Goal: Task Accomplishment & Management: Manage account settings

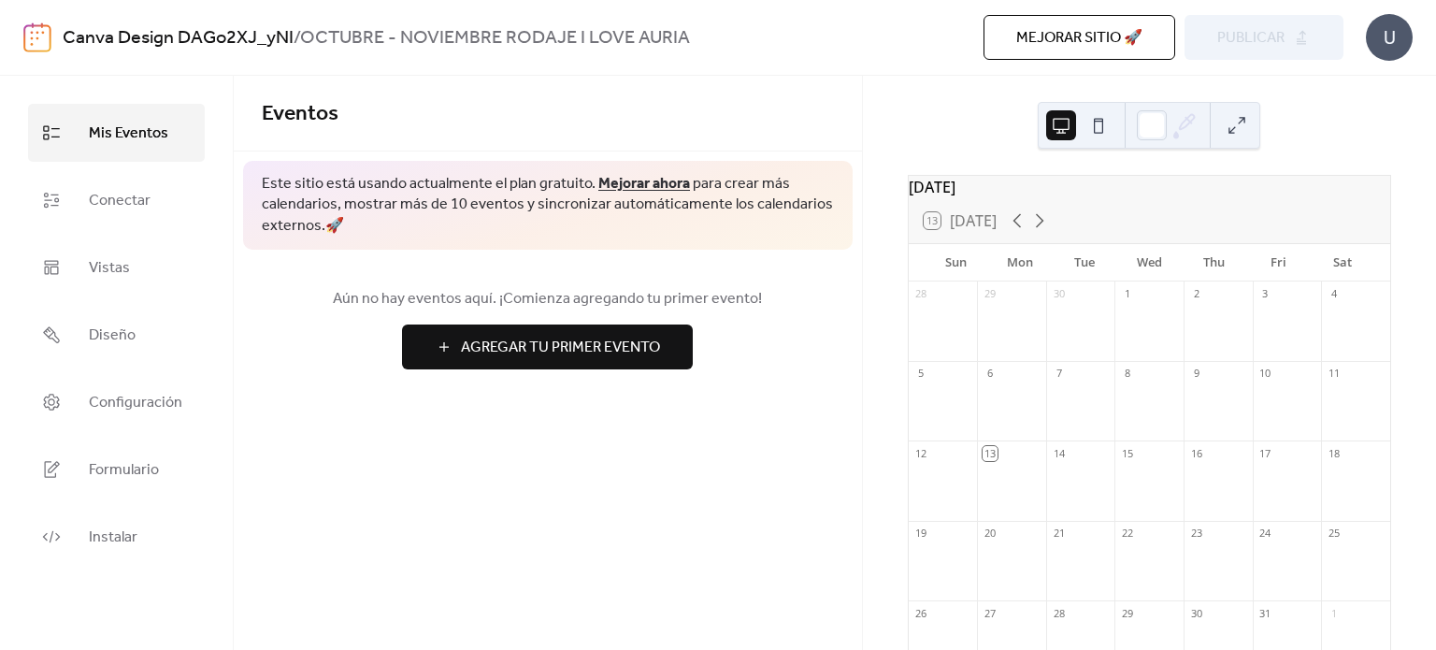
click at [584, 339] on span "Agregar Tu Primer Evento" at bounding box center [560, 348] width 199 height 22
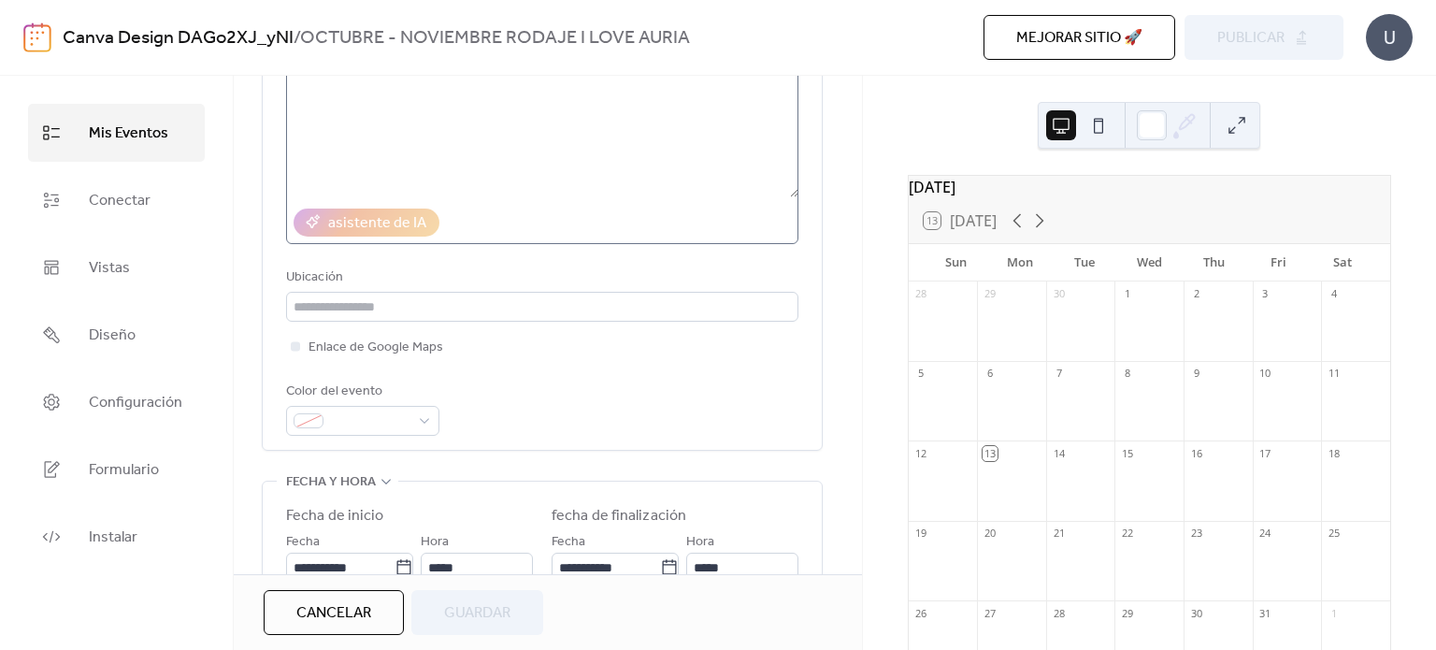
scroll to position [257, 0]
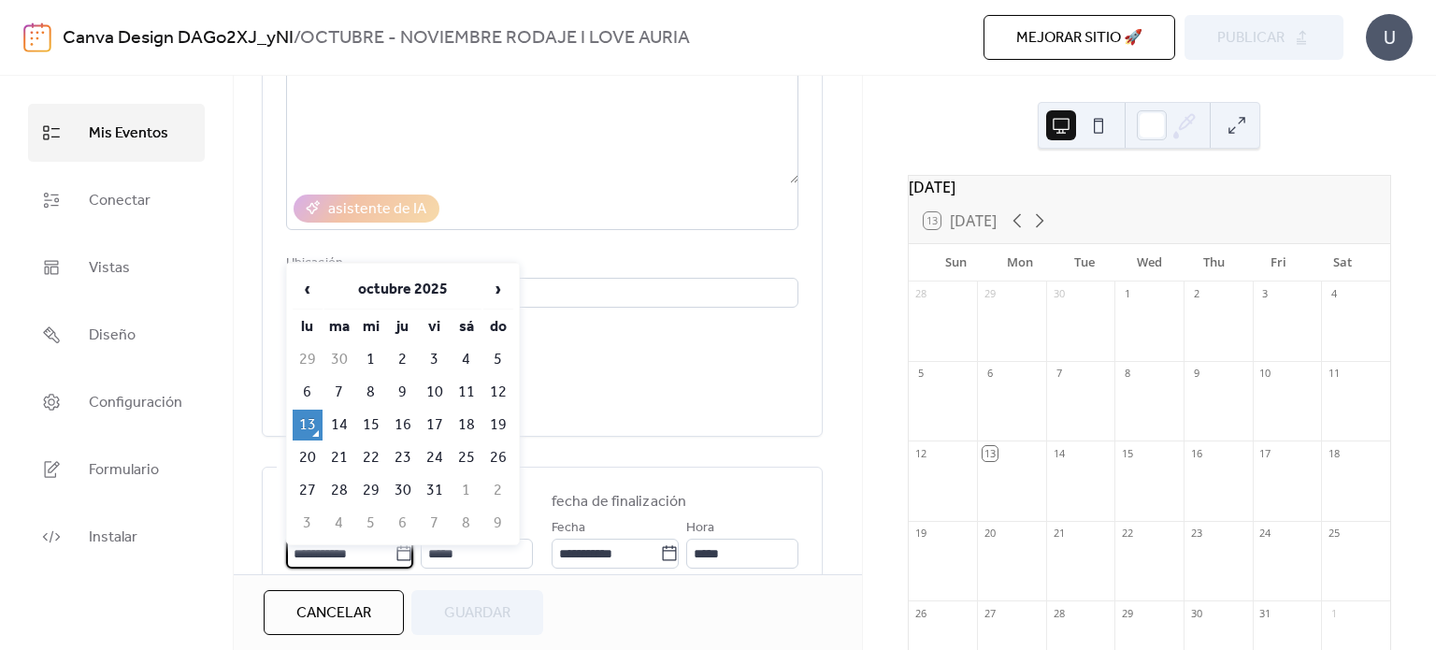
click at [309, 549] on input "**********" at bounding box center [340, 554] width 108 height 30
click at [334, 413] on td "14" at bounding box center [340, 425] width 30 height 31
type input "**********"
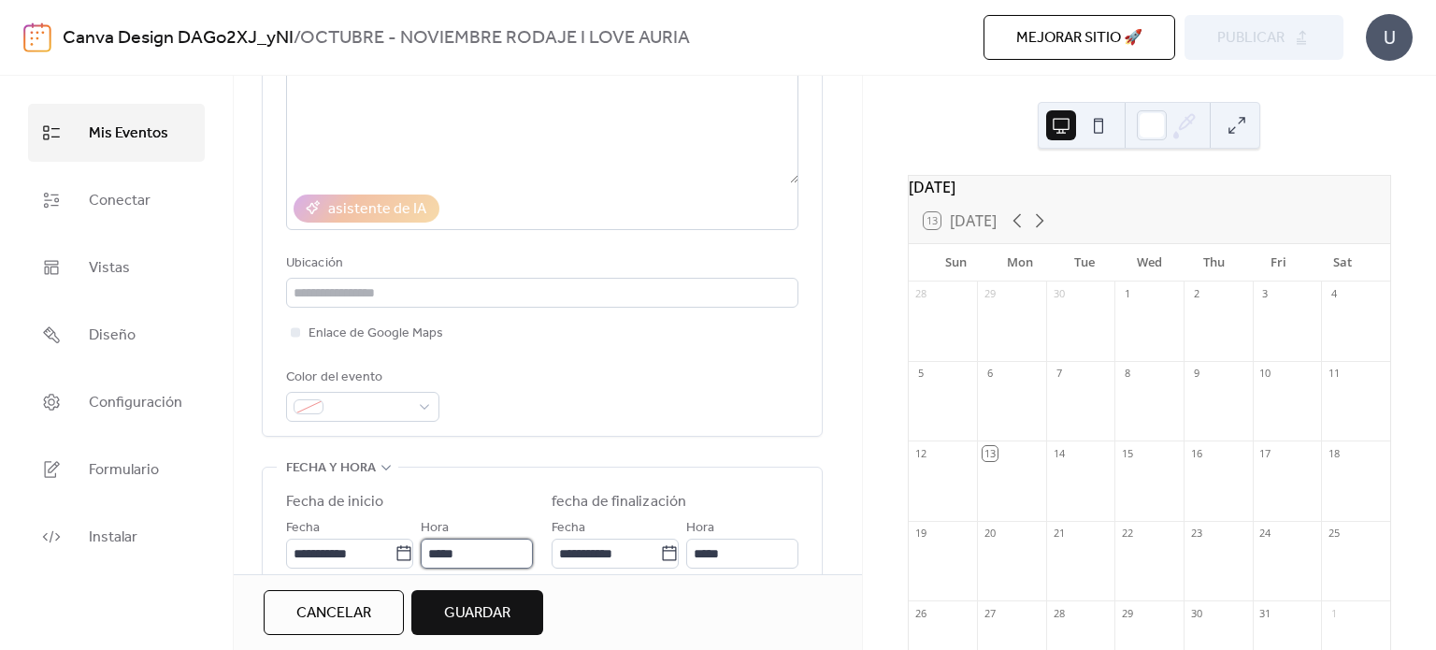
click at [501, 557] on input "*****" at bounding box center [477, 554] width 112 height 30
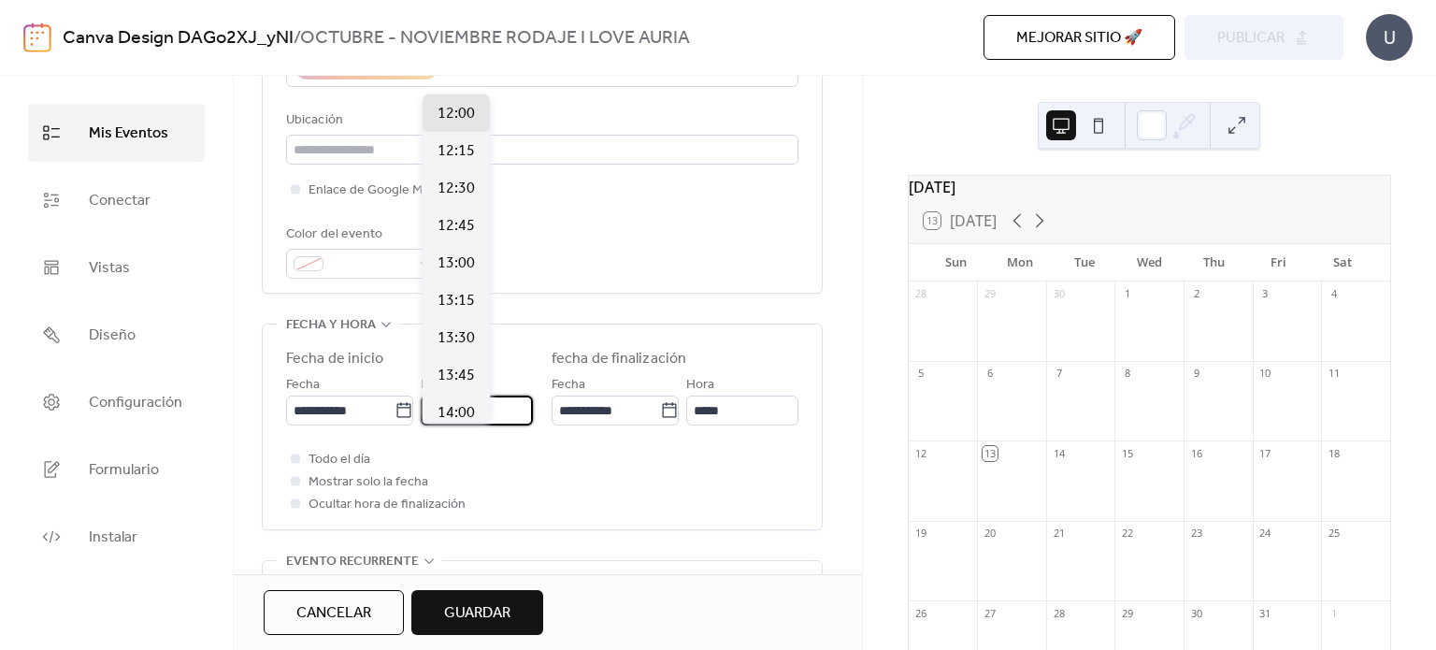
scroll to position [406, 0]
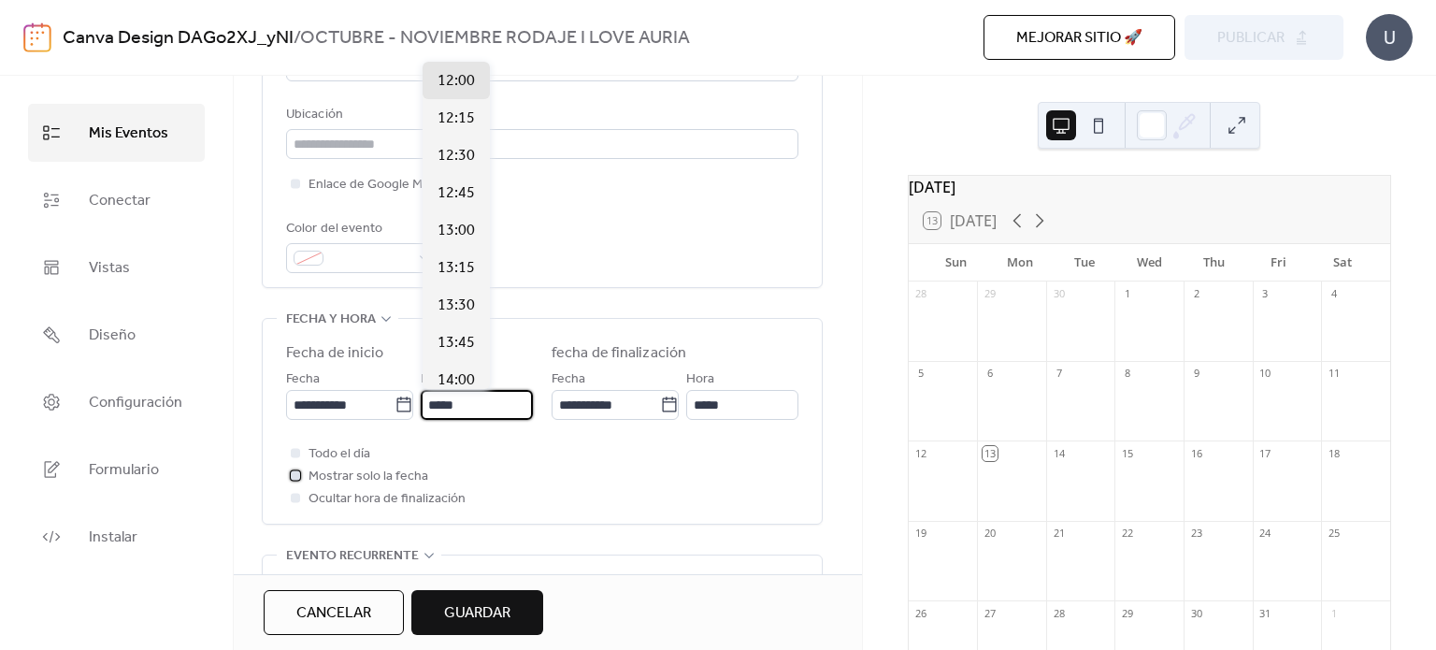
click at [295, 470] on div at bounding box center [295, 474] width 9 height 9
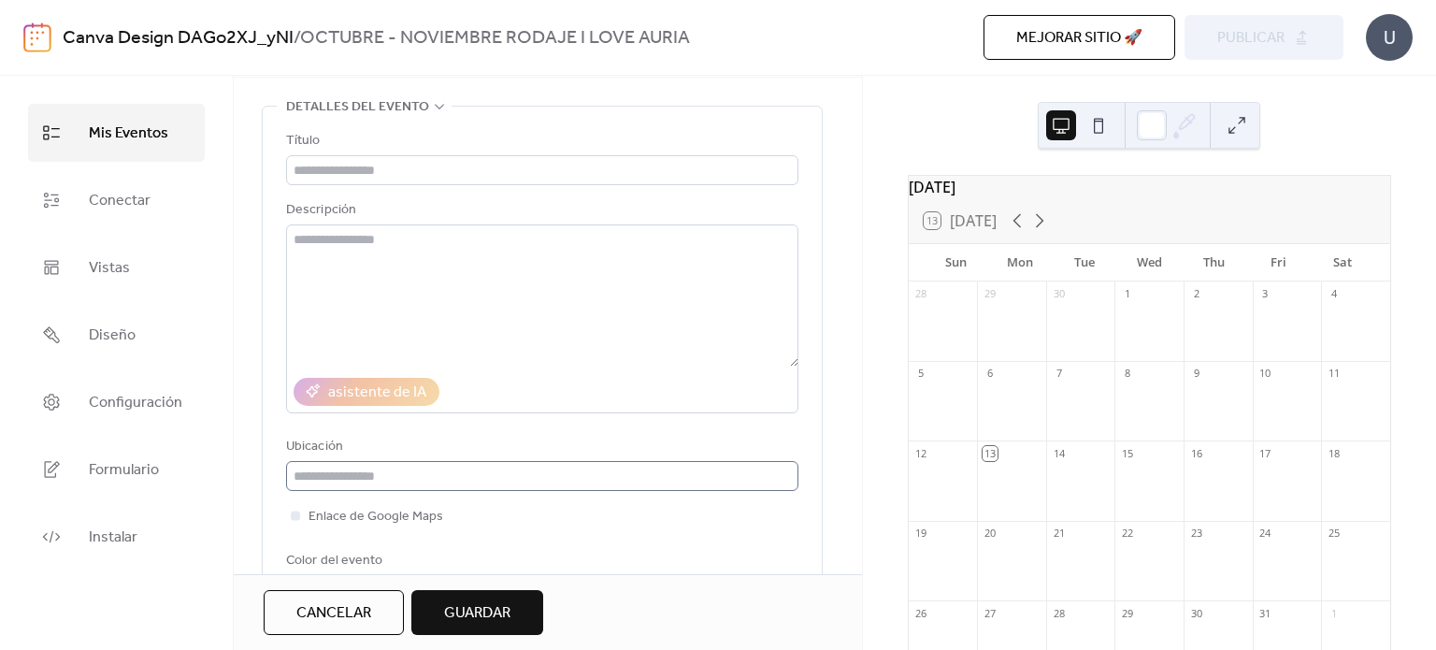
scroll to position [0, 0]
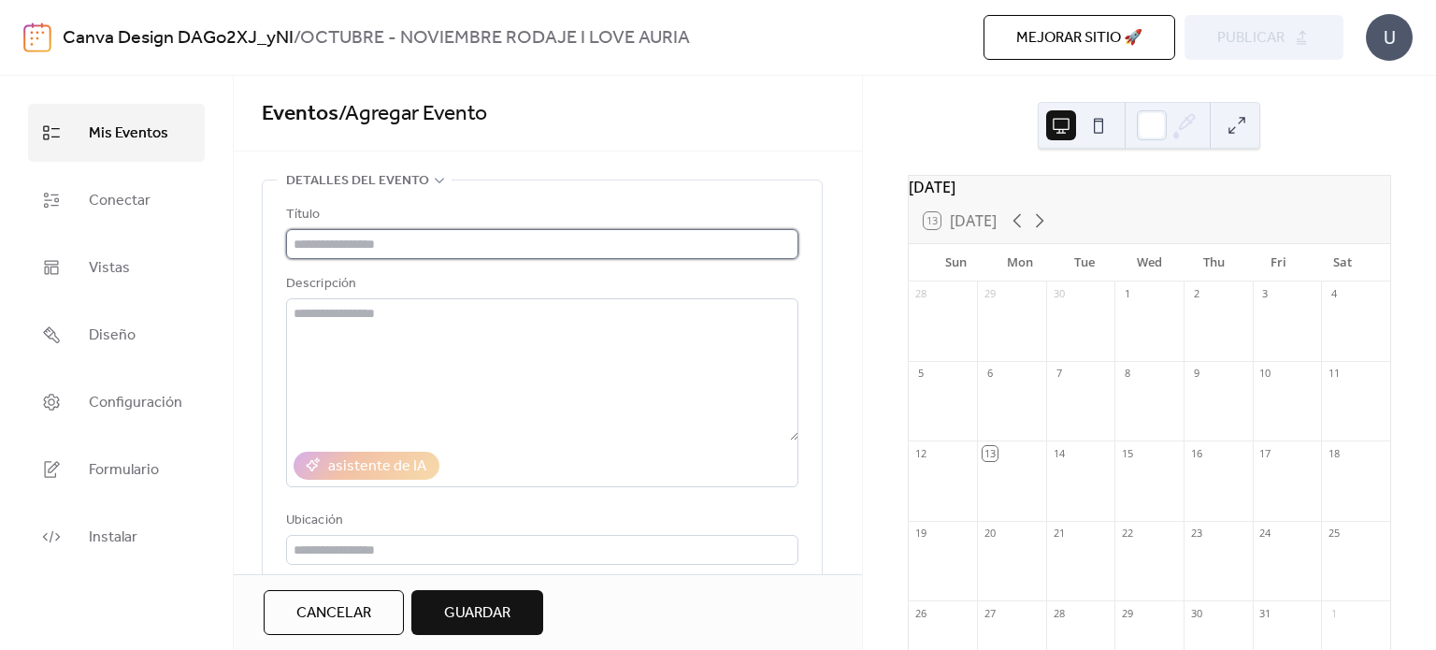
click at [392, 246] on input "text" at bounding box center [542, 244] width 512 height 30
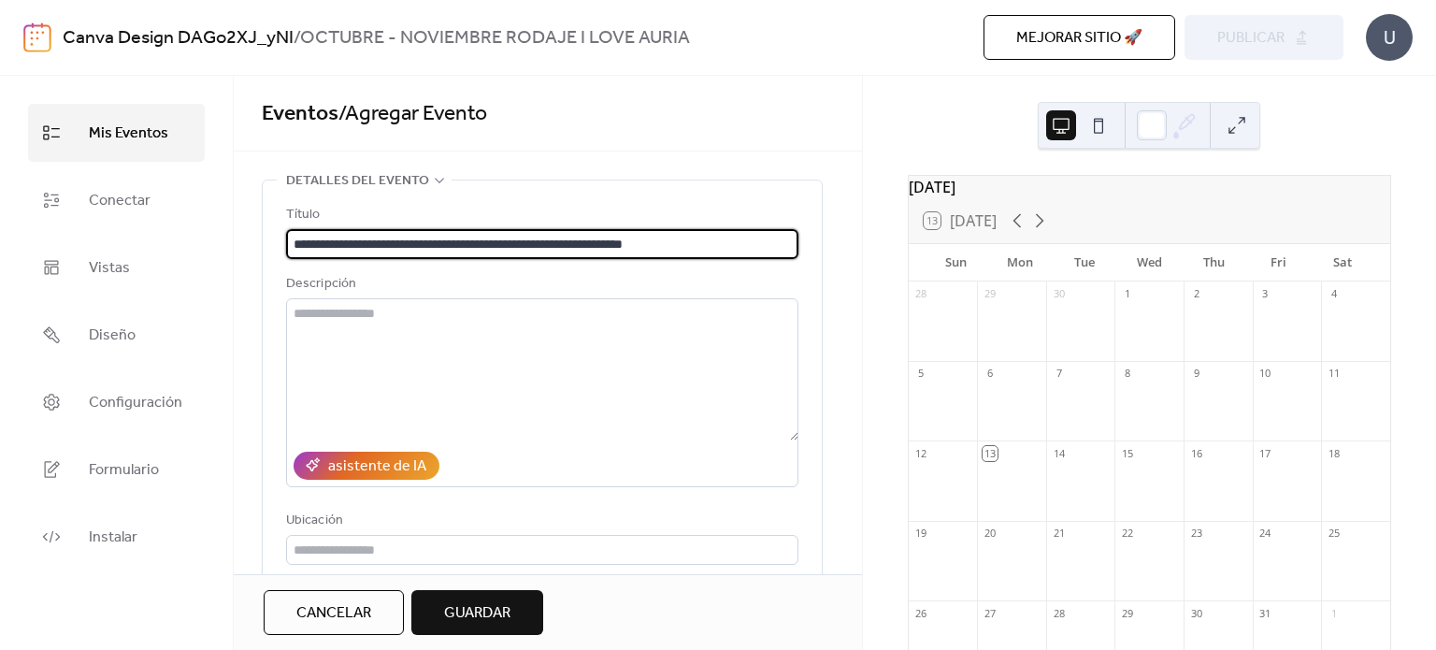
click at [512, 243] on input "**********" at bounding box center [542, 244] width 512 height 30
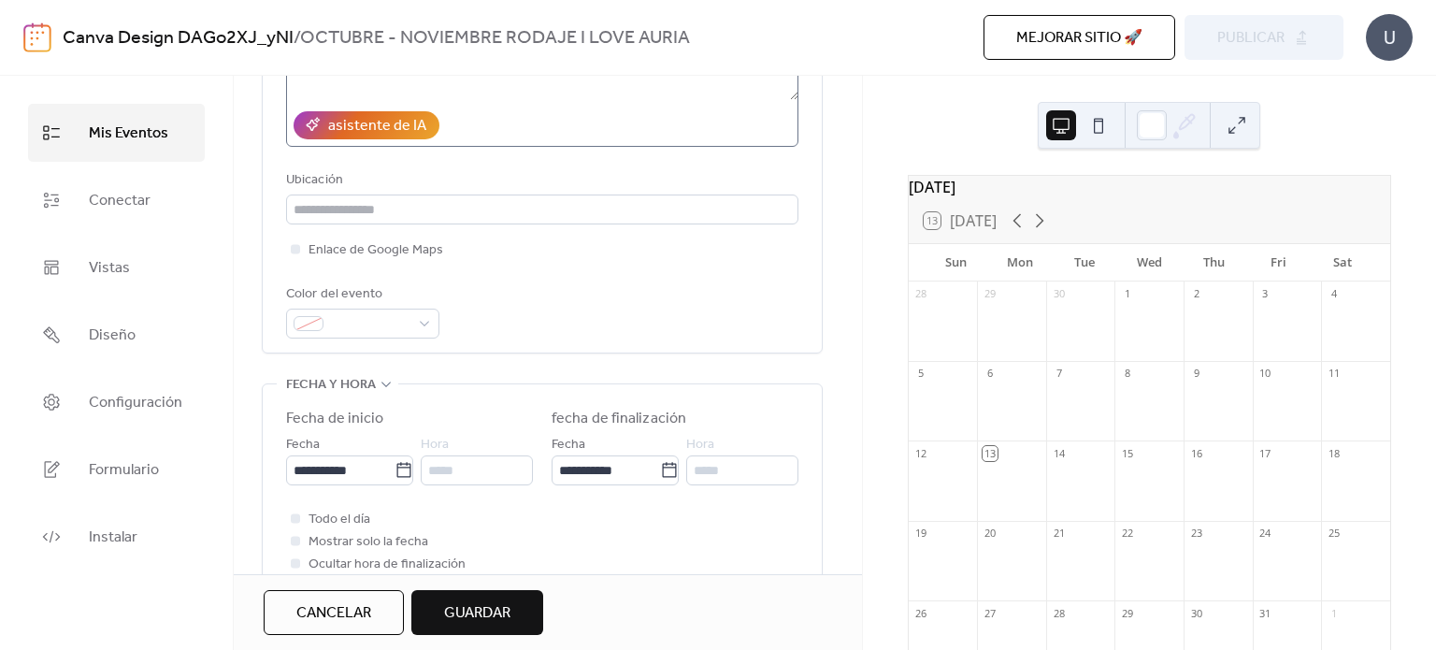
scroll to position [344, 0]
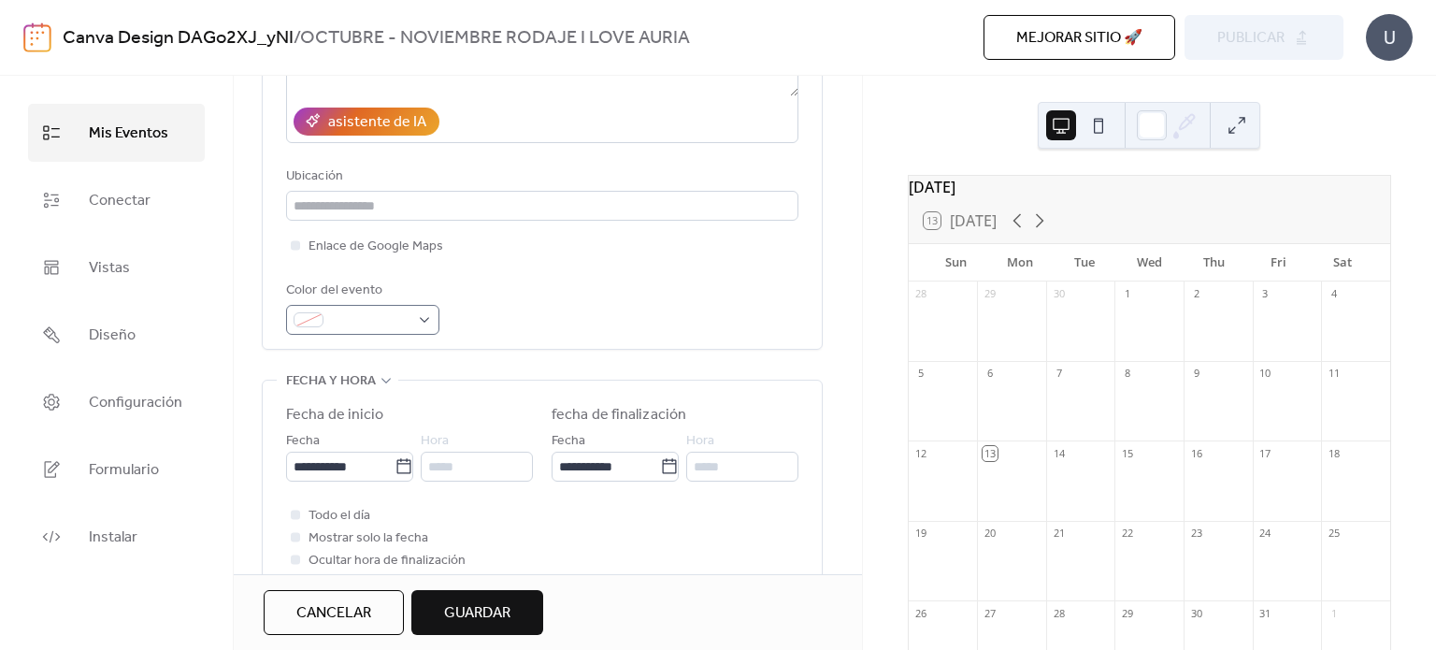
type input "**********"
click at [427, 317] on div at bounding box center [362, 320] width 153 height 30
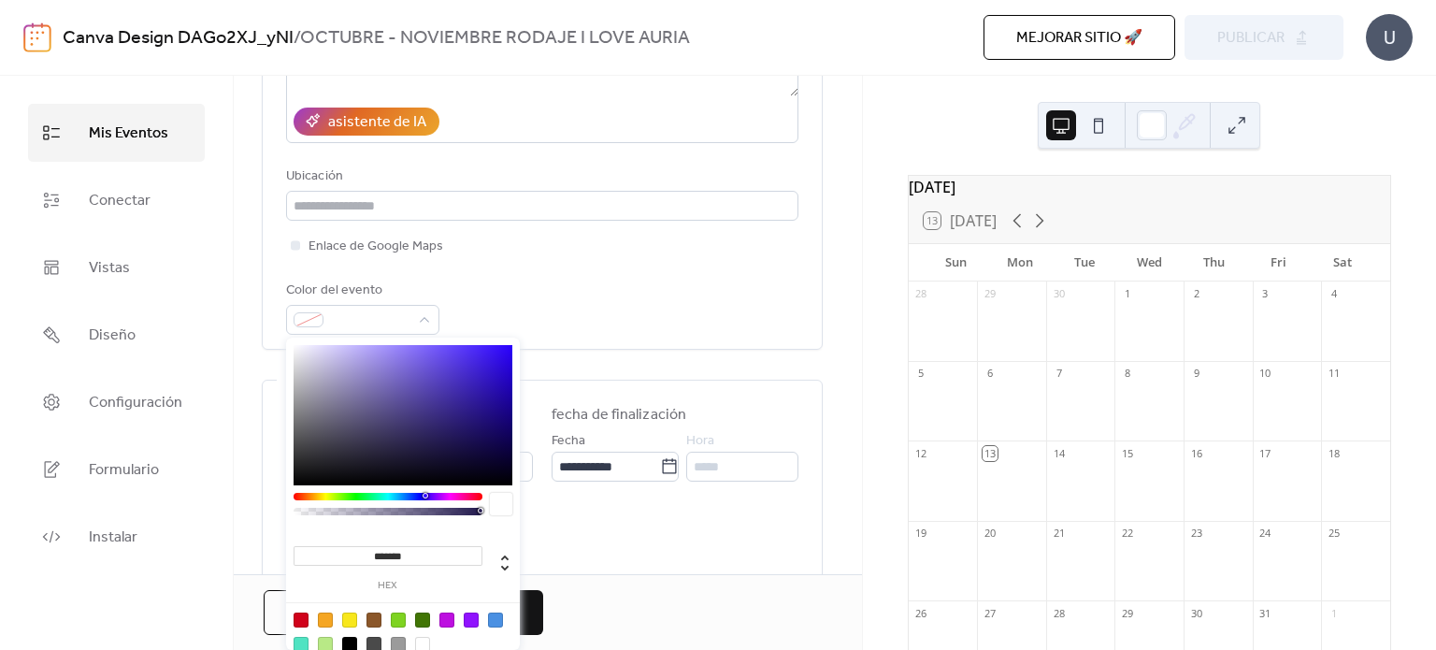
click at [398, 619] on div at bounding box center [398, 620] width 15 height 15
type input "*******"
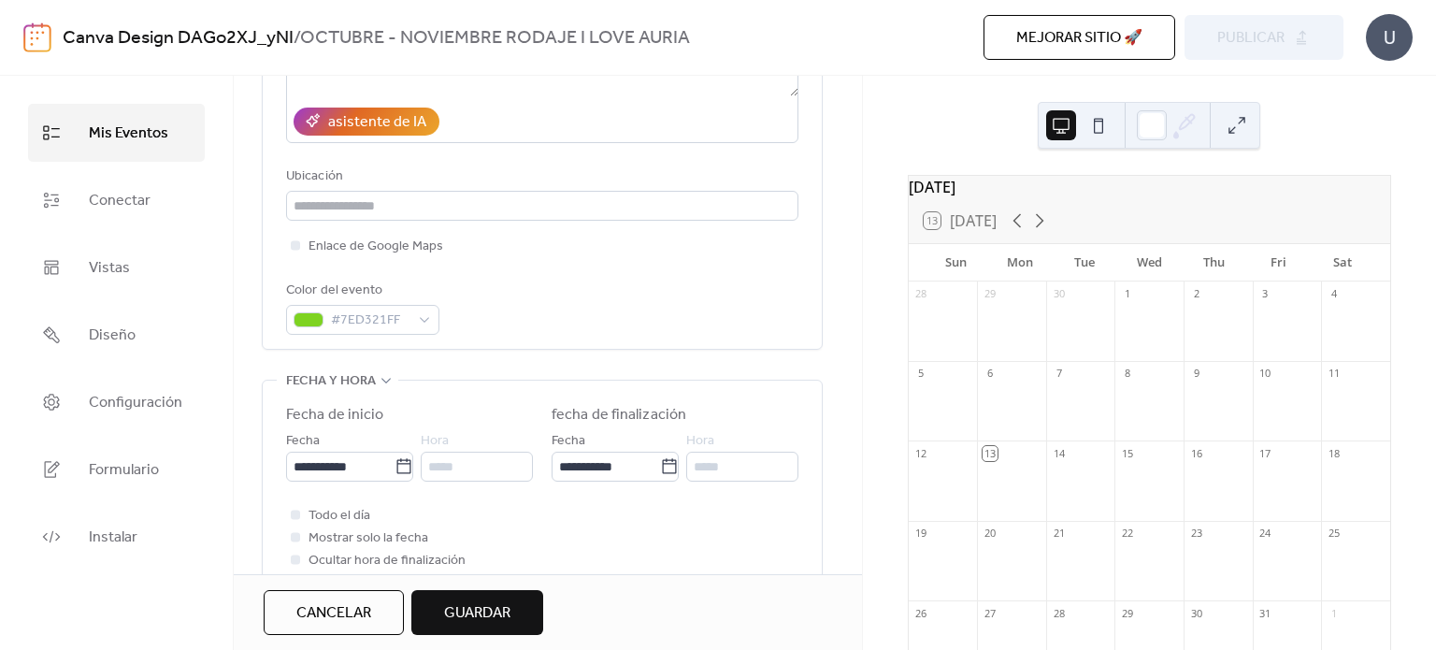
click at [650, 305] on div "Color del evento #7ED321FF" at bounding box center [542, 307] width 512 height 55
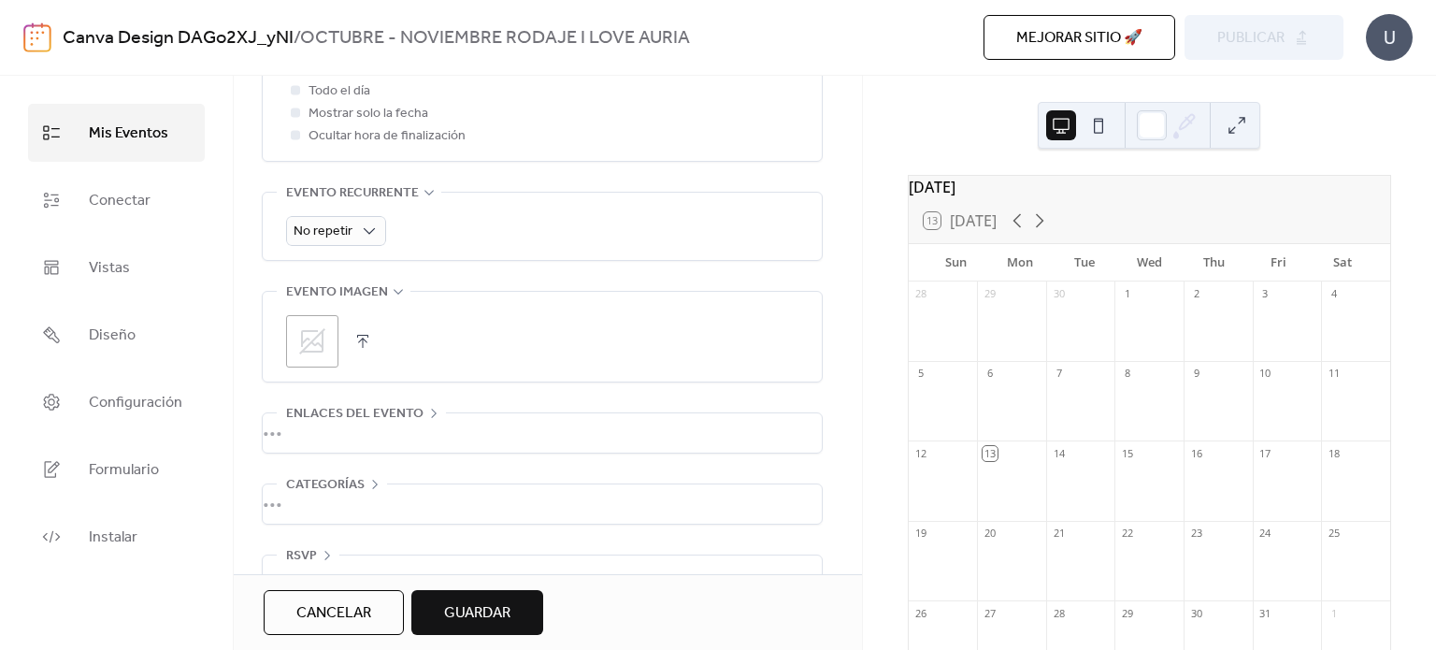
scroll to position [810, 0]
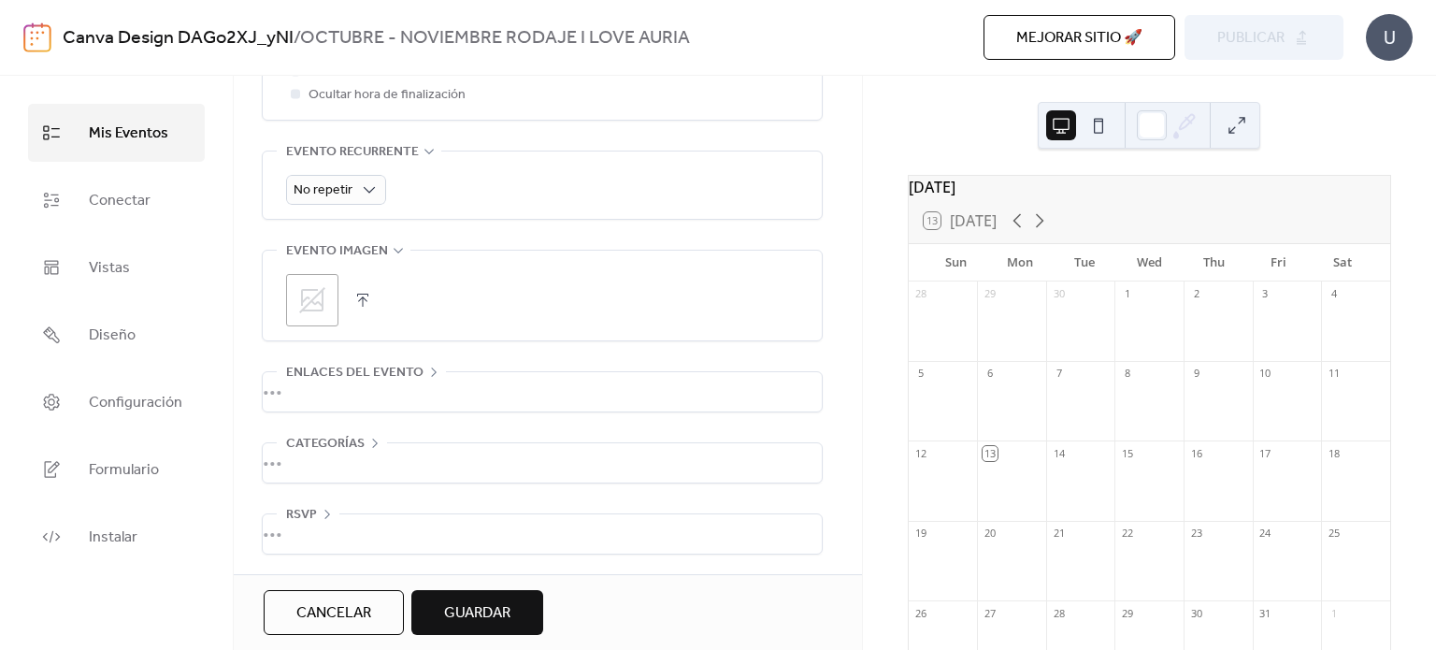
click at [454, 605] on span "Guardar" at bounding box center [477, 613] width 66 height 22
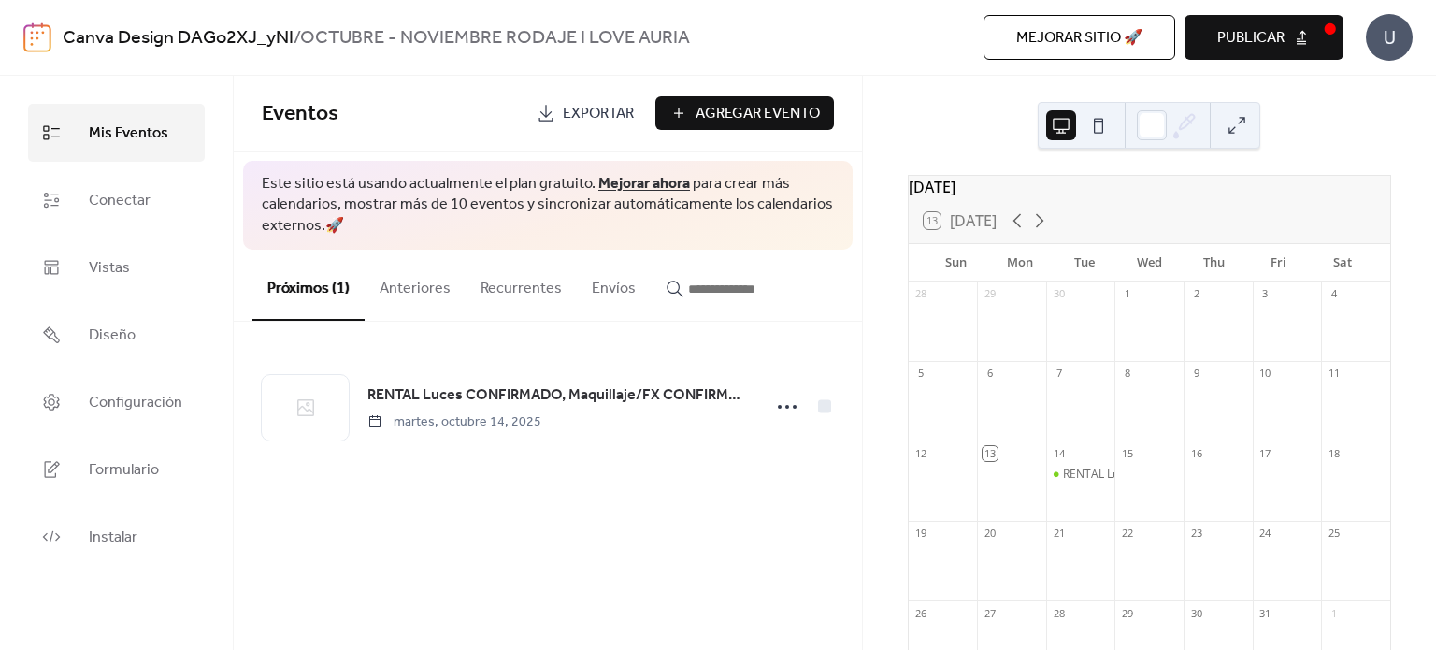
click at [1146, 491] on div at bounding box center [1149, 491] width 69 height 48
click at [1143, 480] on div at bounding box center [1149, 491] width 69 height 48
click at [772, 108] on span "Agregar Evento" at bounding box center [758, 114] width 124 height 22
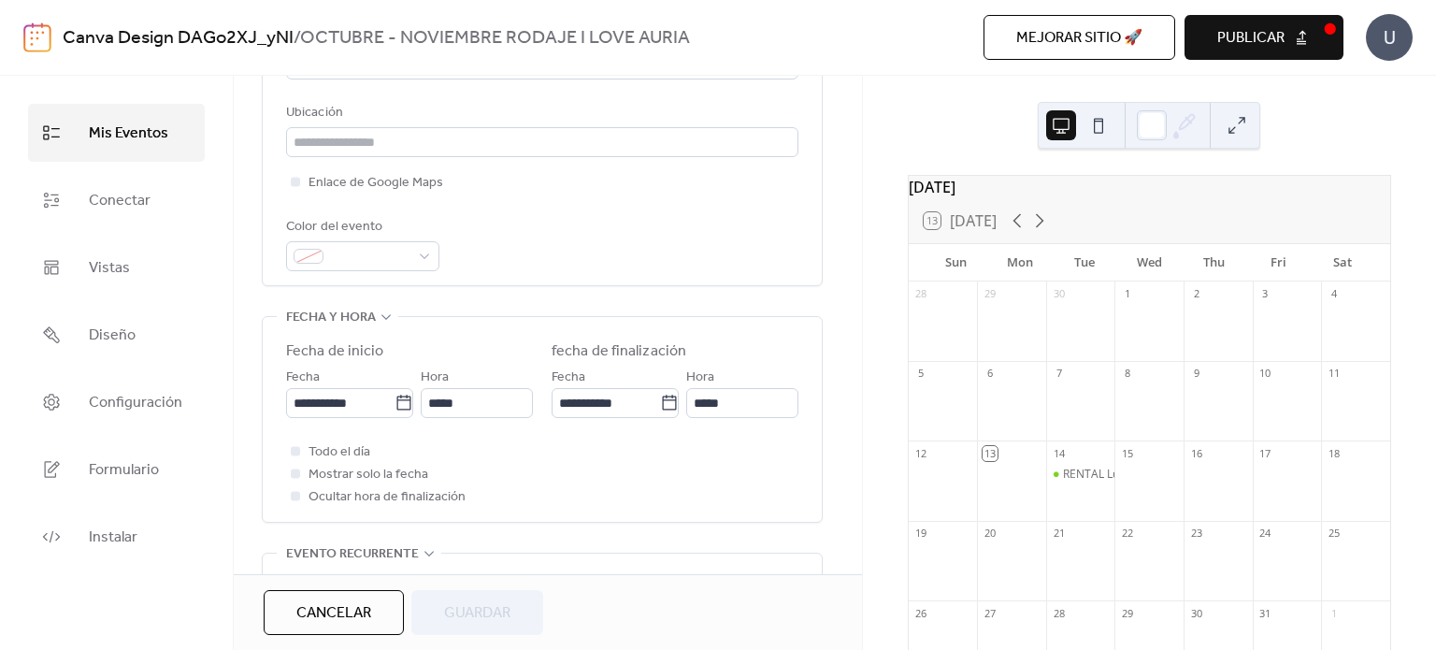
scroll to position [411, 0]
click at [308, 397] on input "**********" at bounding box center [340, 399] width 108 height 30
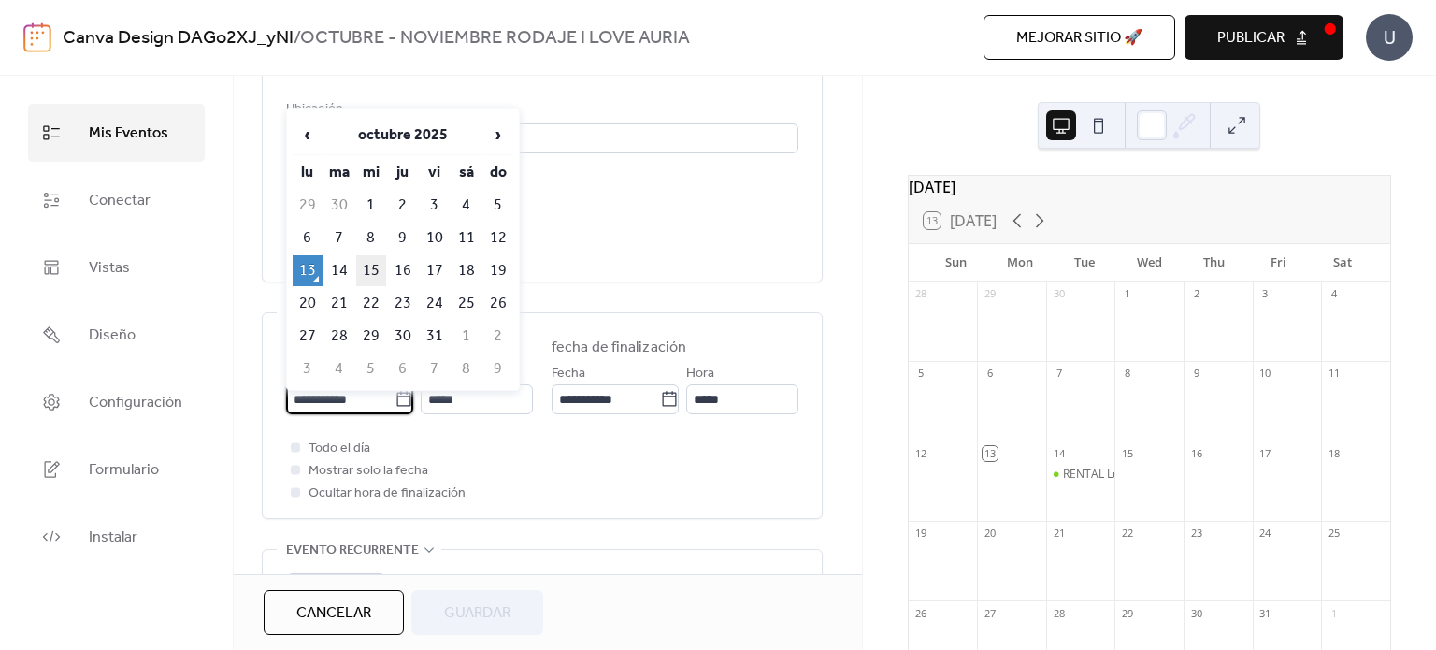
click at [371, 264] on td "15" at bounding box center [371, 270] width 30 height 31
type input "**********"
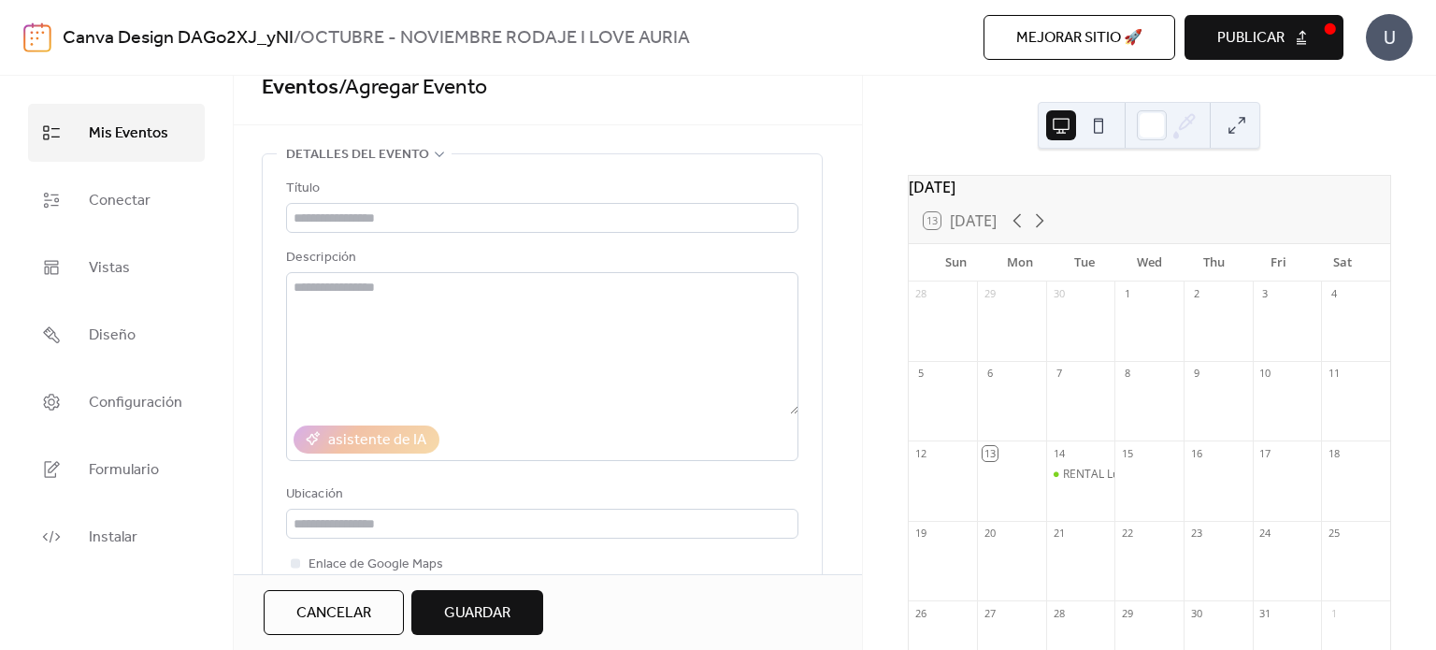
scroll to position [0, 0]
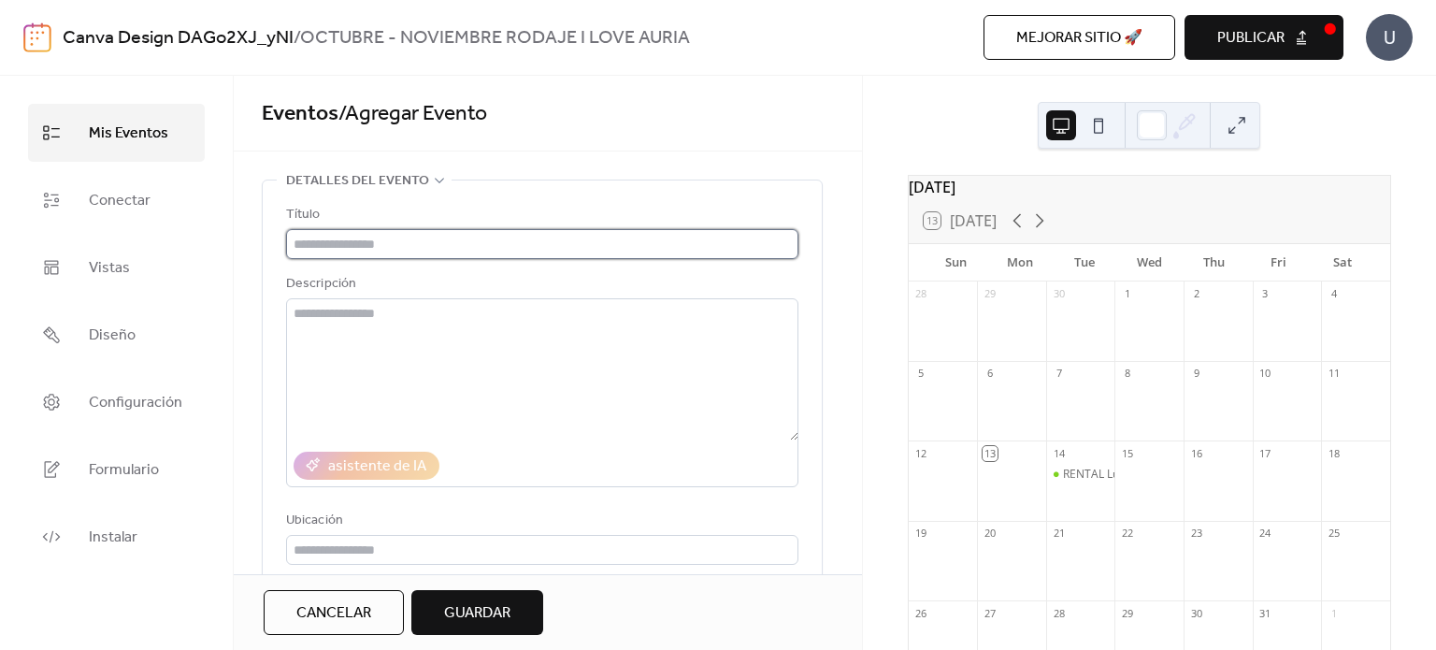
click at [425, 246] on input "text" at bounding box center [542, 244] width 512 height 30
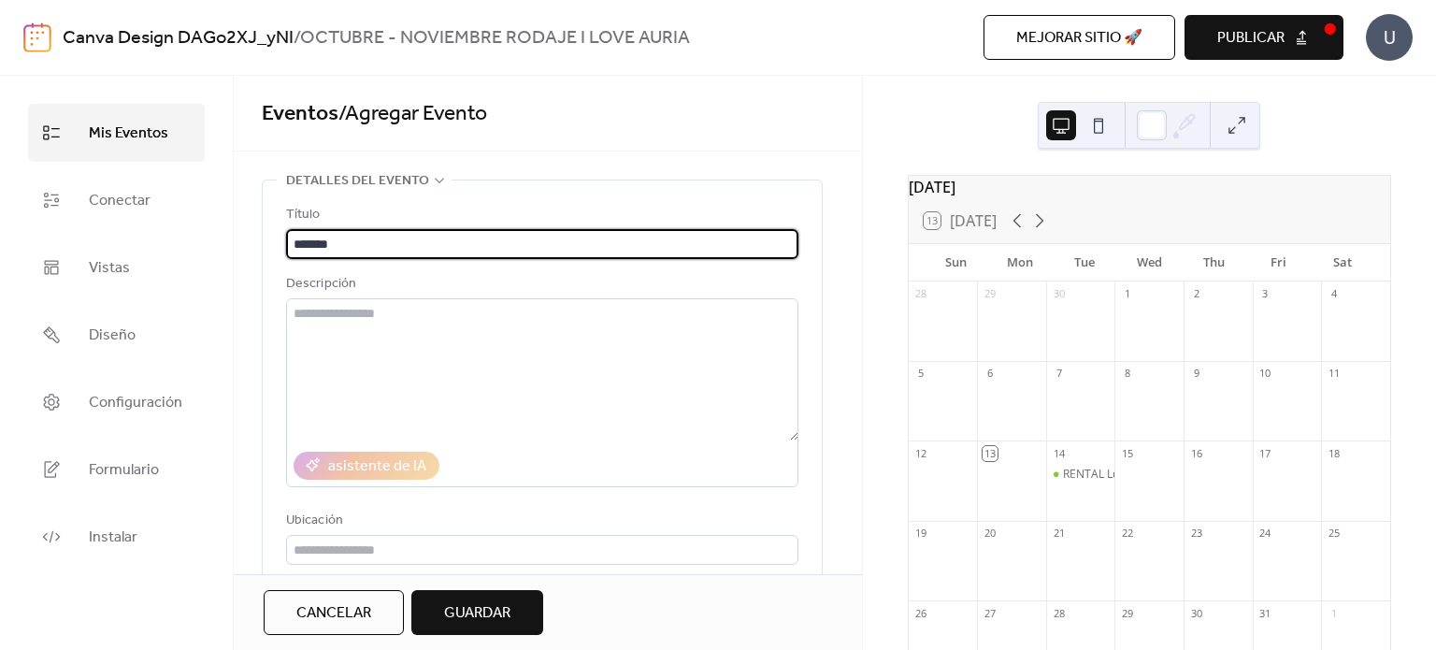
click at [309, 241] on input "*******" at bounding box center [542, 244] width 512 height 30
type input "*******"
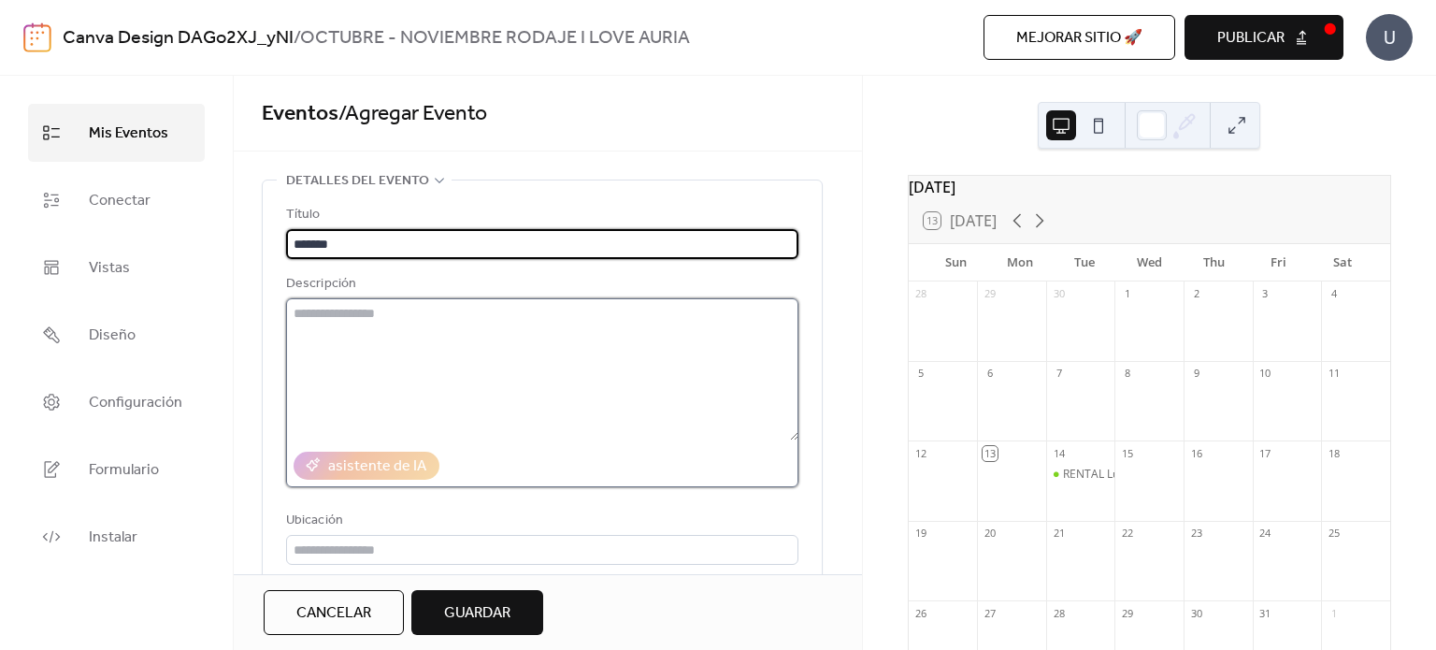
click at [368, 346] on textarea at bounding box center [542, 369] width 512 height 142
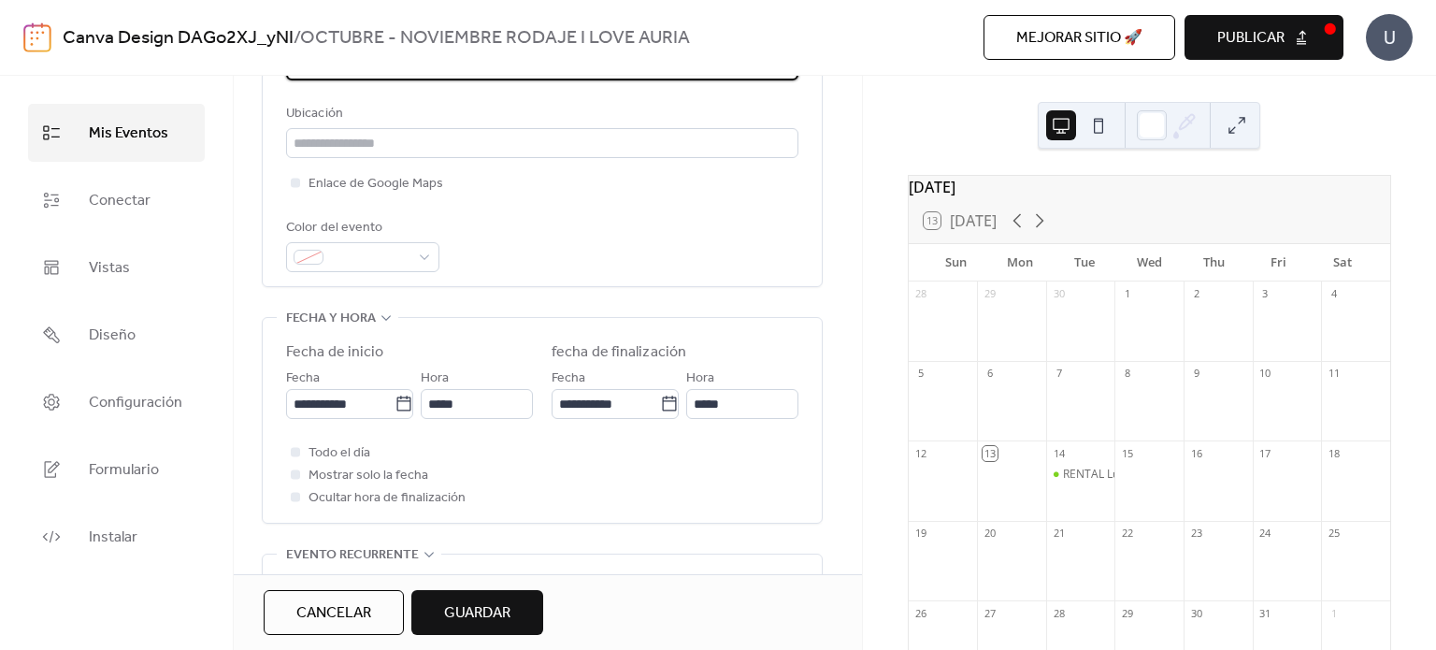
scroll to position [408, 0]
type textarea "**********"
click at [440, 404] on input "*****" at bounding box center [477, 403] width 112 height 30
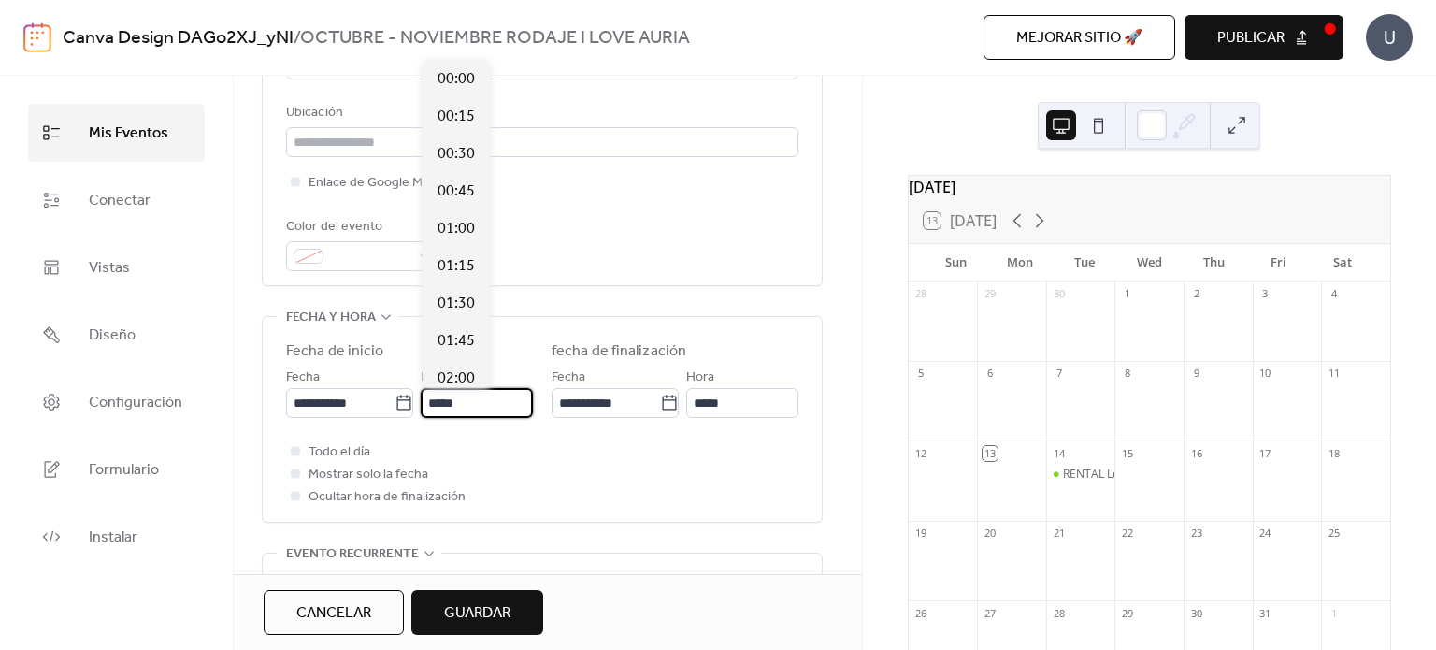
scroll to position [1796, 0]
click at [454, 369] on span "14:00" at bounding box center [456, 379] width 37 height 22
type input "*****"
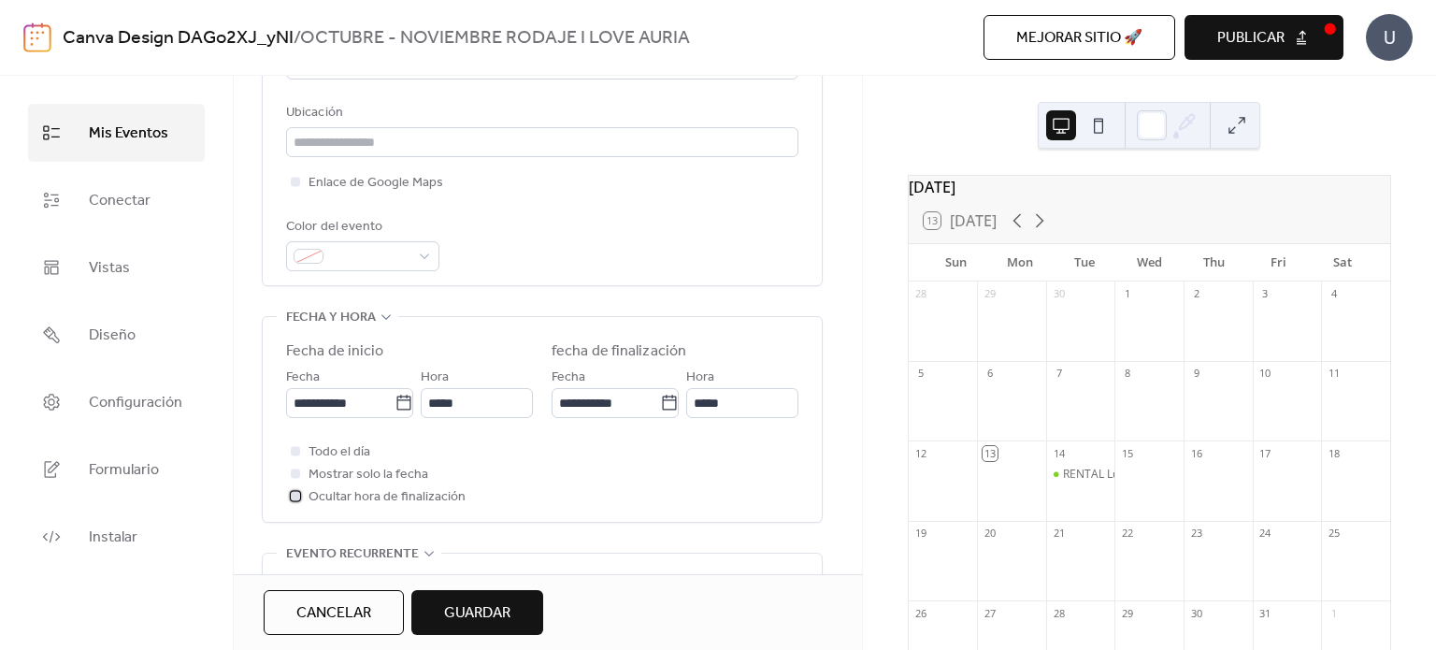
click at [297, 496] on div at bounding box center [295, 495] width 9 height 9
click at [295, 491] on div at bounding box center [295, 495] width 9 height 9
click at [708, 404] on input "*****" at bounding box center [742, 403] width 112 height 30
click at [737, 472] on div "Todo el día Mostrar solo la fecha Ocultar hora de finalización" at bounding box center [542, 473] width 512 height 67
click at [304, 496] on div at bounding box center [295, 495] width 19 height 19
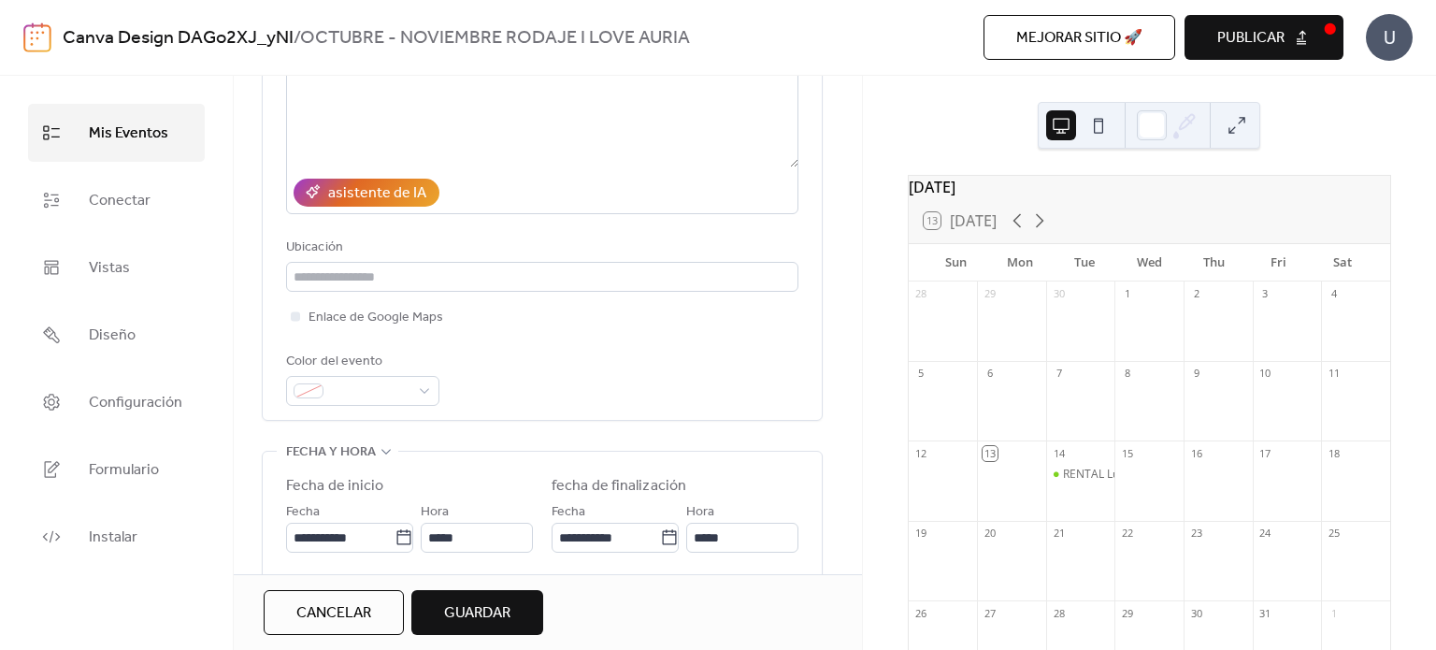
scroll to position [271, 0]
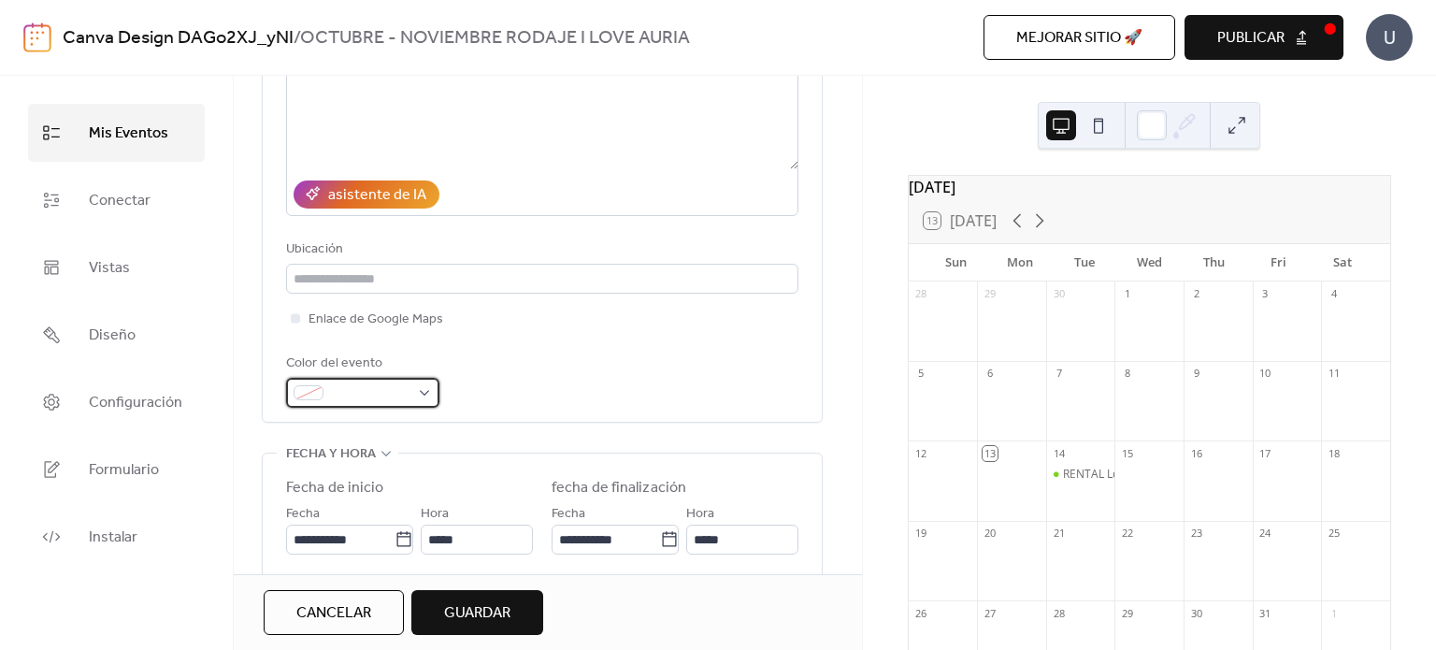
click at [385, 399] on span at bounding box center [370, 393] width 79 height 22
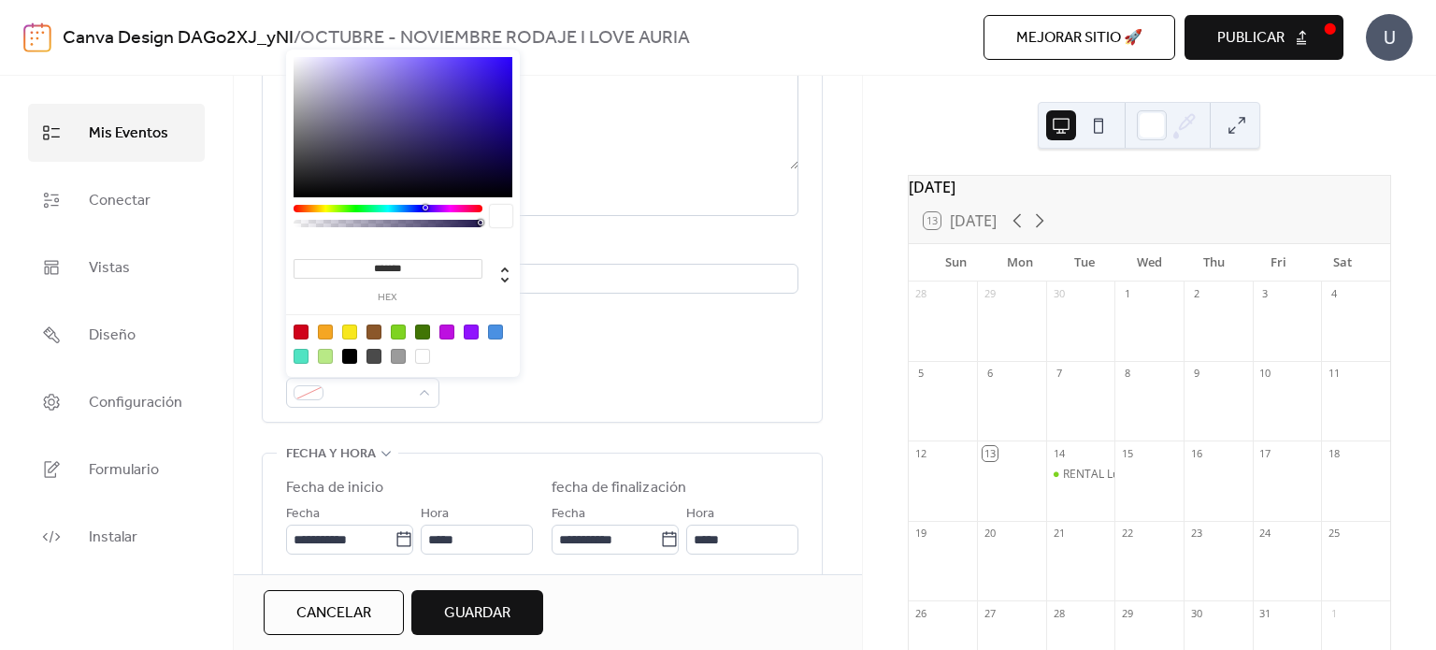
click at [354, 336] on div at bounding box center [349, 332] width 15 height 15
type input "*******"
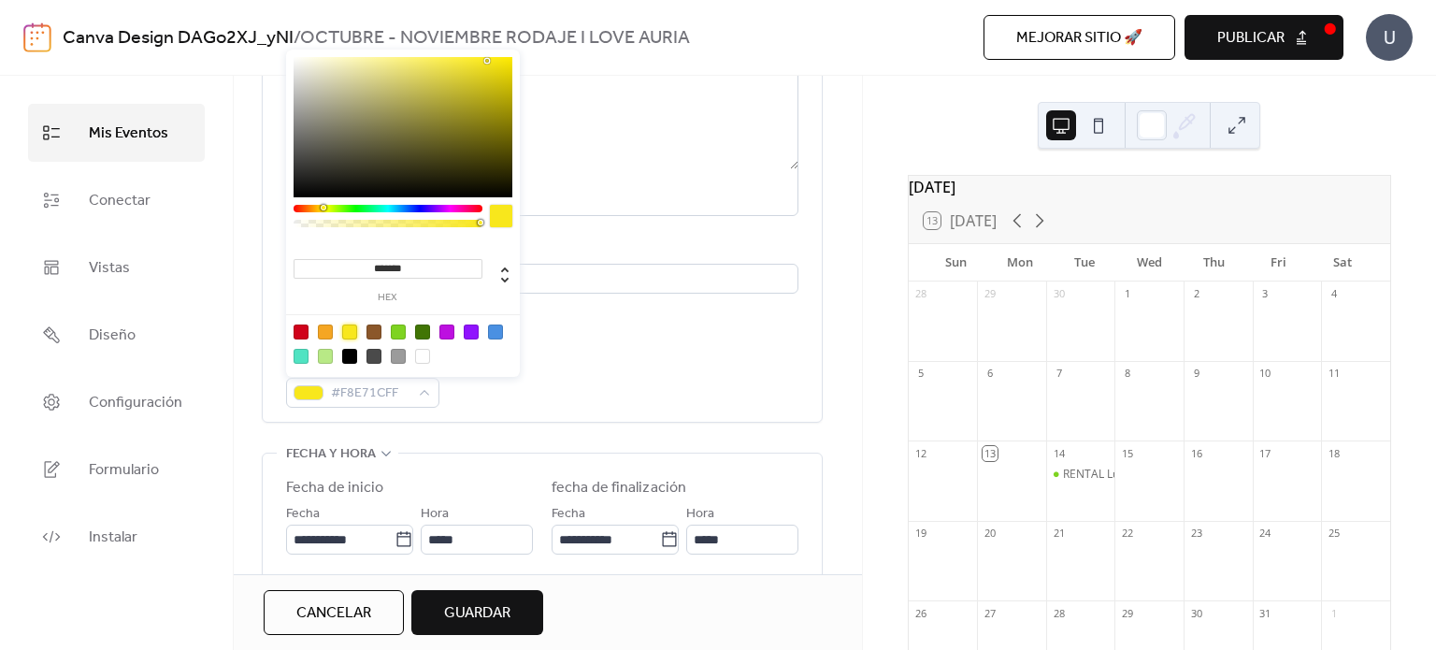
click at [484, 609] on span "Guardar" at bounding box center [477, 613] width 66 height 22
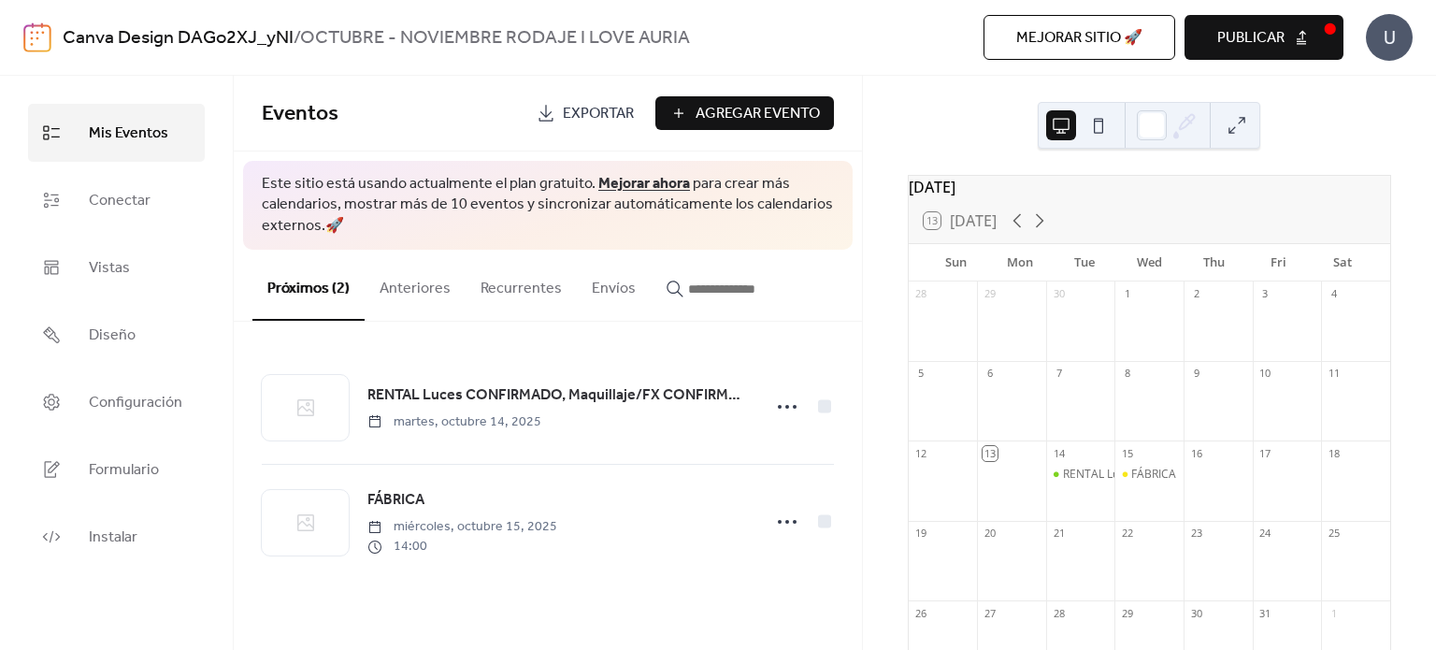
click at [758, 107] on span "Agregar Evento" at bounding box center [758, 114] width 124 height 22
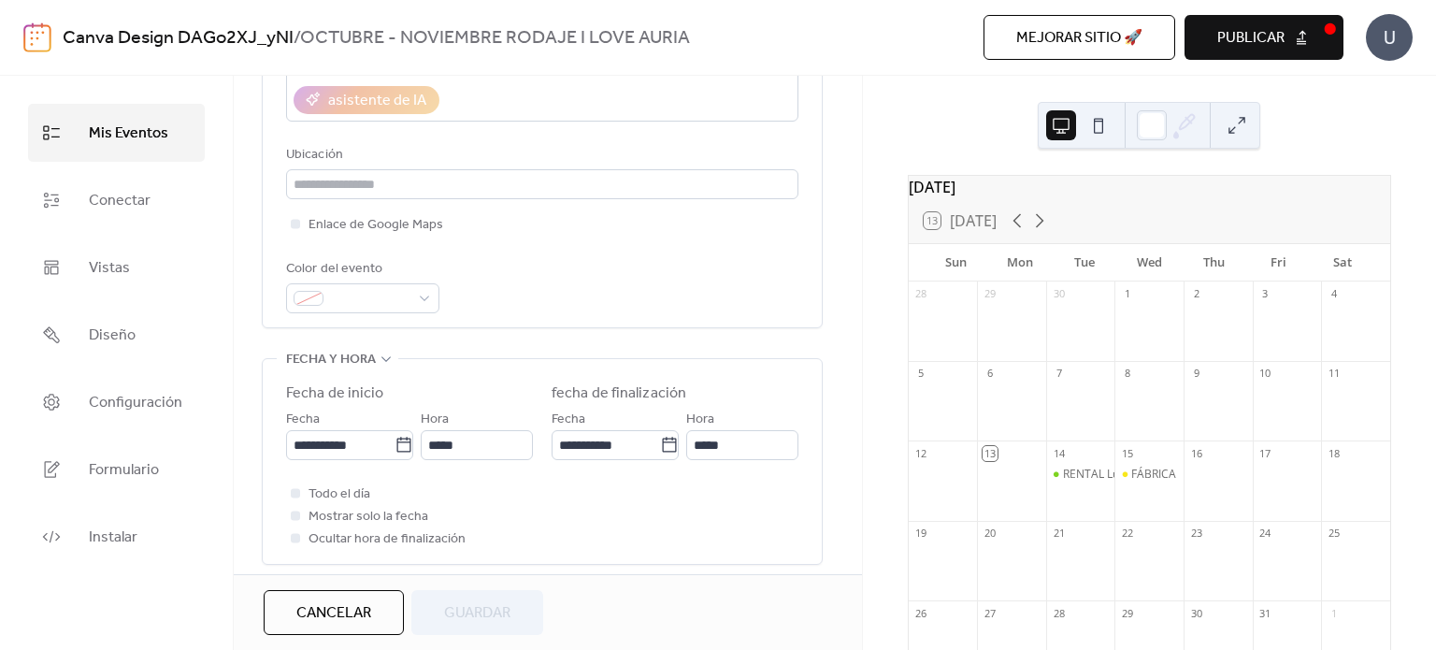
scroll to position [414, 0]
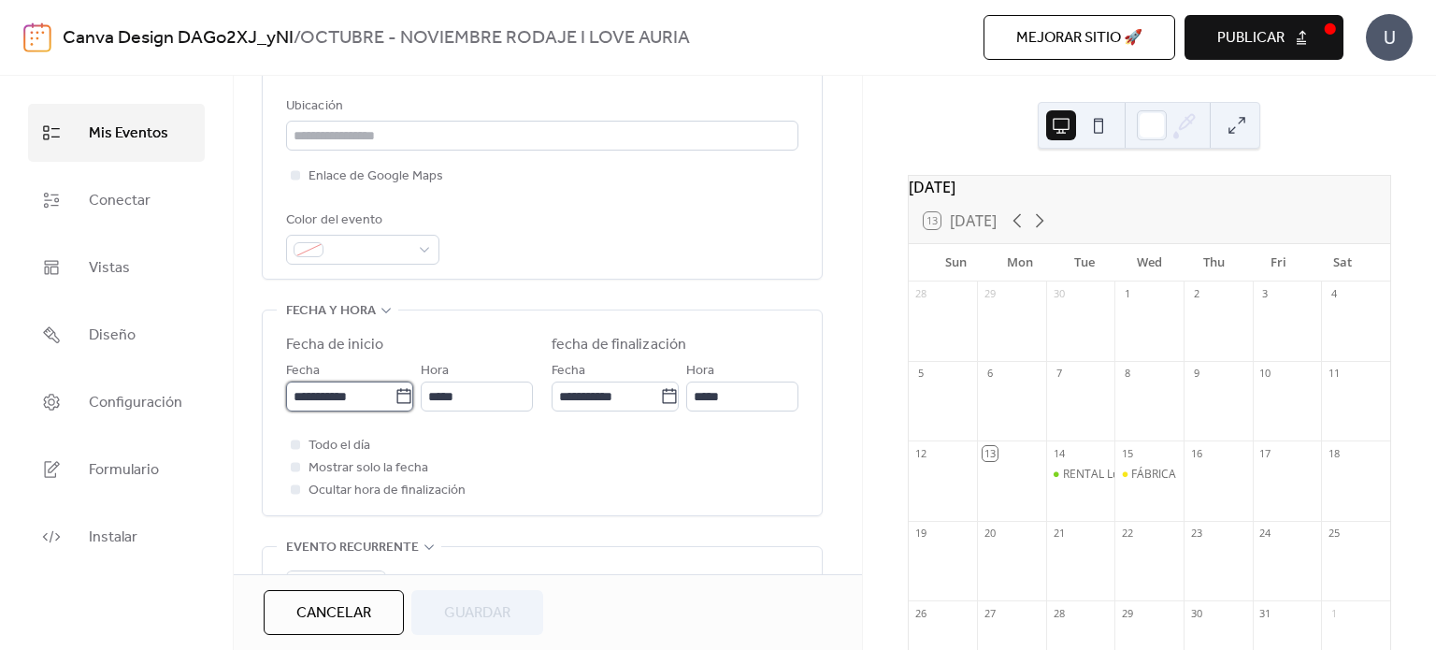
click at [340, 400] on input "**********" at bounding box center [340, 397] width 108 height 30
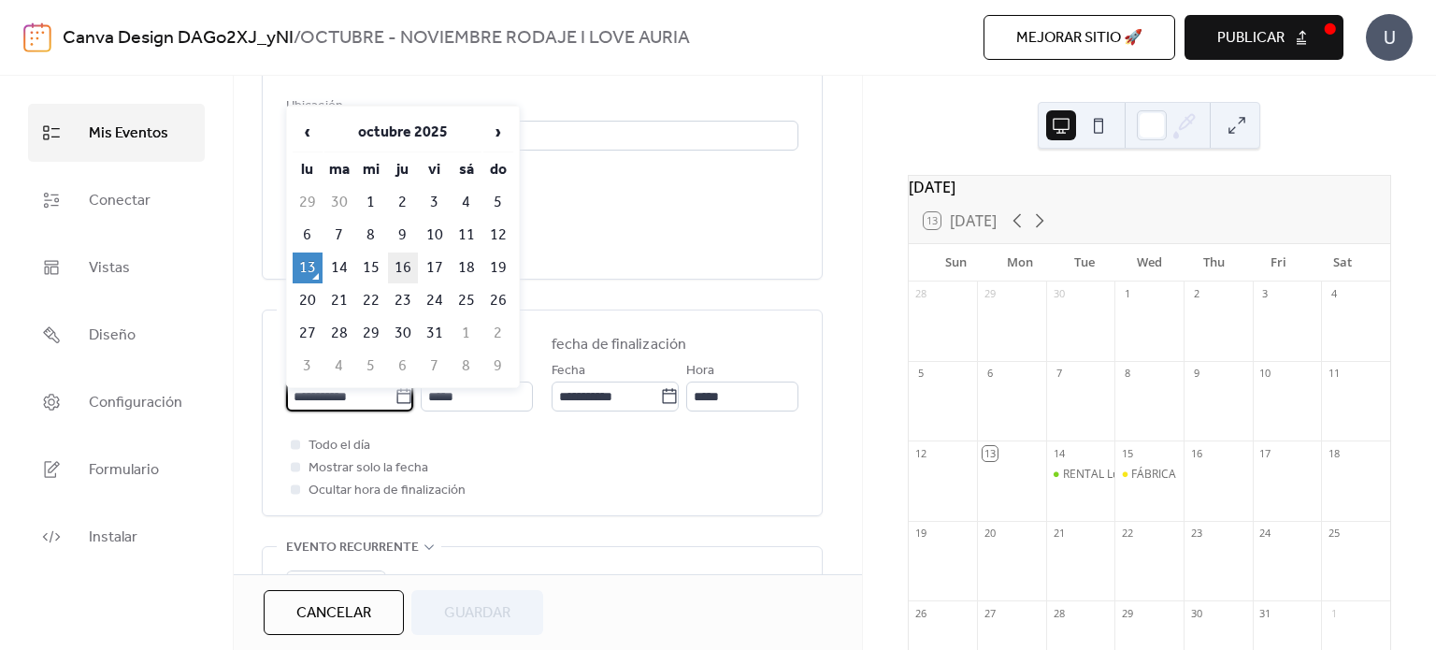
click at [393, 259] on td "16" at bounding box center [403, 268] width 30 height 31
type input "**********"
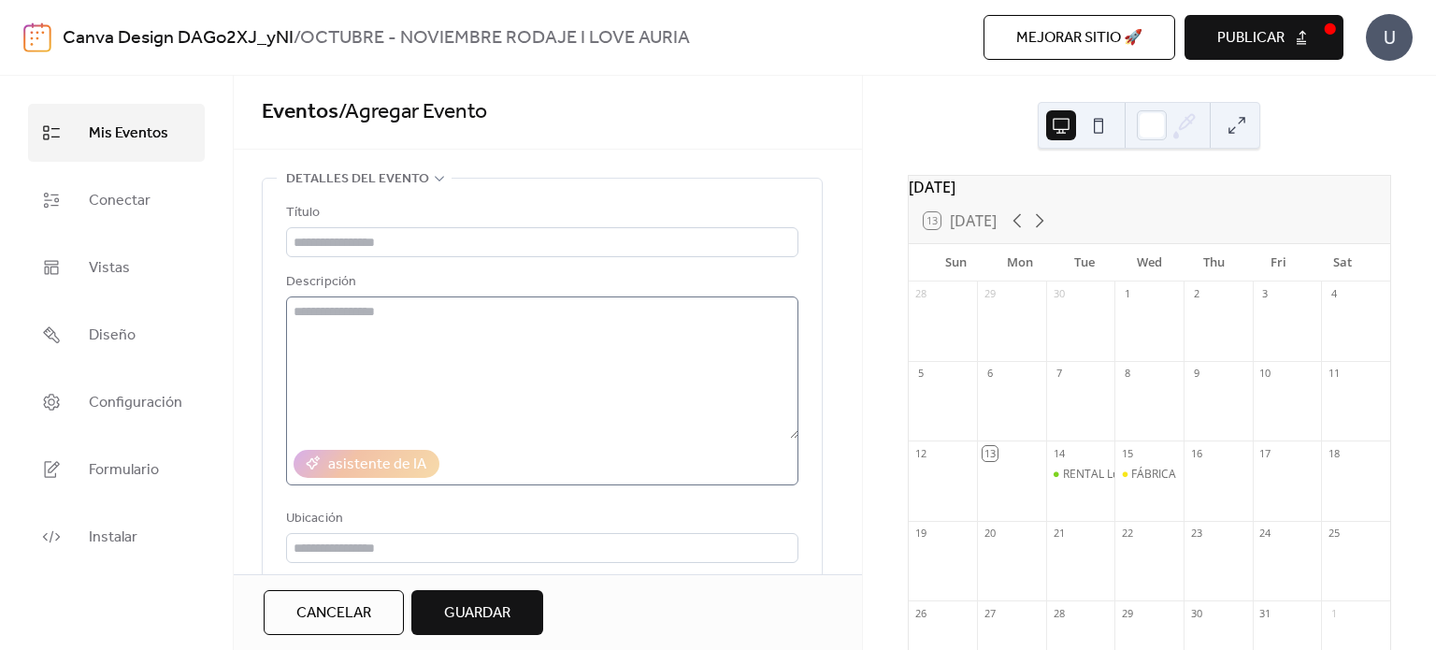
scroll to position [0, 0]
click at [400, 235] on input "text" at bounding box center [542, 244] width 512 height 30
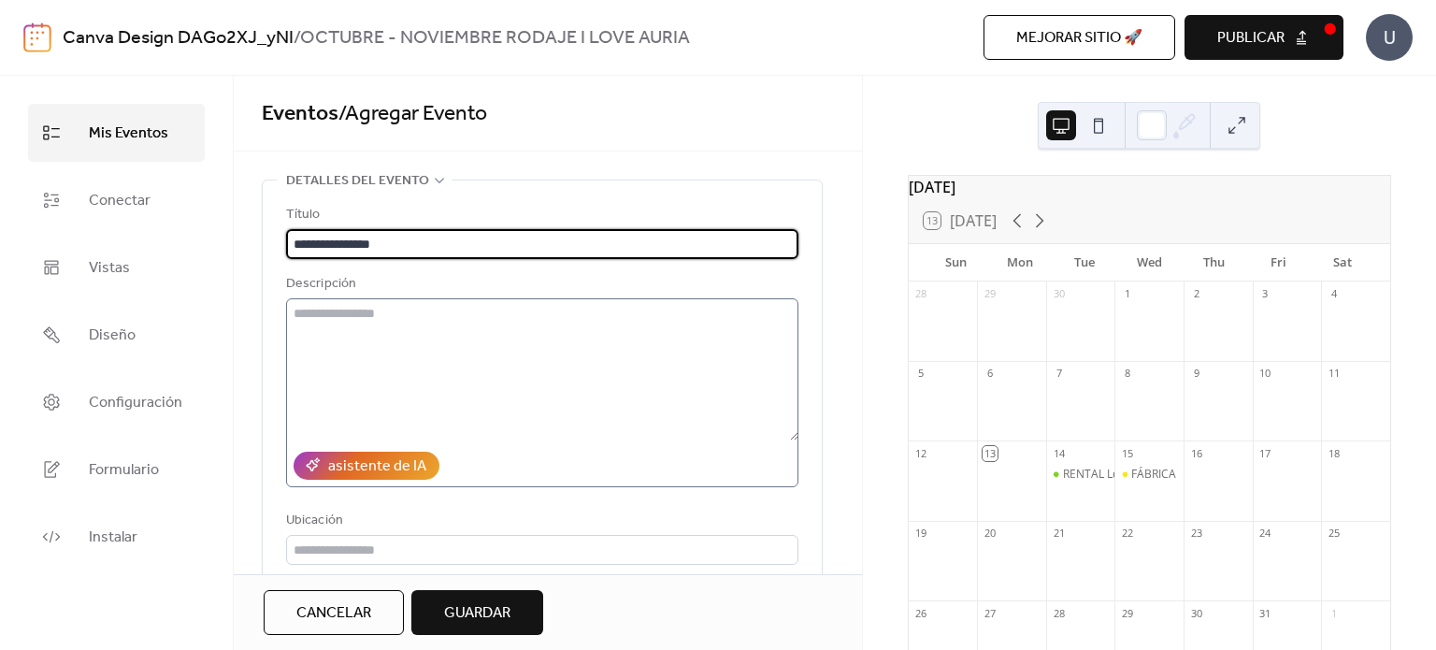
type input "**********"
click at [423, 339] on textarea at bounding box center [542, 369] width 512 height 142
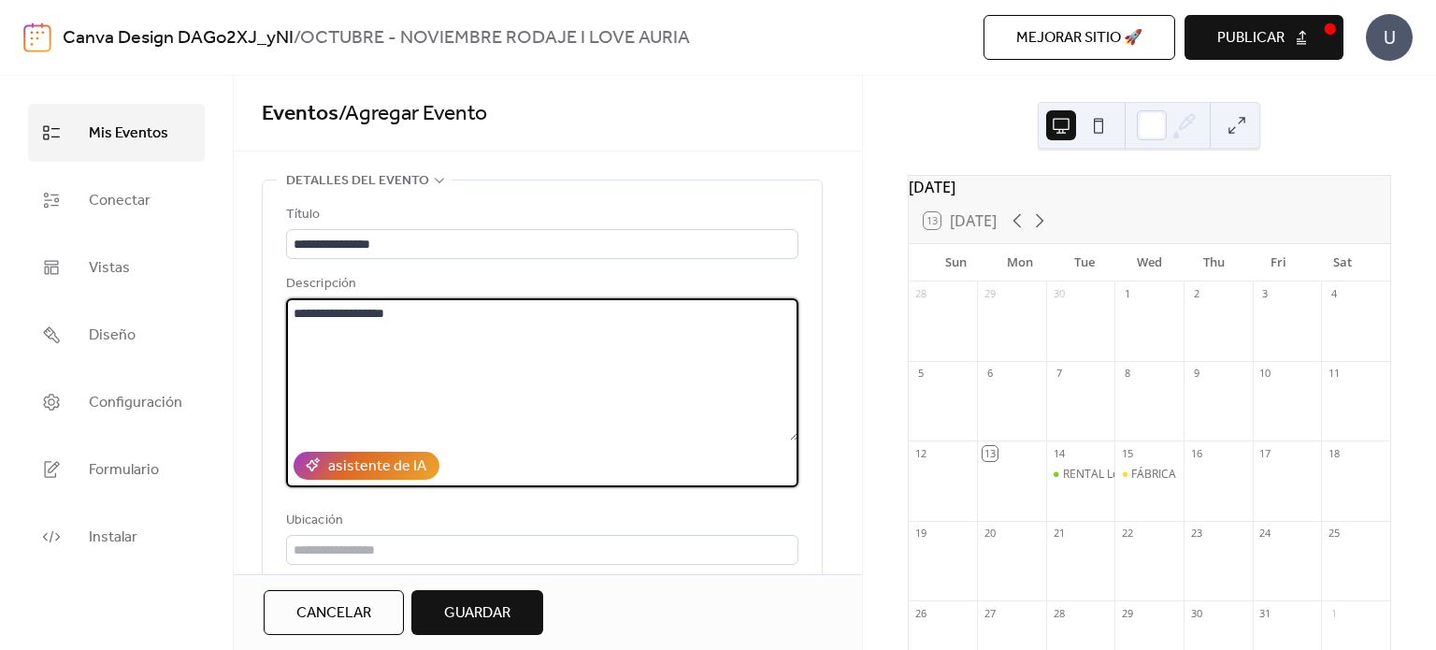
click at [310, 315] on textarea "**********" at bounding box center [542, 369] width 512 height 142
click at [455, 327] on textarea "**********" at bounding box center [542, 369] width 512 height 142
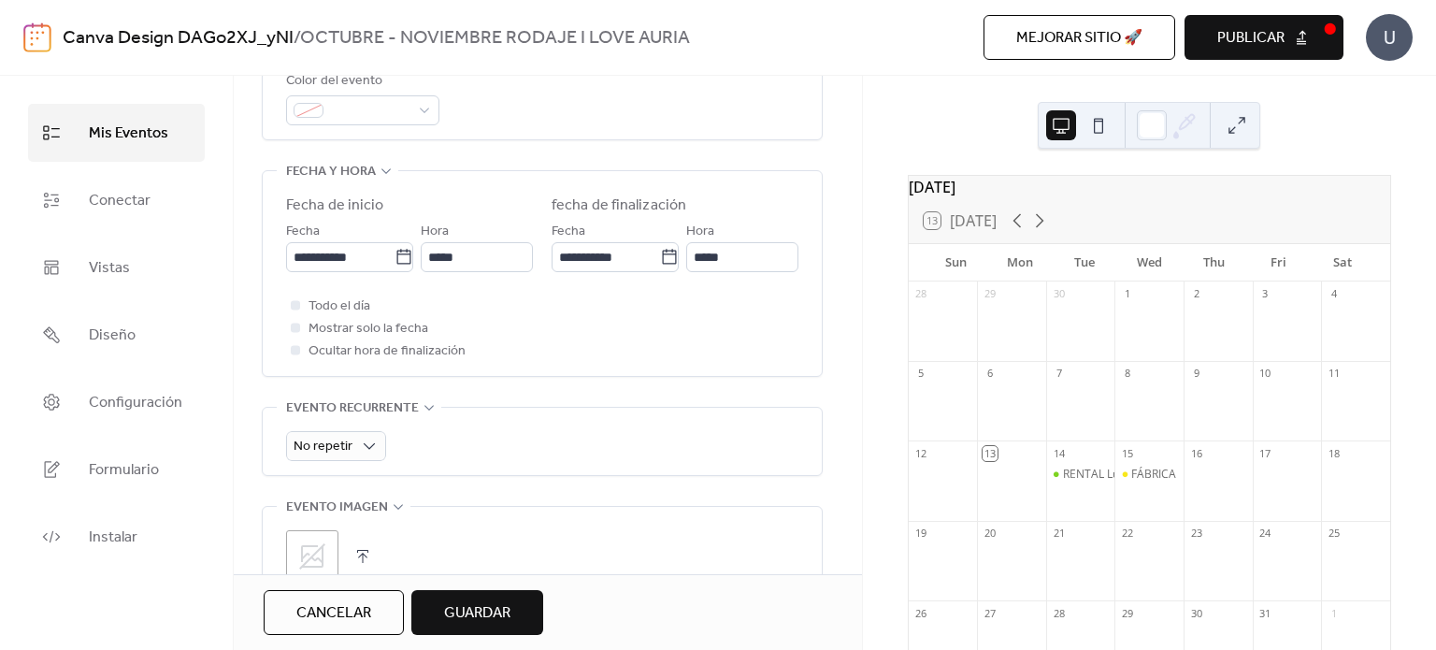
scroll to position [561, 0]
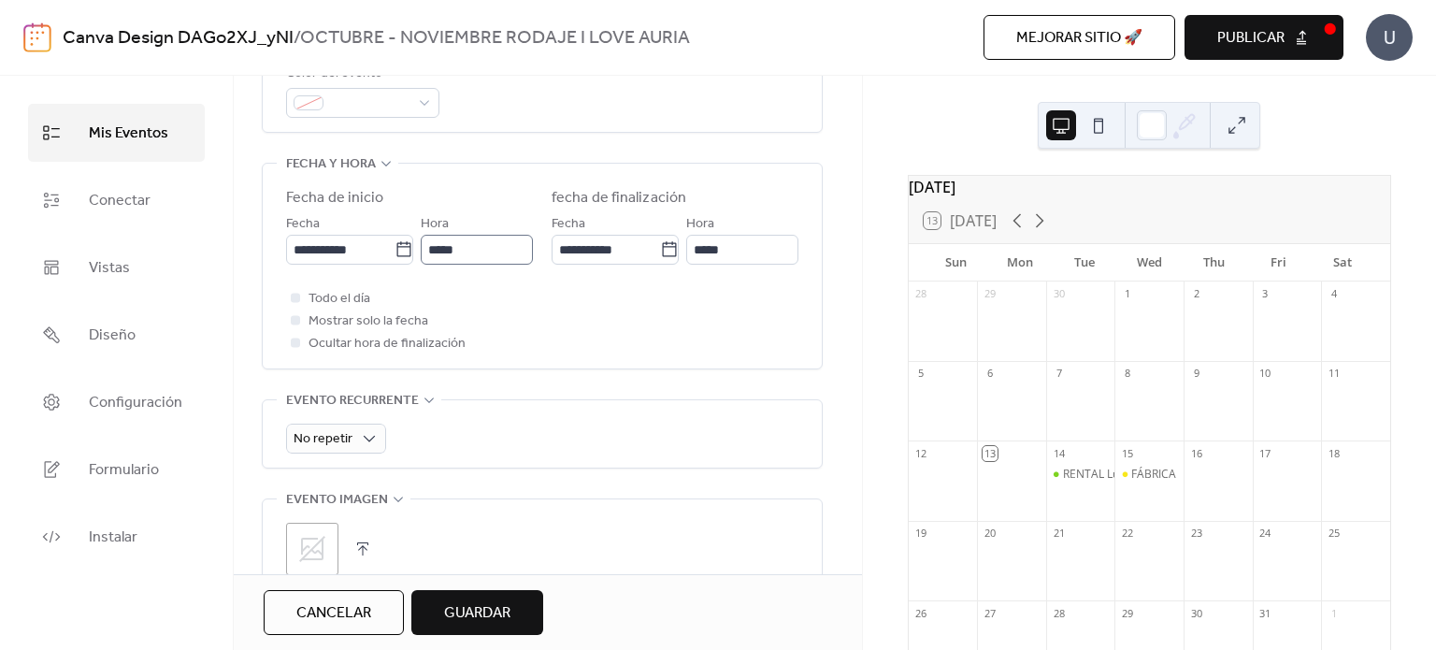
type textarea "**********"
click at [440, 250] on input "*****" at bounding box center [477, 250] width 112 height 30
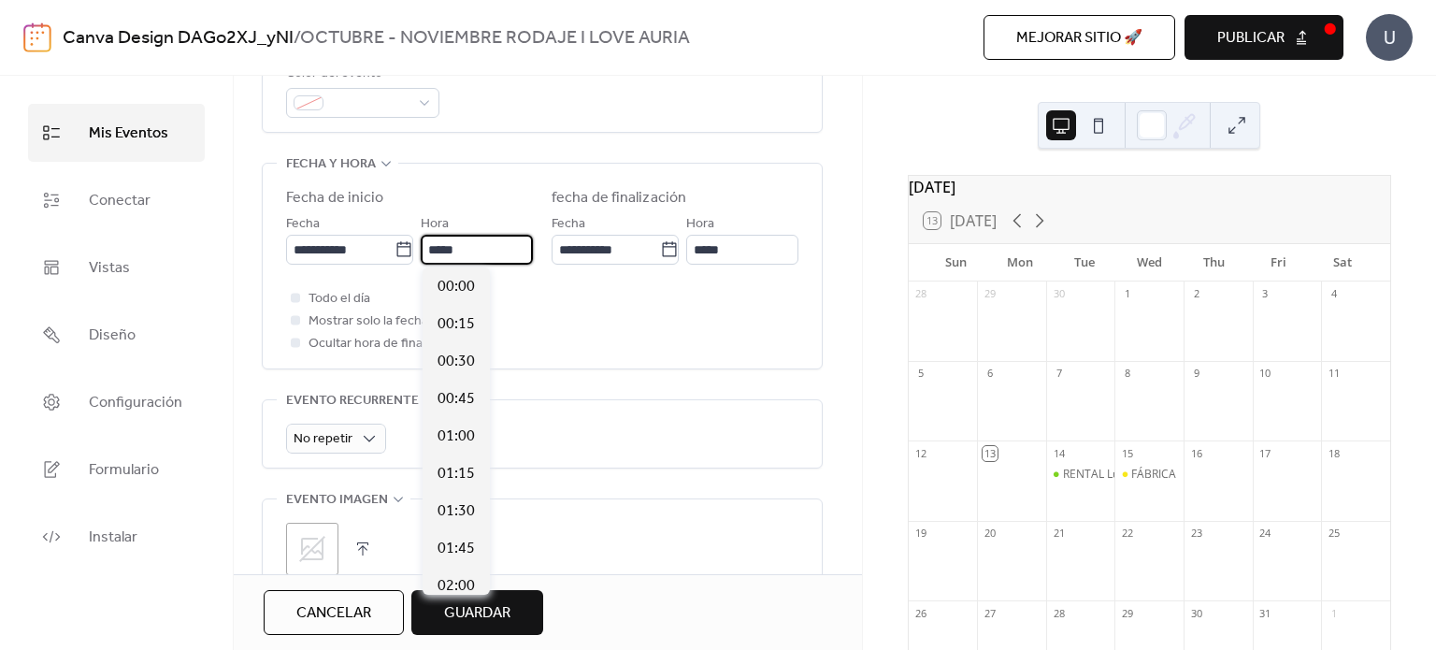
scroll to position [1796, 0]
click at [452, 566] on div "13:45" at bounding box center [456, 547] width 67 height 37
type input "*****"
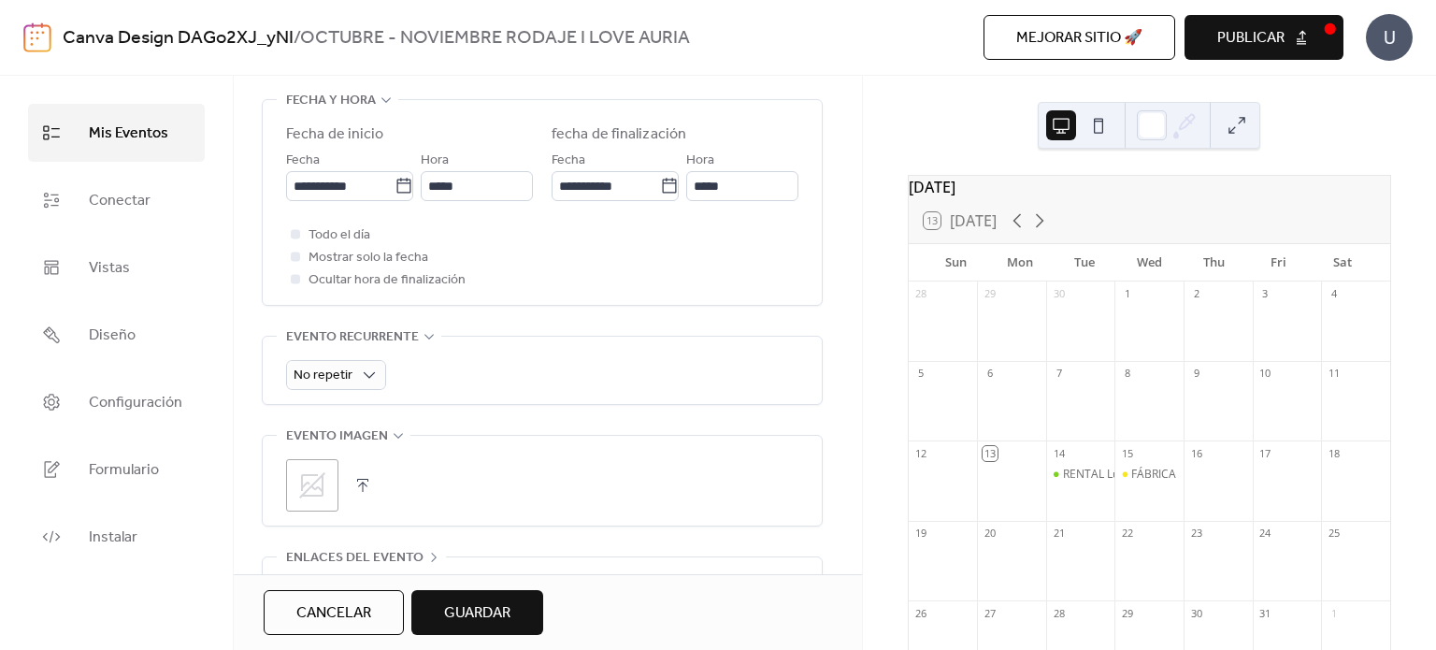
scroll to position [625, 0]
click at [471, 187] on input "*****" at bounding box center [477, 186] width 112 height 30
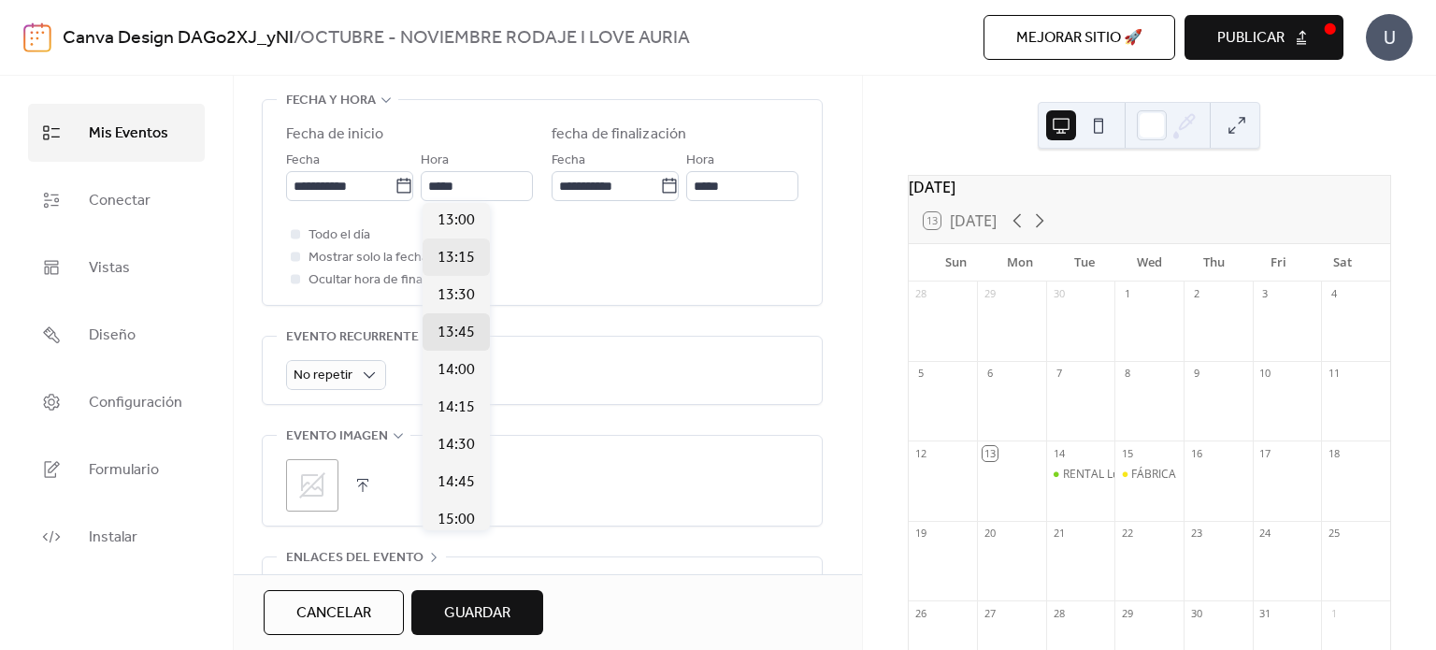
scroll to position [1948, 0]
click at [455, 528] on span "15:00" at bounding box center [456, 519] width 37 height 22
type input "*****"
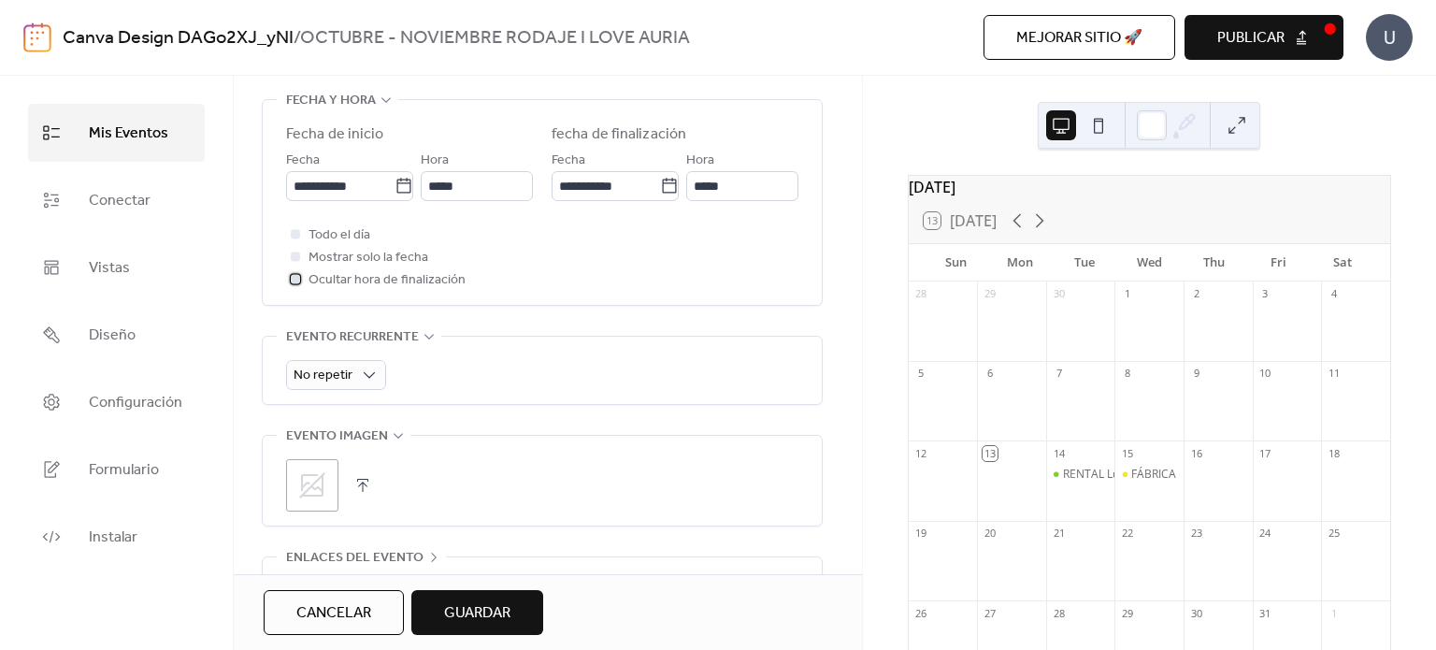
click at [299, 283] on div at bounding box center [295, 278] width 19 height 19
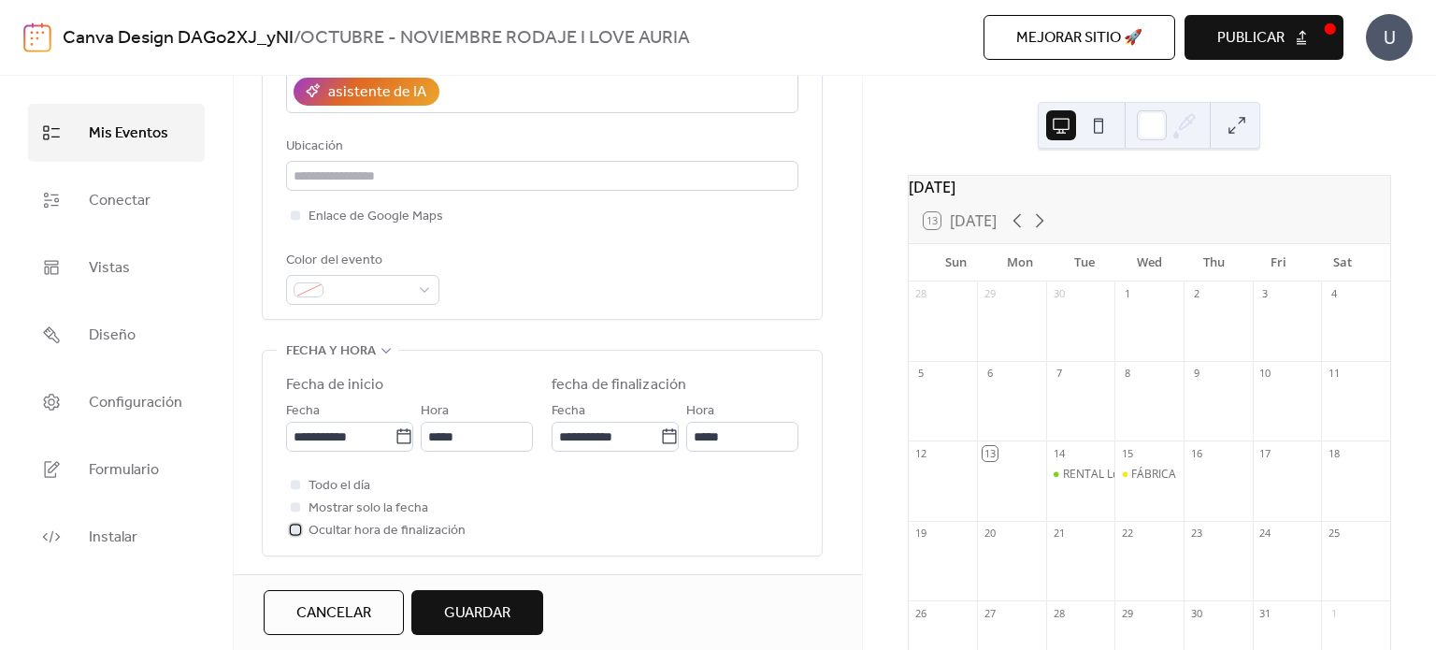
scroll to position [367, 0]
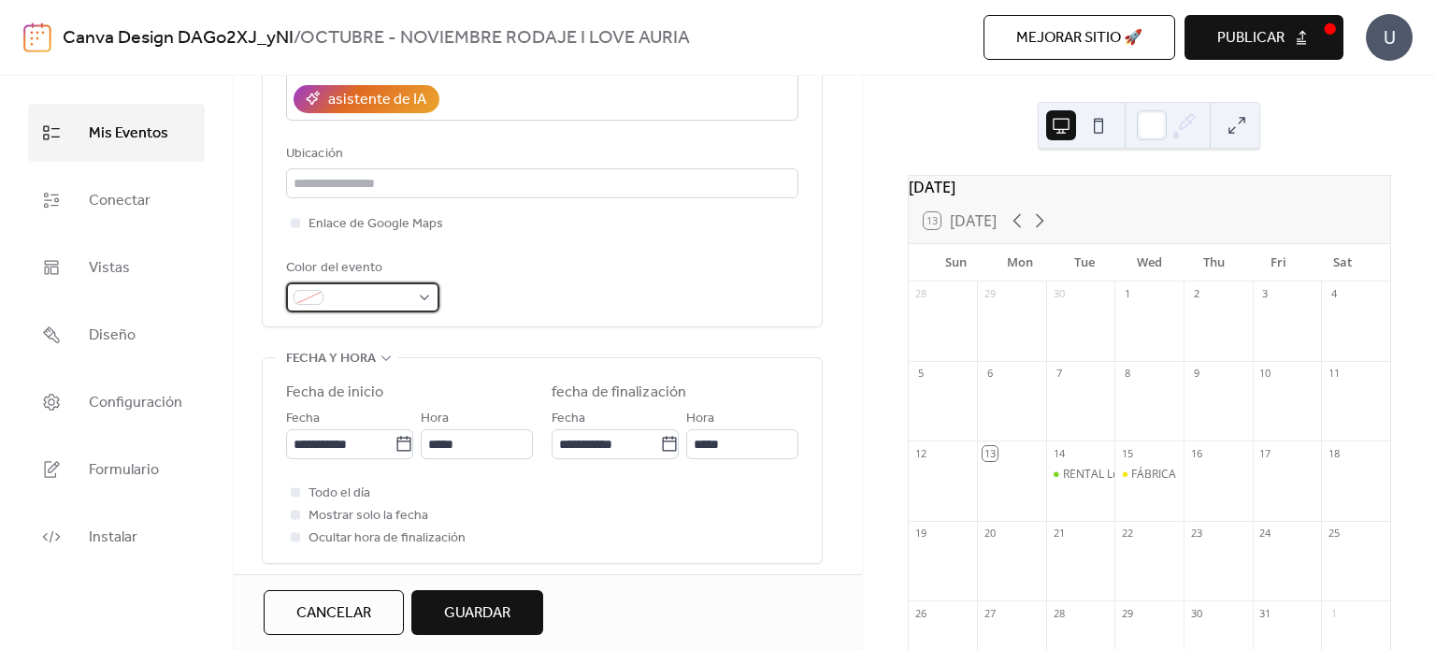
click at [381, 296] on span at bounding box center [370, 298] width 79 height 22
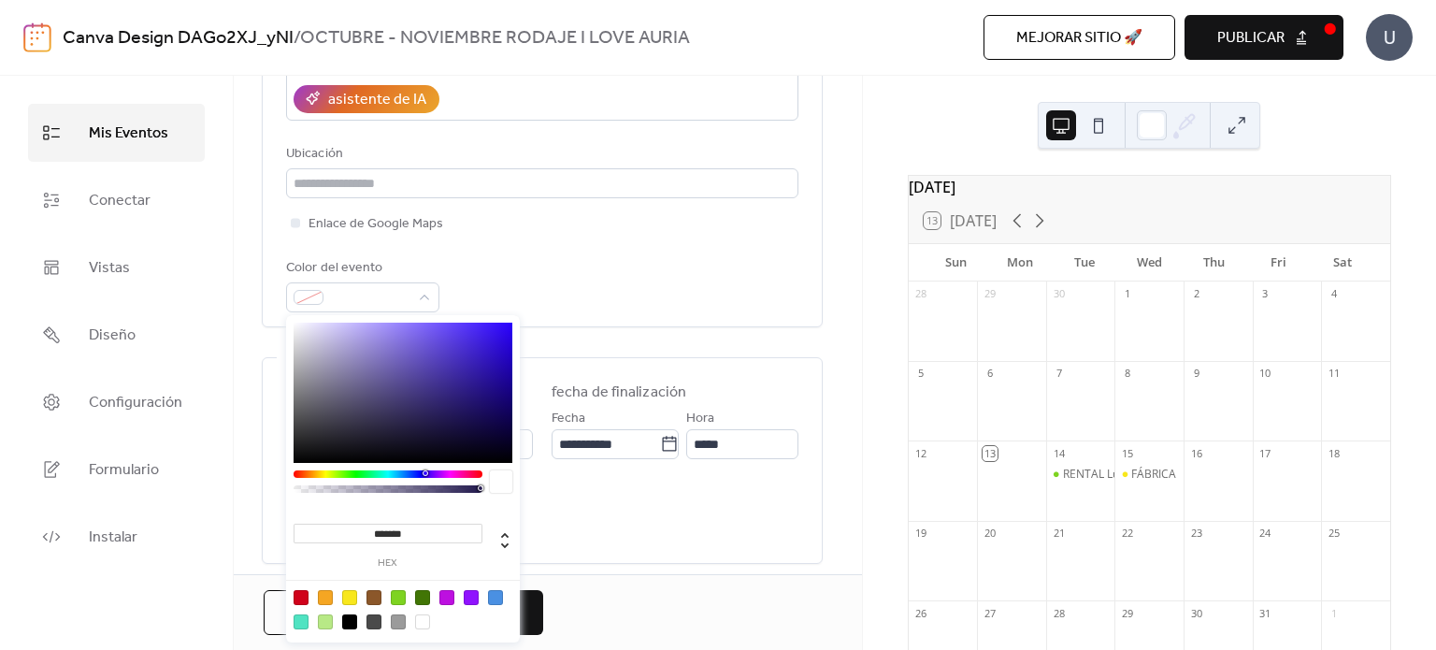
click at [468, 598] on div at bounding box center [471, 597] width 15 height 15
type input "*******"
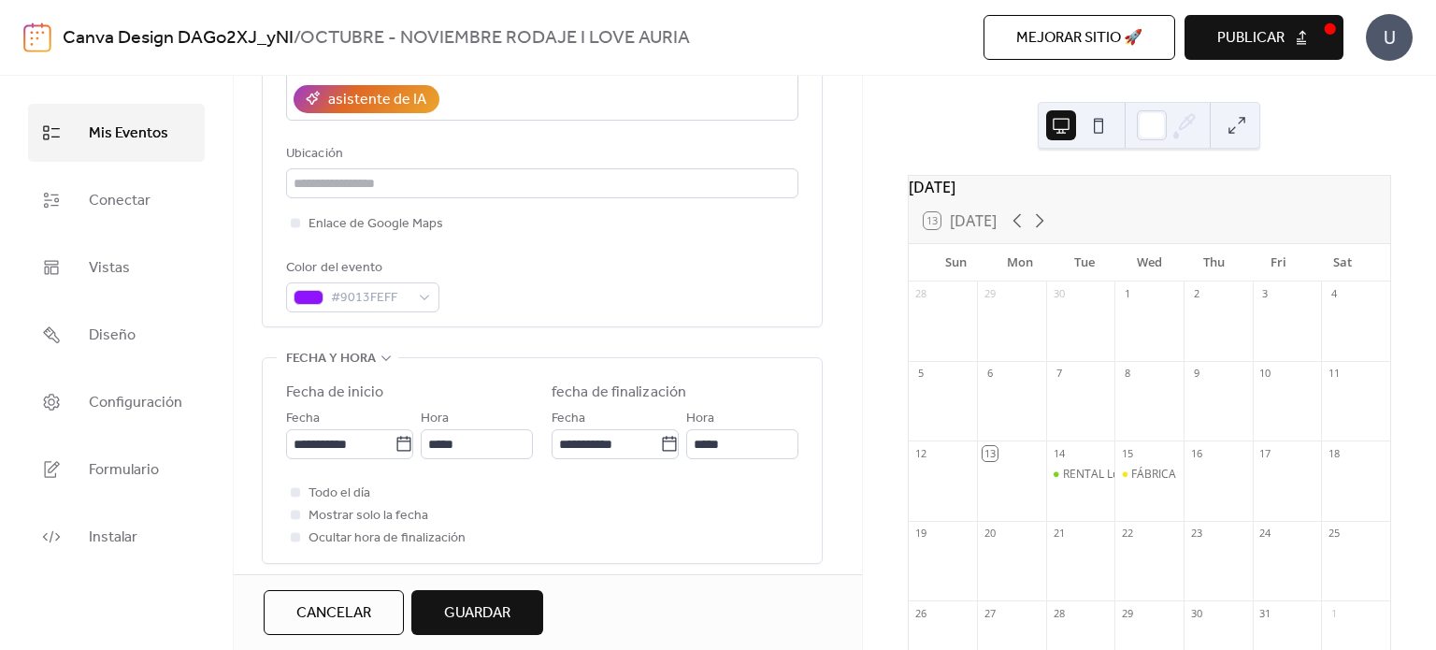
click at [572, 513] on div "Todo el día Mostrar solo la fecha Ocultar hora de finalización" at bounding box center [542, 515] width 512 height 67
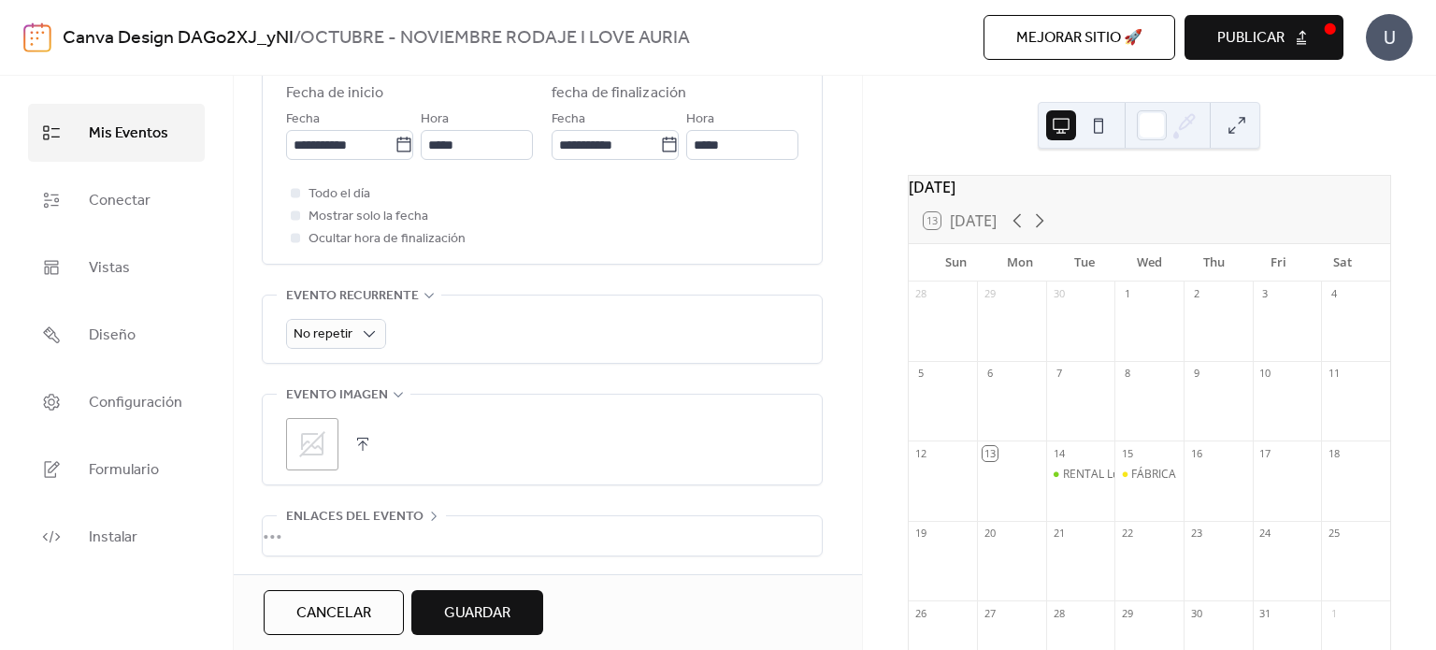
scroll to position [681, 0]
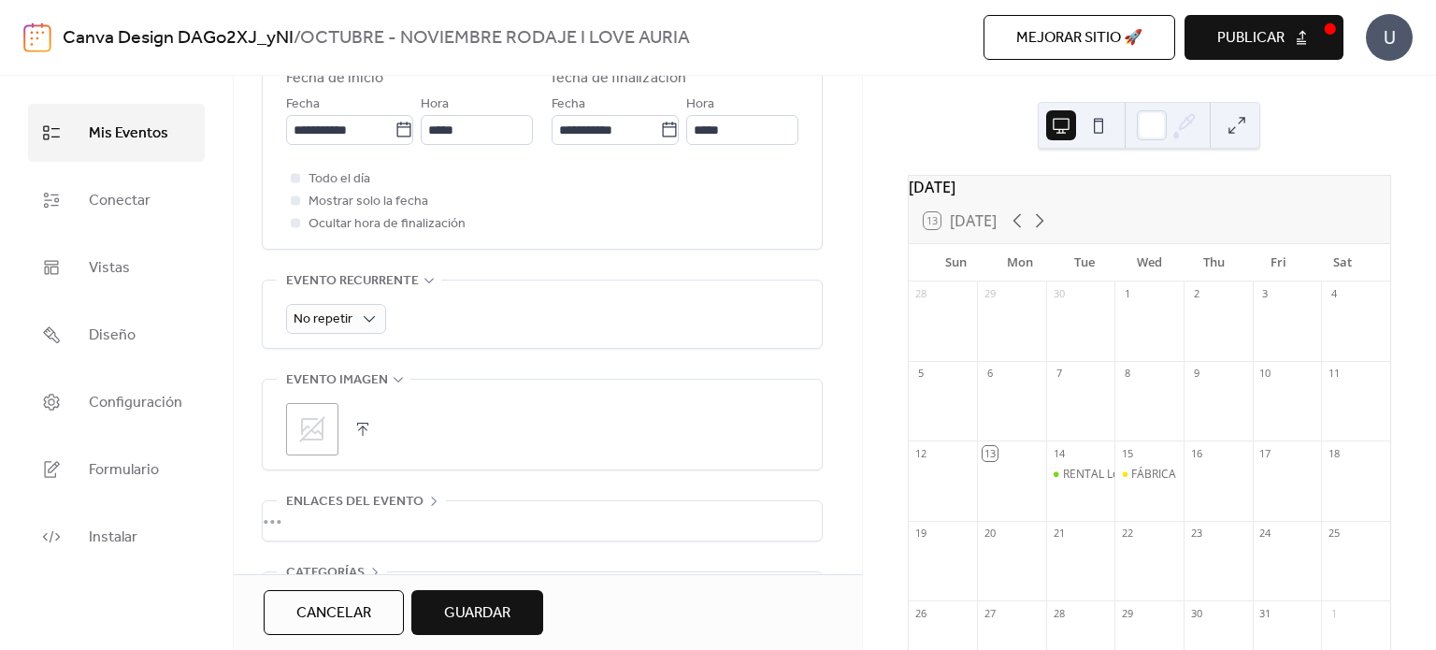
click at [493, 602] on span "Guardar" at bounding box center [477, 613] width 66 height 22
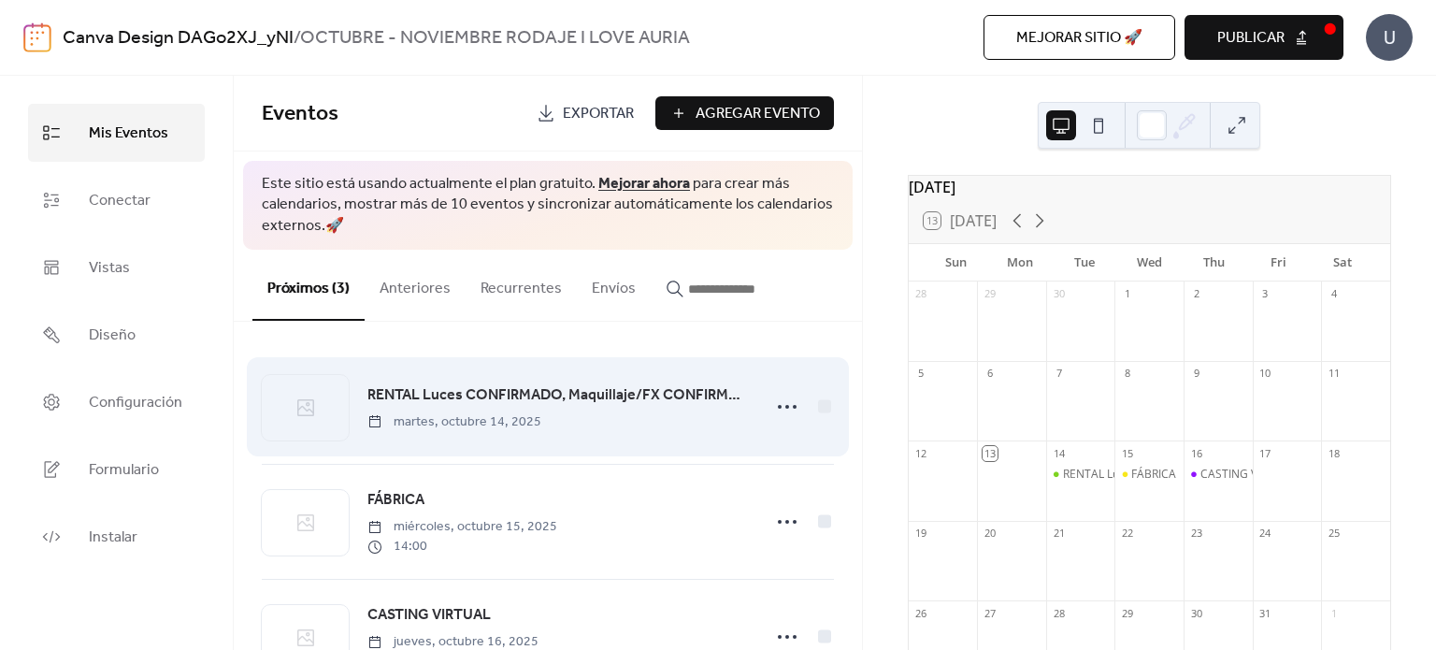
scroll to position [71, 0]
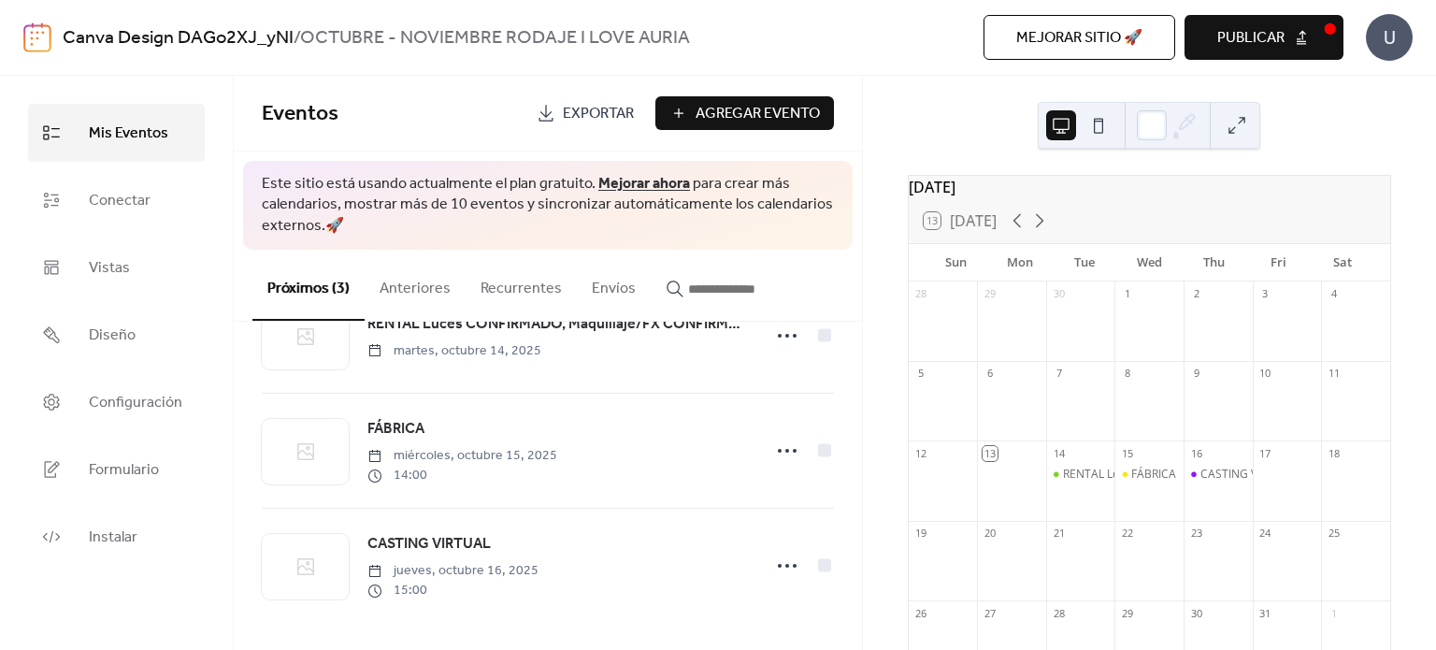
click at [762, 118] on span "Agregar Evento" at bounding box center [758, 114] width 124 height 22
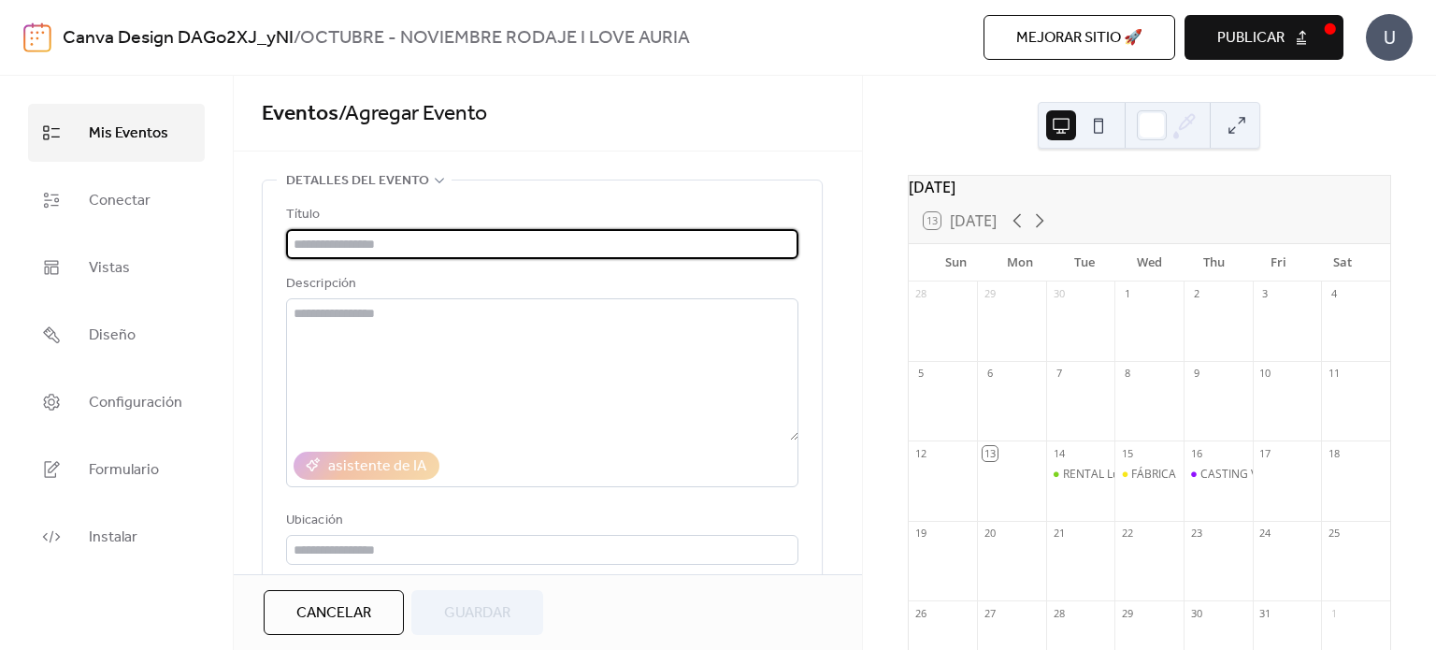
click at [619, 247] on input "text" at bounding box center [542, 244] width 512 height 30
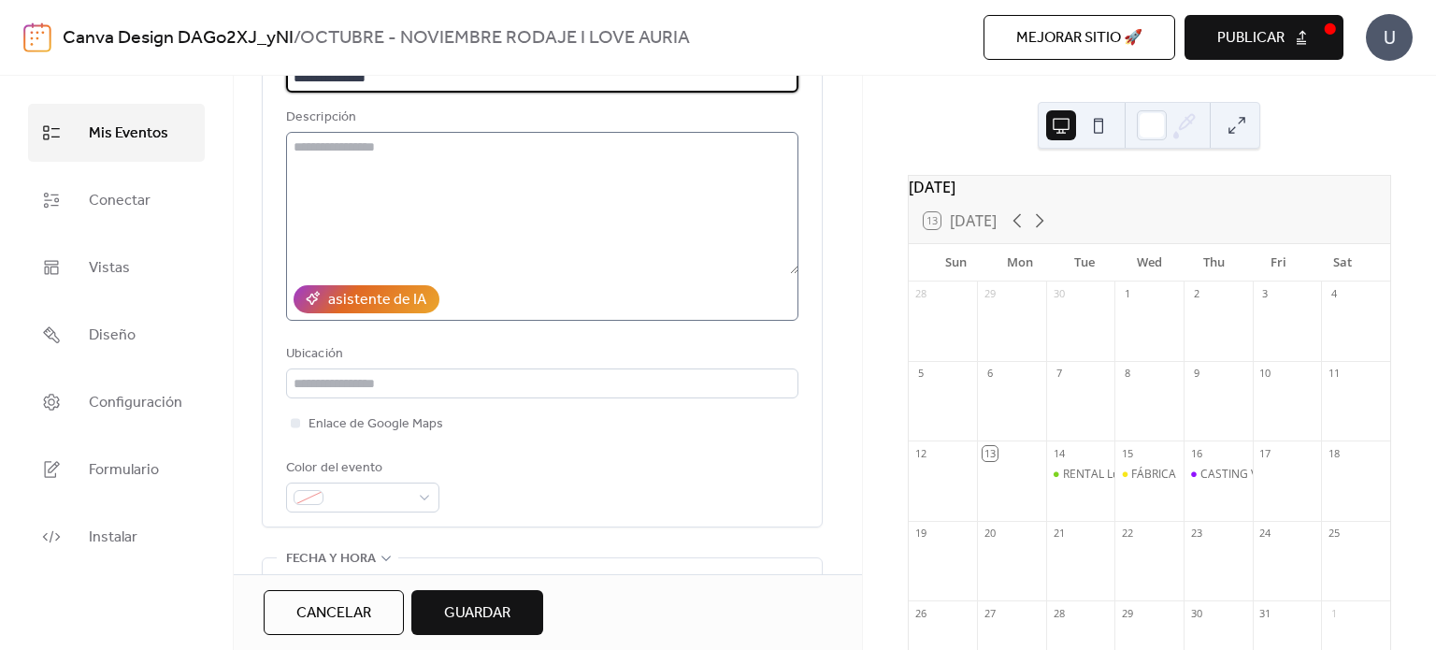
scroll to position [180, 0]
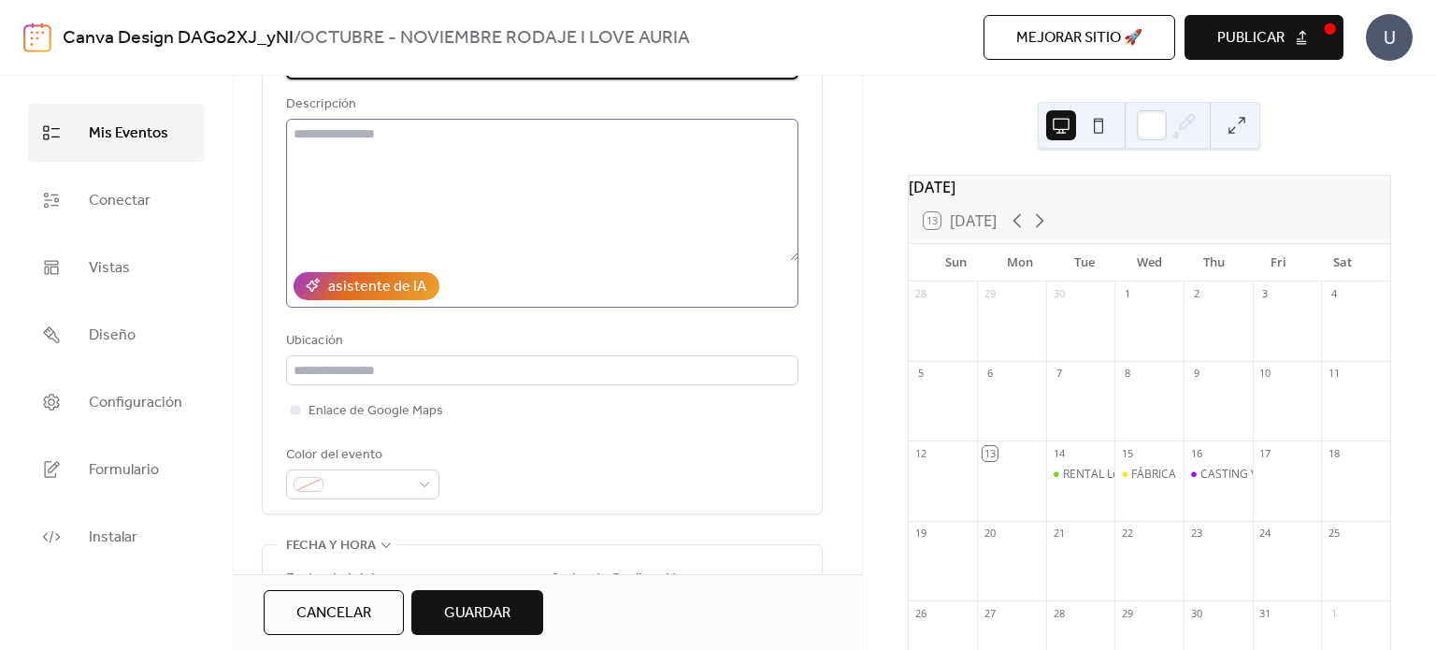
type input "**********"
click at [542, 186] on textarea at bounding box center [542, 190] width 512 height 142
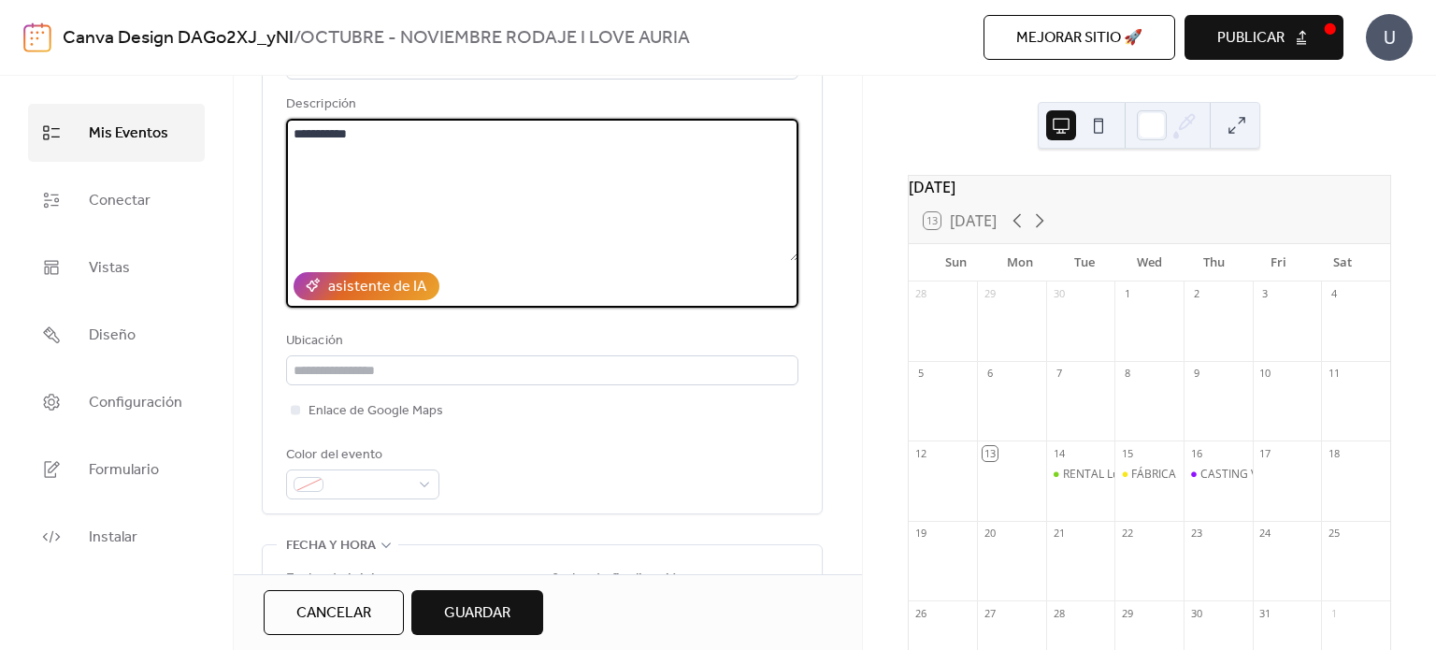
click at [310, 141] on textarea "**********" at bounding box center [542, 190] width 512 height 142
click at [397, 142] on textarea "**********" at bounding box center [542, 190] width 512 height 142
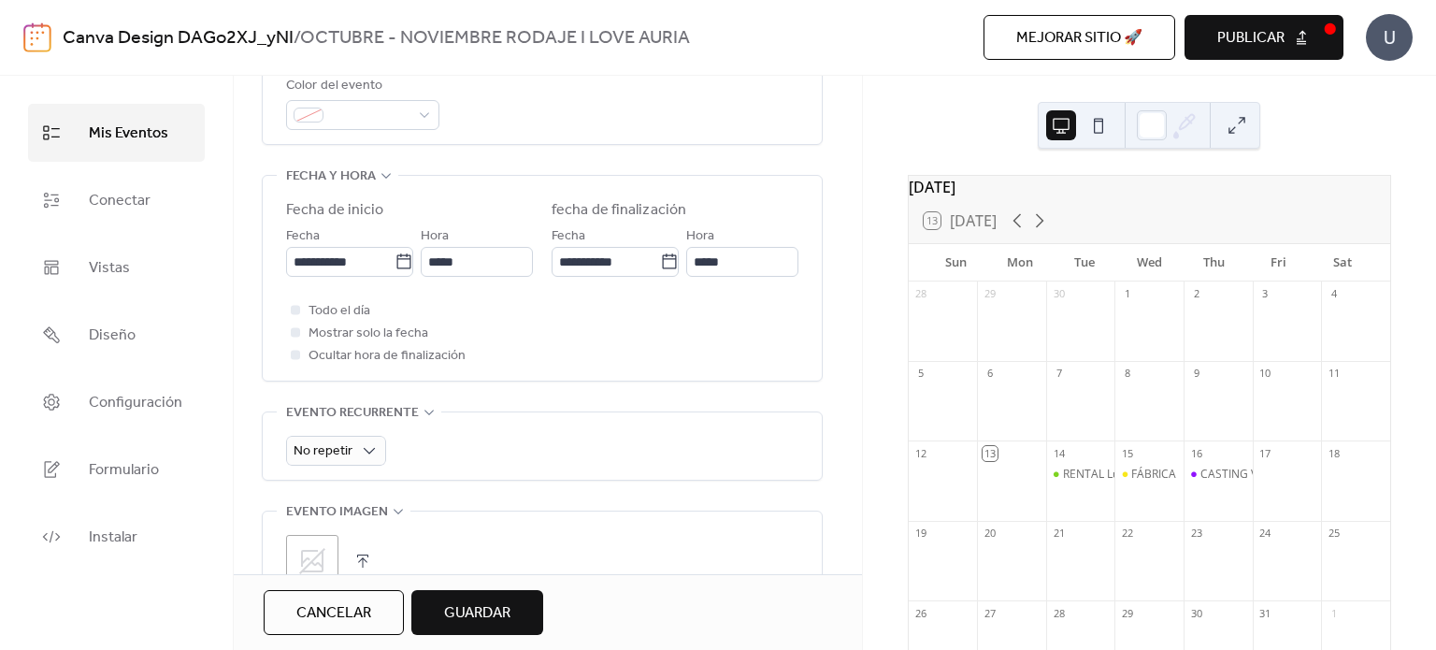
scroll to position [550, 0]
type textarea "**********"
click at [315, 250] on input "**********" at bounding box center [340, 261] width 108 height 30
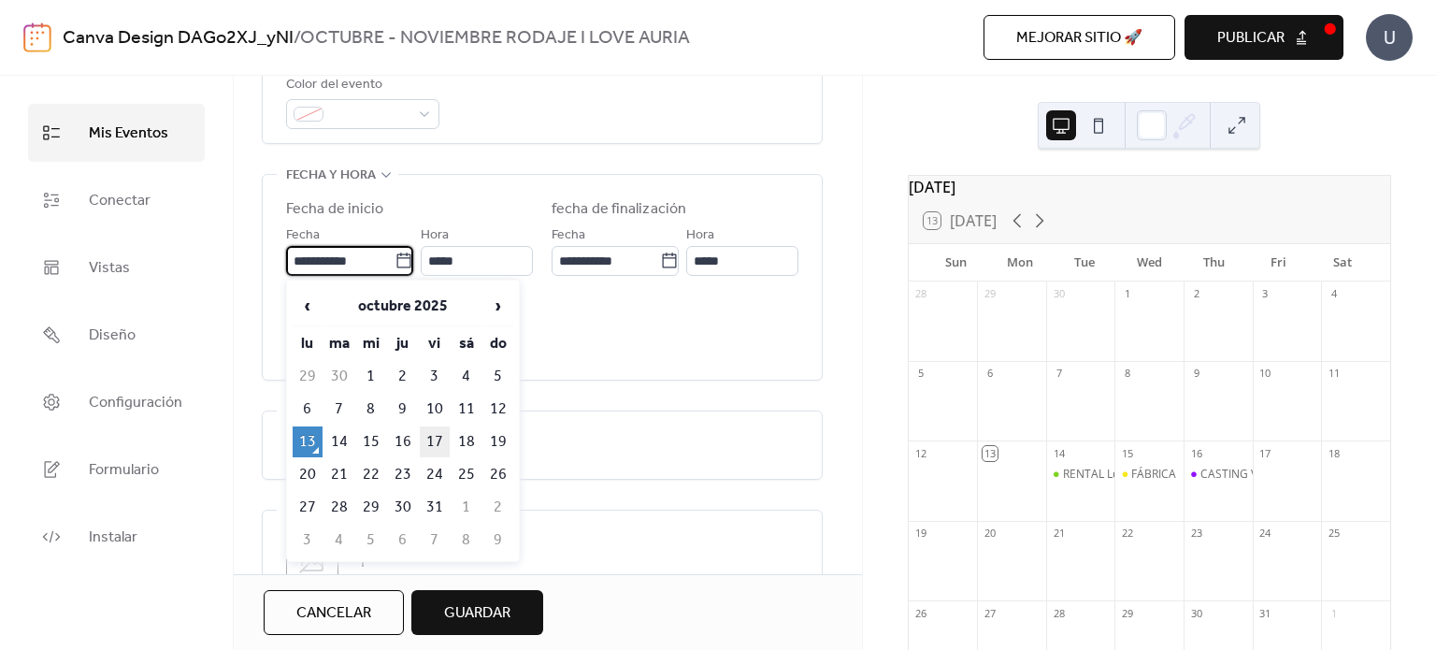
click at [426, 426] on td "17" at bounding box center [435, 441] width 30 height 31
type input "**********"
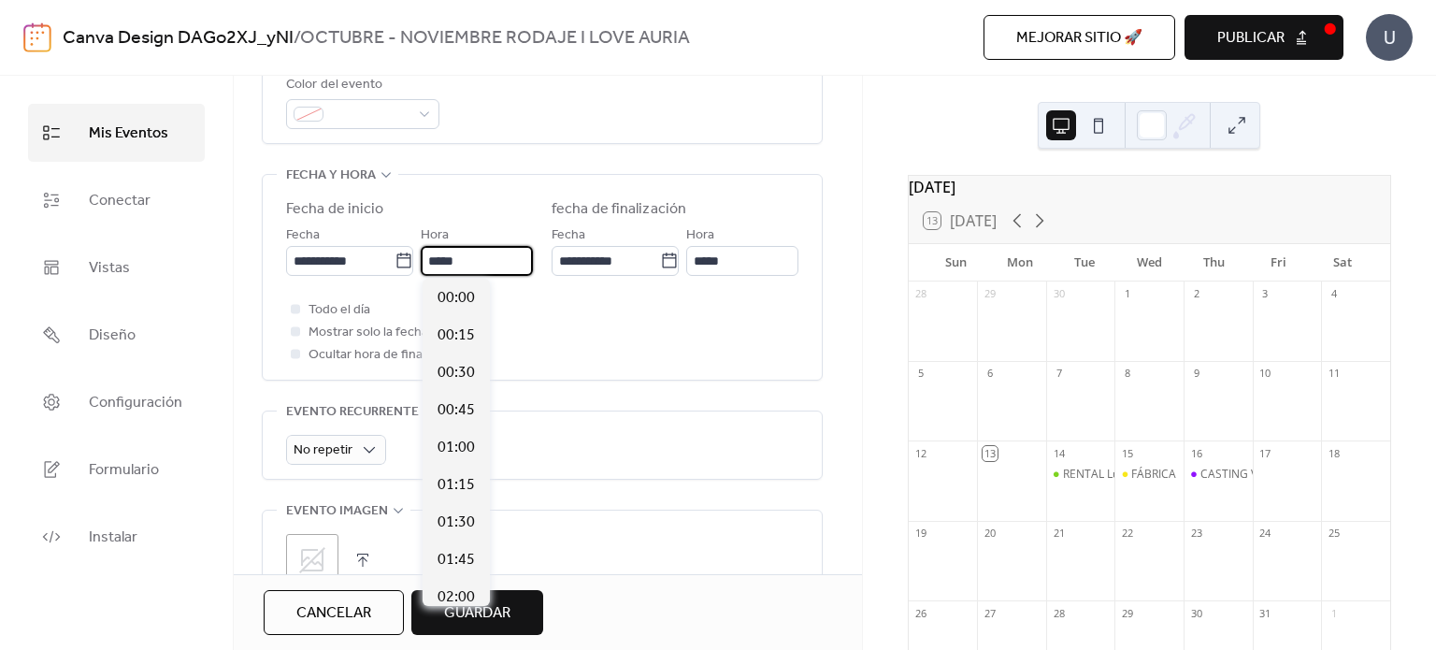
click at [446, 261] on input "*****" at bounding box center [477, 261] width 112 height 30
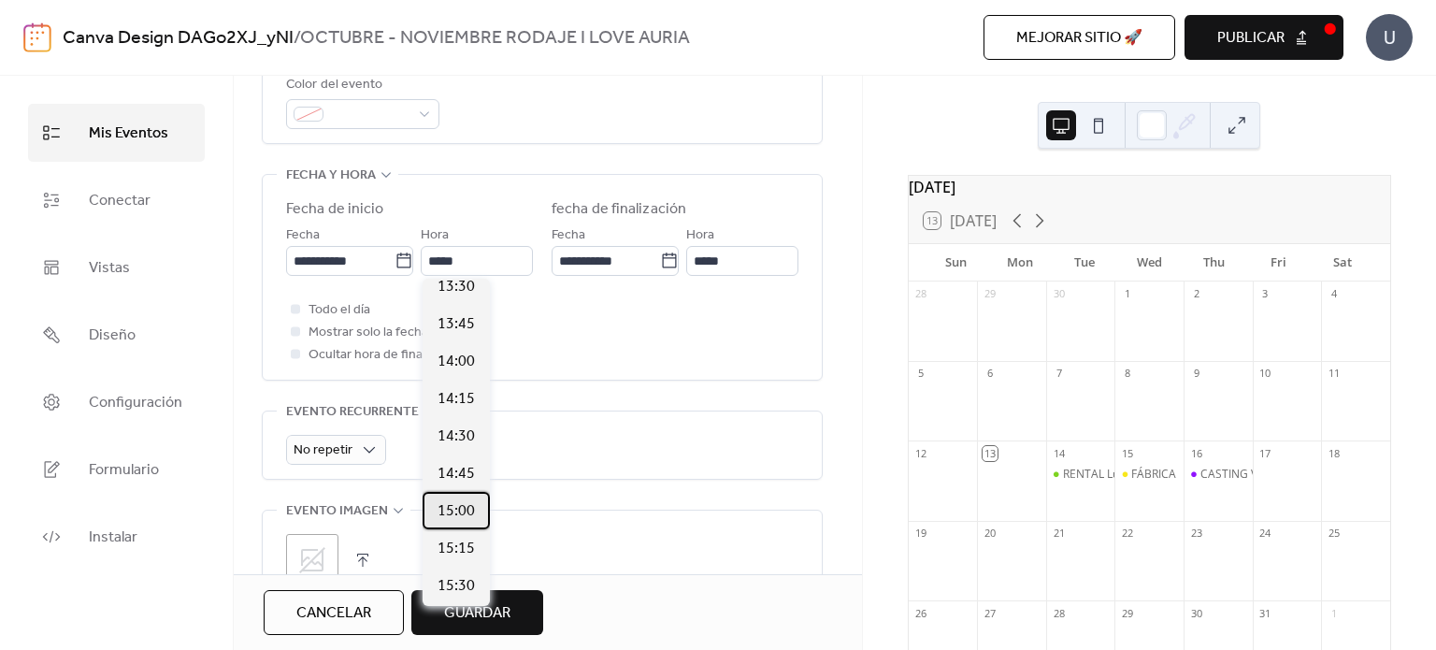
click at [455, 522] on span "15:00" at bounding box center [456, 511] width 37 height 22
type input "*****"
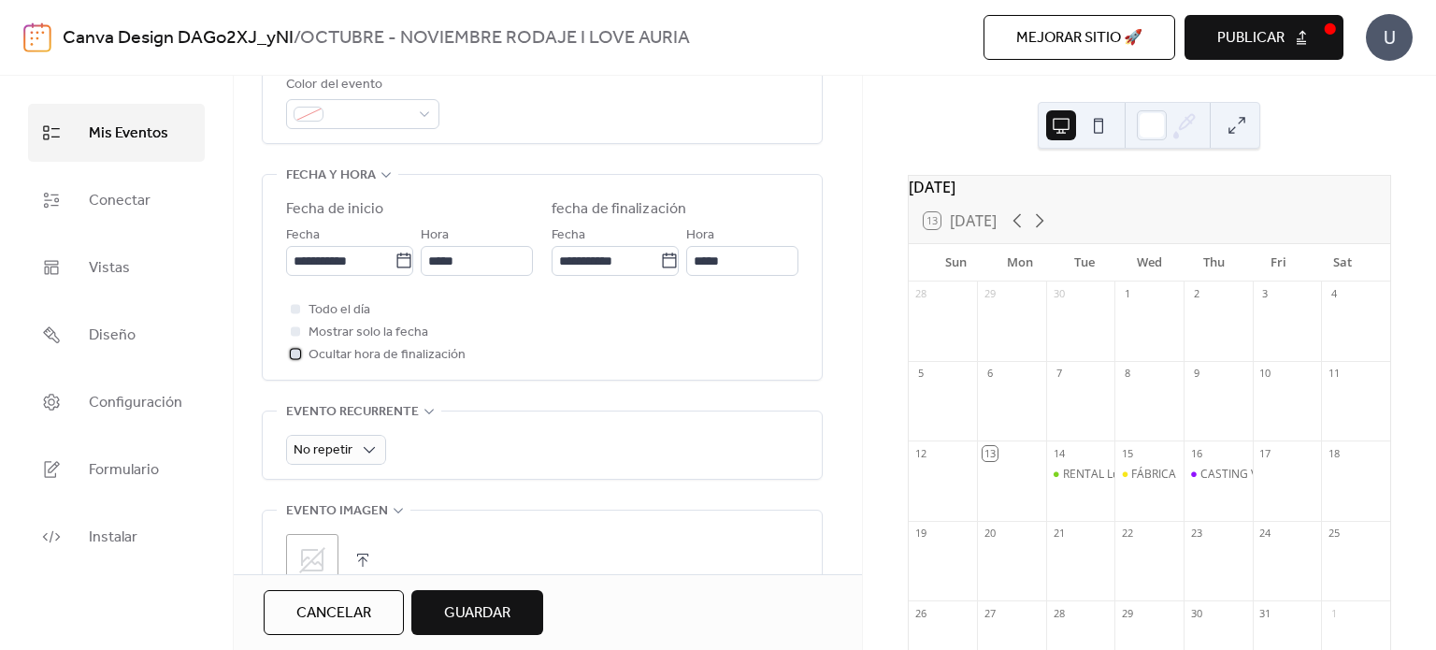
click at [297, 354] on div at bounding box center [295, 353] width 9 height 9
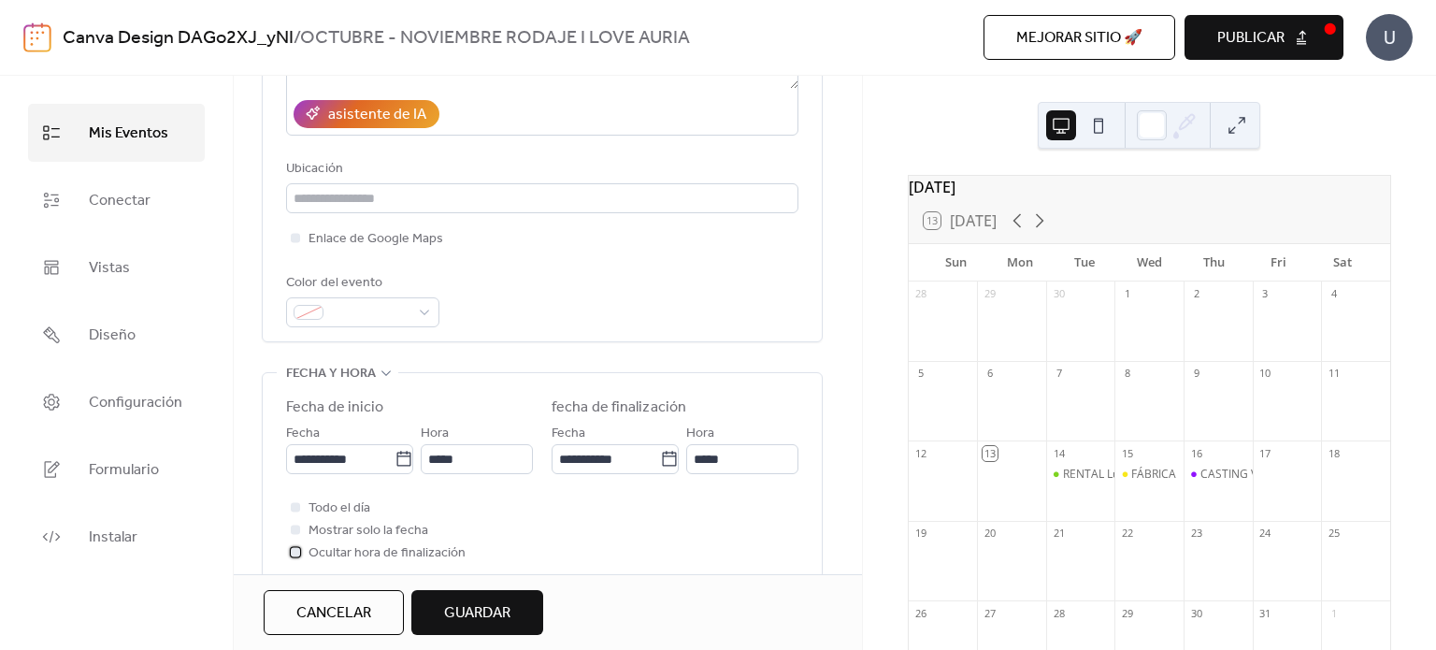
scroll to position [340, 0]
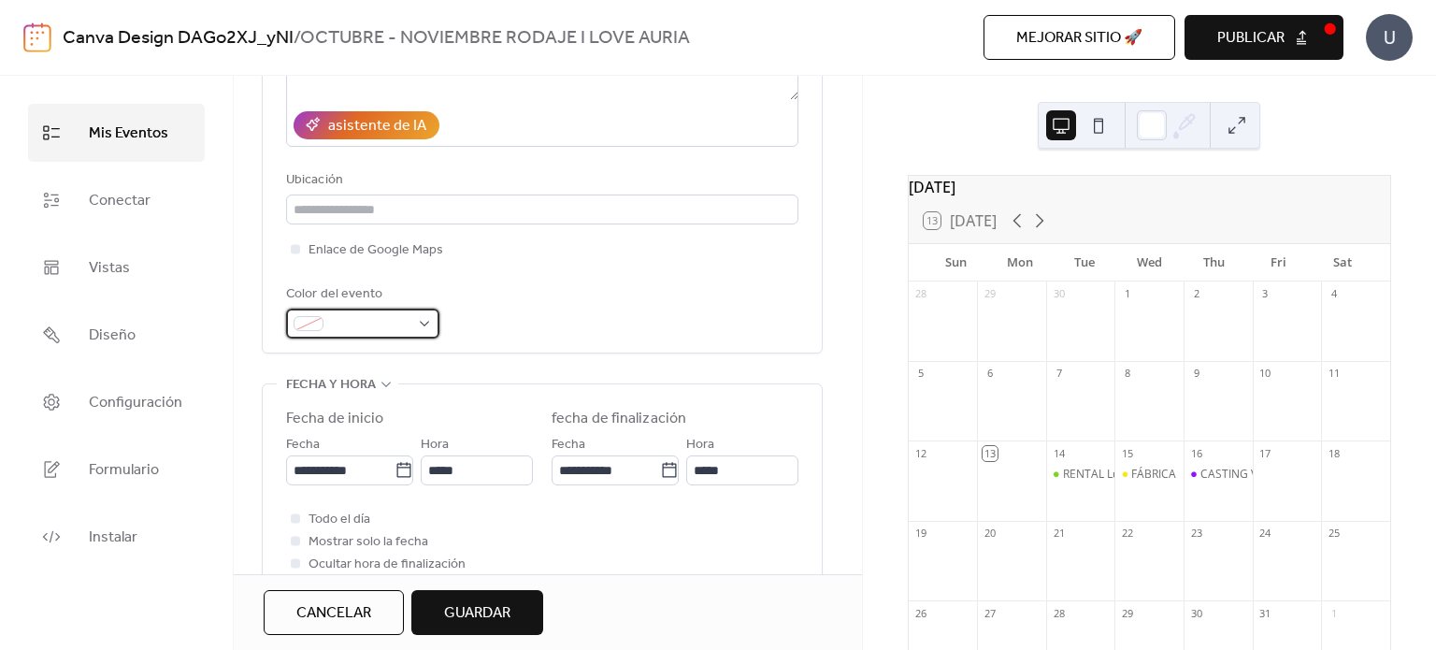
click at [404, 325] on span at bounding box center [370, 324] width 79 height 22
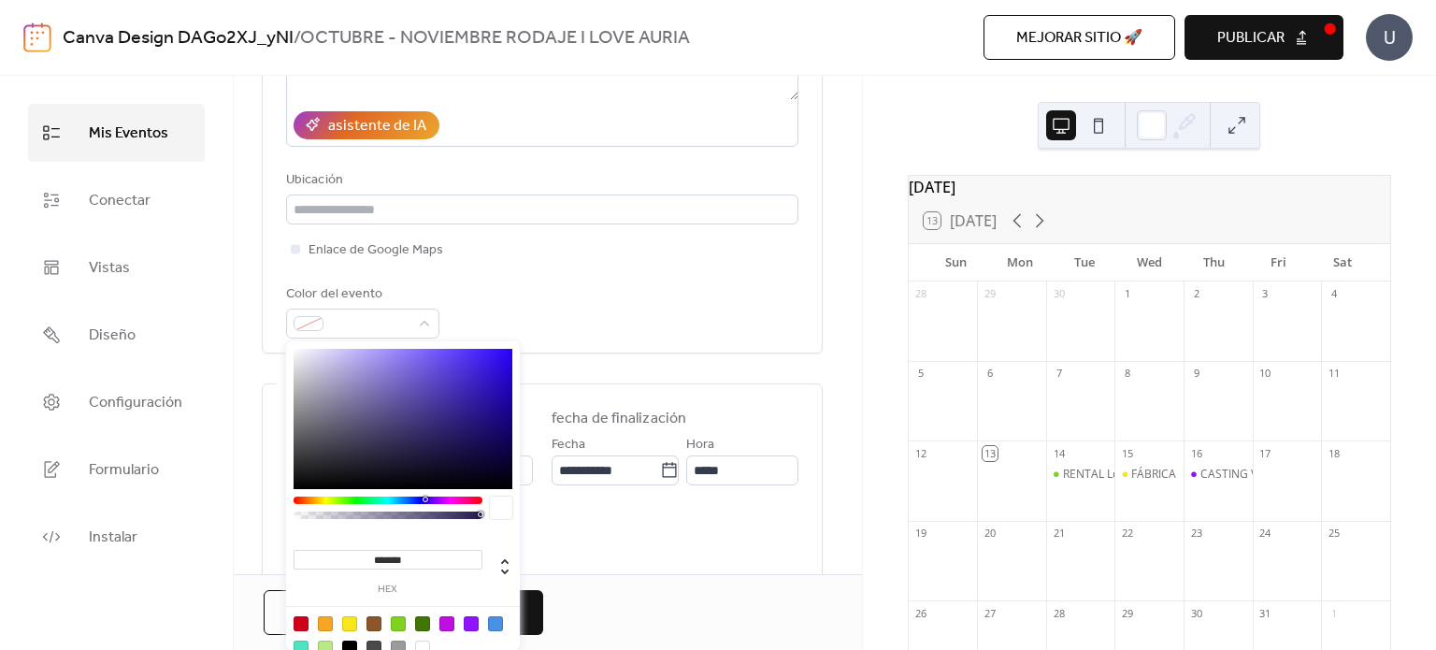
click at [465, 630] on div at bounding box center [403, 635] width 238 height 59
click at [468, 617] on div at bounding box center [471, 623] width 15 height 15
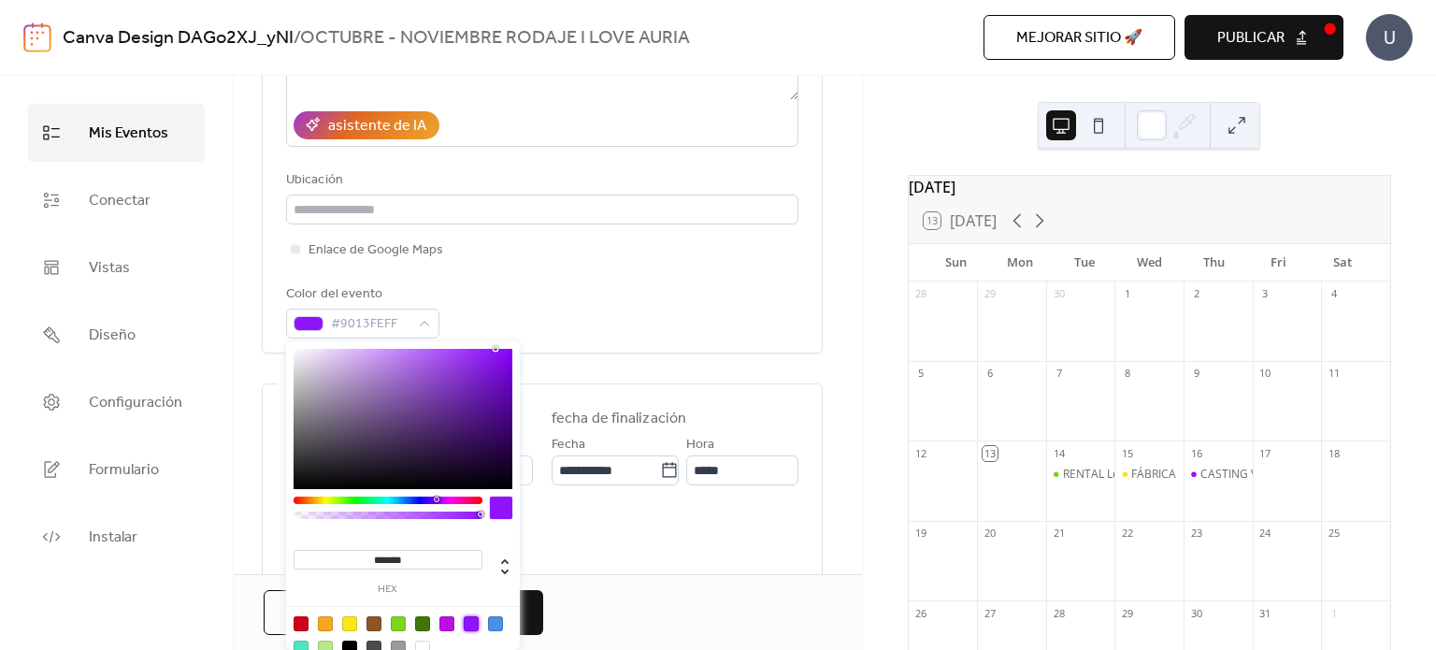
type input "*******"
click at [605, 294] on div "Color del evento #9013FEFF" at bounding box center [542, 310] width 512 height 55
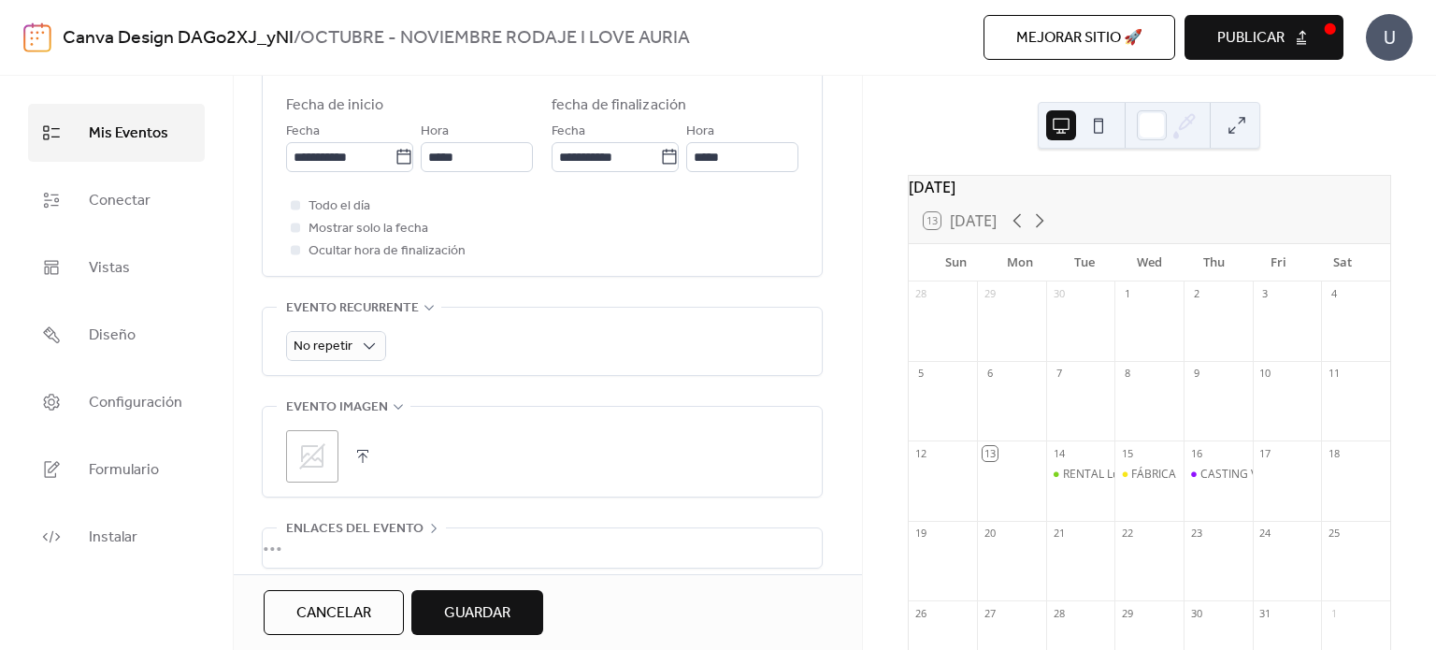
scroll to position [666, 0]
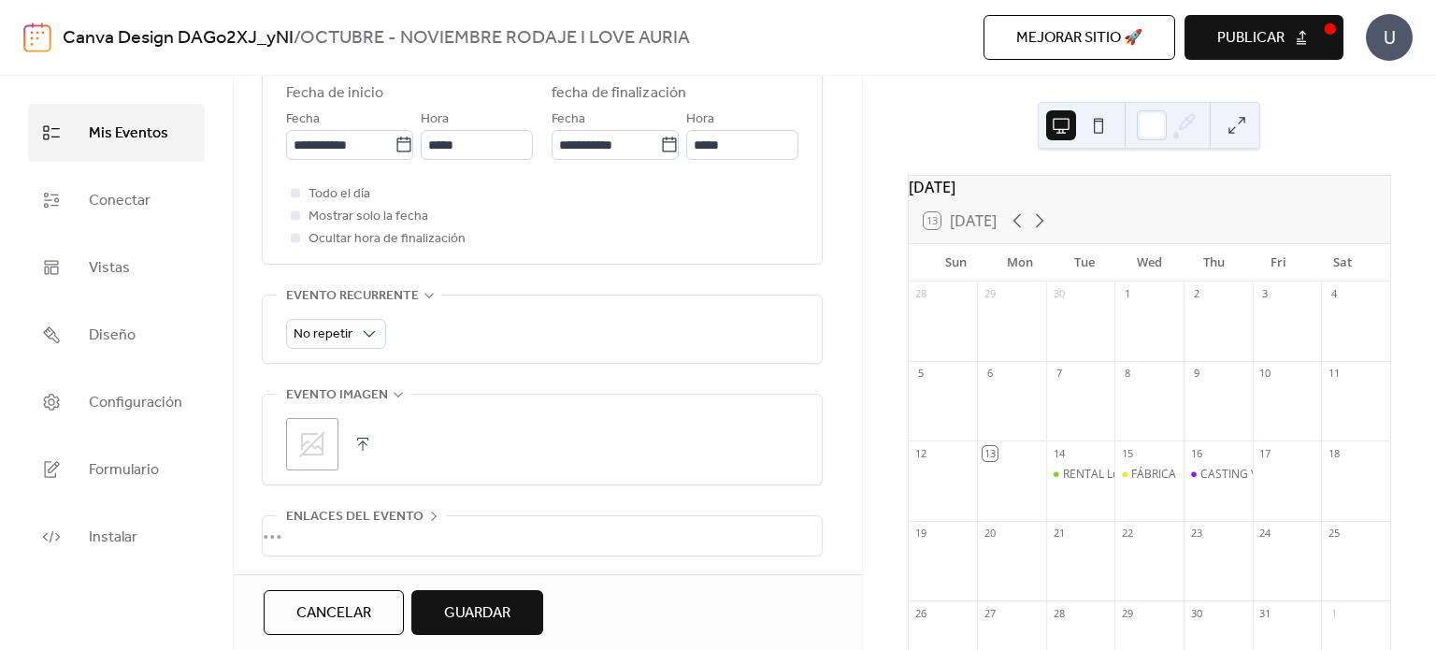
click at [450, 618] on span "Guardar" at bounding box center [477, 613] width 66 height 22
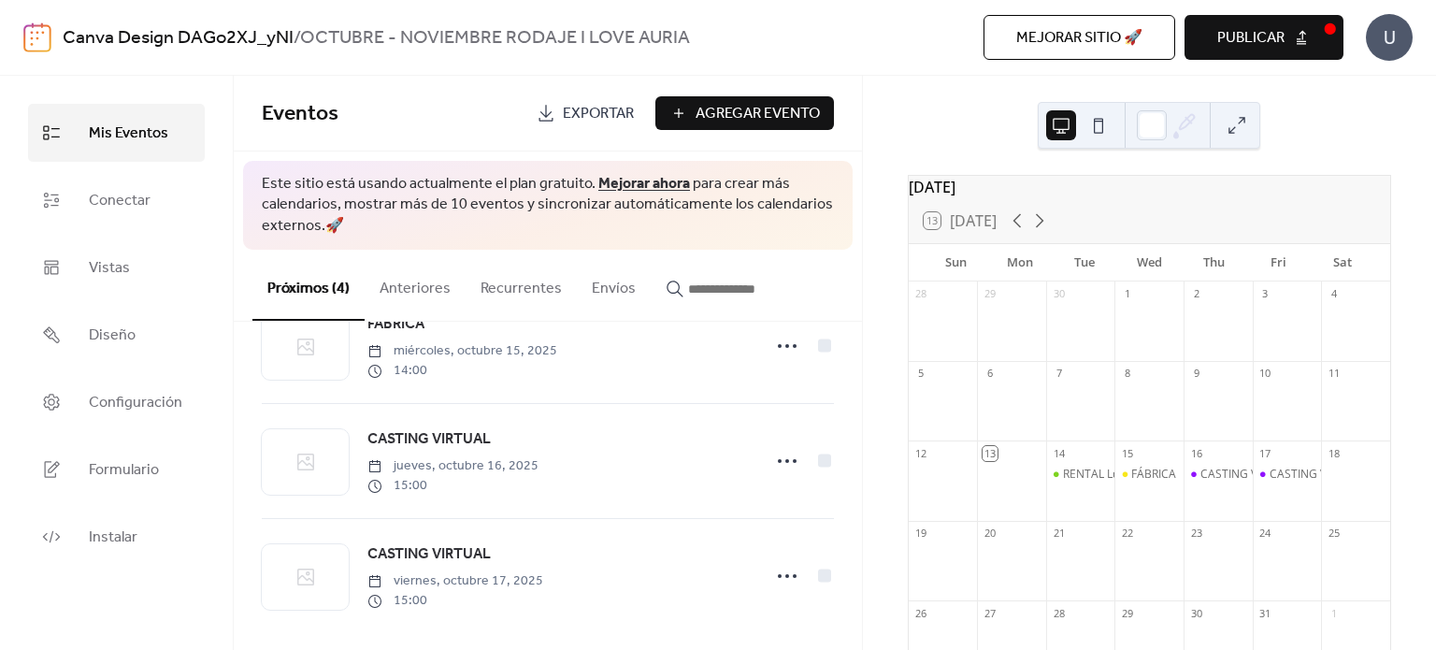
scroll to position [187, 0]
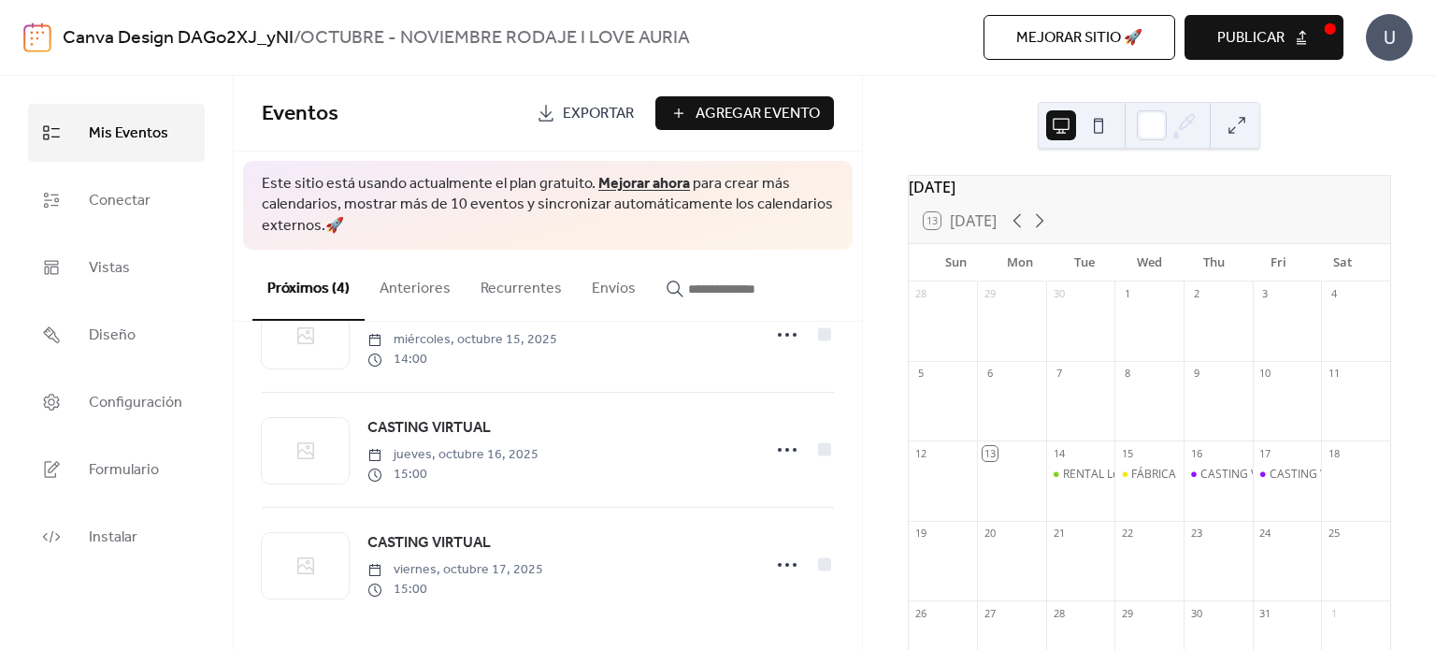
click at [1100, 171] on div "[DATE] 13 [DATE] Sun Mon Tue Wed Thu Fri Sat 28 29 30 1 2 3 4 5 6 7 8 9 10 11 1…" at bounding box center [1149, 363] width 573 height 574
click at [1234, 111] on button at bounding box center [1237, 125] width 30 height 30
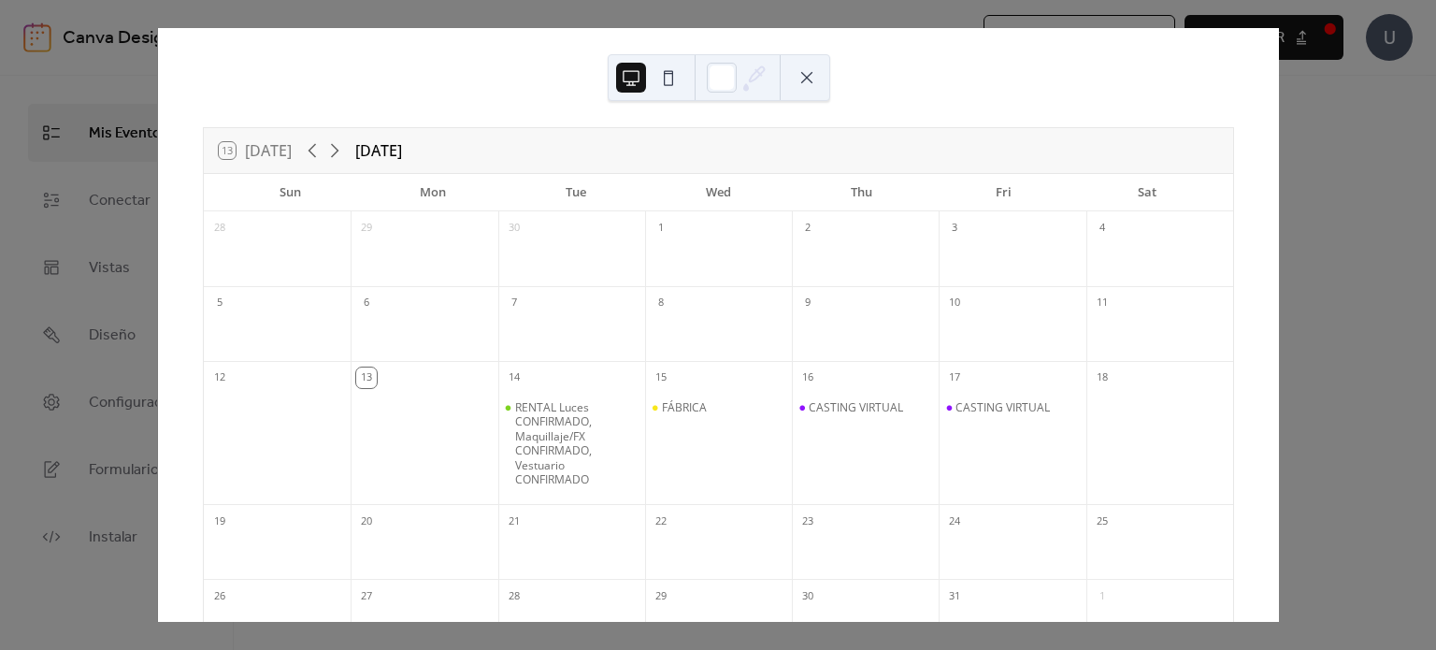
click at [1279, 106] on div "13 [DATE] [DATE] Sun Mon Tue Wed Thu Fri Sat 28 29 30 1 2 3 4 5 6 7 8 9 10 11 1…" at bounding box center [718, 325] width 1122 height 594
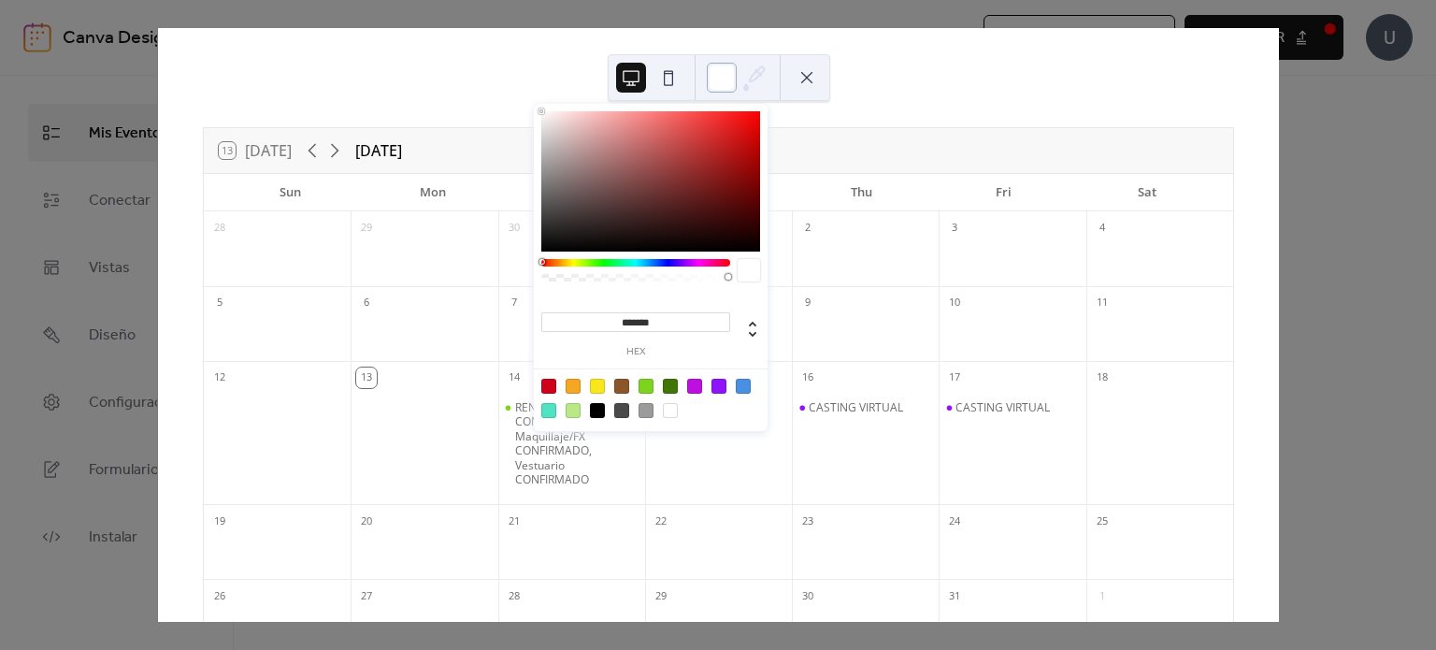
click at [733, 76] on div at bounding box center [722, 78] width 30 height 30
click at [601, 413] on div at bounding box center [597, 410] width 15 height 15
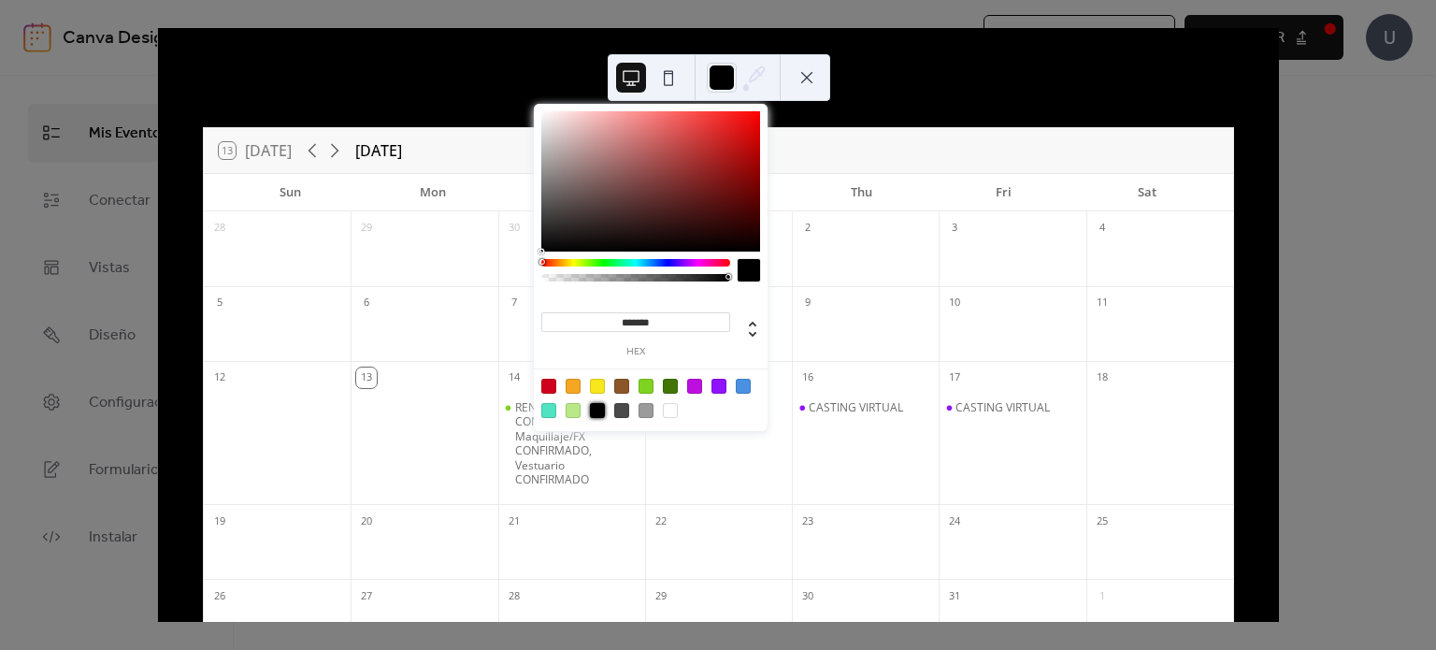
click at [601, 411] on div at bounding box center [597, 410] width 15 height 15
click at [546, 385] on div at bounding box center [548, 386] width 15 height 15
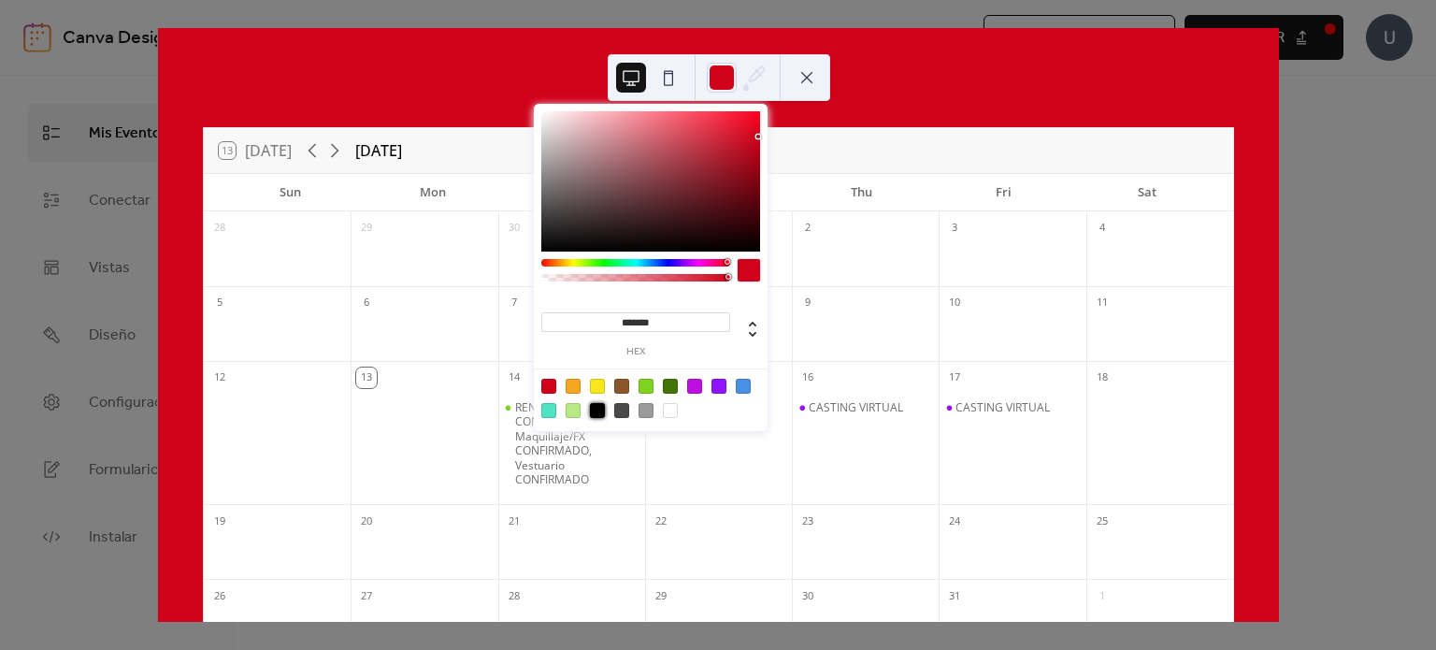
click at [597, 411] on div at bounding box center [597, 410] width 15 height 15
type input "*******"
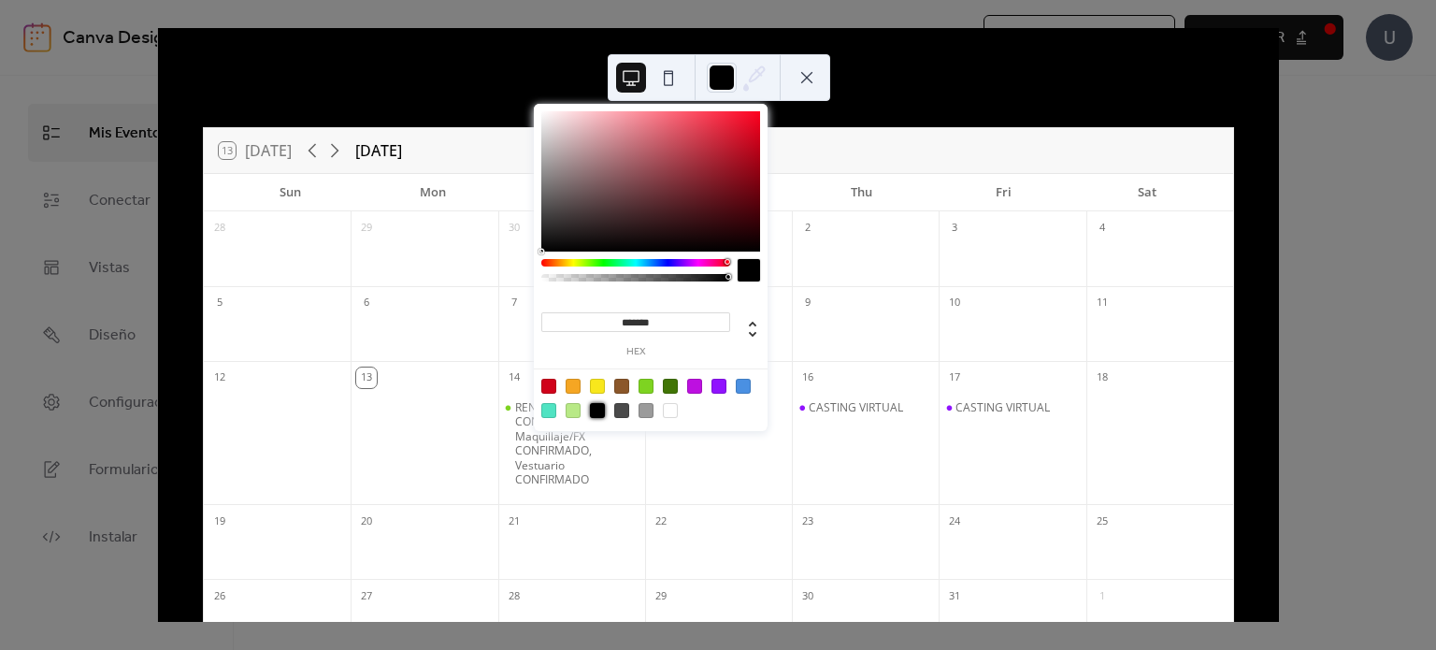
click at [932, 89] on div "13 [DATE] [DATE] Sun Mon Tue Wed Thu Fri Sat 28 29 30 1 2 3 4 5 6 7 8 9 10 11 1…" at bounding box center [718, 325] width 1121 height 594
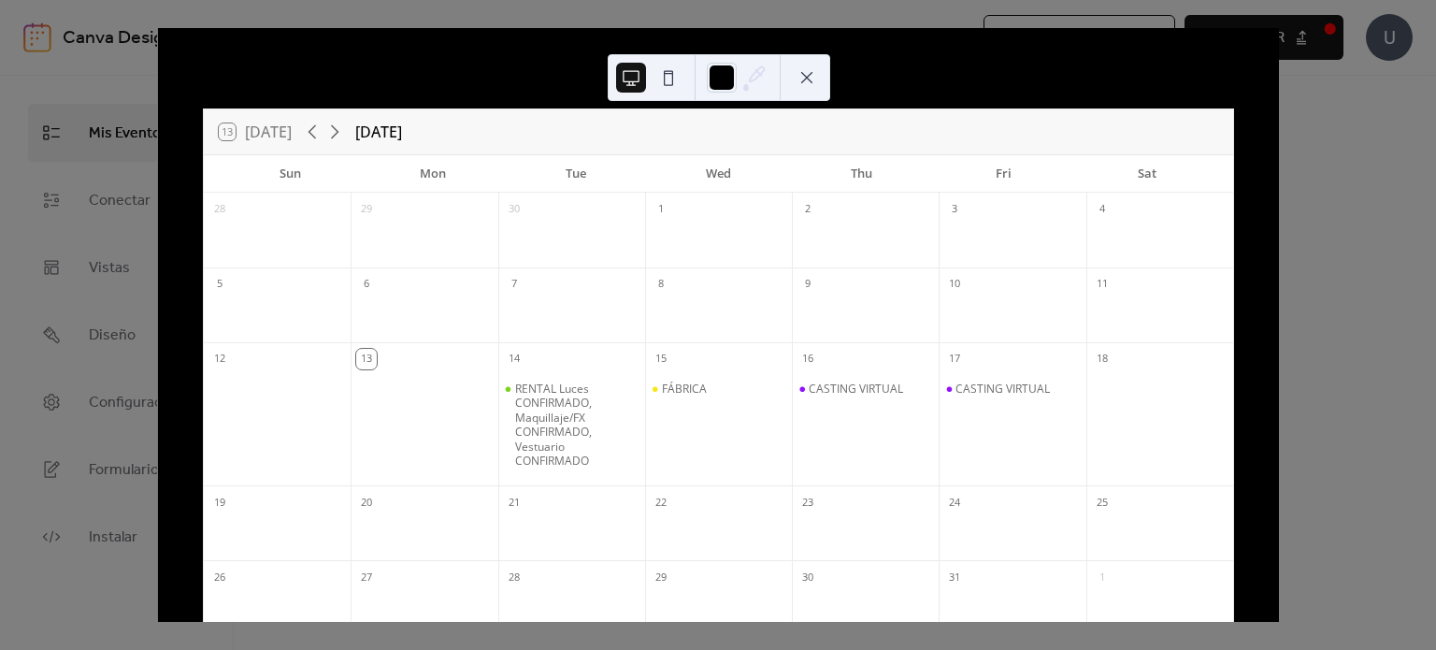
scroll to position [0, 0]
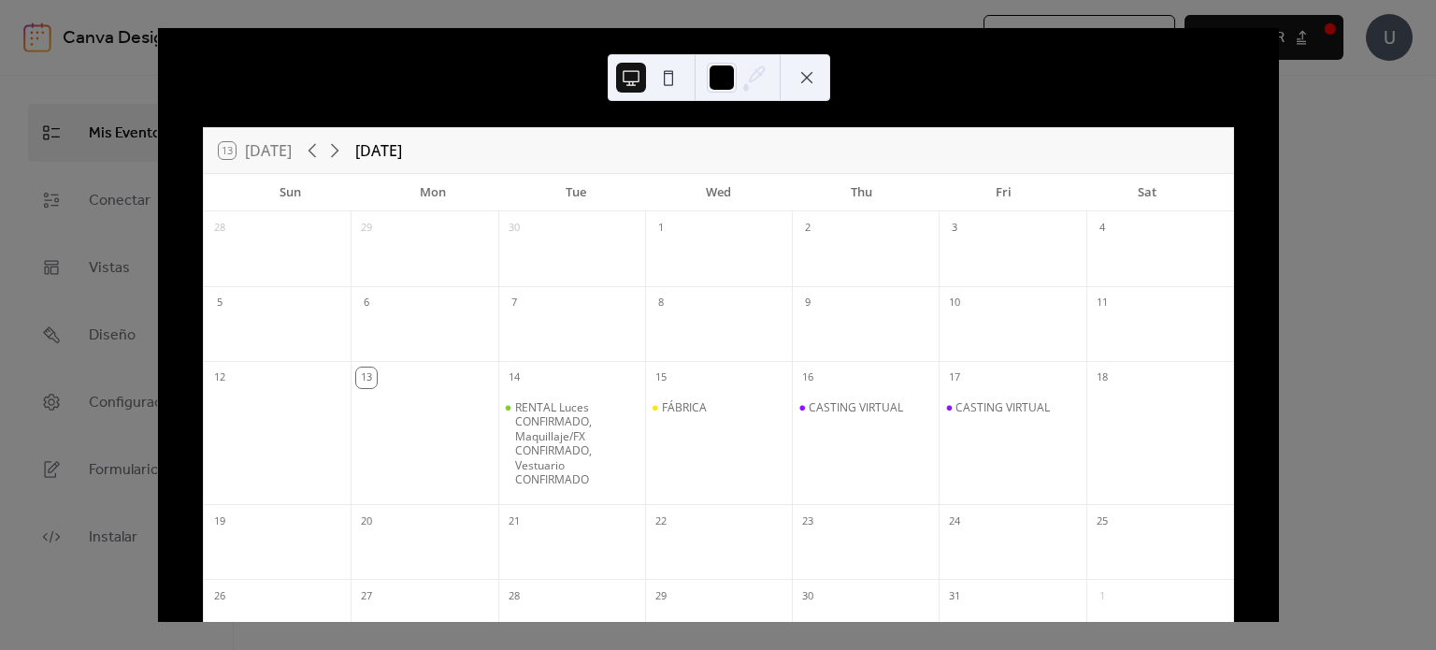
click at [1279, 89] on div "13 [DATE] [DATE] Sun Mon Tue Wed Thu Fri Sat 28 29 30 1 2 3 4 5 6 7 8 9 10 11 1…" at bounding box center [718, 325] width 1122 height 594
click at [1234, 56] on div "13 [DATE] [DATE] Sun Mon Tue Wed Thu Fri Sat 28 29 30 1 2 3 4 5 6 7 8 9 10 11 1…" at bounding box center [718, 325] width 1121 height 594
click at [810, 90] on button at bounding box center [807, 78] width 30 height 30
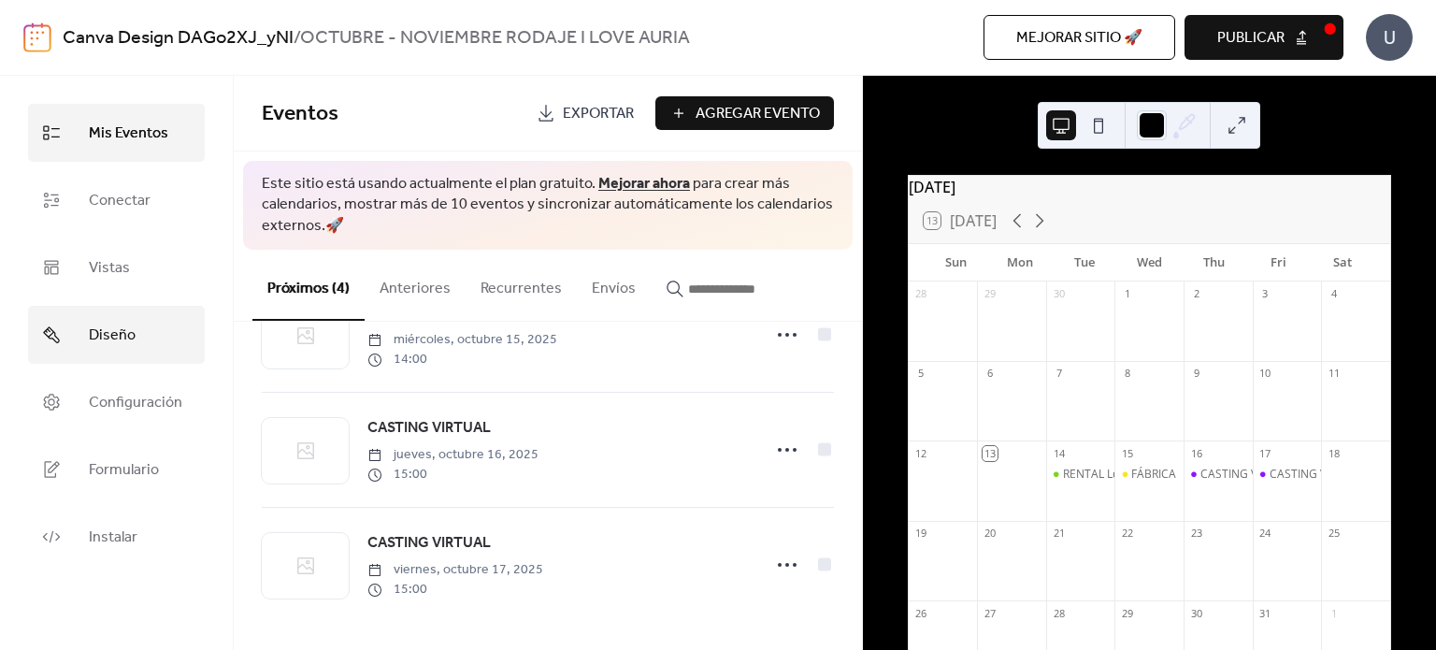
click at [154, 334] on link "Diseño" at bounding box center [116, 335] width 177 height 58
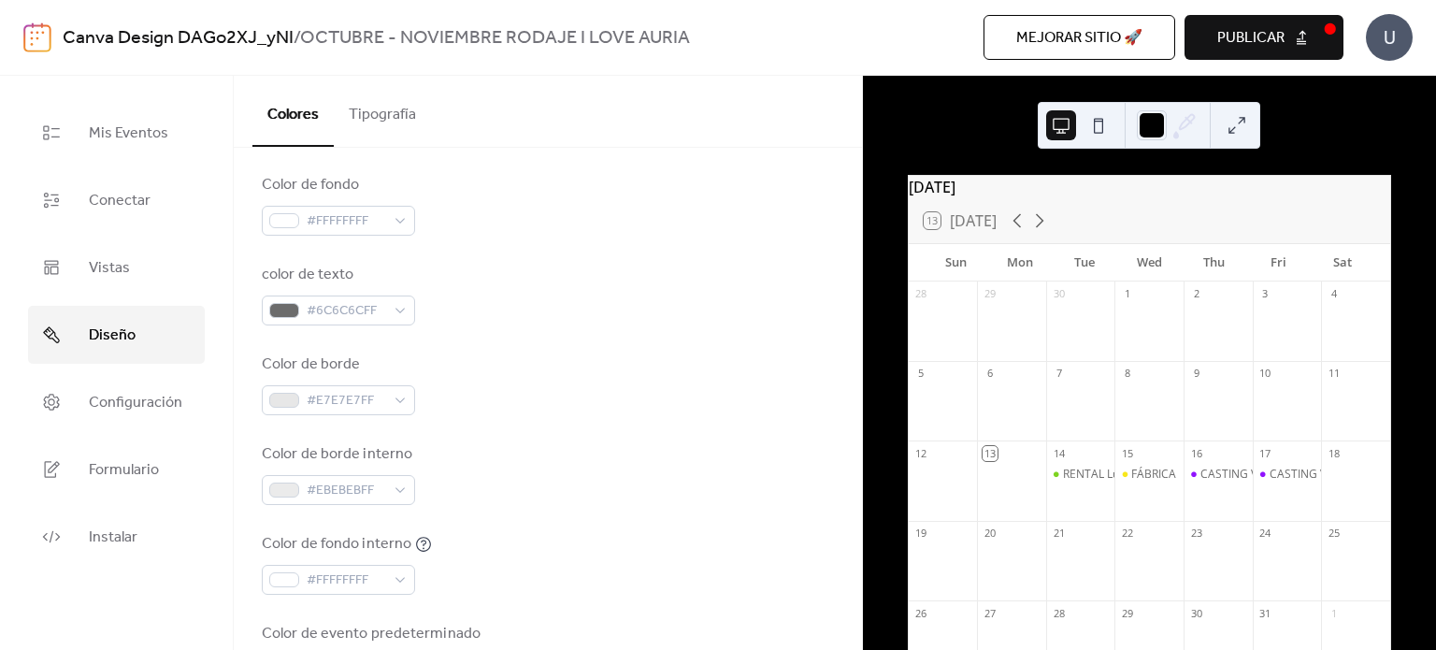
scroll to position [236, 0]
click at [360, 229] on div "#FFFFFFFF" at bounding box center [338, 217] width 153 height 30
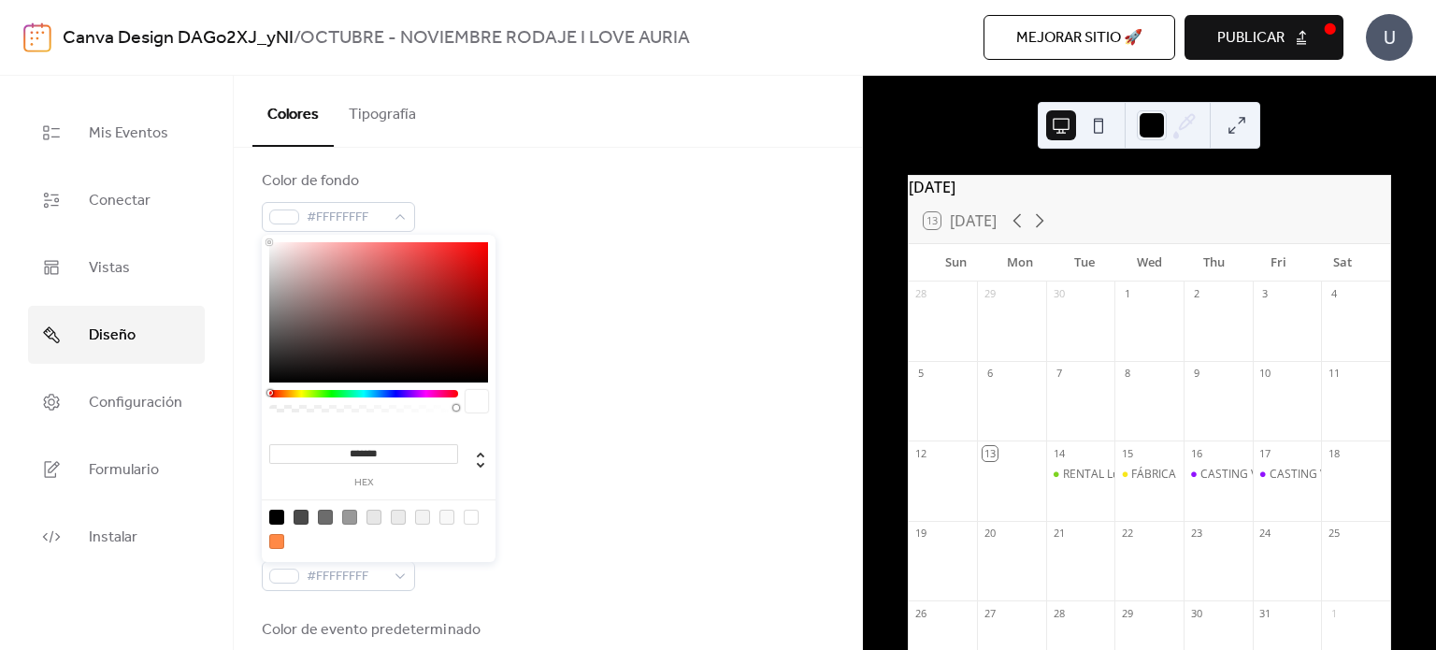
click at [275, 516] on div at bounding box center [276, 517] width 15 height 15
type input "*******"
click at [508, 274] on div "color de texto #6C6C6CFF" at bounding box center [548, 291] width 572 height 62
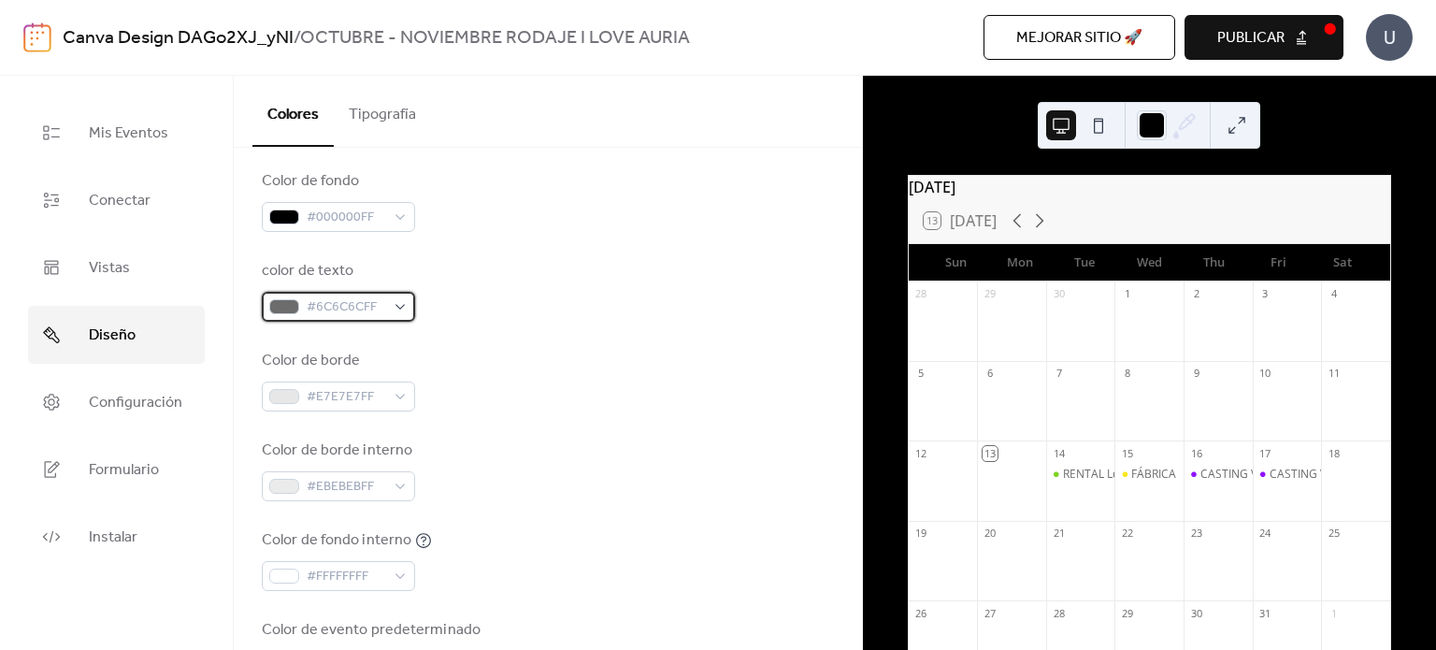
click at [384, 306] on span "#6C6C6CFF" at bounding box center [346, 307] width 79 height 22
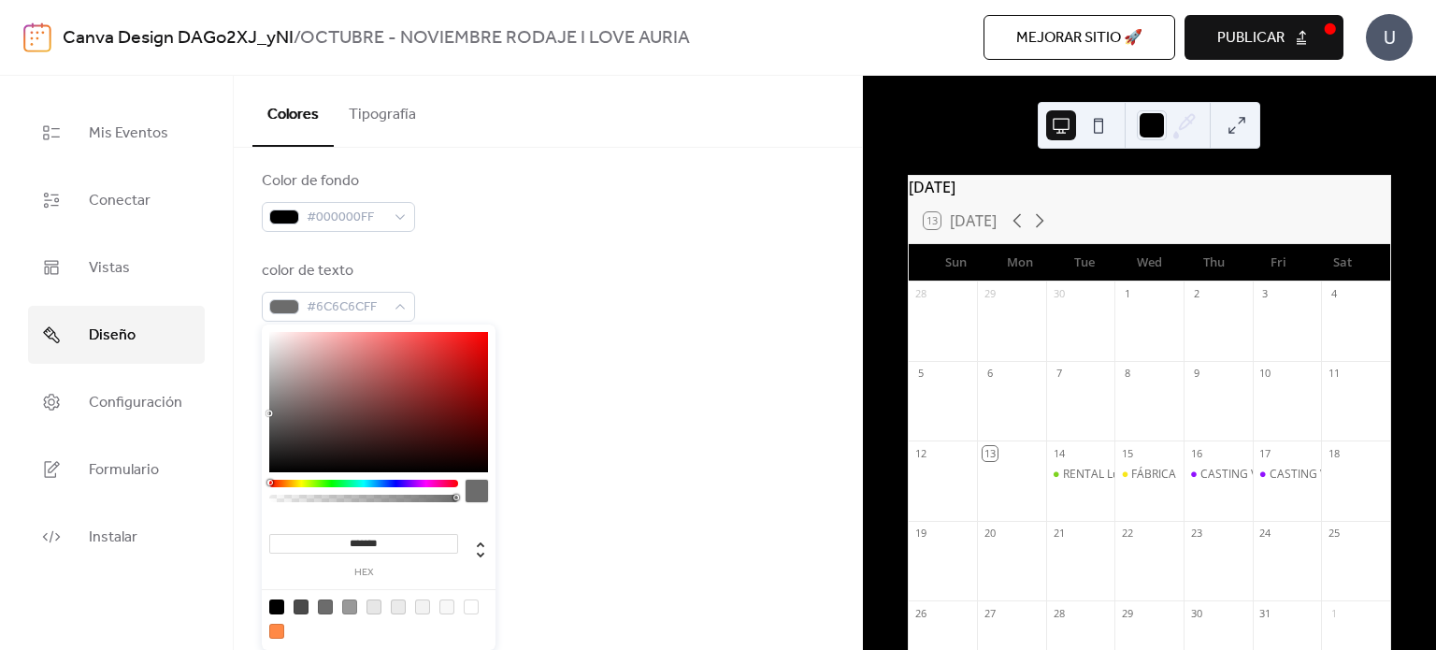
click at [452, 606] on div at bounding box center [447, 606] width 15 height 15
type input "*******"
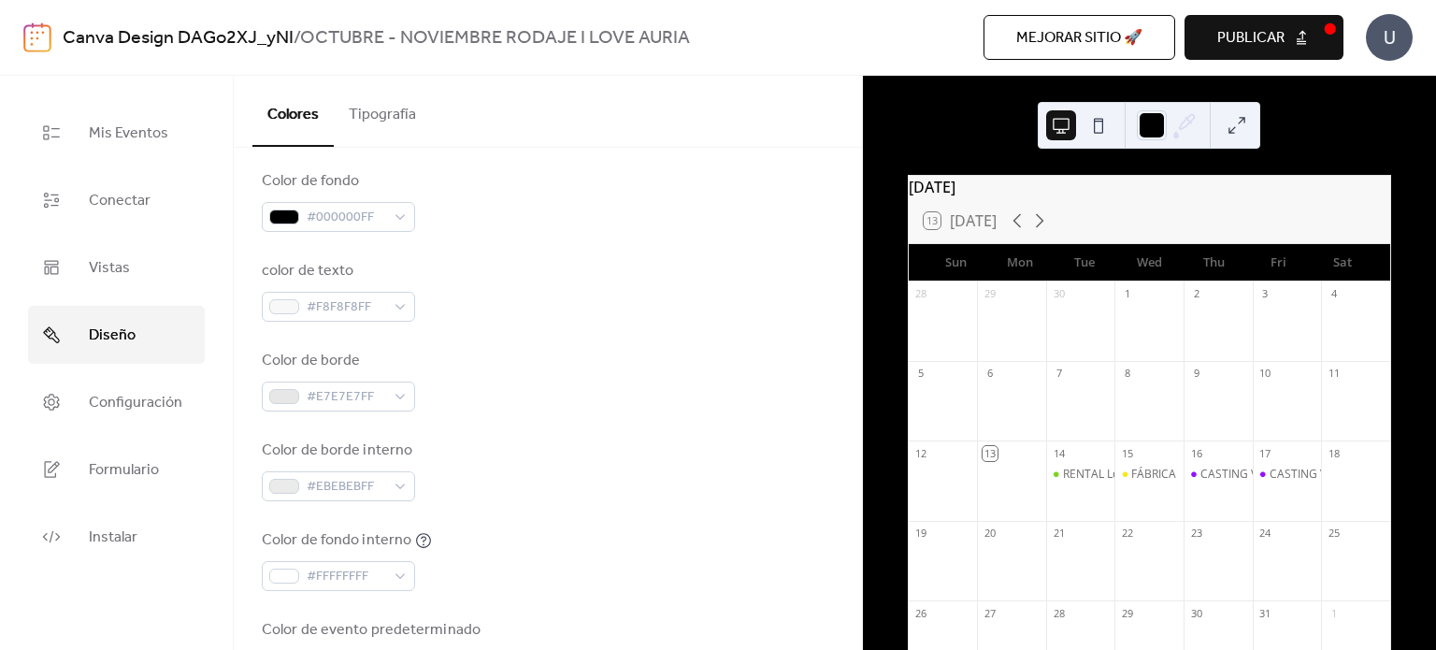
click at [563, 380] on div "Color [PERSON_NAME] #E7E7E7FF" at bounding box center [548, 381] width 572 height 62
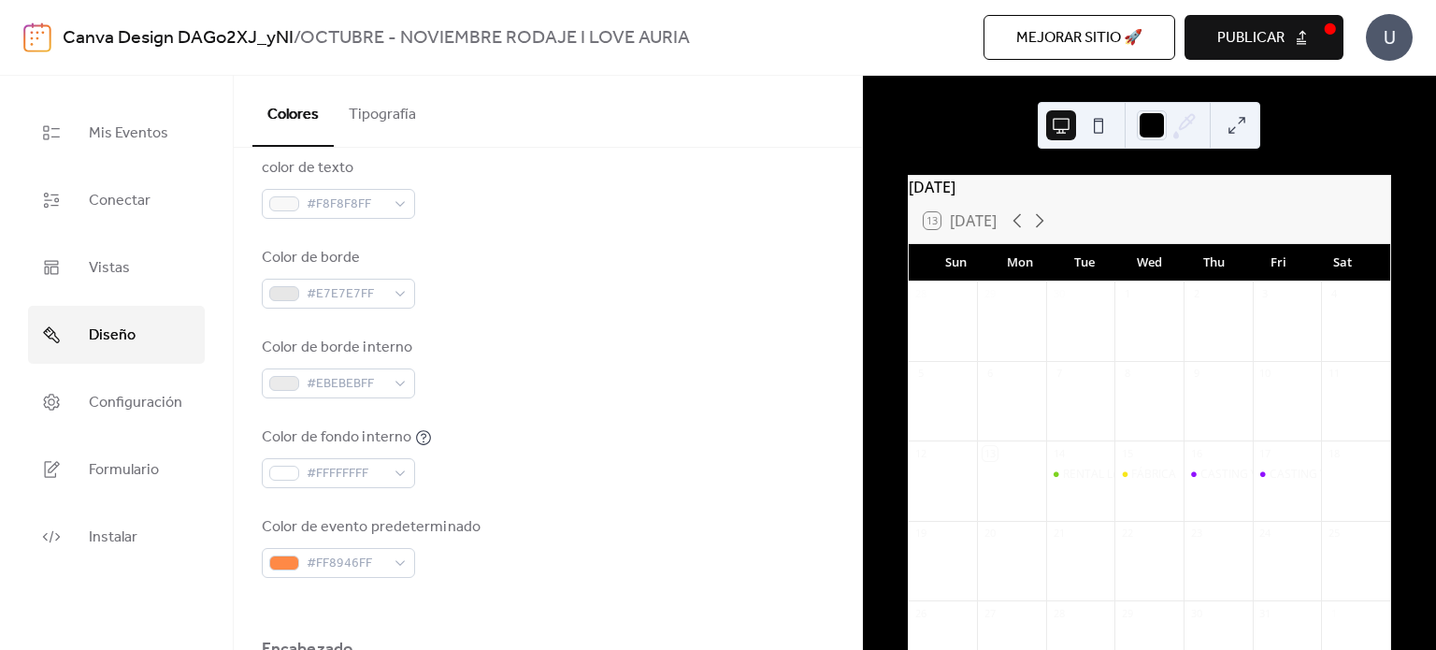
scroll to position [344, 0]
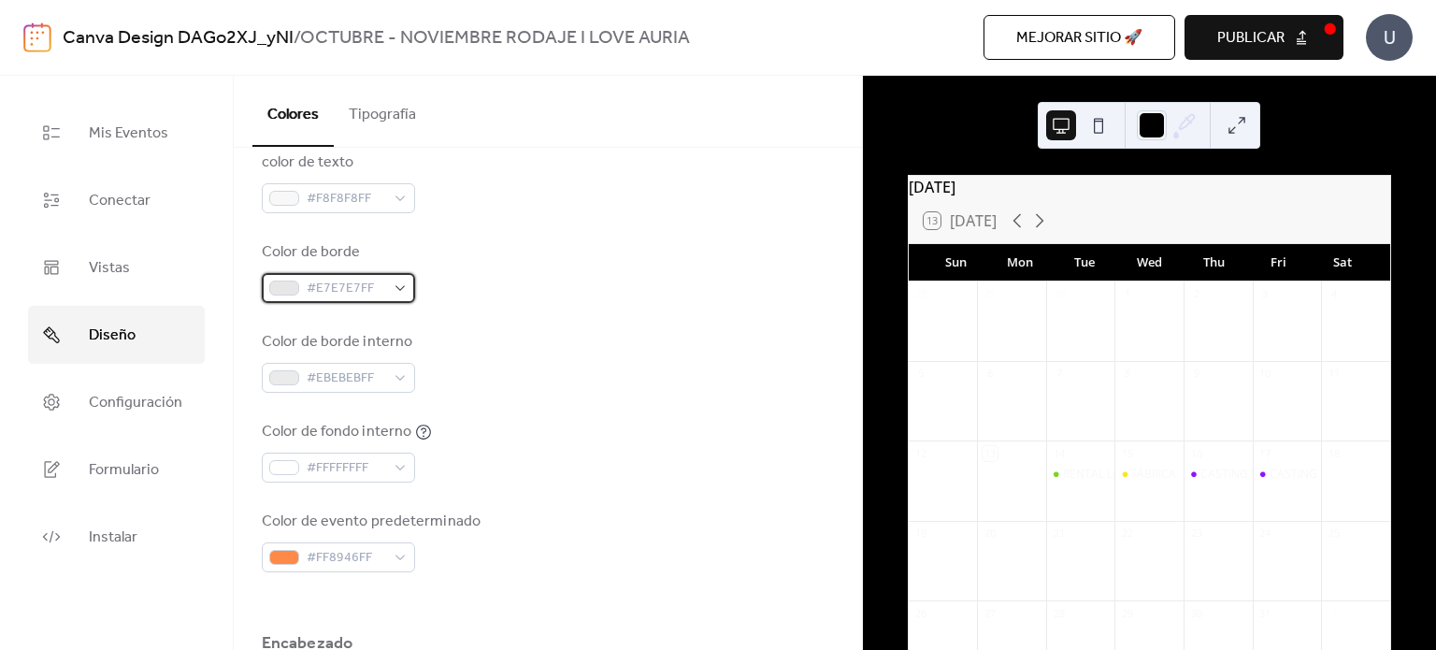
click at [378, 287] on span "#E7E7E7FF" at bounding box center [346, 289] width 79 height 22
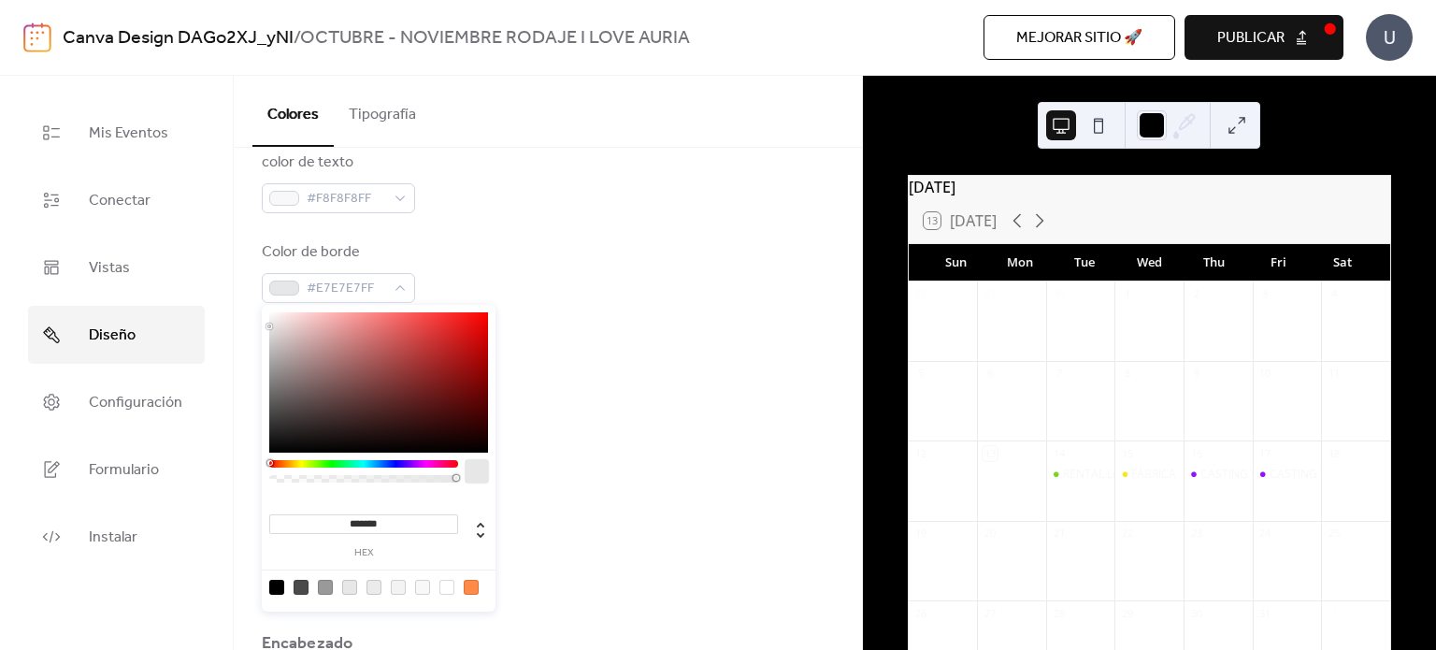
click at [300, 585] on div at bounding box center [301, 587] width 15 height 15
type input "*******"
click at [546, 398] on div "Color de fondo #000000FF color de texto #F8F8F8FF Color [PERSON_NAME] #4A4A4AFF…" at bounding box center [548, 317] width 572 height 511
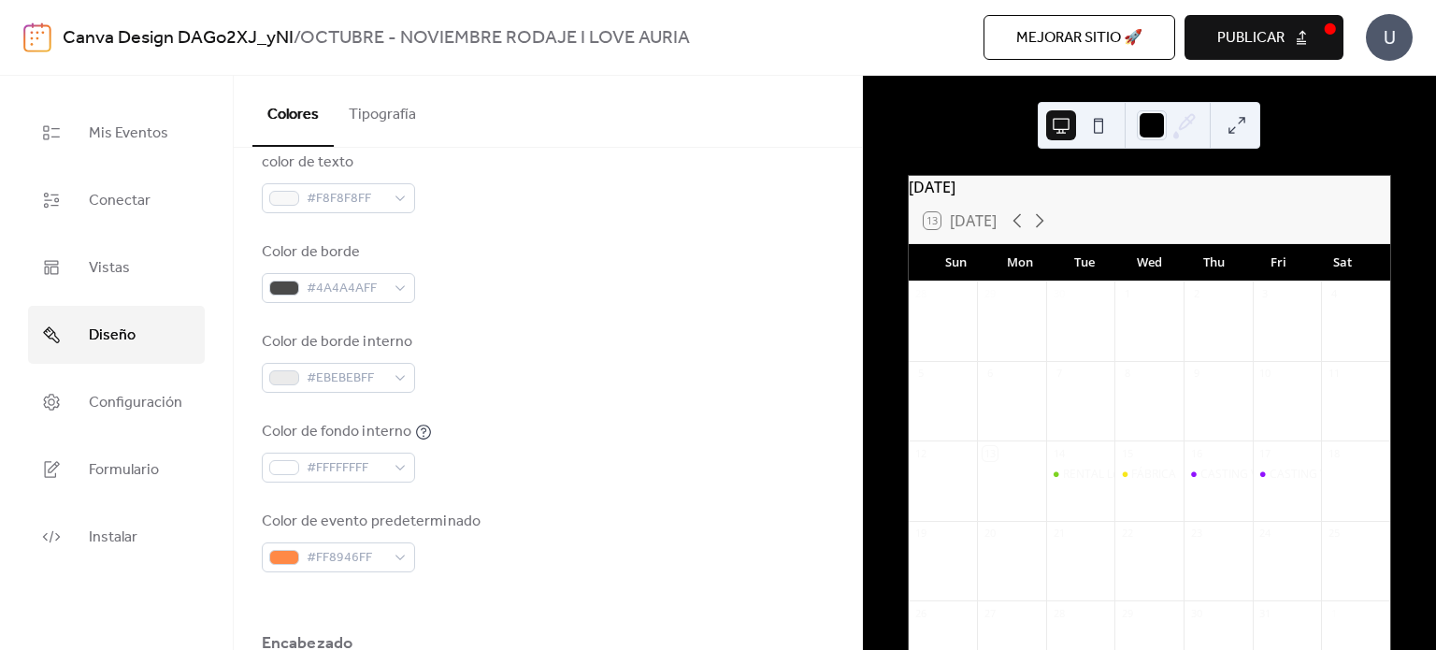
scroll to position [430, 0]
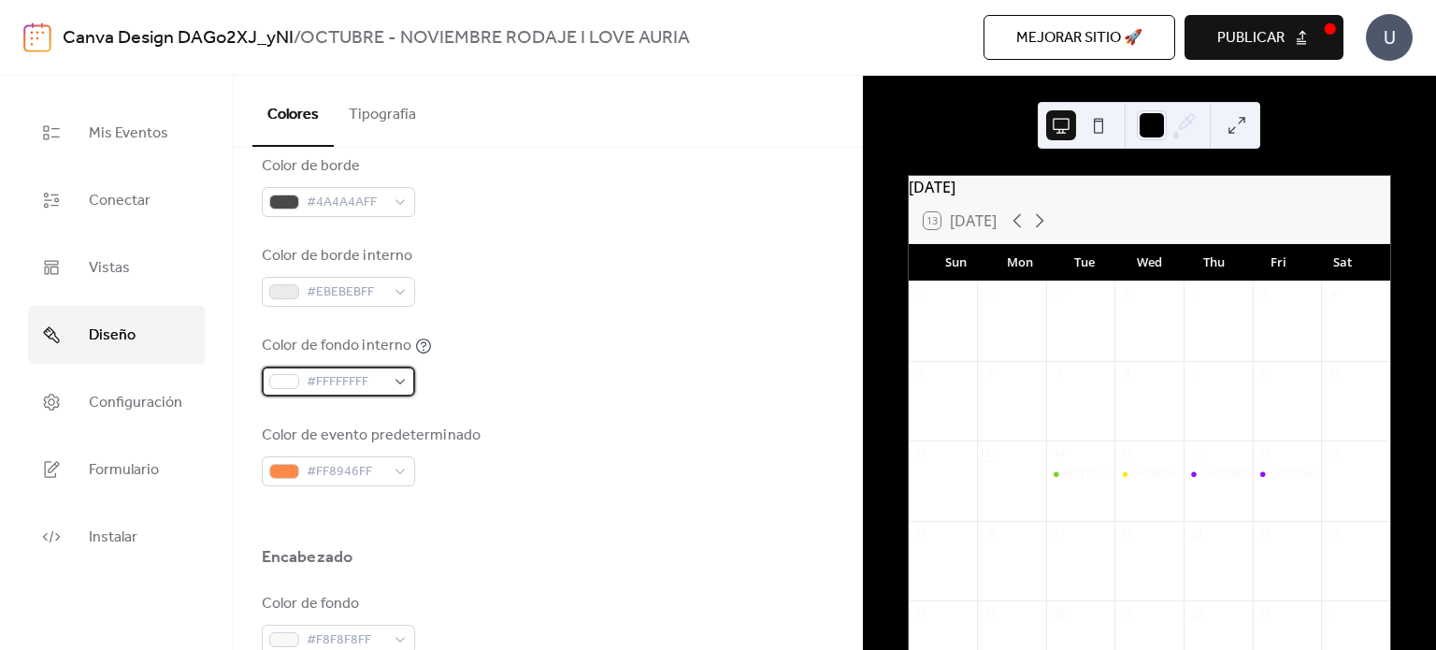
click at [362, 390] on span "#FFFFFFFF" at bounding box center [346, 382] width 79 height 22
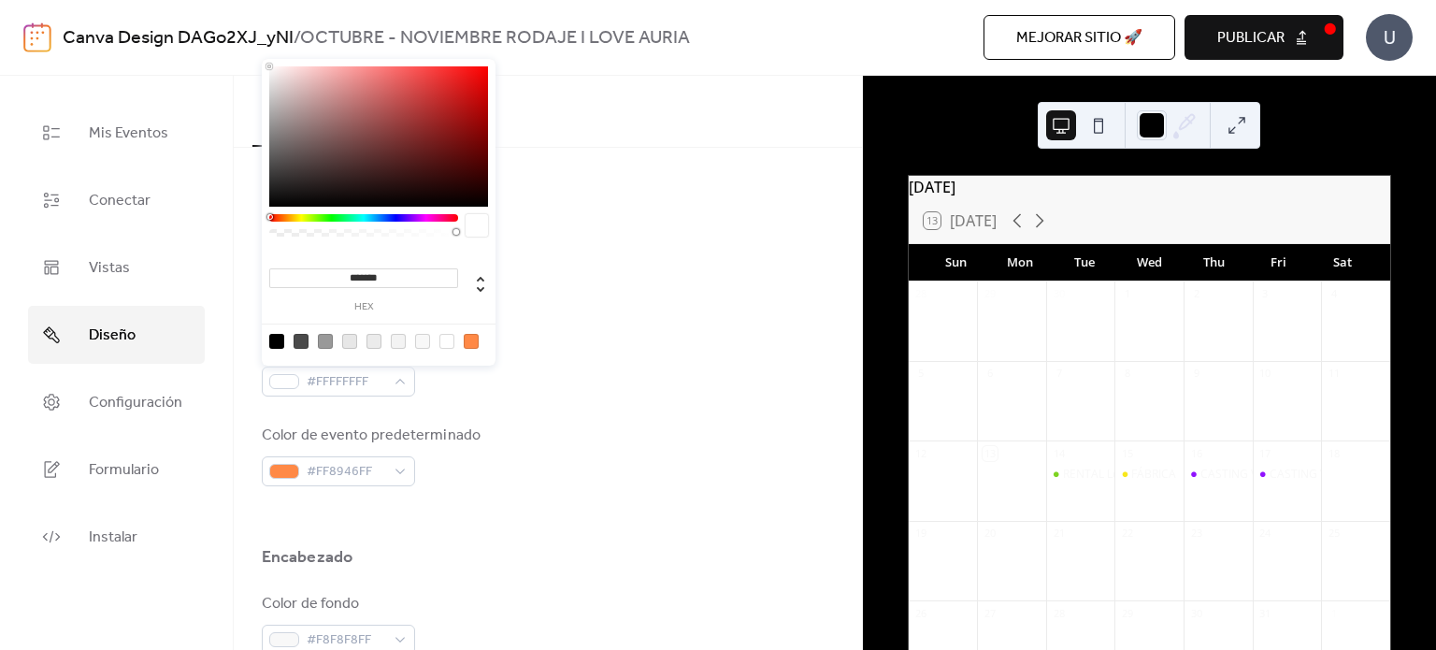
click at [277, 337] on div at bounding box center [276, 341] width 15 height 15
type input "*******"
click at [611, 314] on div "Color de fondo #000000FF color de texto #F8F8F8FF Color [PERSON_NAME] #4A4A4AFF…" at bounding box center [548, 231] width 572 height 511
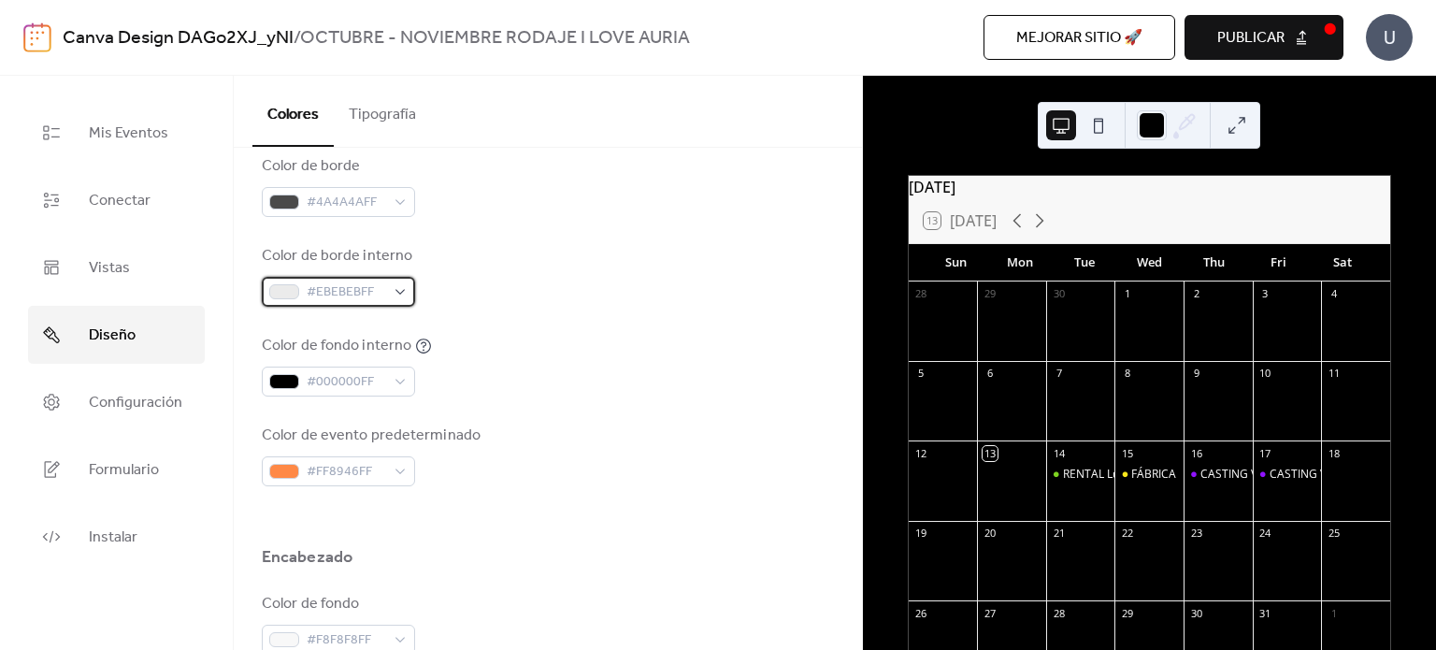
click at [399, 292] on div "#EBEBEBFF" at bounding box center [338, 292] width 153 height 30
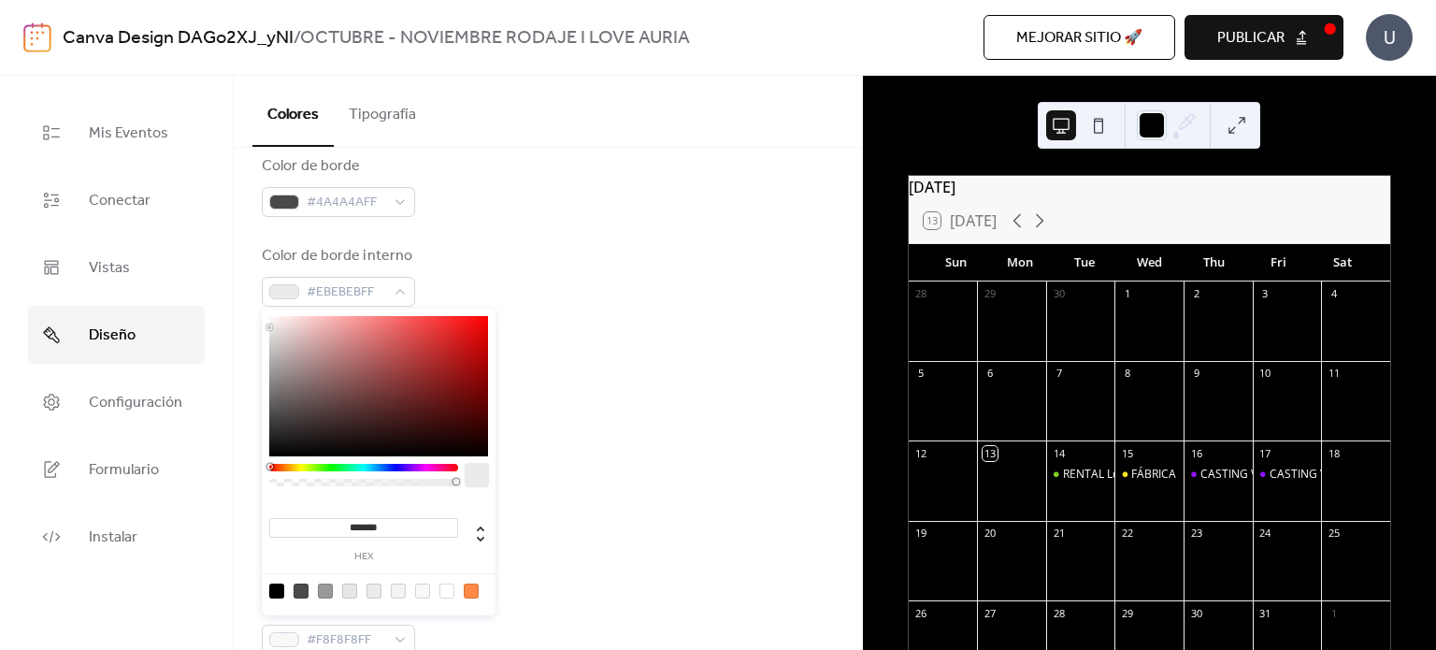
click at [329, 587] on div at bounding box center [325, 591] width 15 height 15
type input "*******"
click at [566, 378] on div "Color de fondo interno #000000FF" at bounding box center [548, 366] width 572 height 62
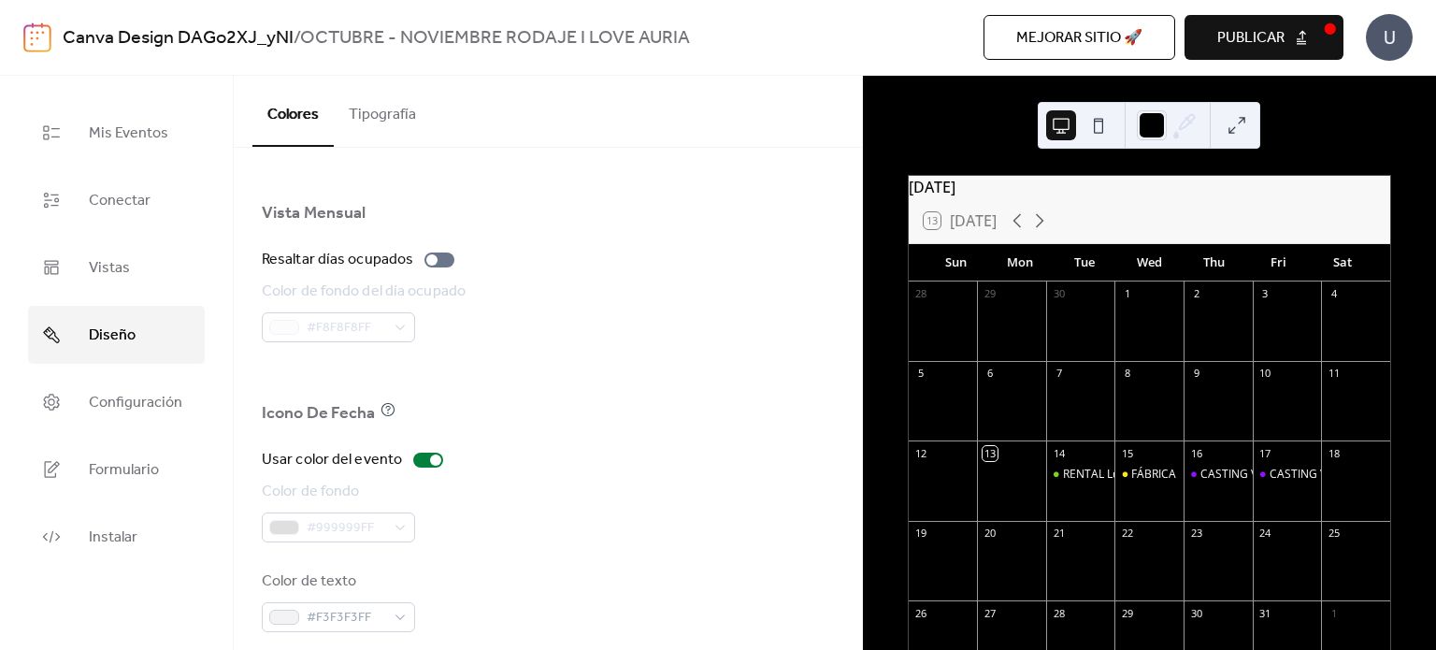
scroll to position [1309, 0]
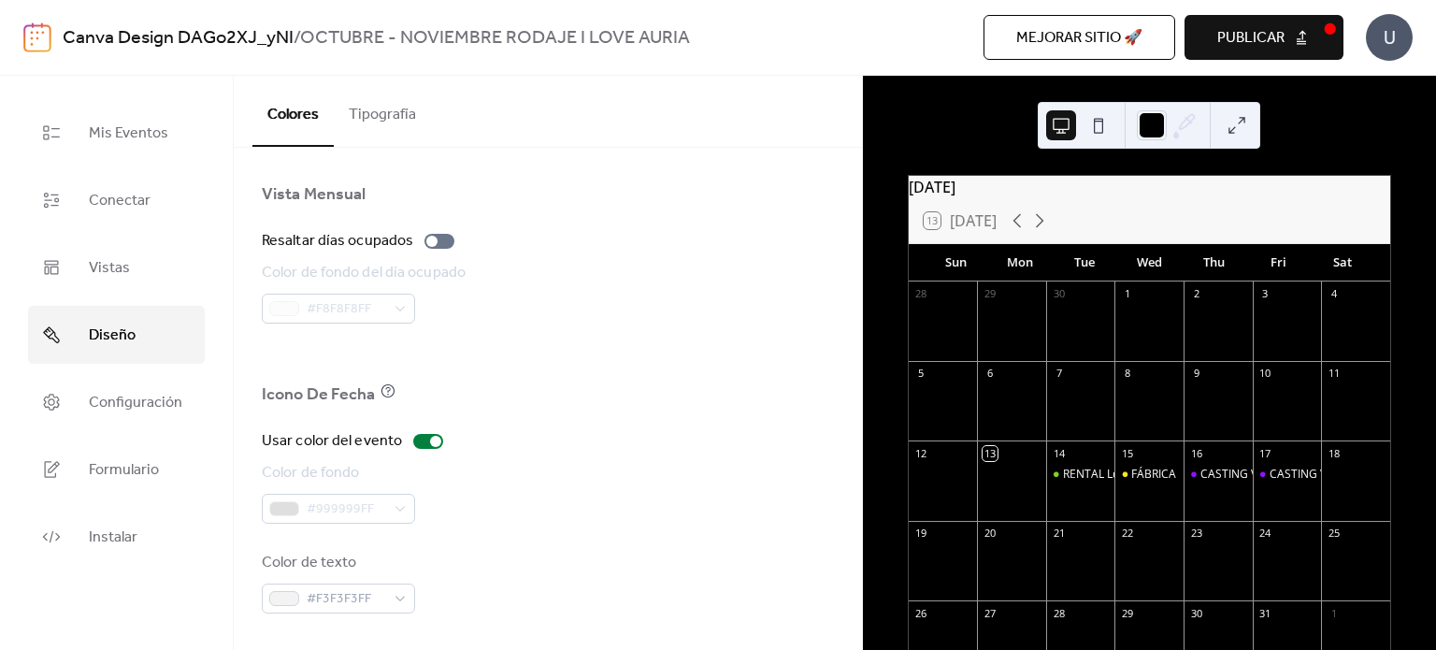
click at [1248, 117] on button at bounding box center [1237, 125] width 30 height 30
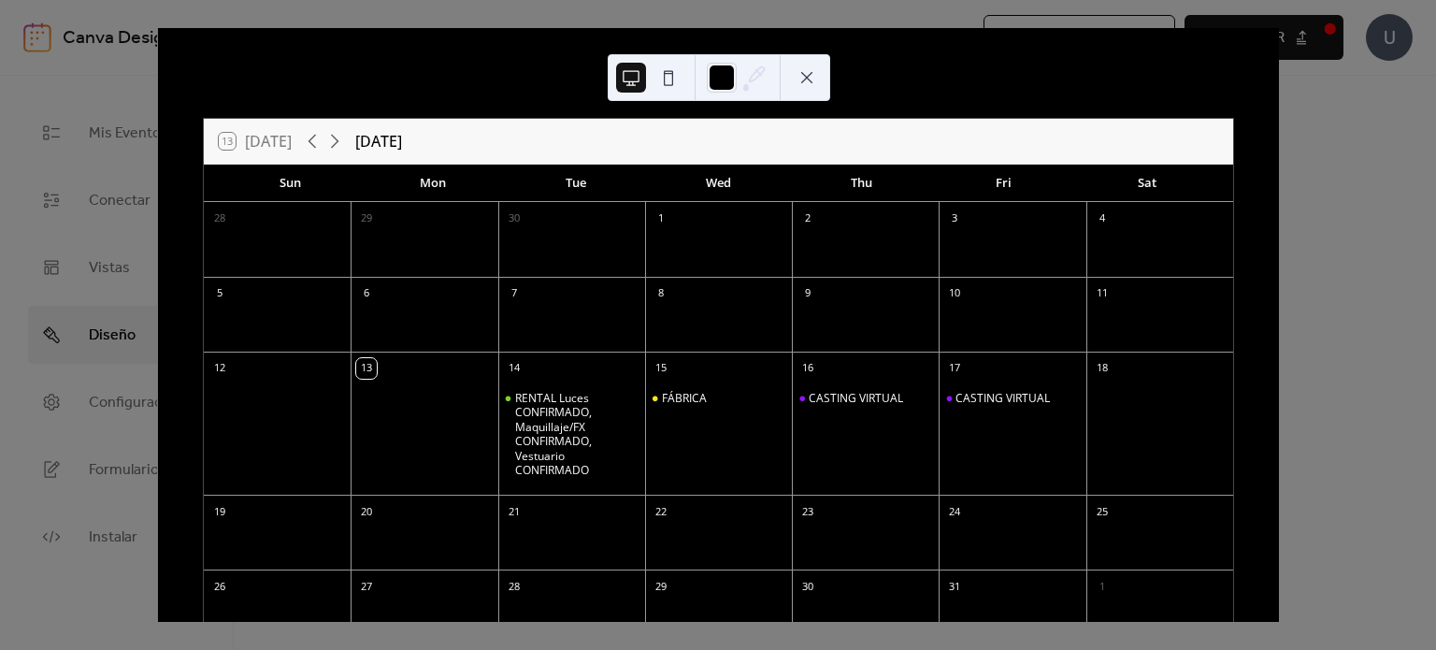
scroll to position [0, 0]
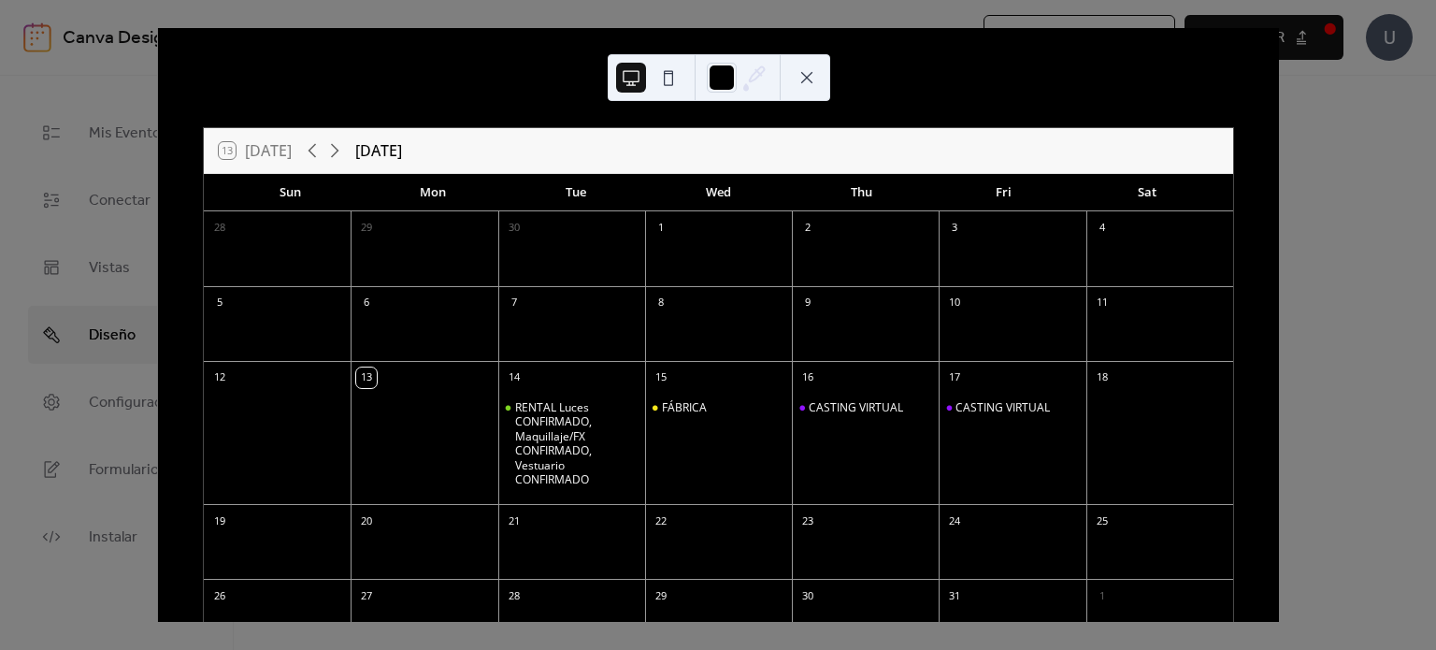
click at [1279, 169] on div "13 [DATE] [DATE] Sun Mon Tue Wed Thu Fri Sat 28 29 30 1 2 3 4 5 6 7 8 9 10 11 1…" at bounding box center [718, 325] width 1122 height 594
click at [822, 89] on div at bounding box center [719, 77] width 223 height 47
click at [804, 77] on button at bounding box center [807, 78] width 30 height 30
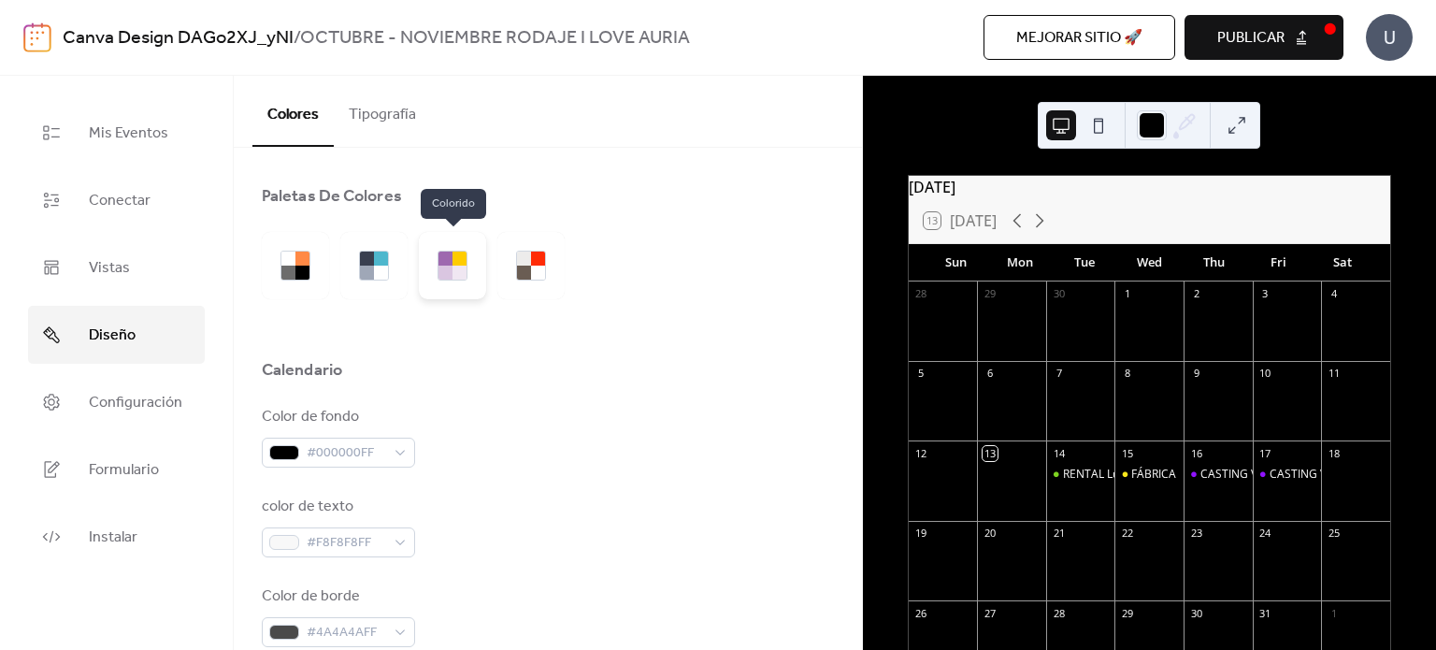
click at [461, 269] on div at bounding box center [460, 273] width 14 height 14
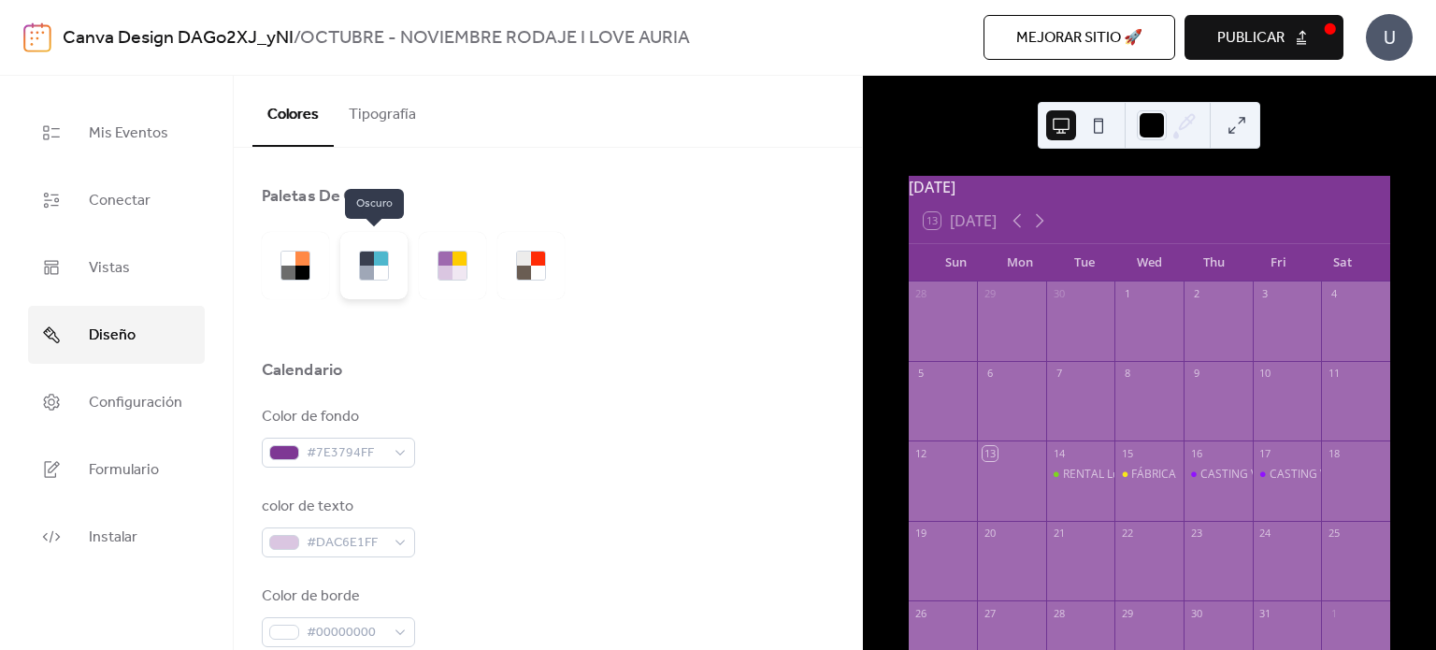
click at [363, 286] on div at bounding box center [373, 265] width 67 height 67
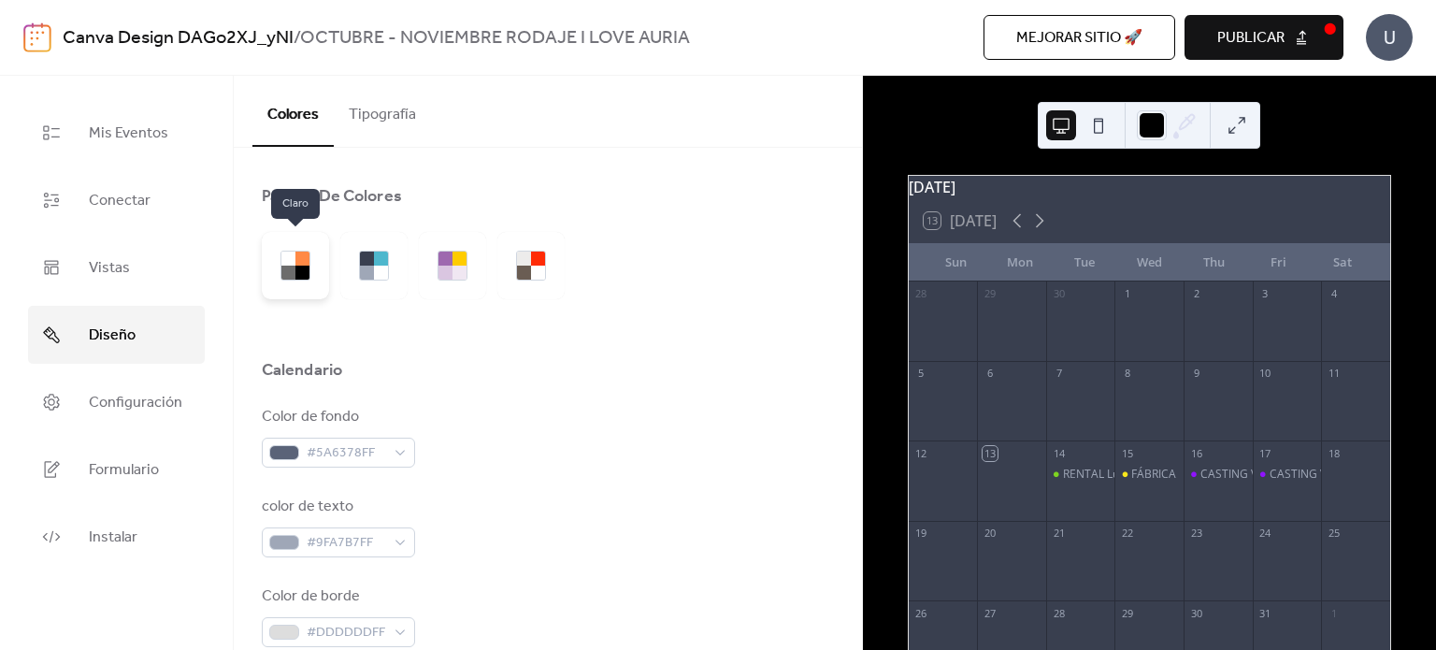
click at [287, 259] on div at bounding box center [288, 259] width 14 height 14
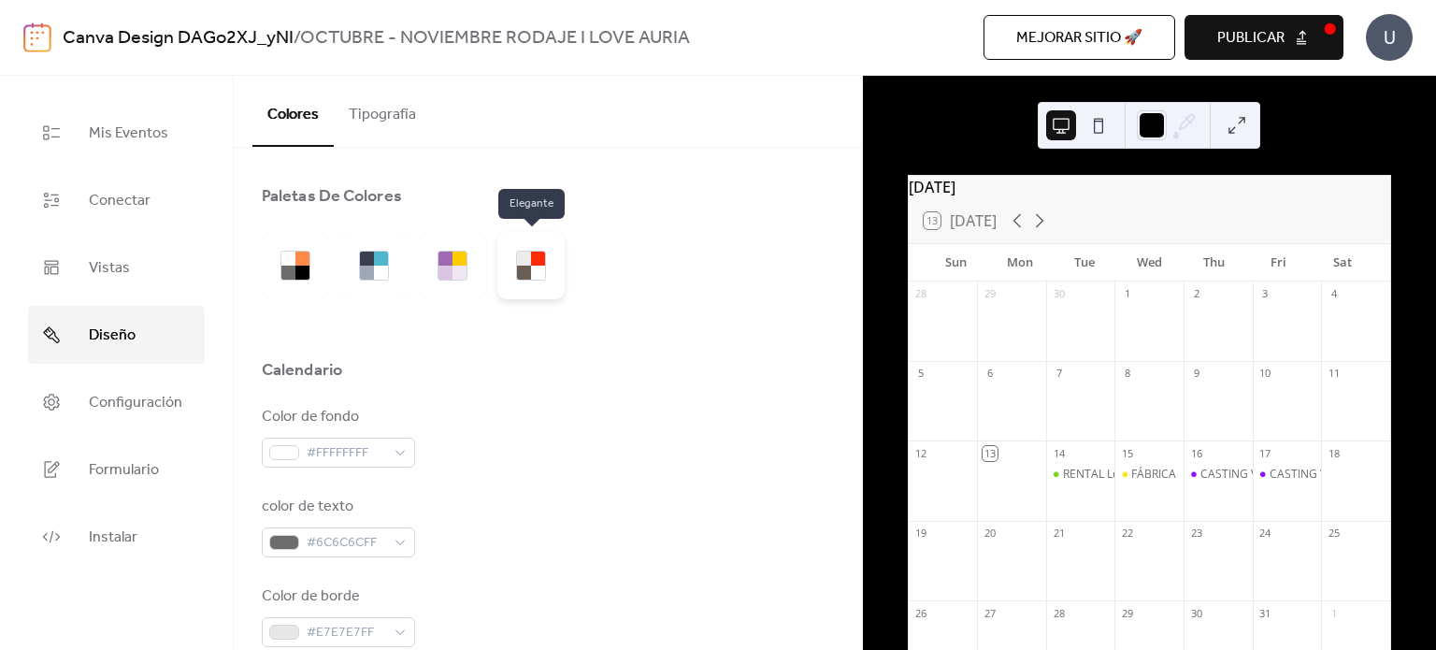
click at [512, 283] on div at bounding box center [531, 265] width 67 height 67
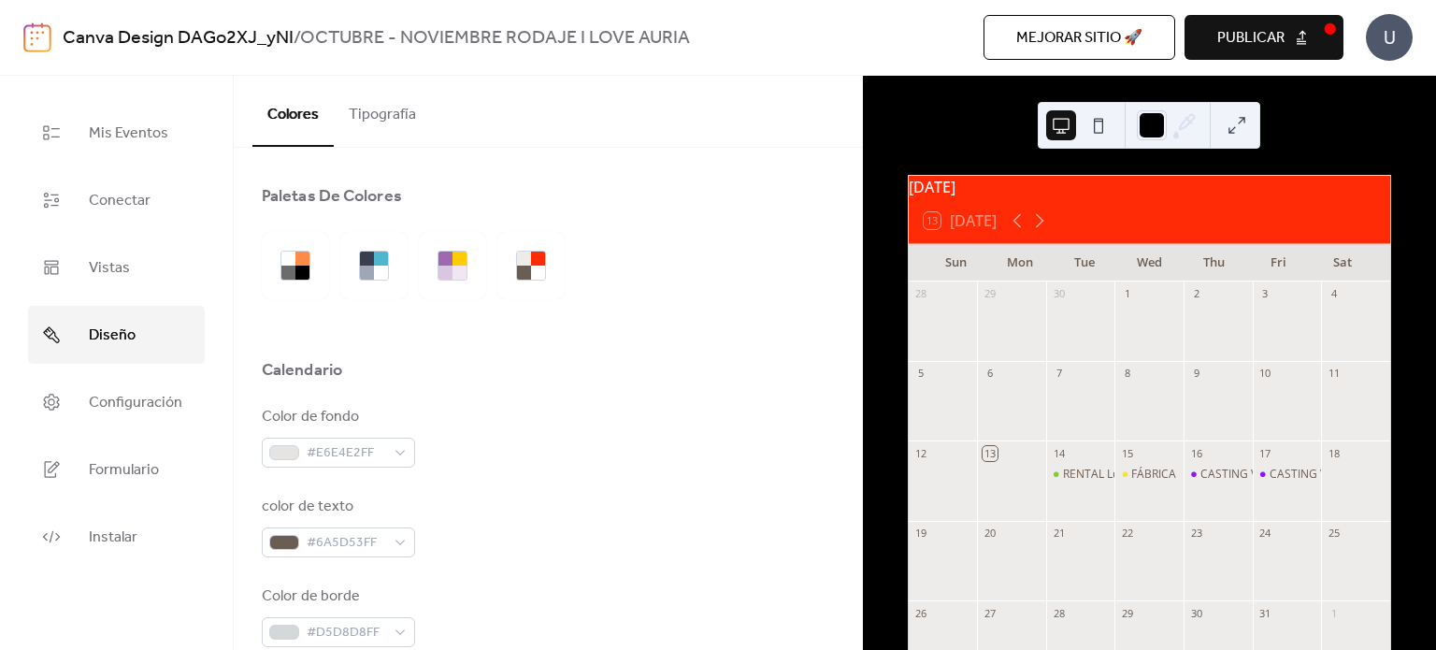
scroll to position [150, 0]
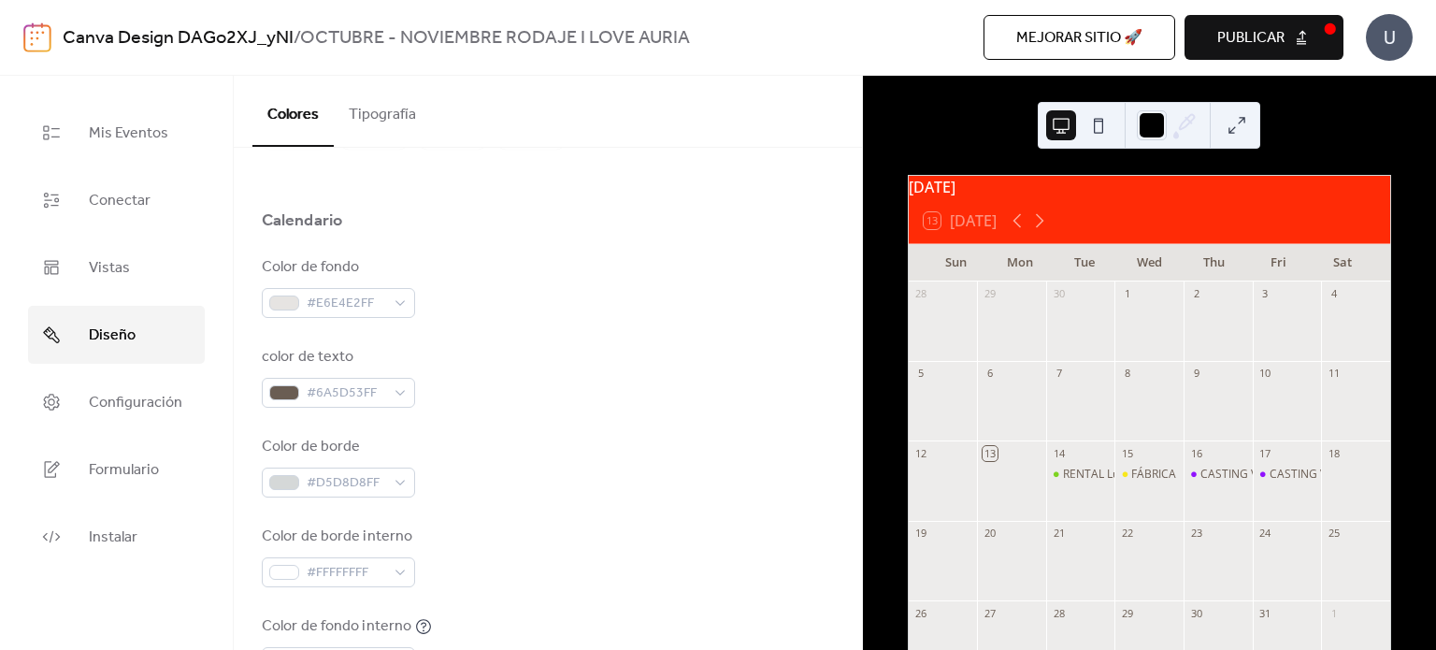
click at [1230, 117] on button at bounding box center [1237, 125] width 30 height 30
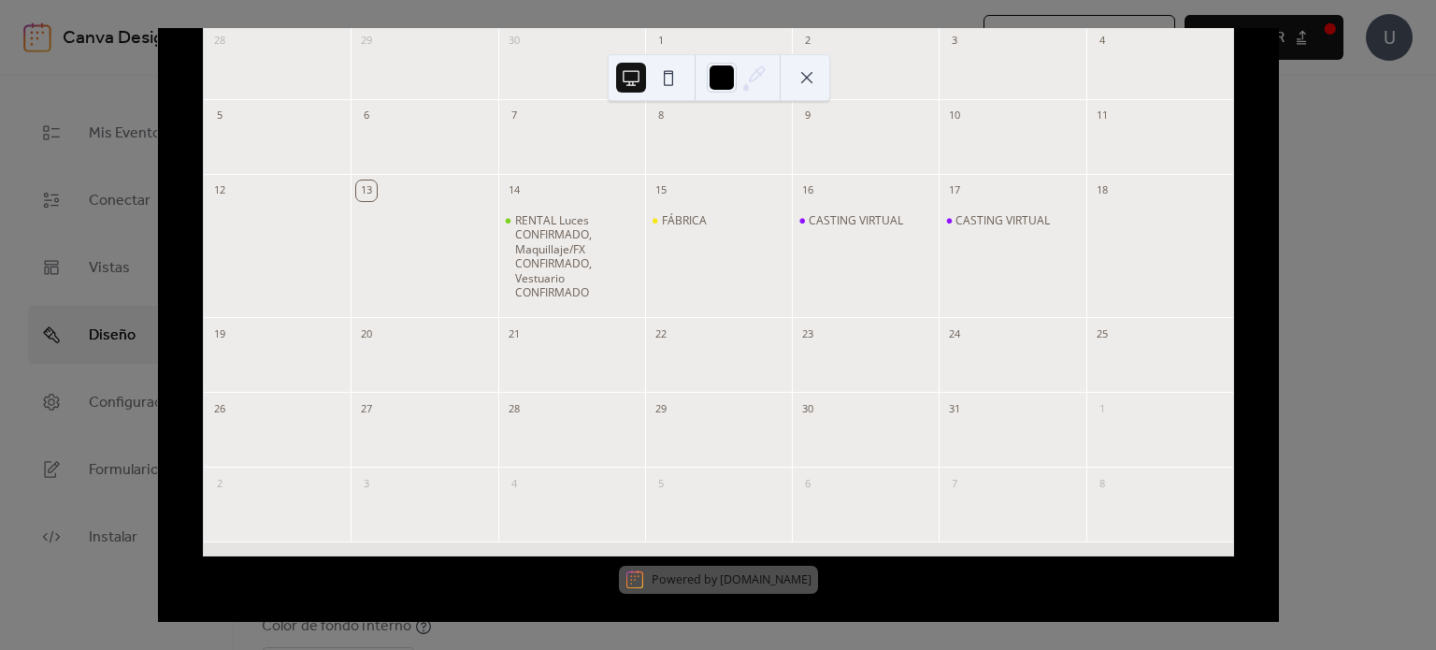
scroll to position [192, 0]
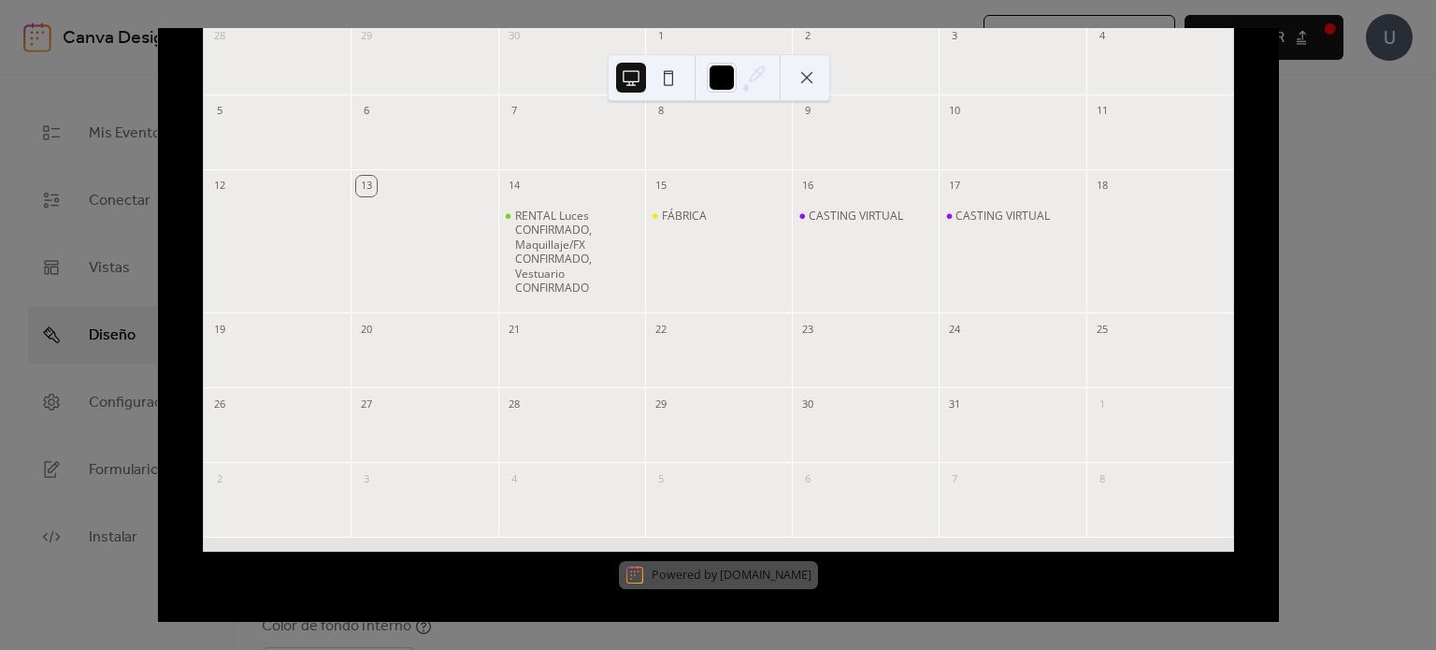
click at [1279, 267] on div "13 [DATE] [DATE] Sun Mon Tue Wed Thu Fri Sat 28 29 30 1 2 3 4 5 6 7 8 9 10 11 1…" at bounding box center [718, 325] width 1122 height 594
click at [1279, 205] on div "13 [DATE] [DATE] Sun Mon Tue Wed Thu Fri Sat 28 29 30 1 2 3 4 5 6 7 8 9 10 11 1…" at bounding box center [718, 325] width 1122 height 594
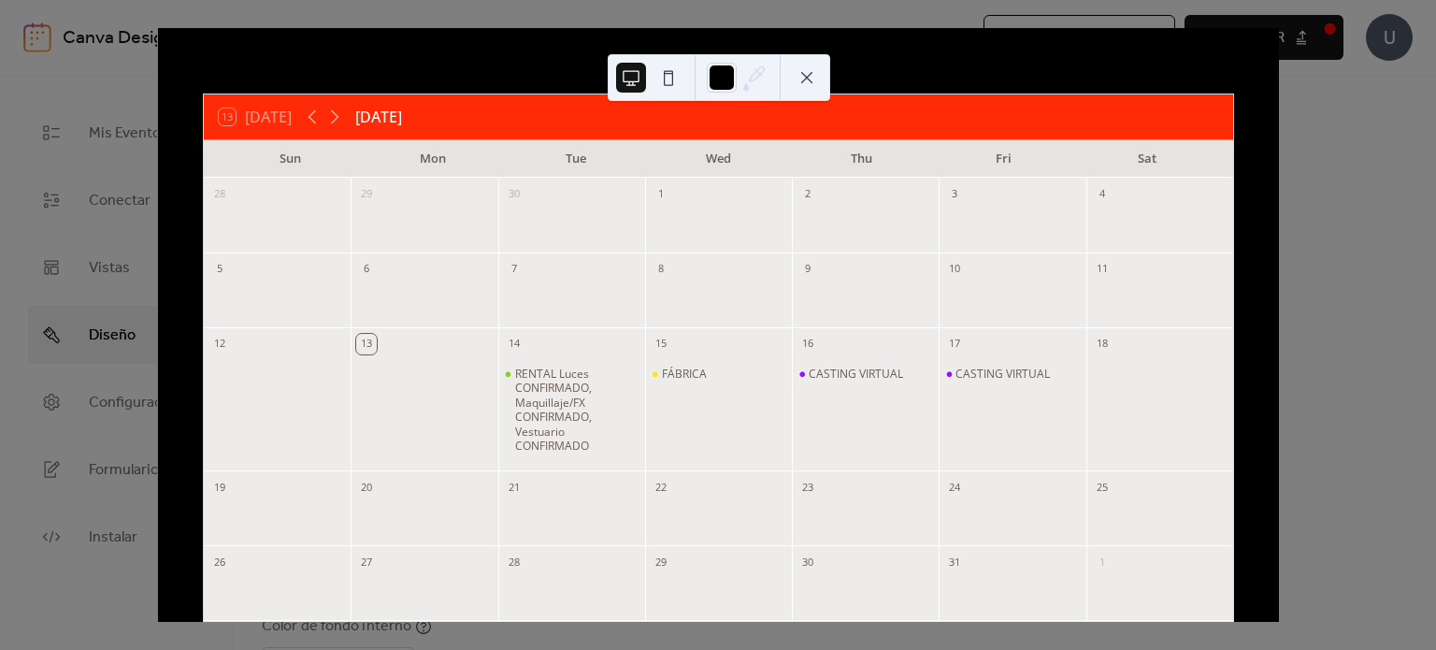
scroll to position [32, 0]
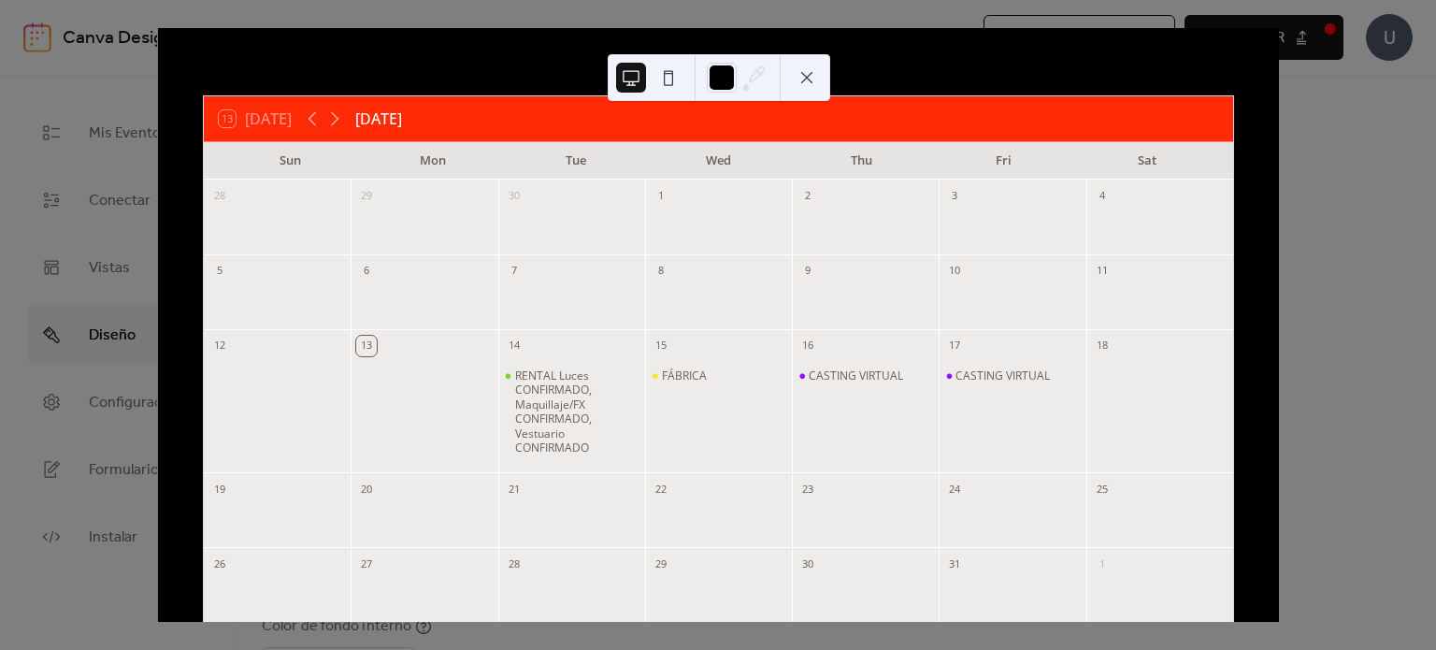
click at [1279, 94] on div "13 [DATE] [DATE] Sun Mon Tue Wed Thu Fri Sat 28 29 30 1 2 3 4 5 6 7 8 9 10 11 1…" at bounding box center [718, 325] width 1122 height 594
click at [1229, 51] on div "13 [DATE] [DATE] Sun Mon Tue Wed Thu Fri Sat 28 29 30 1 2 3 4 5 6 7 8 9 10 11 1…" at bounding box center [718, 325] width 1121 height 594
click at [810, 79] on button at bounding box center [807, 78] width 30 height 30
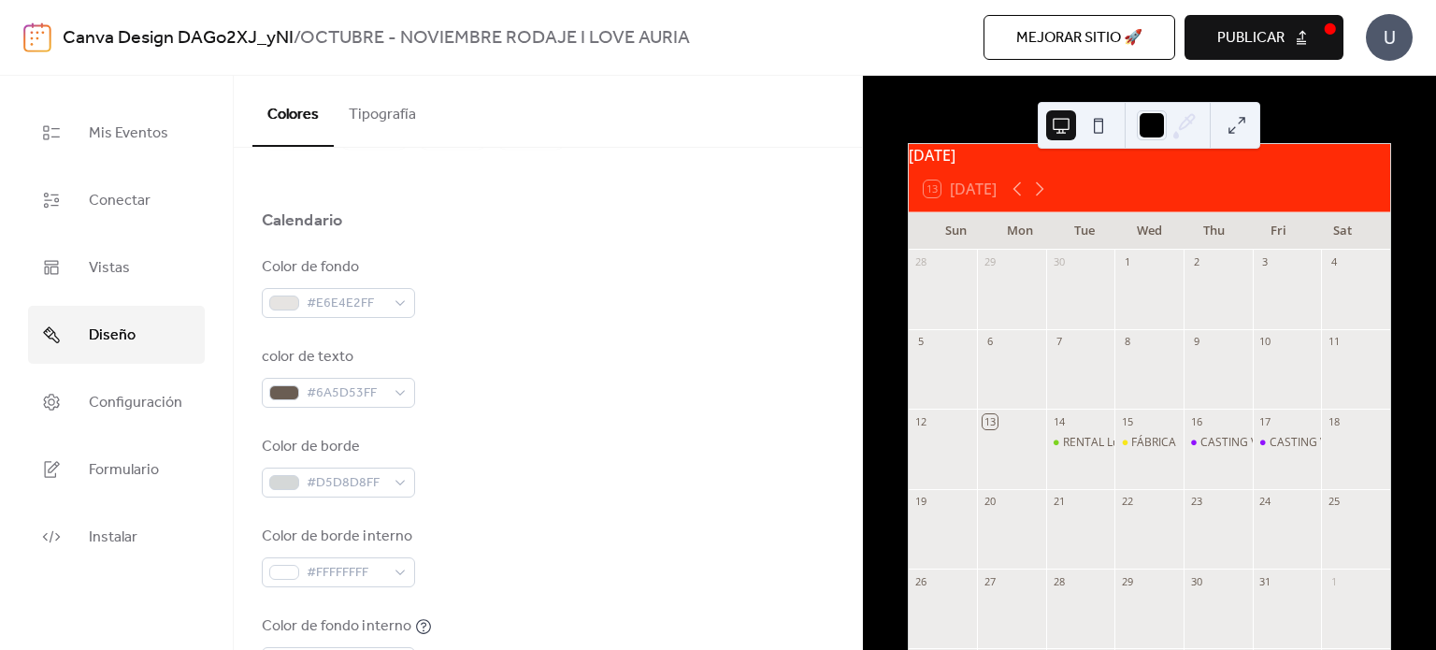
scroll to position [0, 0]
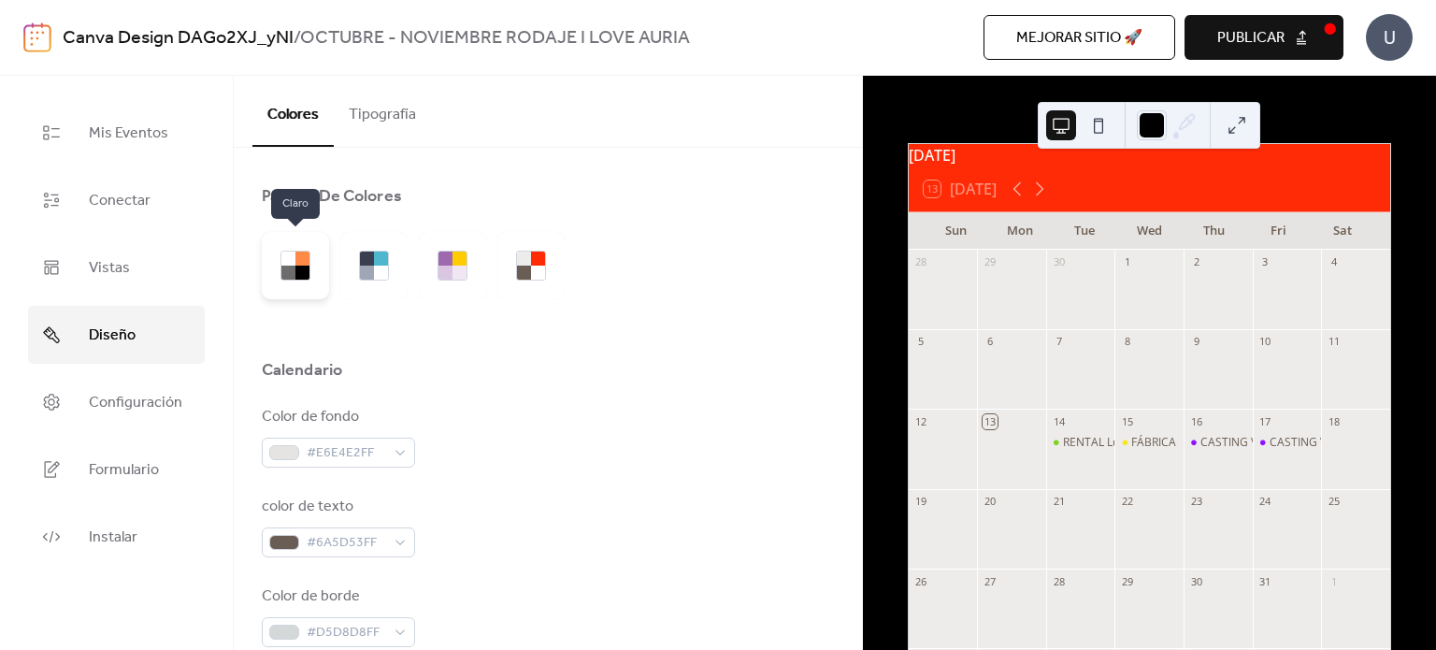
click at [296, 266] on div at bounding box center [303, 273] width 14 height 14
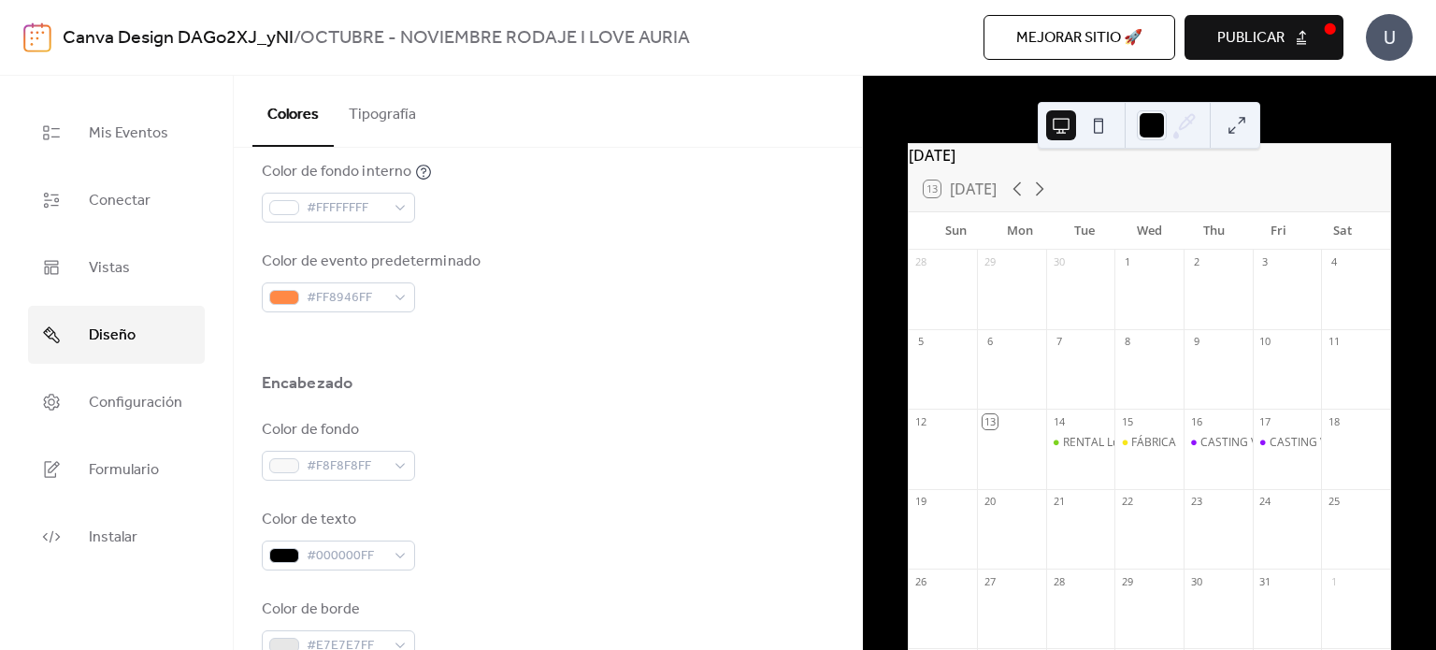
scroll to position [621, 0]
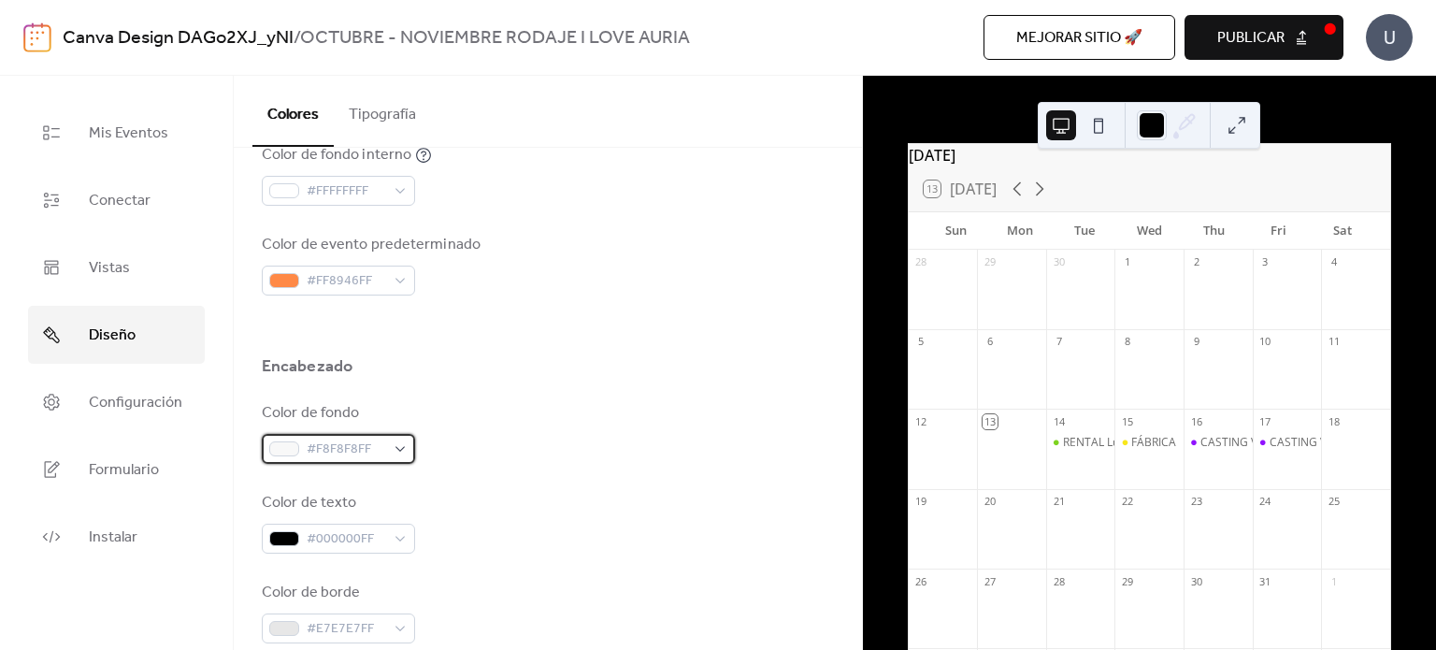
click at [339, 440] on span "#F8F8F8FF" at bounding box center [346, 450] width 79 height 22
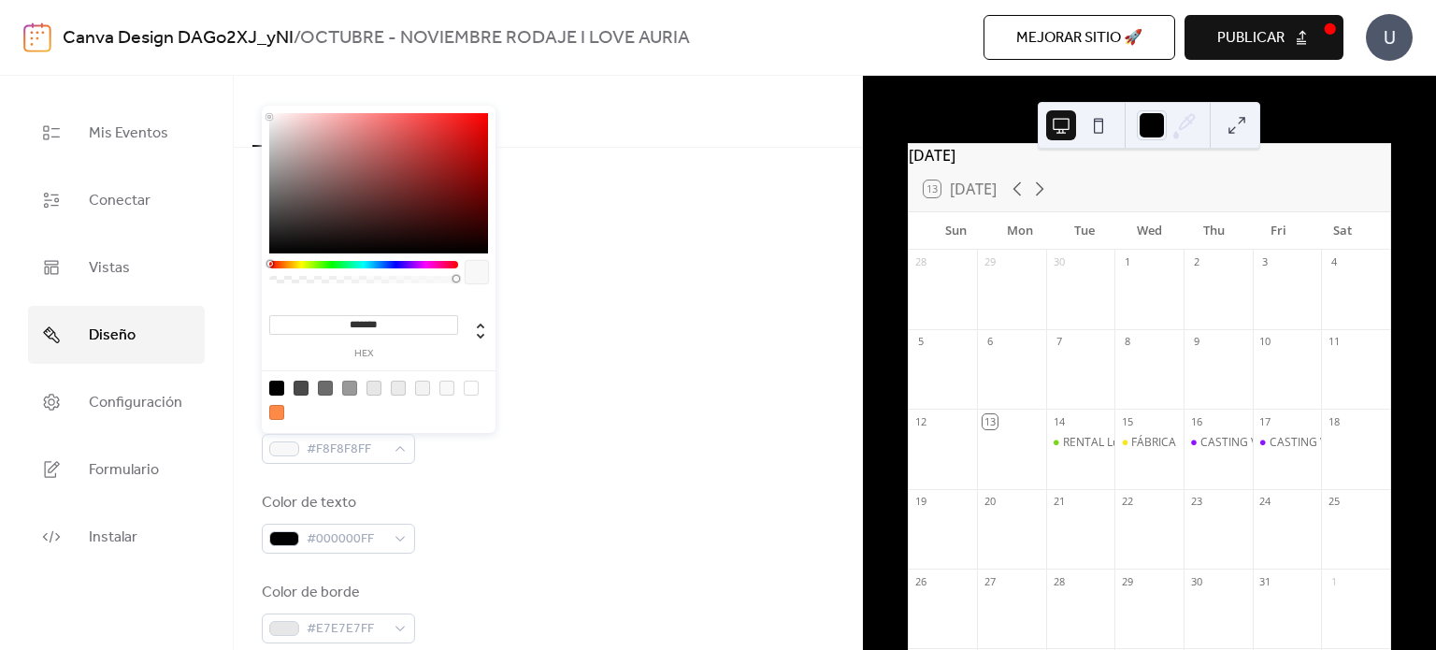
click at [361, 182] on div at bounding box center [378, 183] width 219 height 140
click at [393, 265] on div at bounding box center [363, 264] width 189 height 7
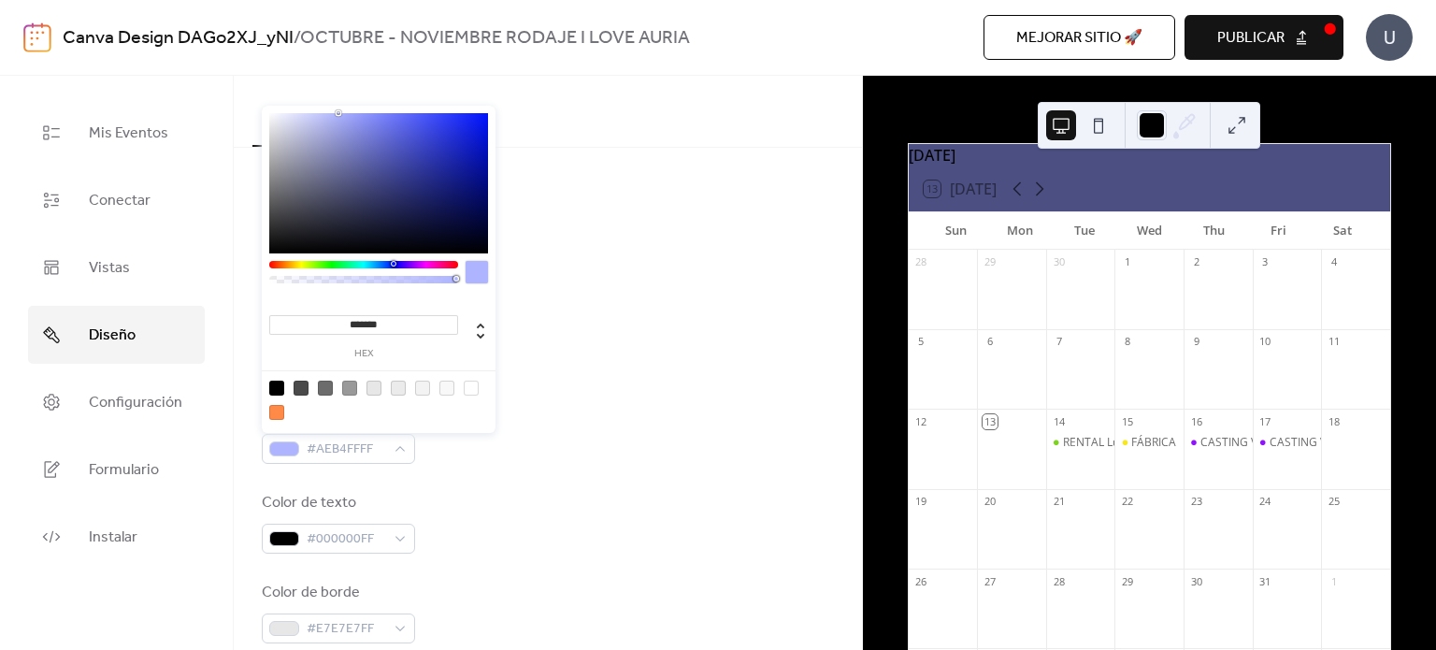
drag, startPoint x: 362, startPoint y: 182, endPoint x: 339, endPoint y: 98, distance: 87.4
click at [339, 98] on body "Canva Design DAGo2XJ_yNI / OCTUBRE - NOVIEMBRE RODAJE I LOVE AURIA Mejorar siti…" at bounding box center [718, 325] width 1436 height 650
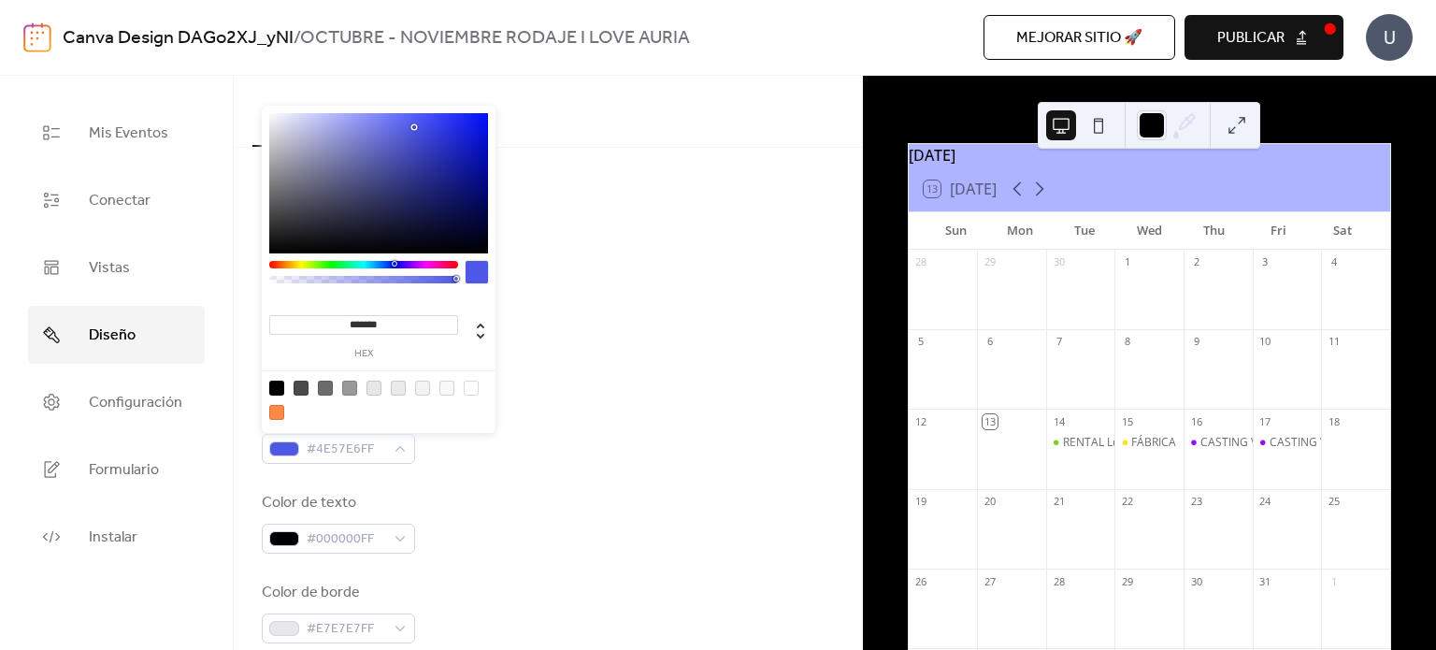
drag, startPoint x: 355, startPoint y: 123, endPoint x: 415, endPoint y: 126, distance: 59.9
click at [415, 126] on div at bounding box center [378, 183] width 219 height 140
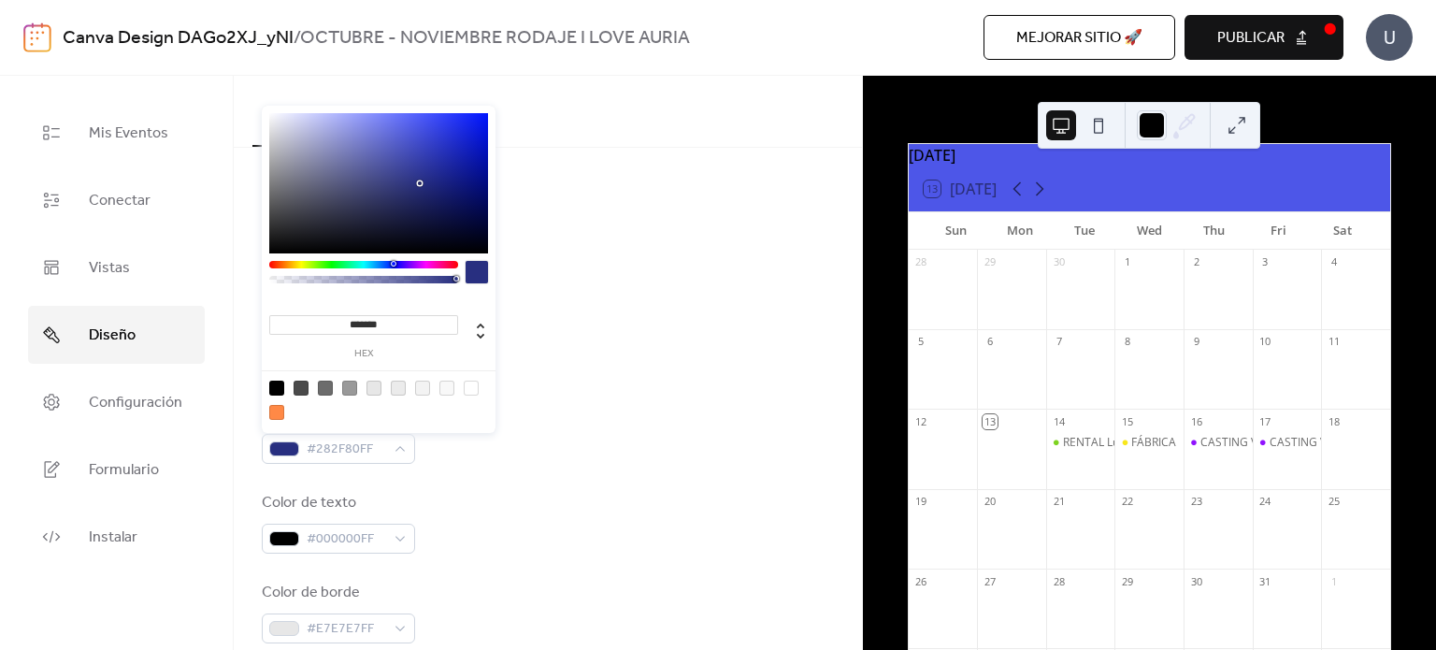
drag, startPoint x: 414, startPoint y: 121, endPoint x: 426, endPoint y: 186, distance: 66.4
click at [426, 186] on div at bounding box center [378, 183] width 219 height 140
type input "*******"
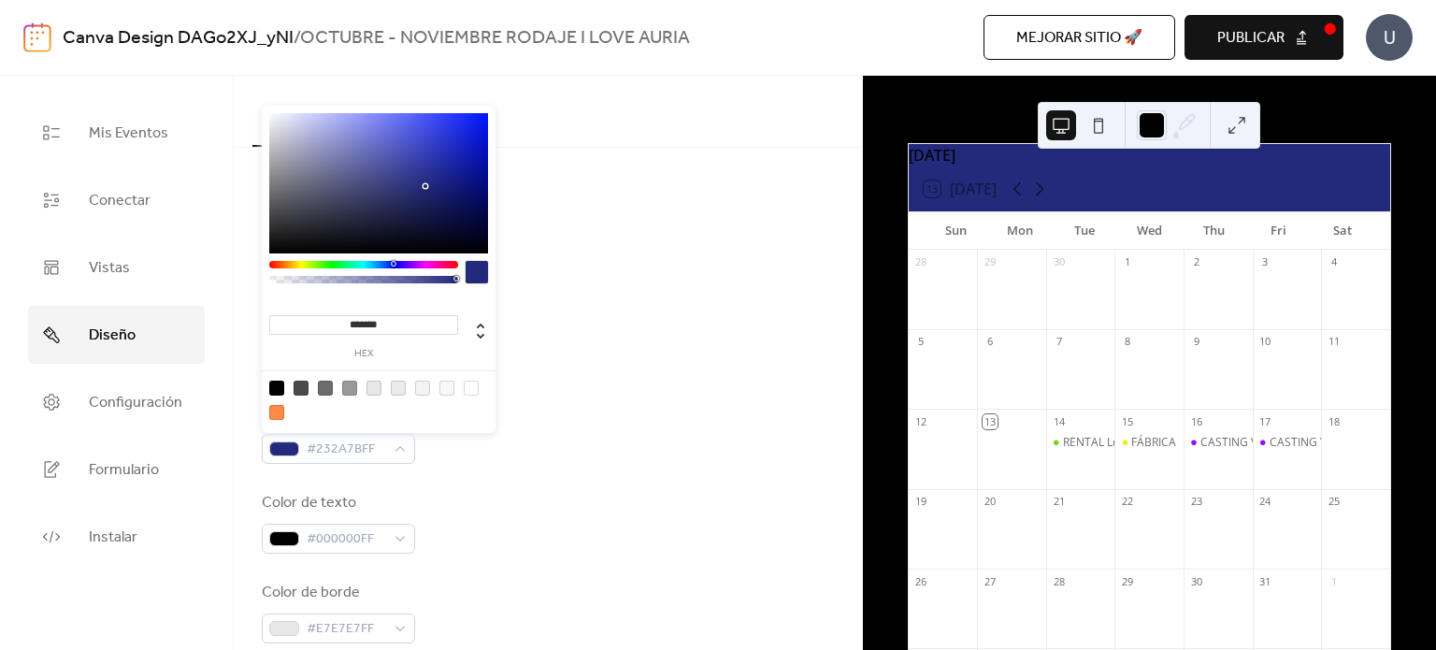
click at [600, 419] on div "Color de fondo #232A7BFF" at bounding box center [548, 433] width 572 height 62
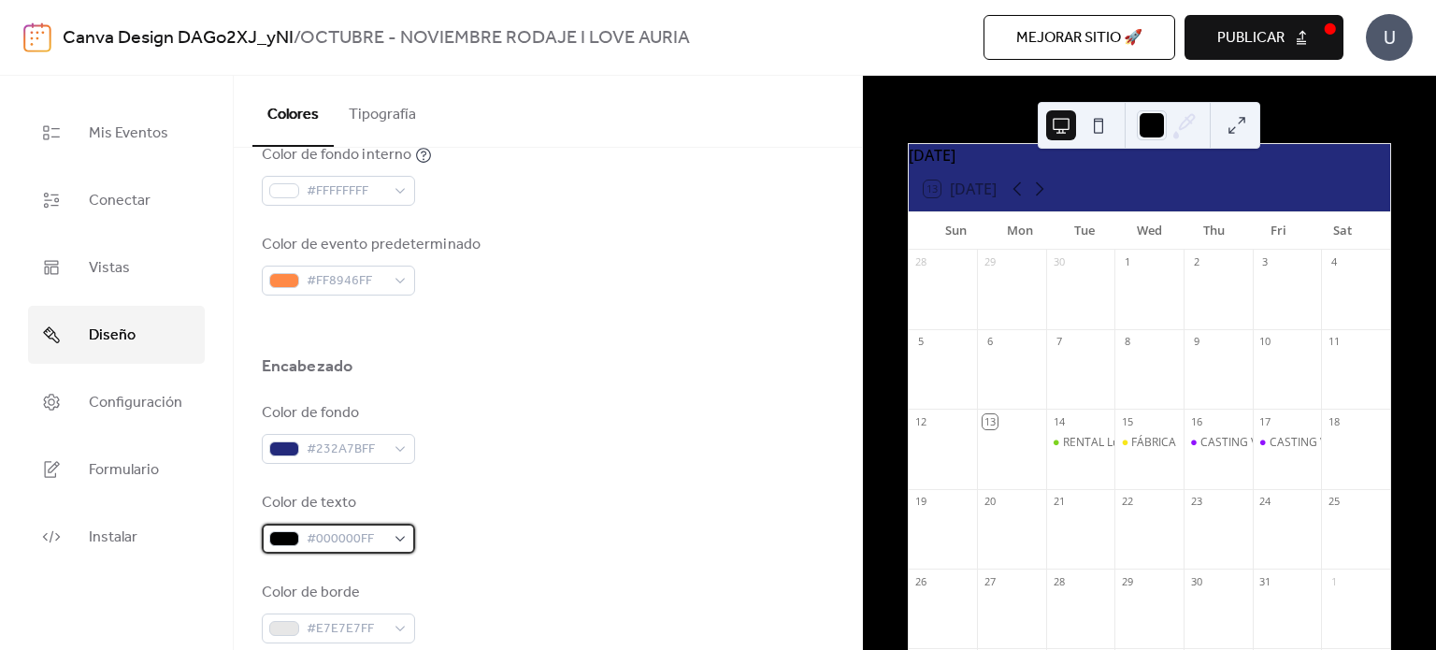
click at [402, 545] on div "#000000FF" at bounding box center [338, 539] width 153 height 30
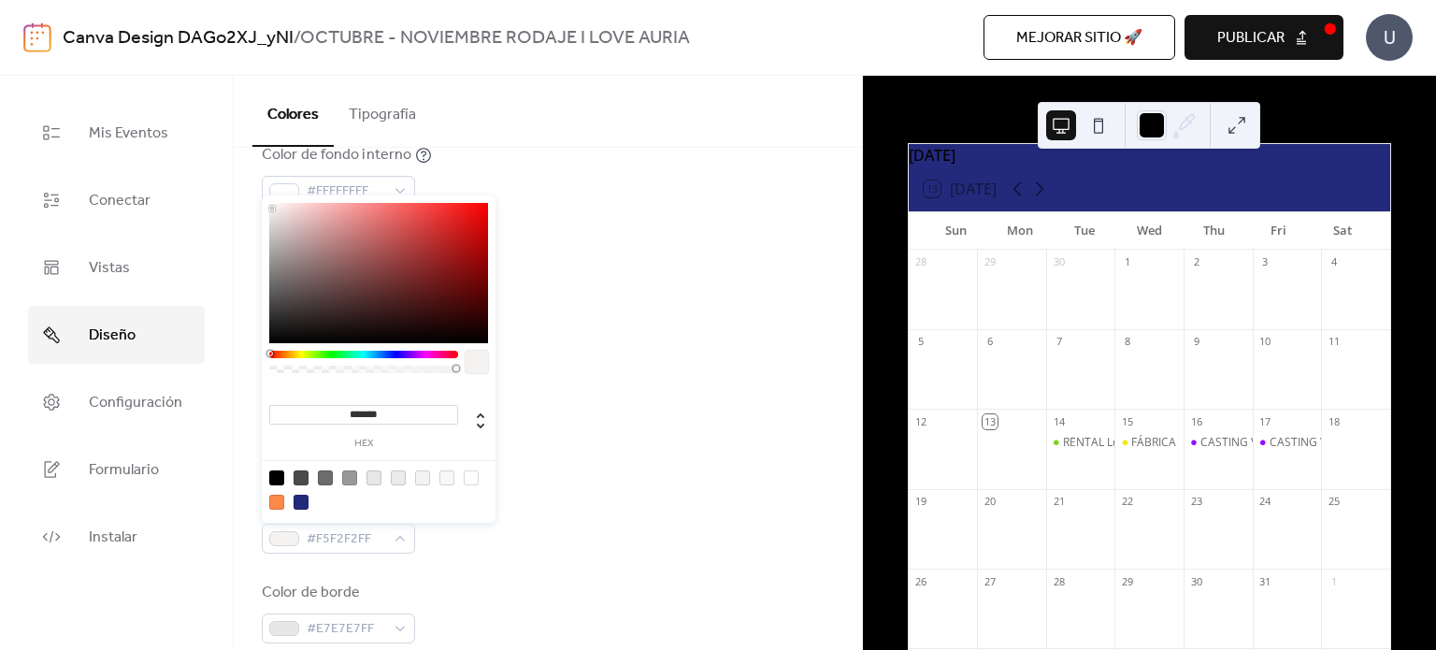
type input "*******"
drag, startPoint x: 272, startPoint y: 210, endPoint x: 264, endPoint y: 199, distance: 14.0
click at [264, 199] on div "******* hex" at bounding box center [379, 360] width 234 height 331
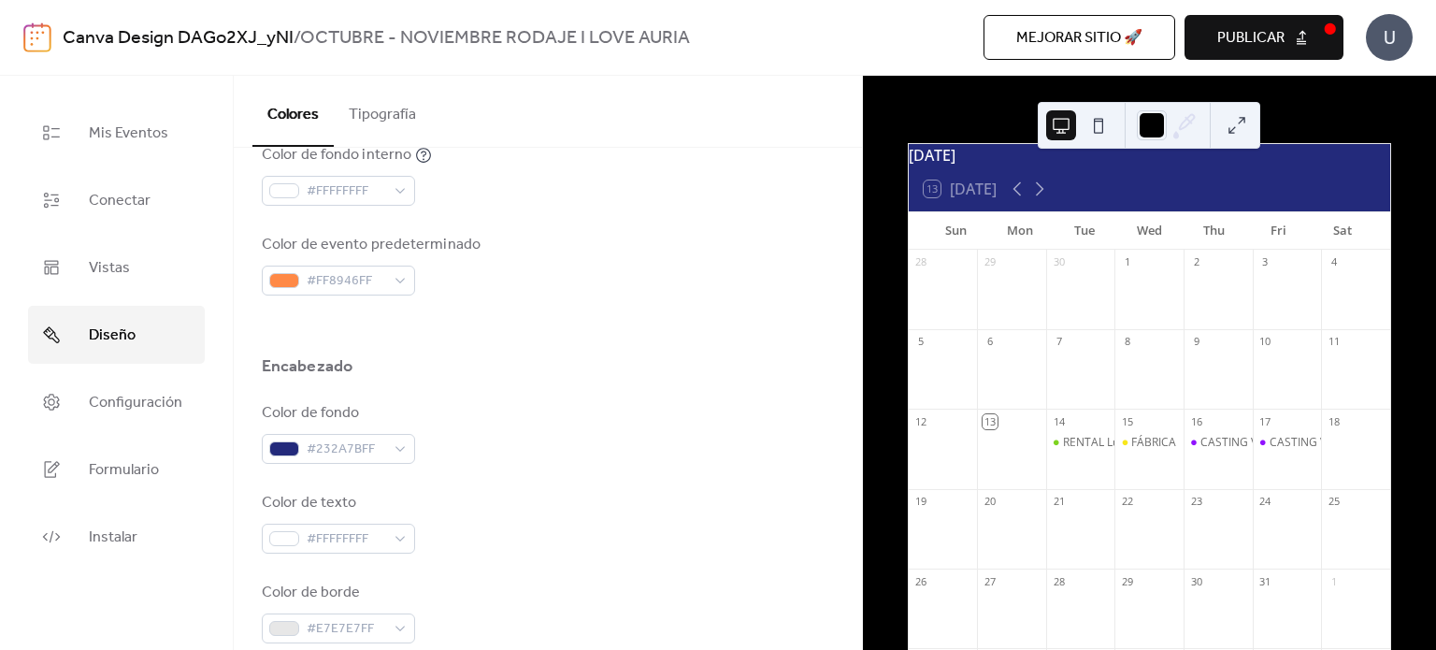
click at [627, 280] on div "Color de evento predeterminado #FF8946FF" at bounding box center [548, 265] width 572 height 62
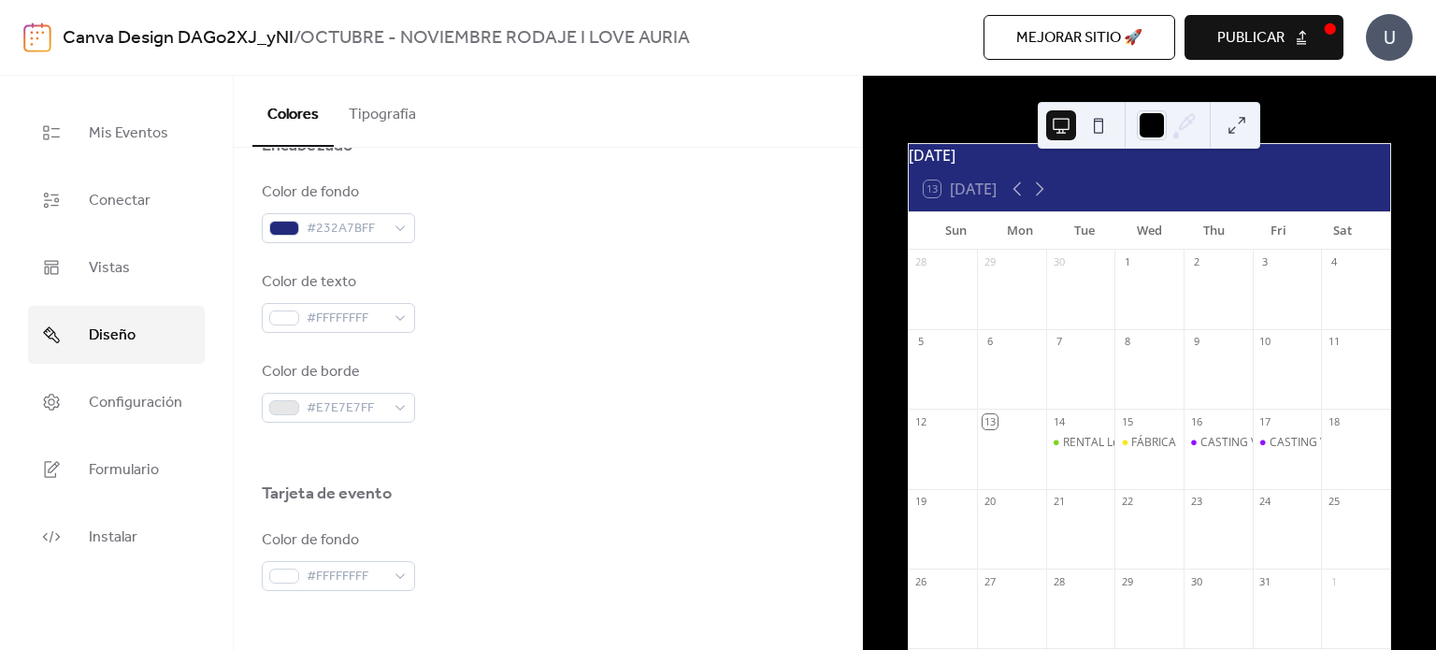
scroll to position [845, 0]
click at [401, 403] on div "#E7E7E7FF" at bounding box center [338, 404] width 153 height 30
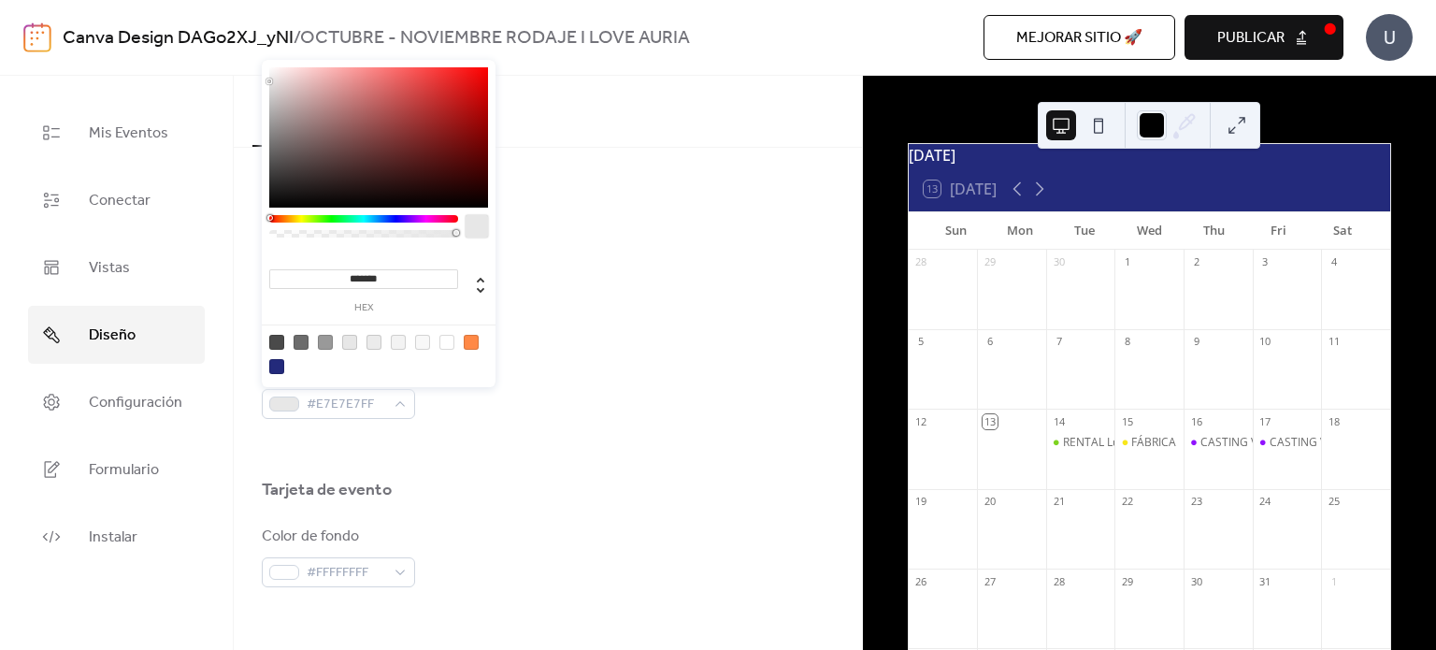
click at [354, 350] on div at bounding box center [379, 354] width 238 height 59
click at [354, 347] on div at bounding box center [349, 342] width 15 height 15
click at [688, 293] on div "Color de texto #FFFFFFFF" at bounding box center [548, 298] width 572 height 62
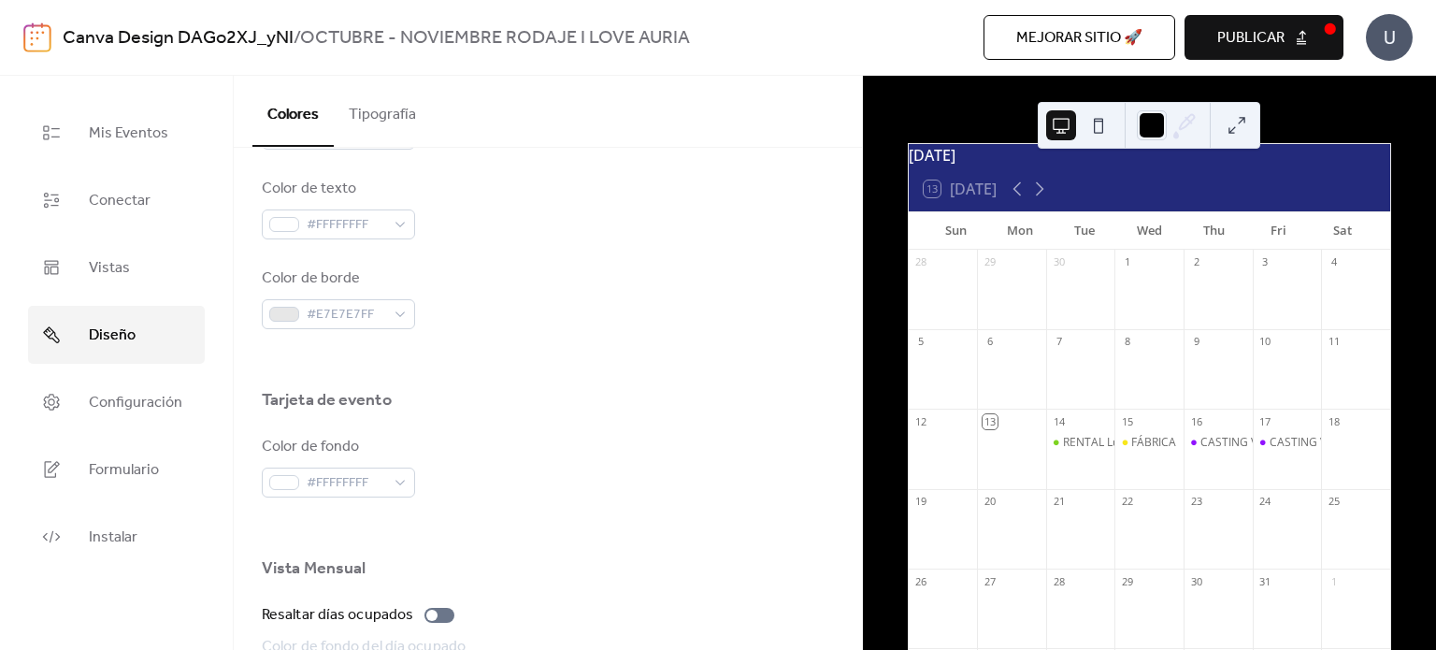
scroll to position [994, 0]
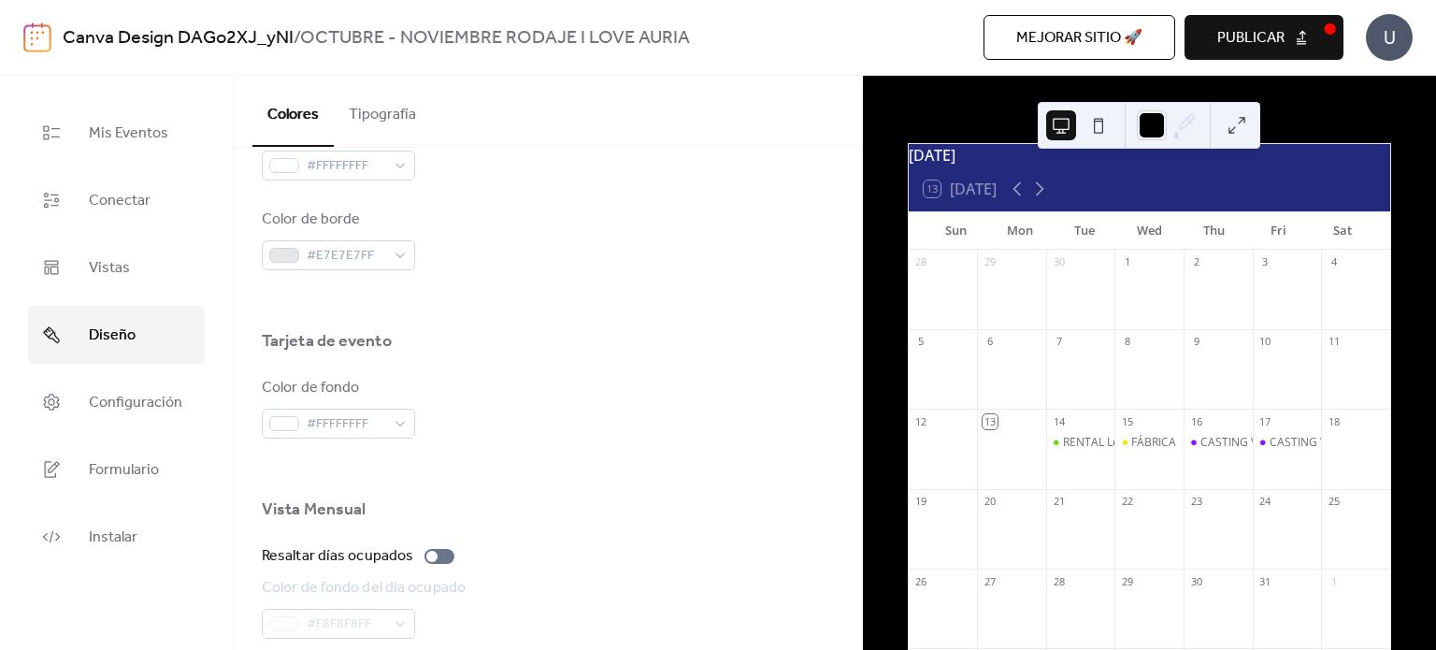
click at [393, 439] on div at bounding box center [548, 469] width 572 height 60
click at [382, 422] on span "#FFFFFFFF" at bounding box center [346, 424] width 79 height 22
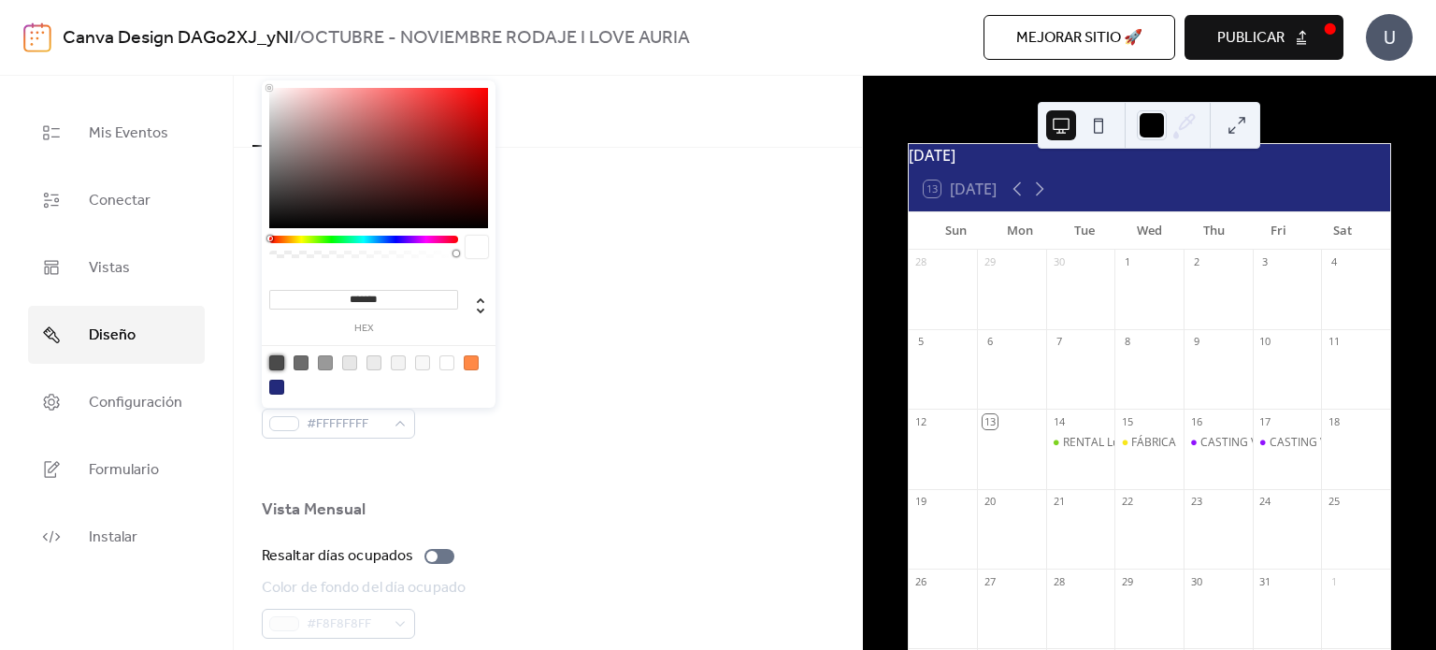
click at [279, 363] on div at bounding box center [276, 362] width 15 height 15
type input "*******"
click at [279, 363] on div at bounding box center [276, 362] width 15 height 15
click at [540, 439] on div at bounding box center [548, 469] width 572 height 60
click at [395, 427] on div "#4A4A4AFF" at bounding box center [338, 424] width 153 height 30
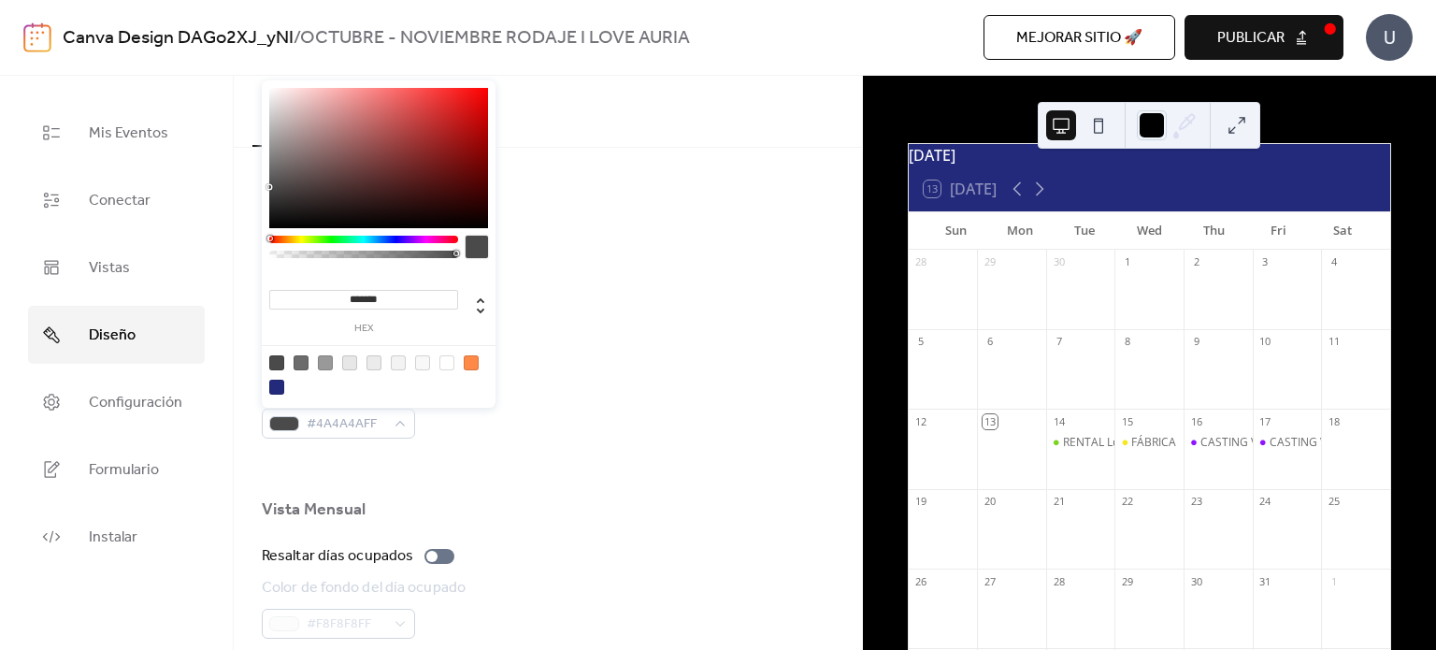
click at [599, 318] on div at bounding box center [548, 300] width 572 height 60
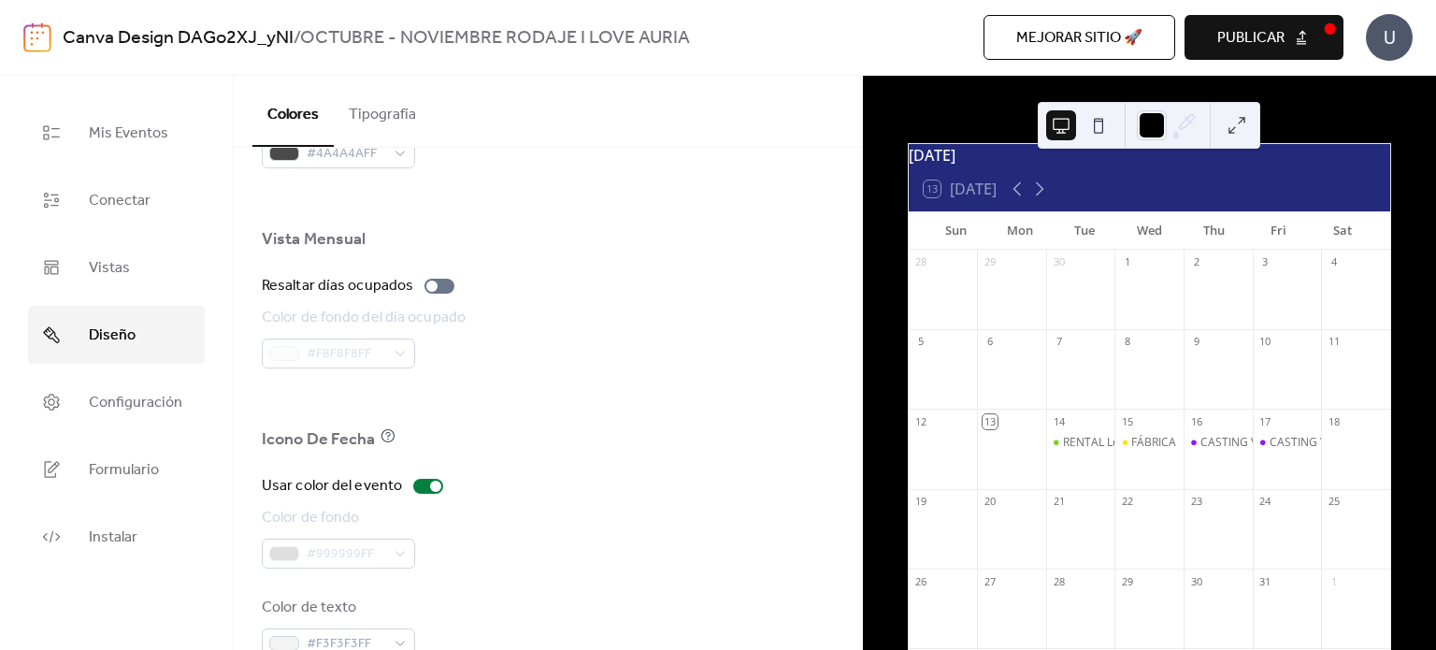
scroll to position [1309, 0]
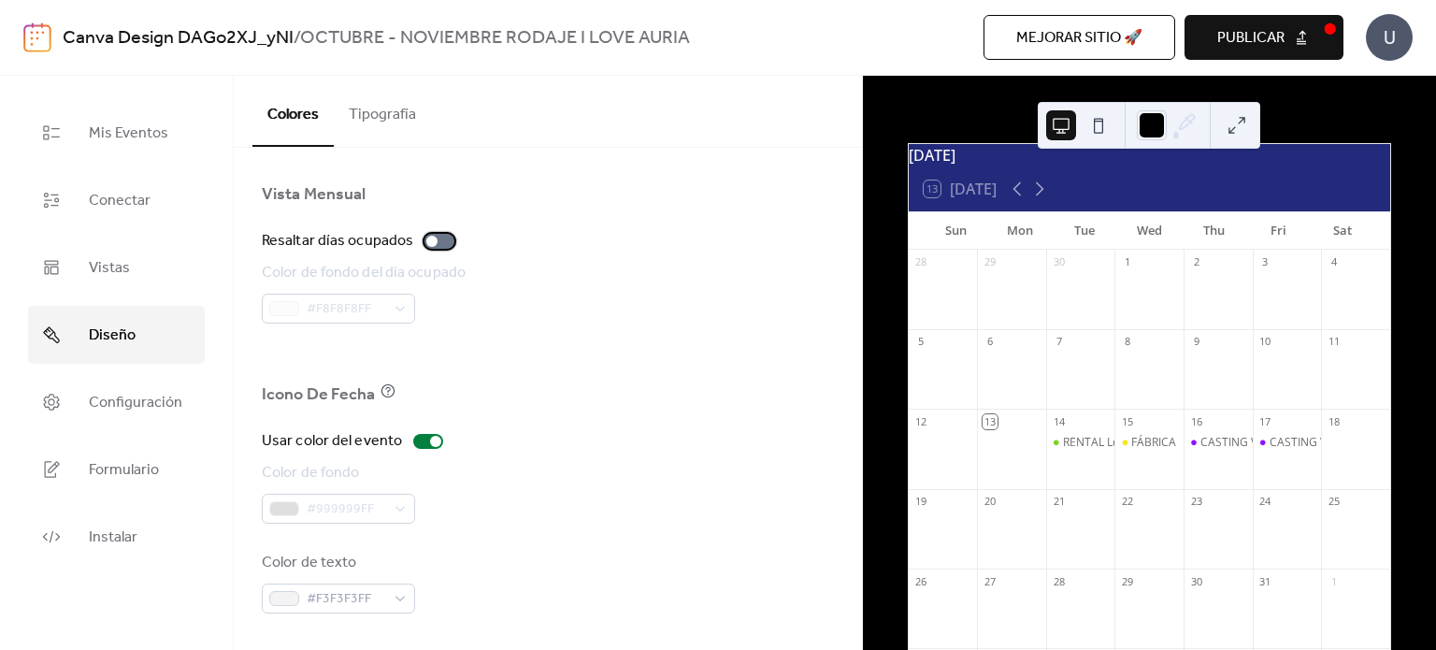
click at [445, 245] on div at bounding box center [440, 241] width 30 height 15
click at [567, 309] on div "Color de fondo del día ocupado #F8F8F8FF" at bounding box center [548, 293] width 572 height 62
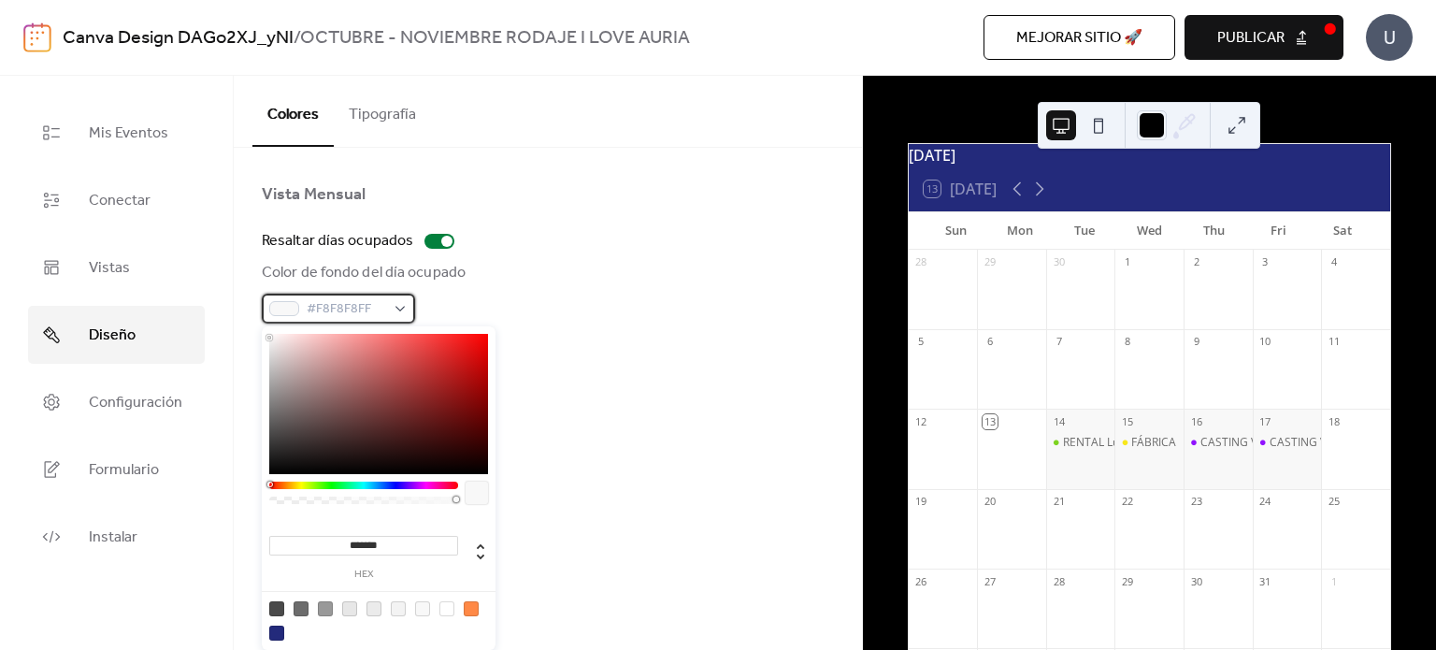
click at [388, 308] on div "#F8F8F8FF" at bounding box center [338, 309] width 153 height 30
click at [585, 379] on div at bounding box center [548, 354] width 572 height 60
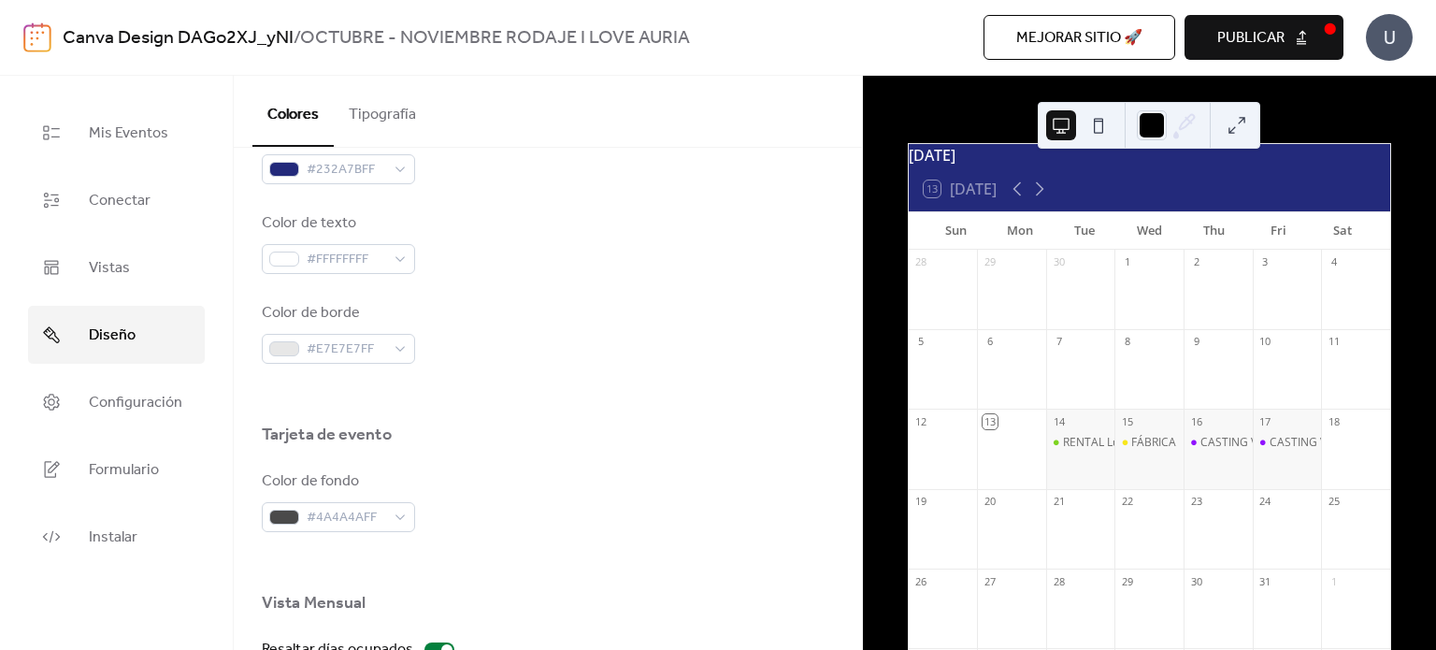
click at [389, 119] on button "Tipografía" at bounding box center [382, 110] width 97 height 69
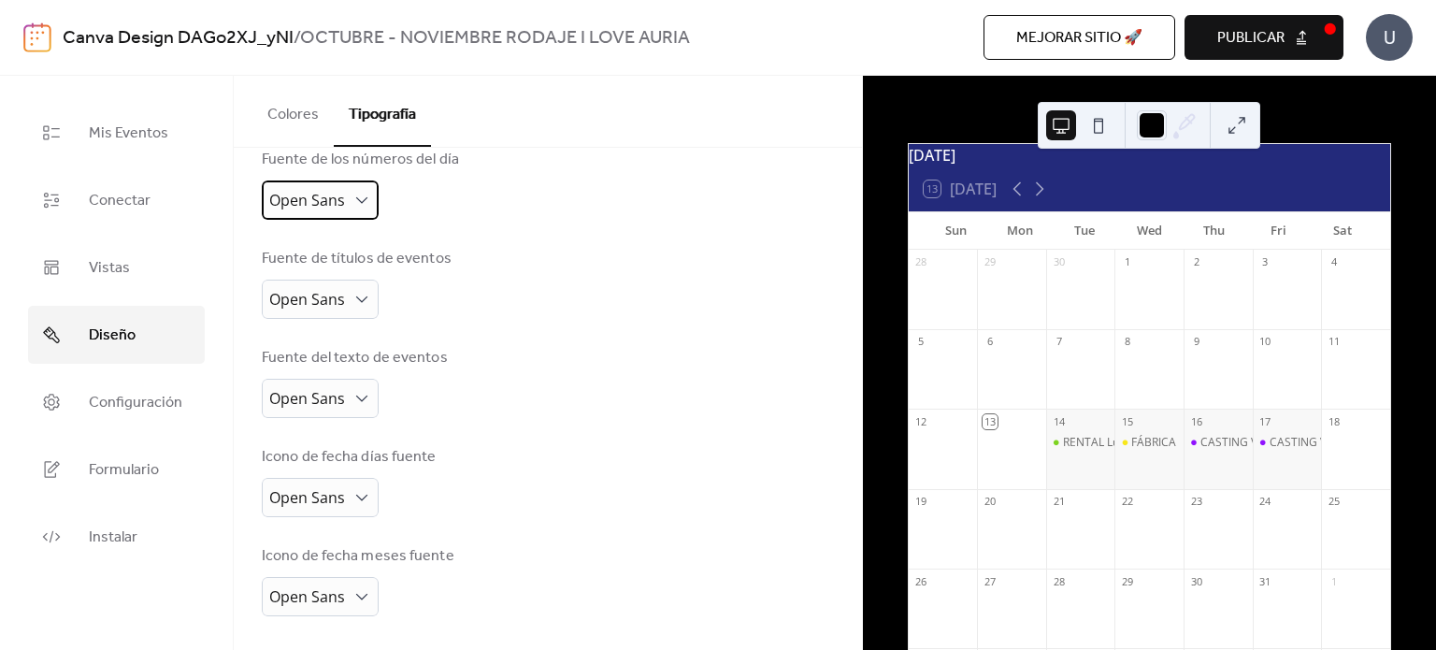
click at [351, 199] on div "Open Sans" at bounding box center [320, 199] width 117 height 39
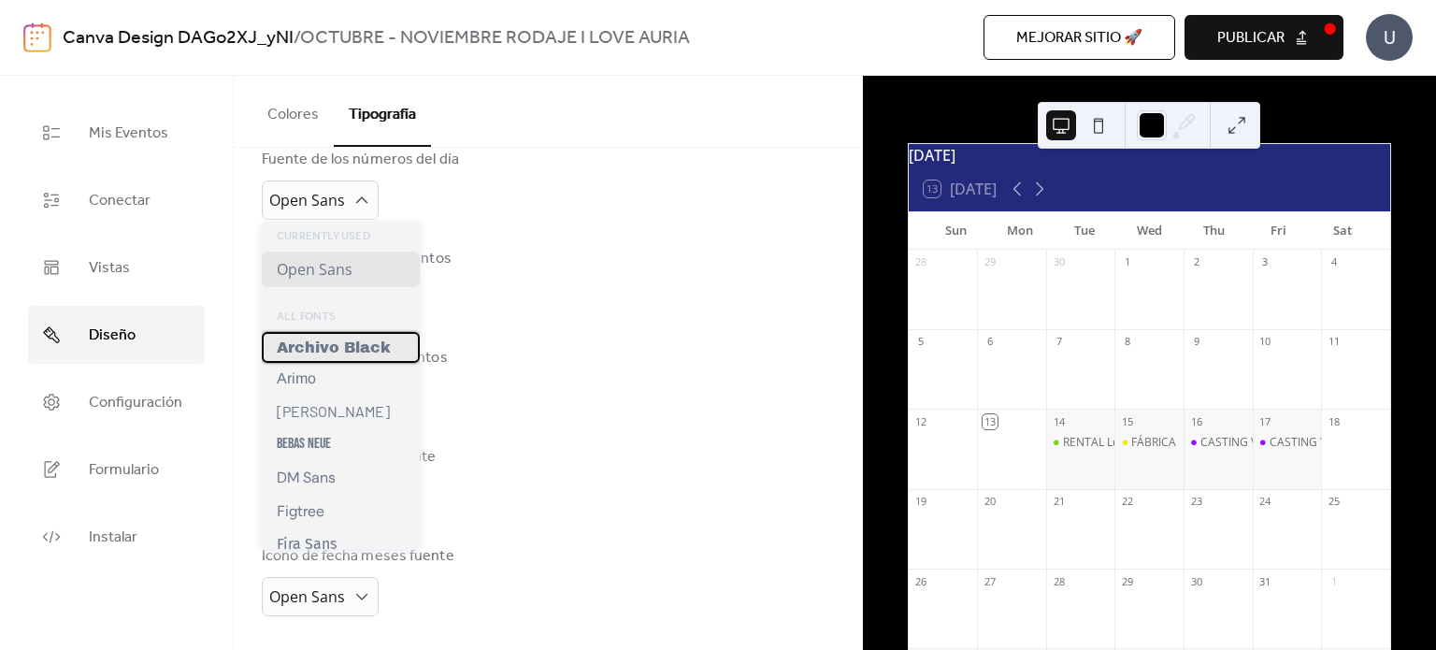
click at [353, 354] on span "Archivo Black" at bounding box center [334, 347] width 114 height 16
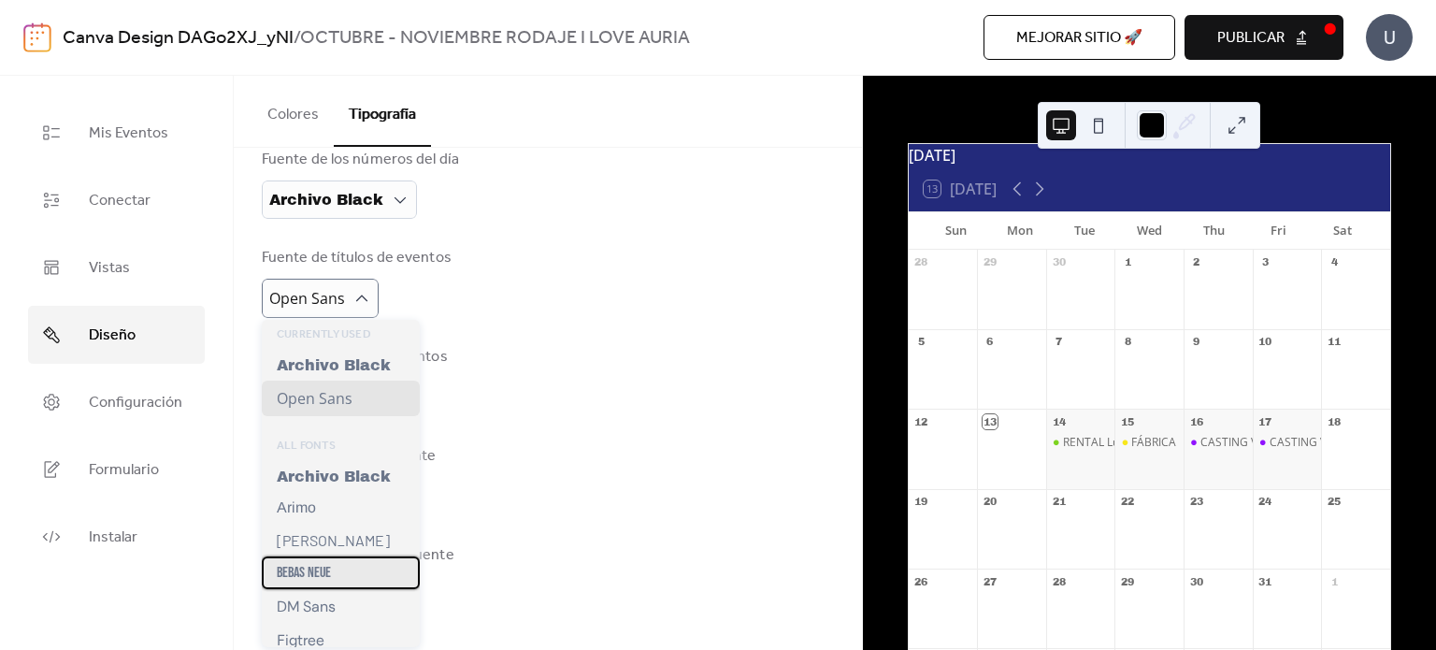
click at [324, 577] on span "Bebas Neue" at bounding box center [304, 573] width 54 height 18
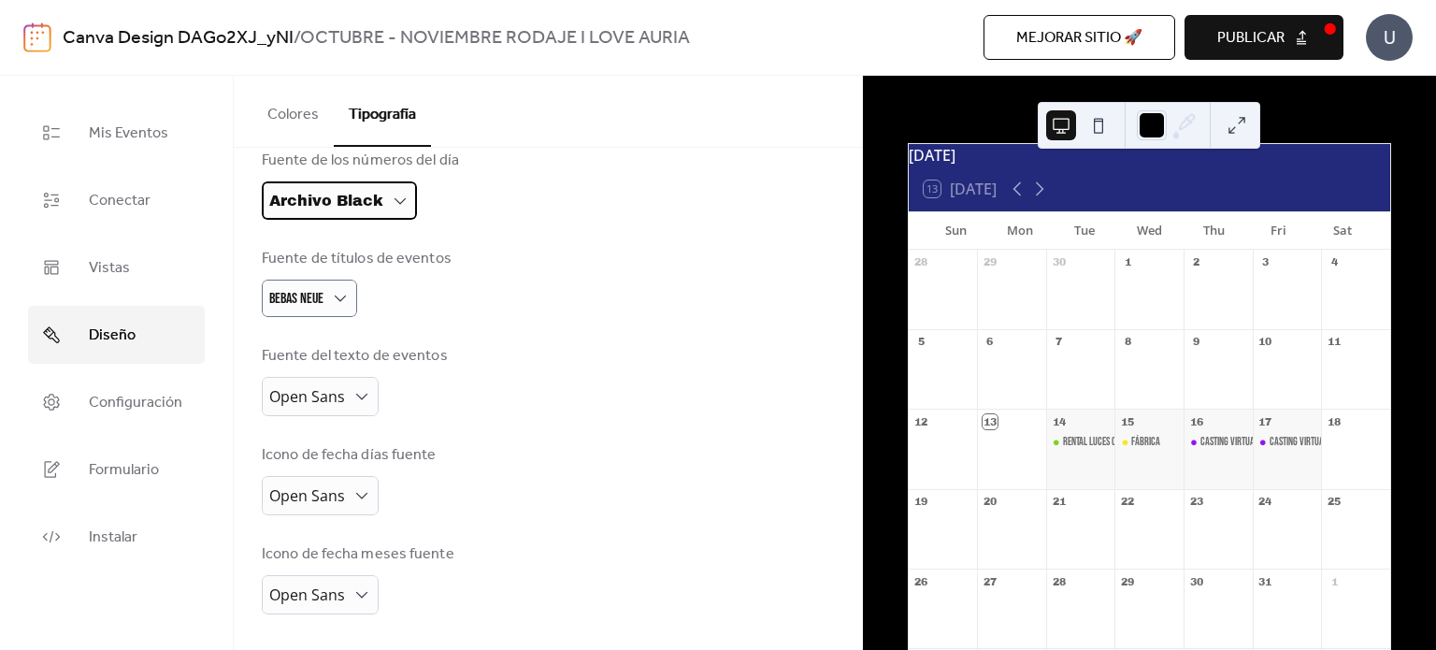
click at [360, 194] on span "Archivo Black" at bounding box center [326, 201] width 114 height 16
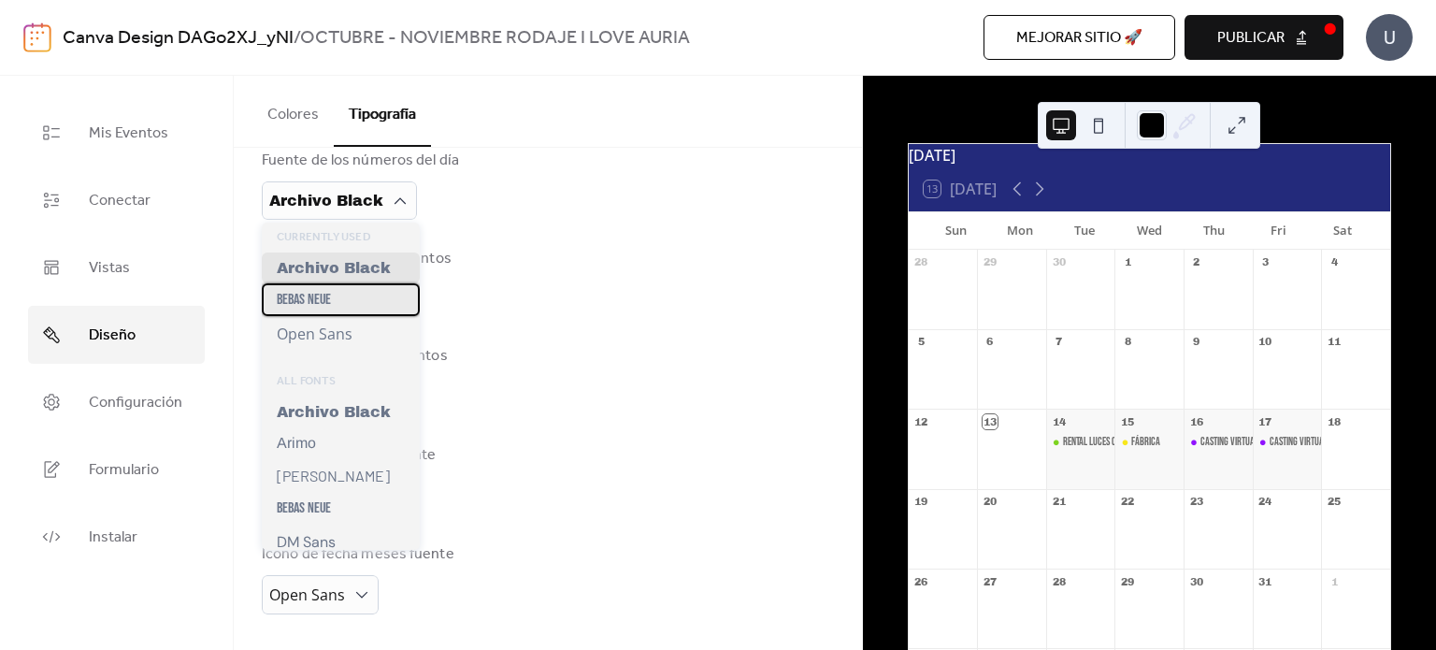
click at [353, 315] on div "Bebas Neue" at bounding box center [341, 299] width 158 height 33
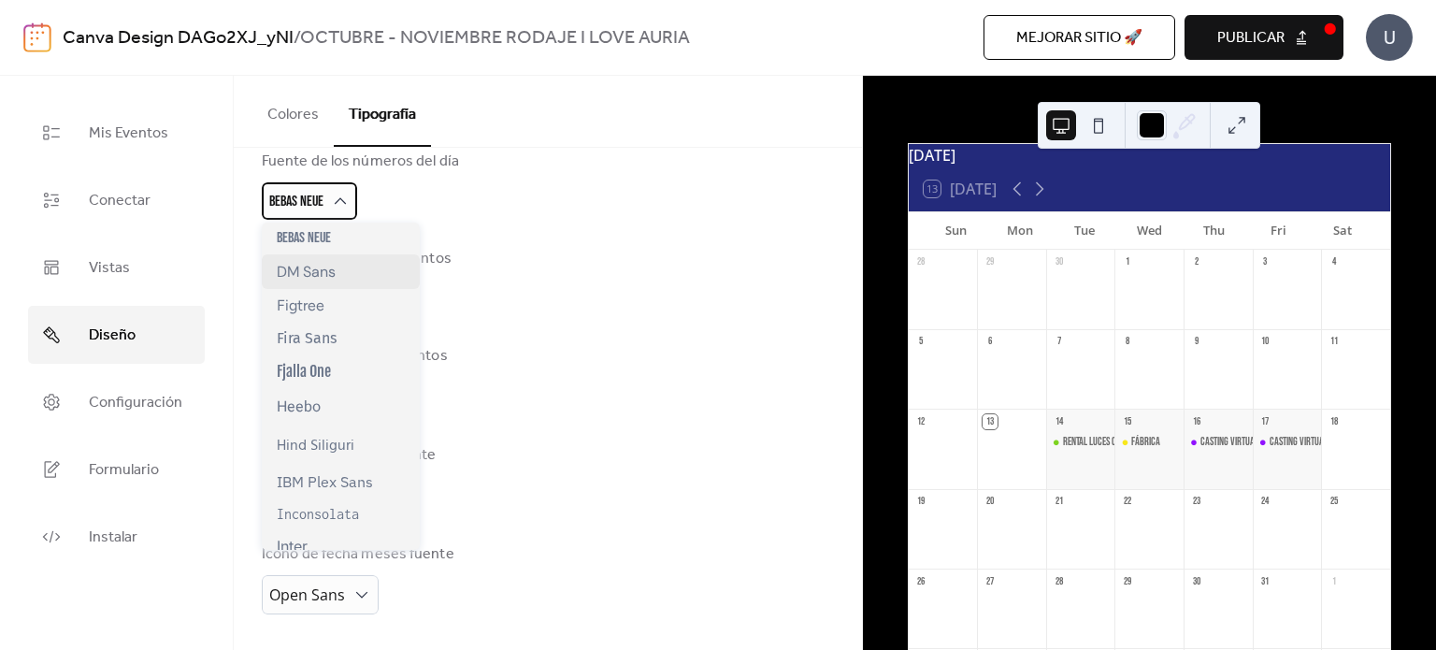
scroll to position [241, 0]
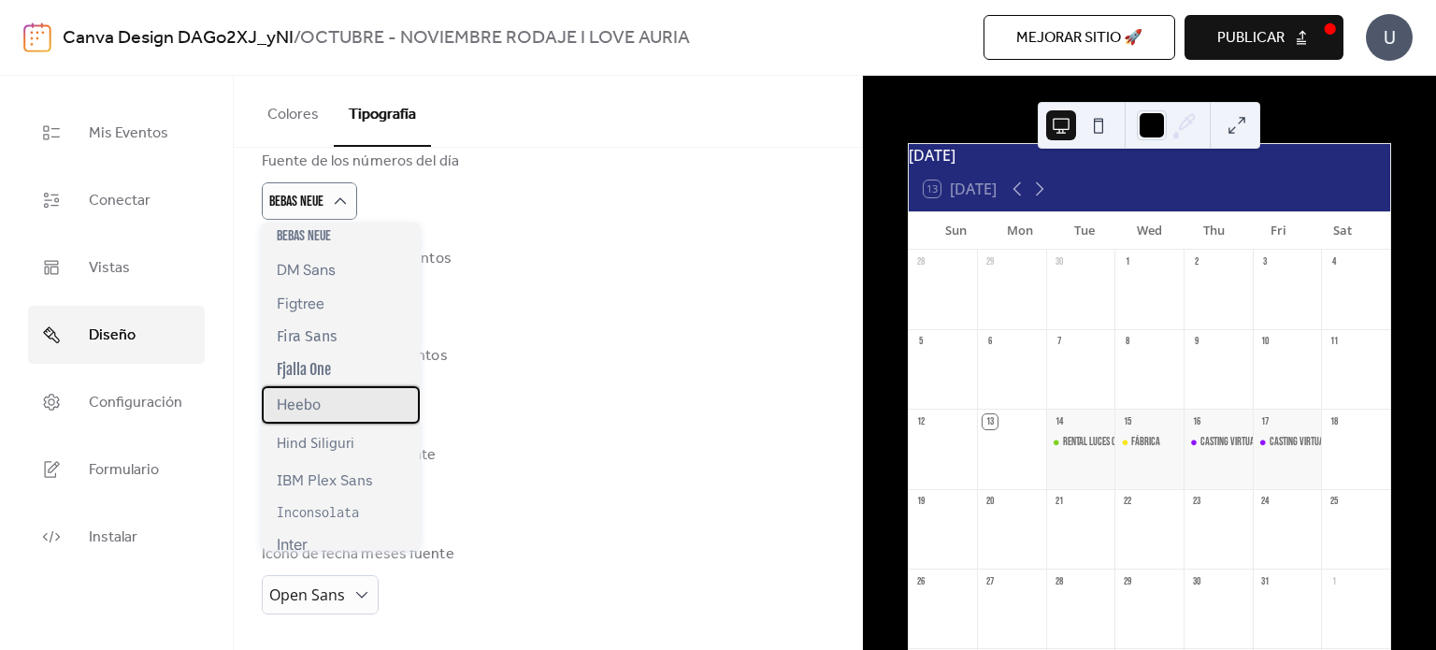
click at [343, 410] on div "Heebo" at bounding box center [341, 404] width 158 height 37
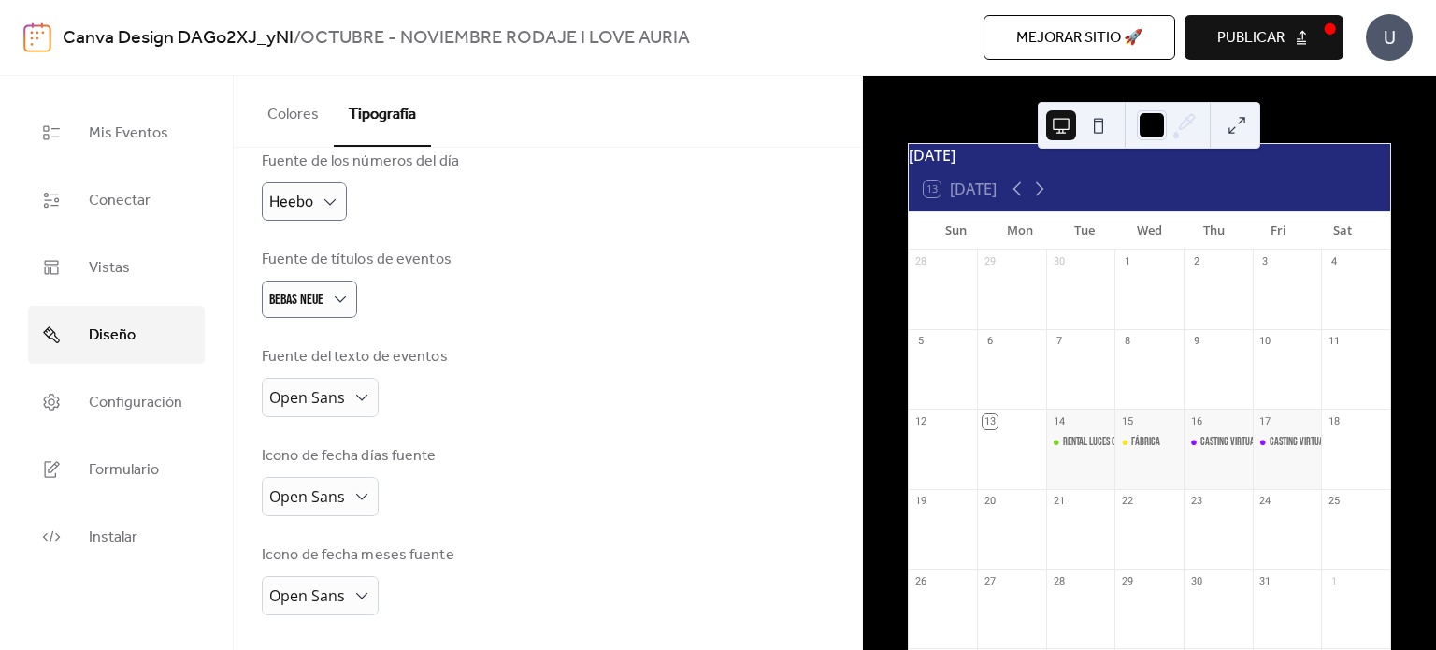
click at [568, 405] on div "Fuente del texto de eventos Open Sans" at bounding box center [548, 381] width 572 height 71
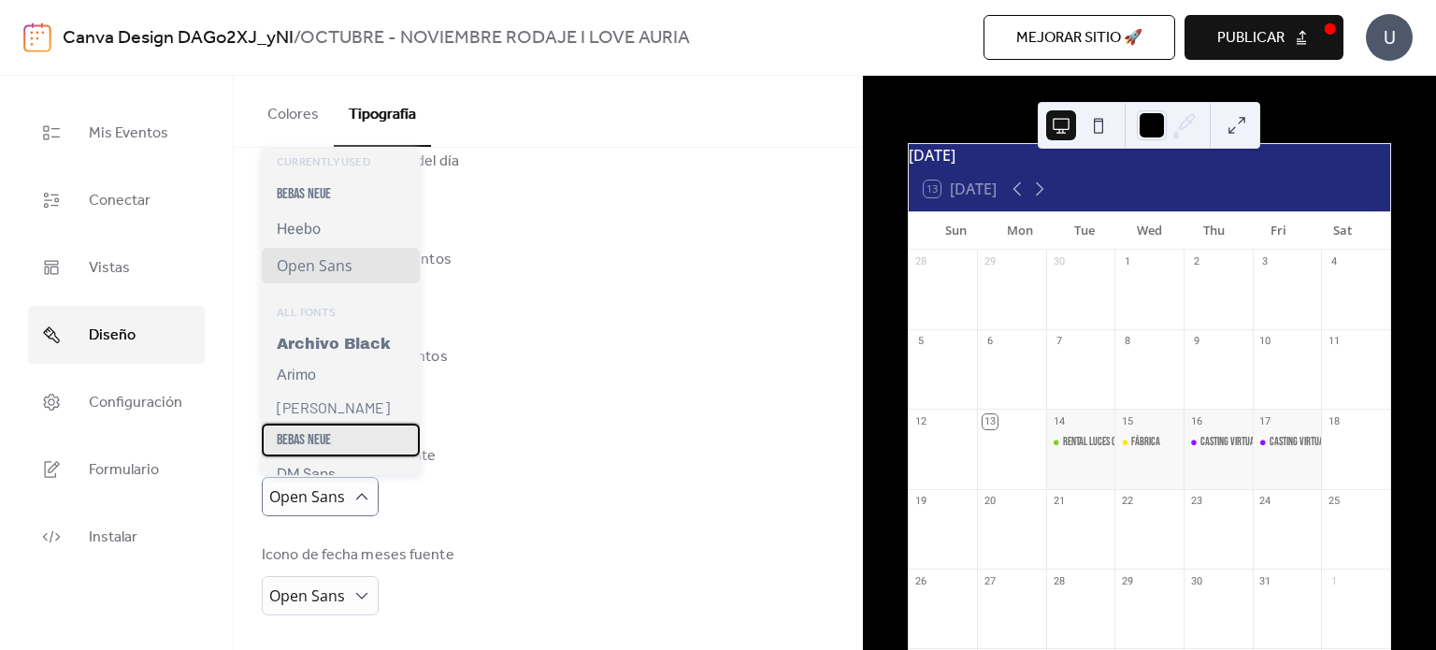
click at [344, 448] on div "Bebas Neue" at bounding box center [341, 440] width 158 height 33
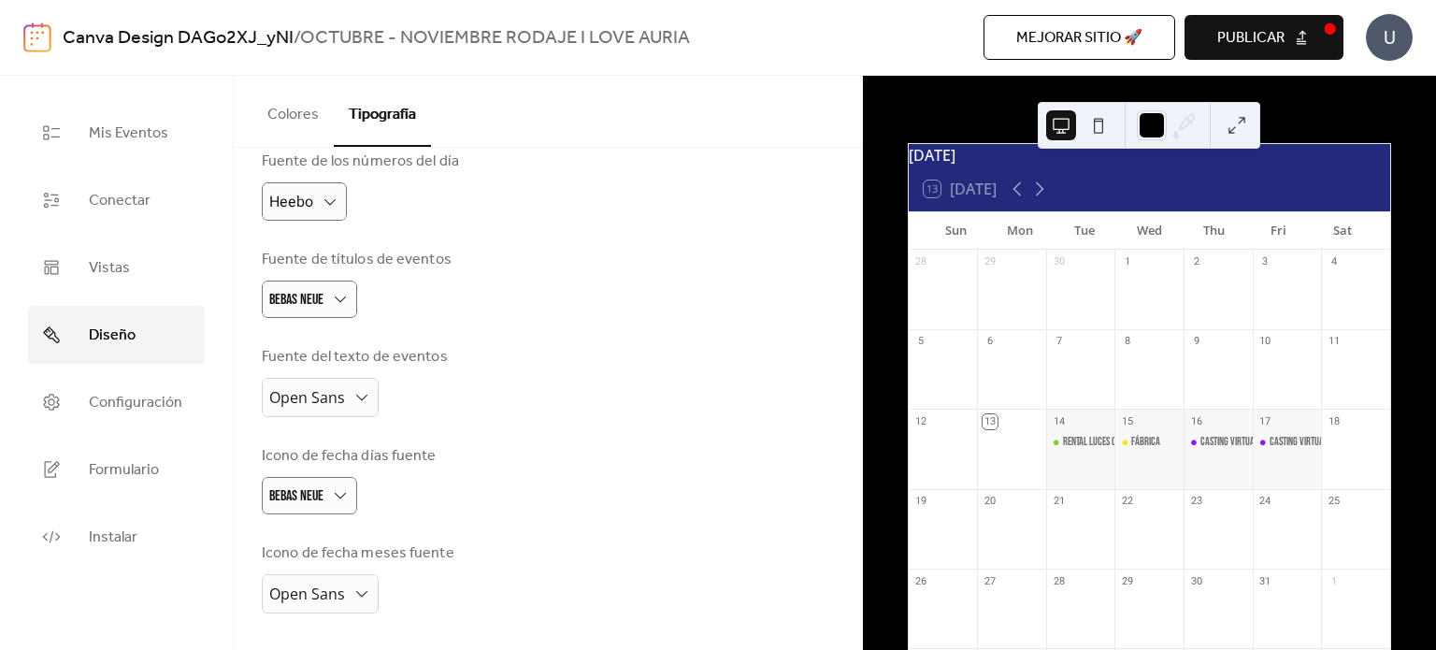
scroll to position [408, 0]
click at [502, 379] on div "Fuente del texto de eventos Open Sans" at bounding box center [548, 382] width 572 height 71
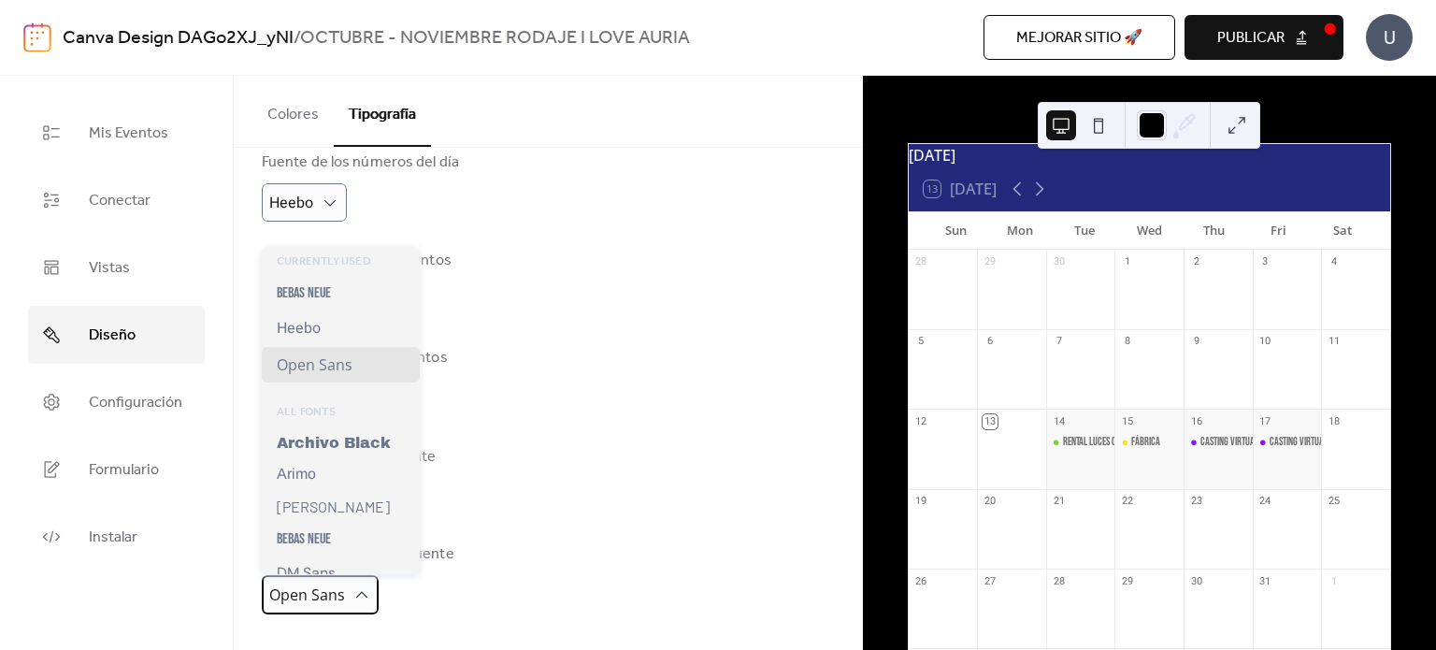
click at [357, 603] on div "Open Sans" at bounding box center [320, 594] width 117 height 39
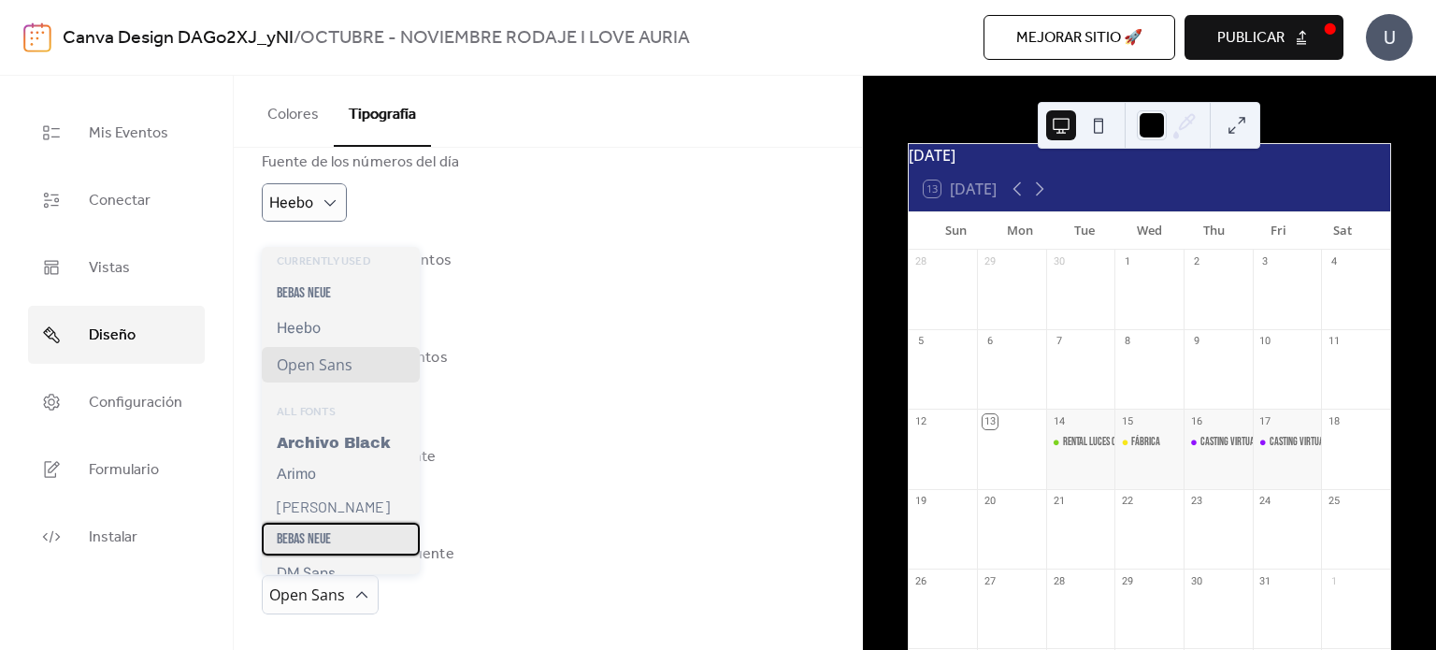
click at [332, 537] on div "Bebas Neue" at bounding box center [341, 539] width 158 height 33
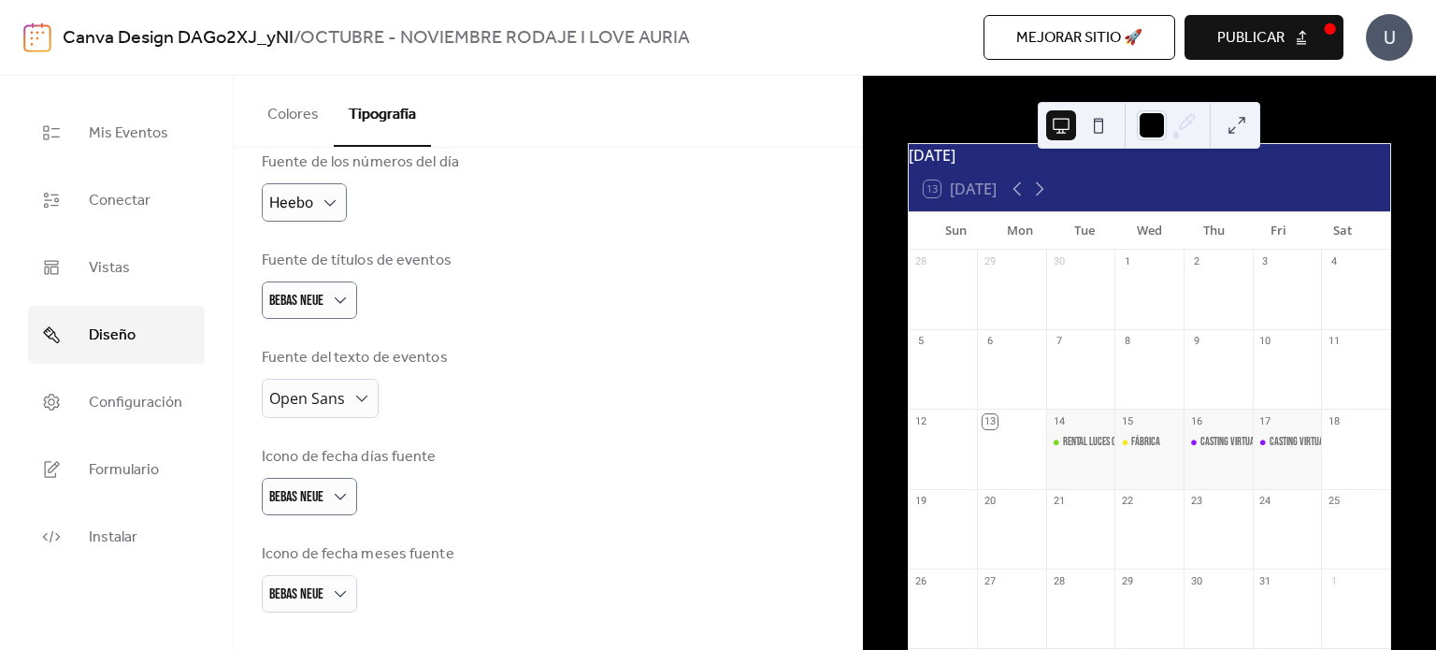
click at [537, 438] on div "[PERSON_NAME] Base * px Familias [PERSON_NAME] Encabezado fuente Open Sans Fuen…" at bounding box center [548, 194] width 572 height 835
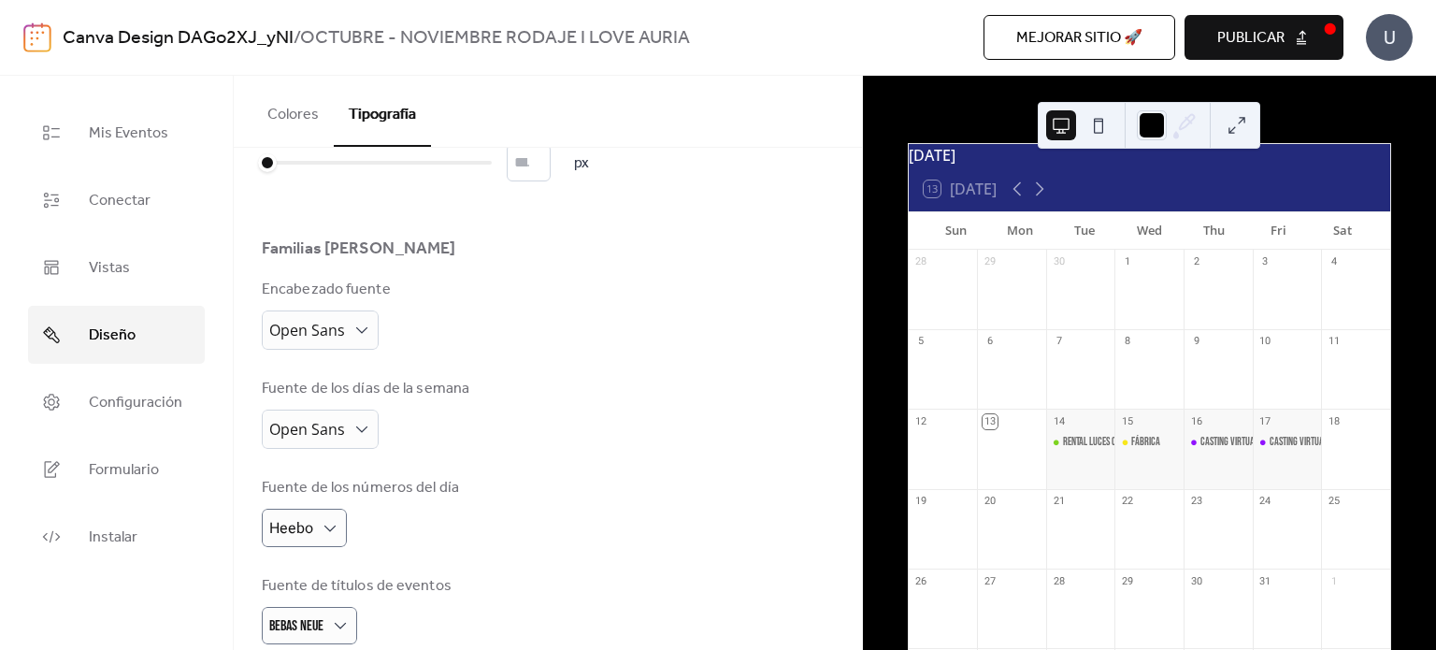
scroll to position [0, 0]
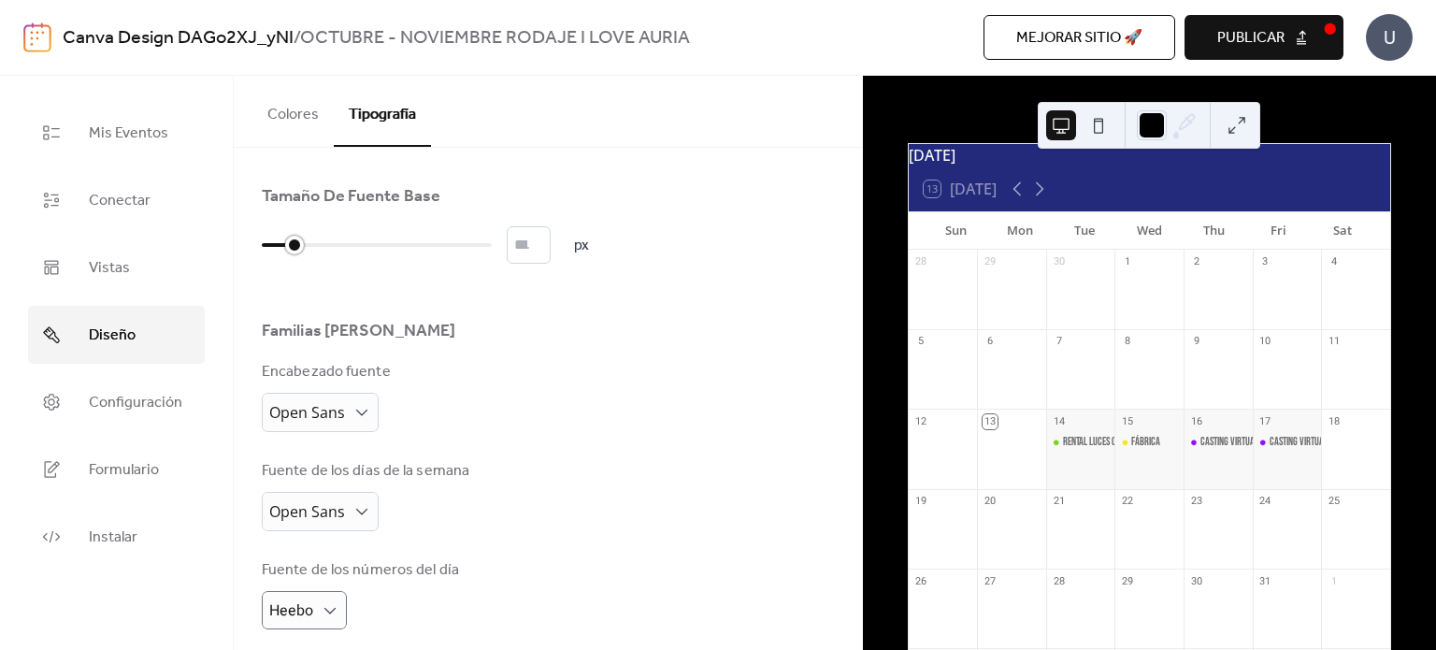
click at [277, 241] on div at bounding box center [377, 245] width 230 height 30
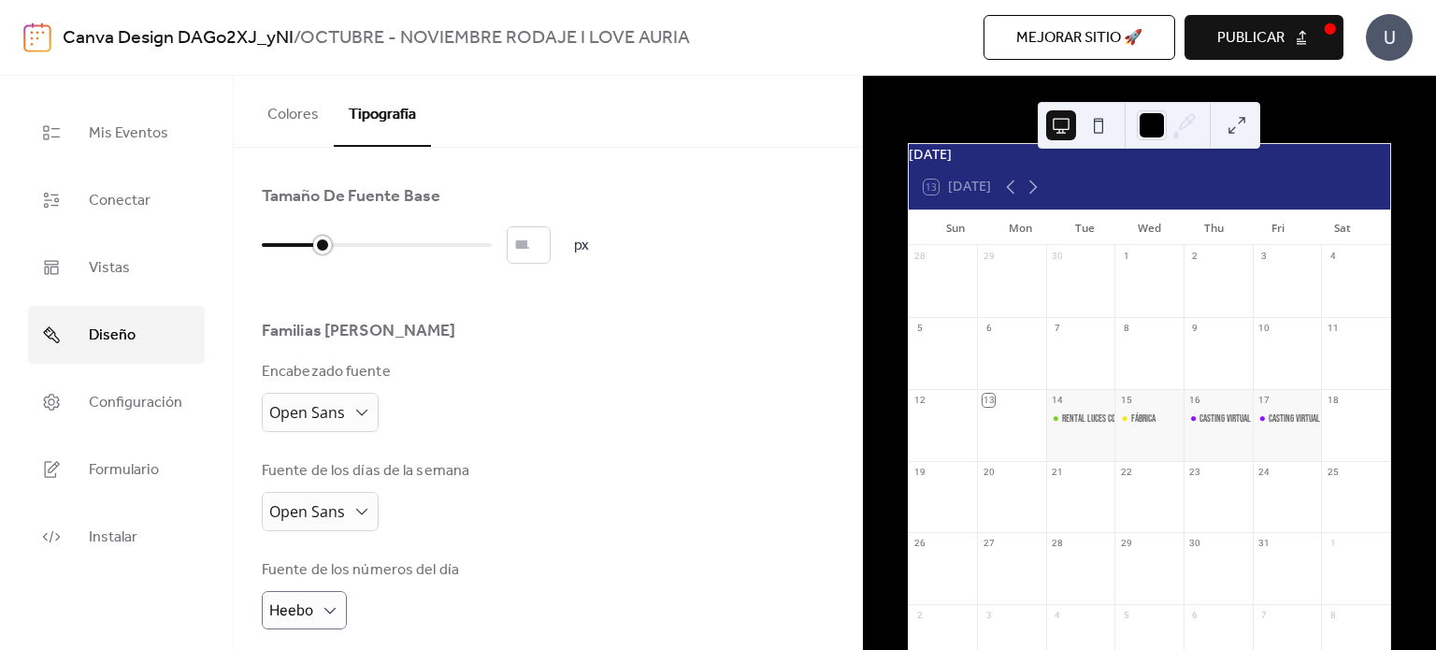
drag, startPoint x: 298, startPoint y: 250, endPoint x: 340, endPoint y: 244, distance: 42.5
click at [332, 244] on div at bounding box center [322, 245] width 19 height 19
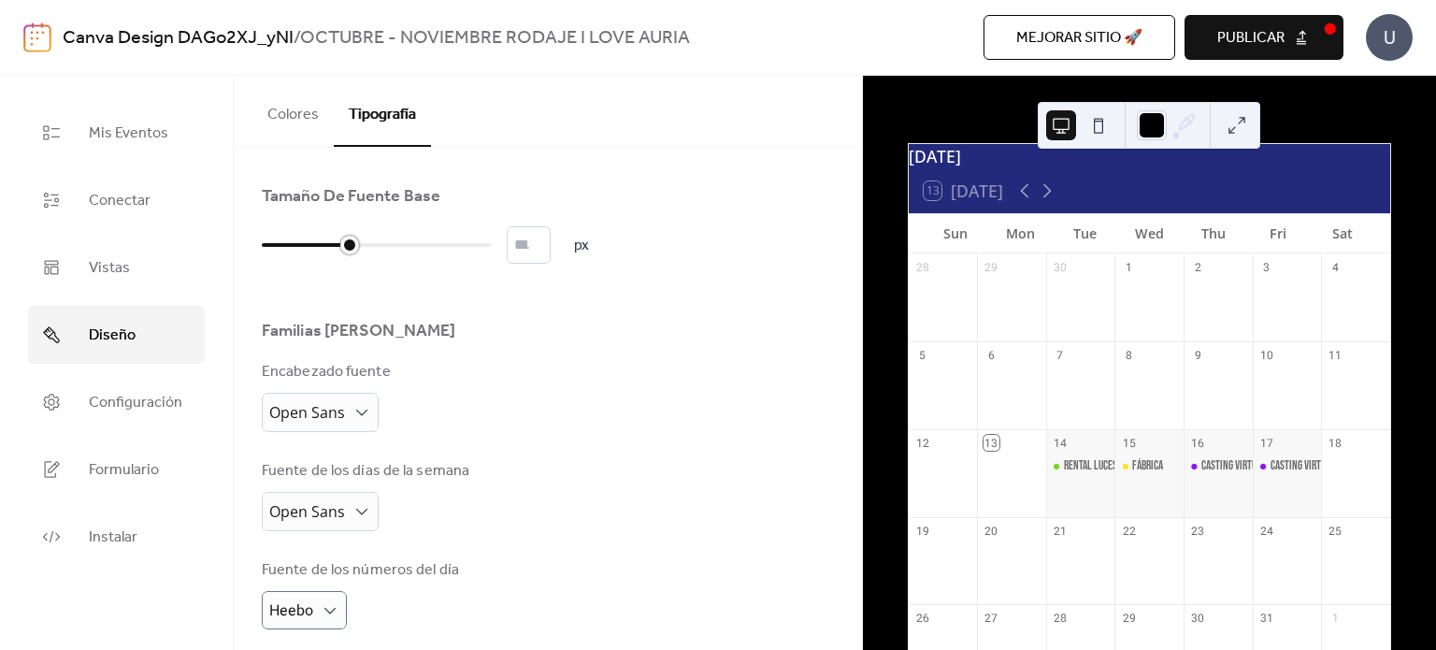
type input "**"
drag, startPoint x: 355, startPoint y: 245, endPoint x: 370, endPoint y: 245, distance: 15.0
click at [370, 245] on div at bounding box center [377, 245] width 19 height 19
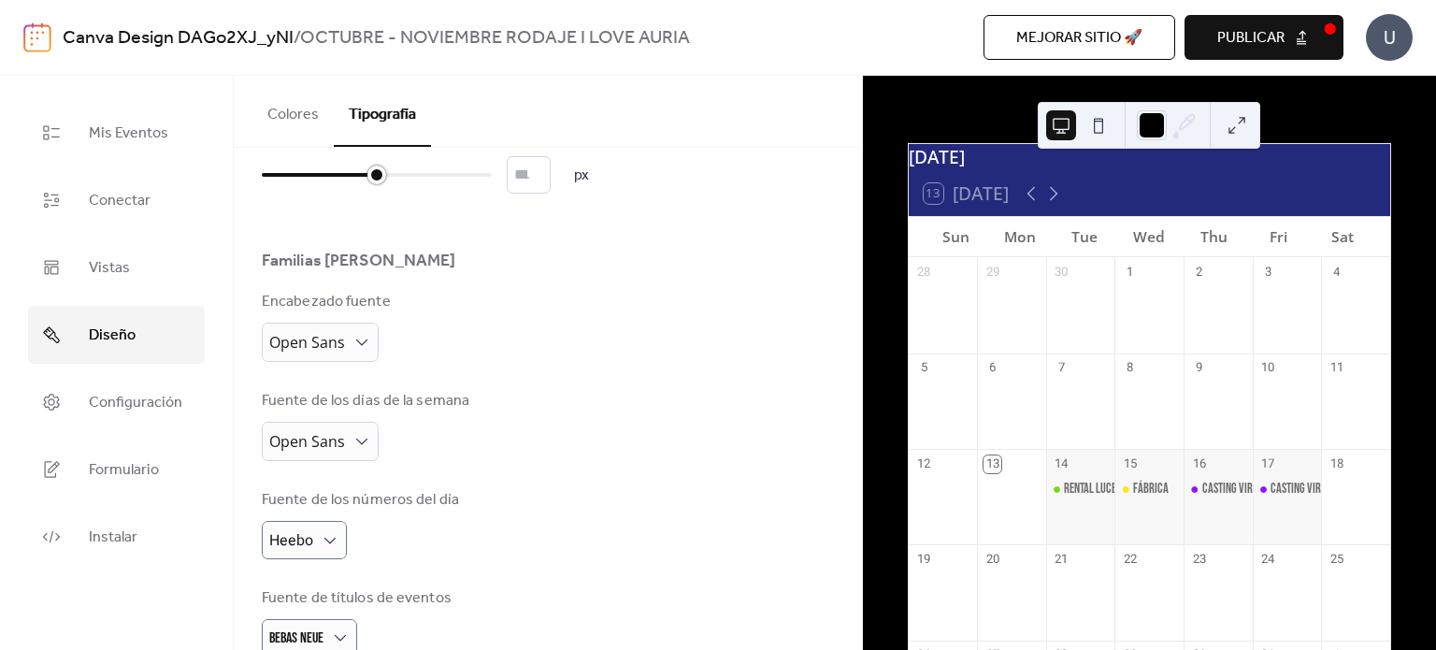
scroll to position [84, 0]
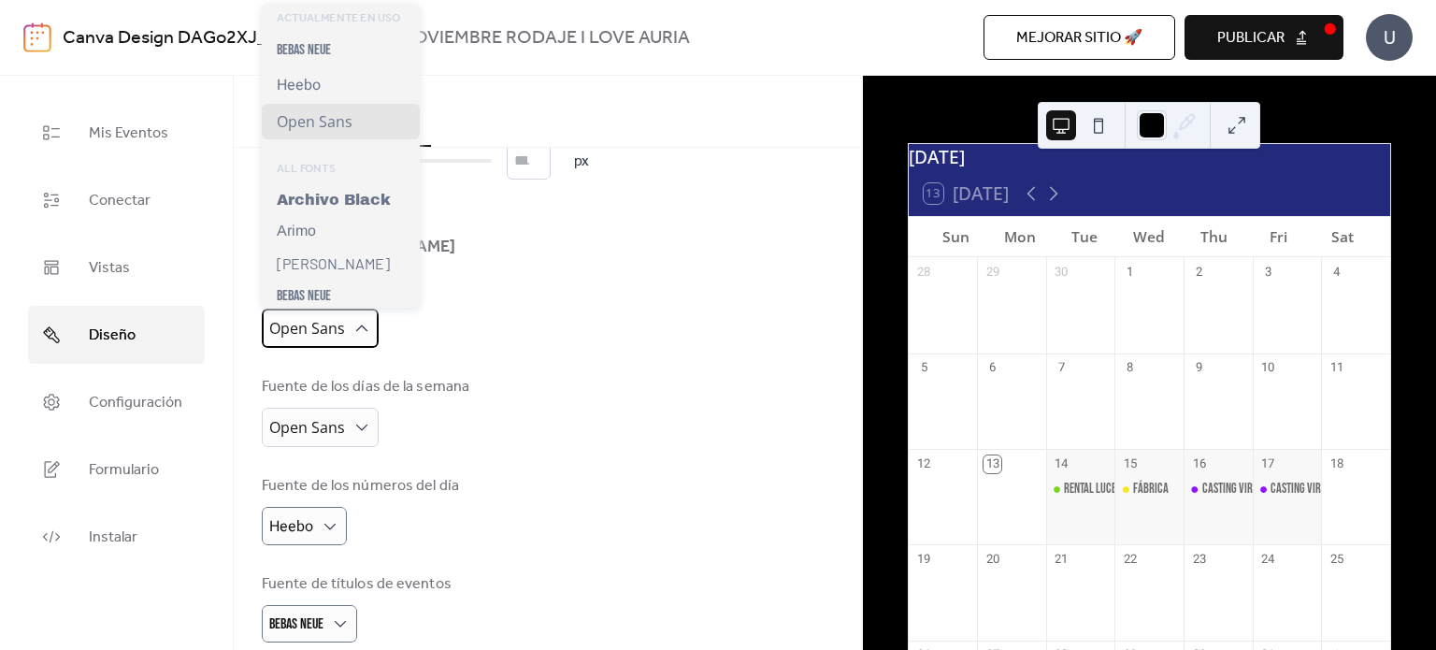
click at [344, 329] on span "Open Sans" at bounding box center [307, 328] width 76 height 21
click at [310, 294] on span "Bebas Neue" at bounding box center [304, 296] width 54 height 18
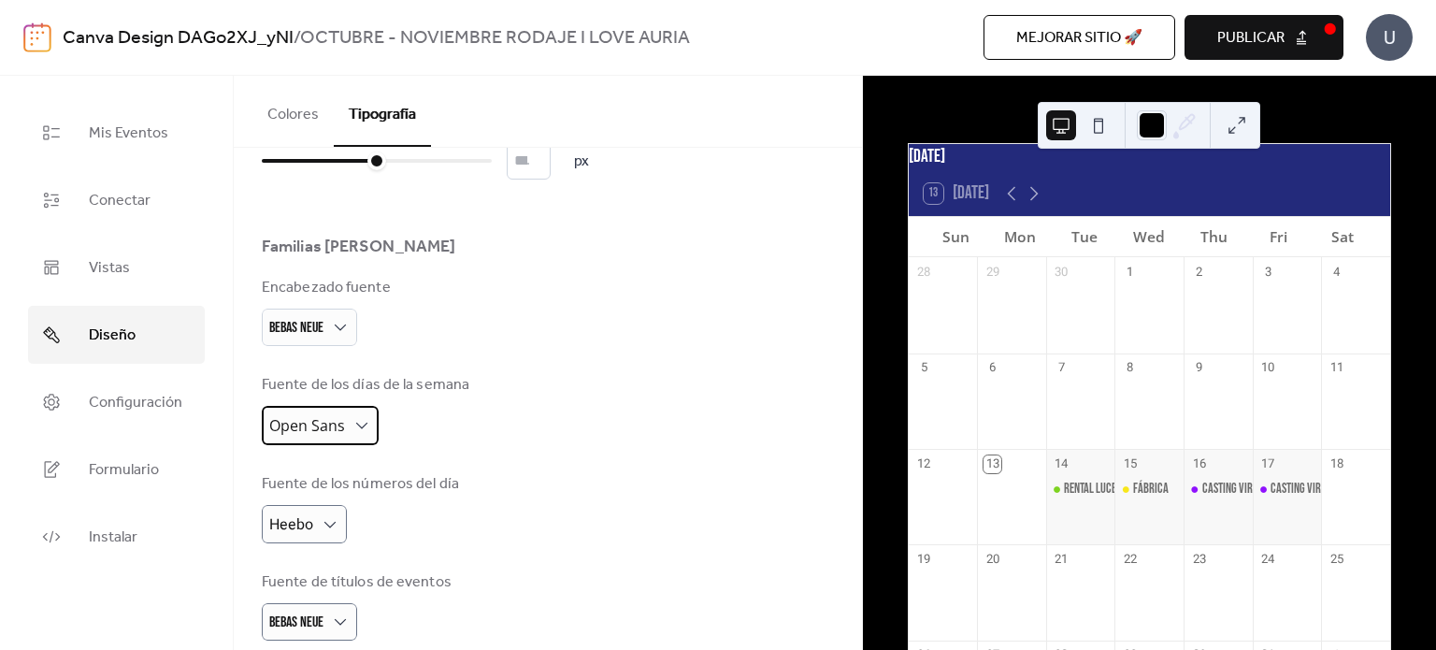
click at [348, 429] on div "Open Sans" at bounding box center [320, 425] width 117 height 39
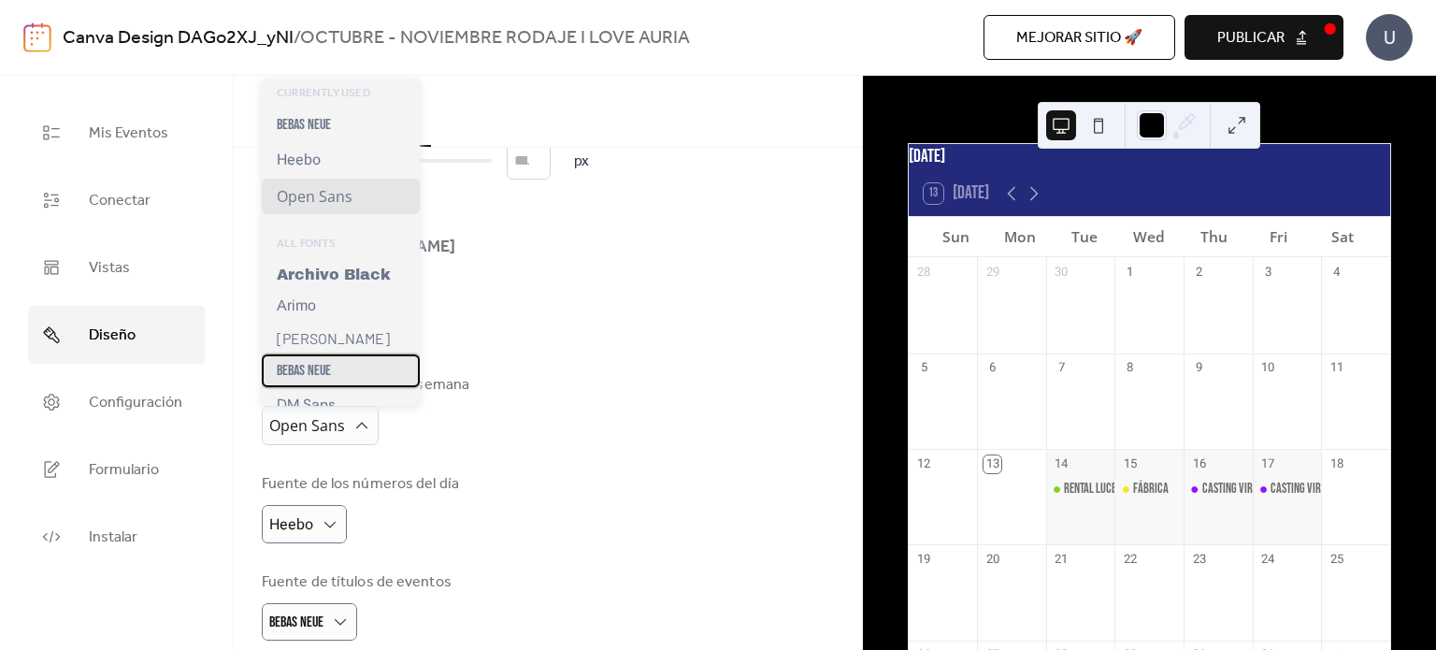
click at [330, 370] on span "Bebas Neue" at bounding box center [304, 371] width 54 height 18
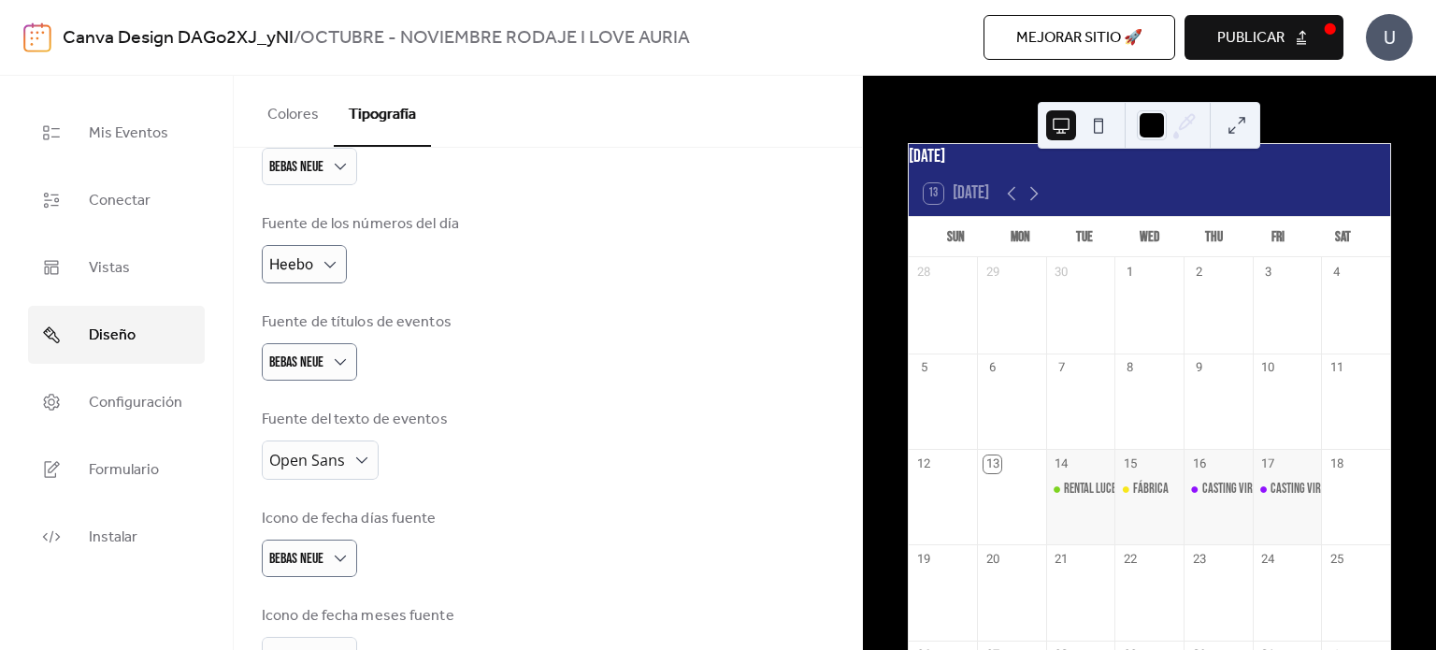
scroll to position [406, 0]
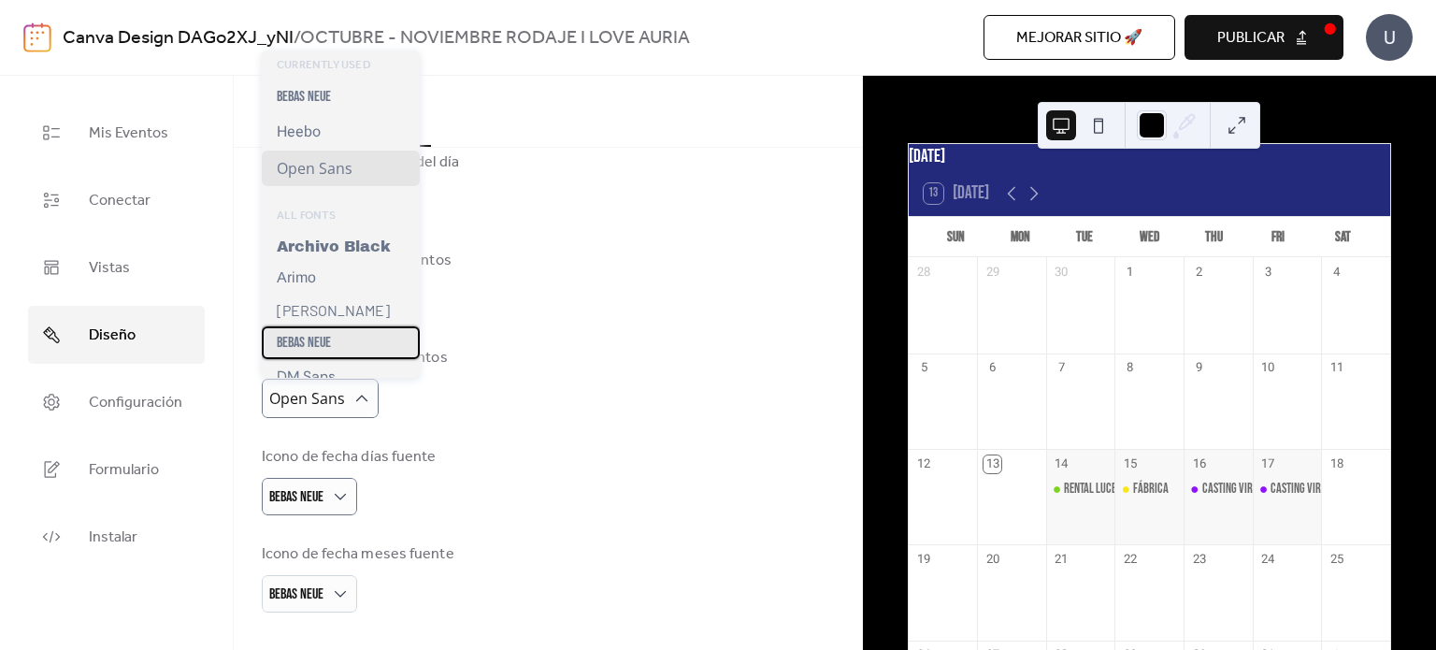
click at [317, 342] on span "Bebas Neue" at bounding box center [304, 343] width 54 height 18
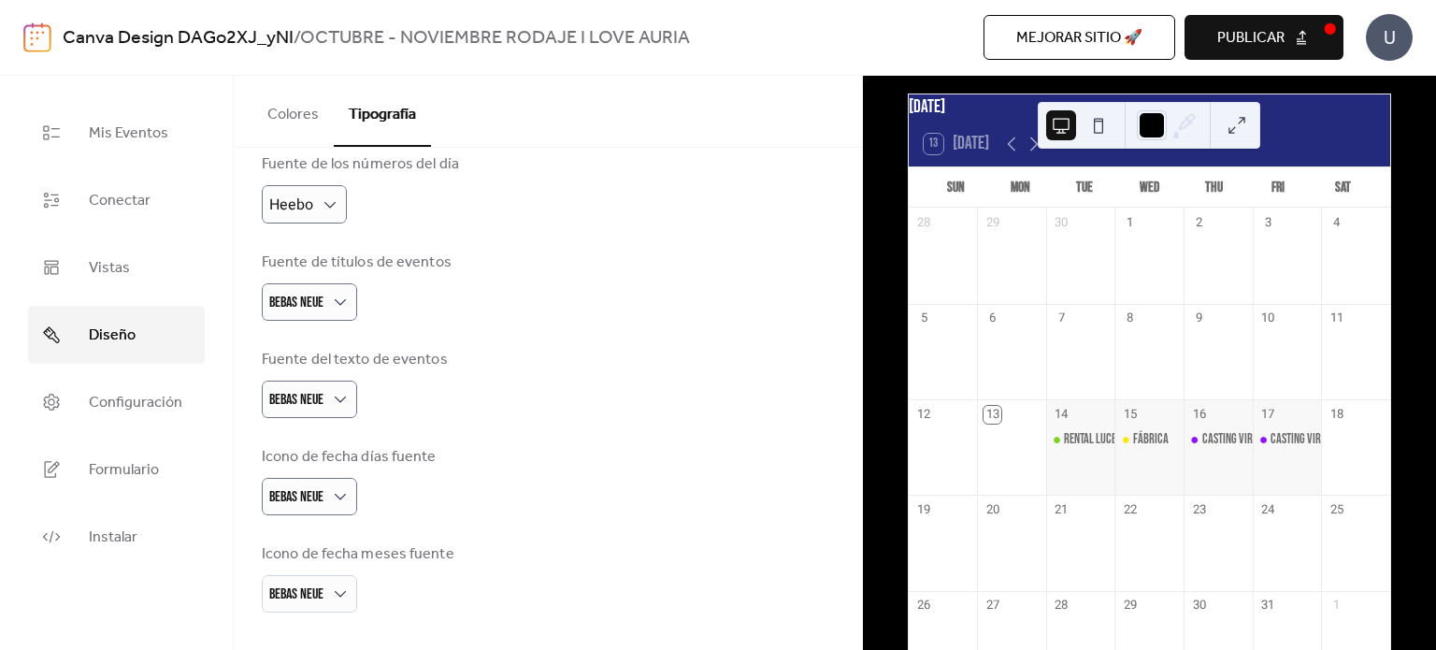
scroll to position [289, 0]
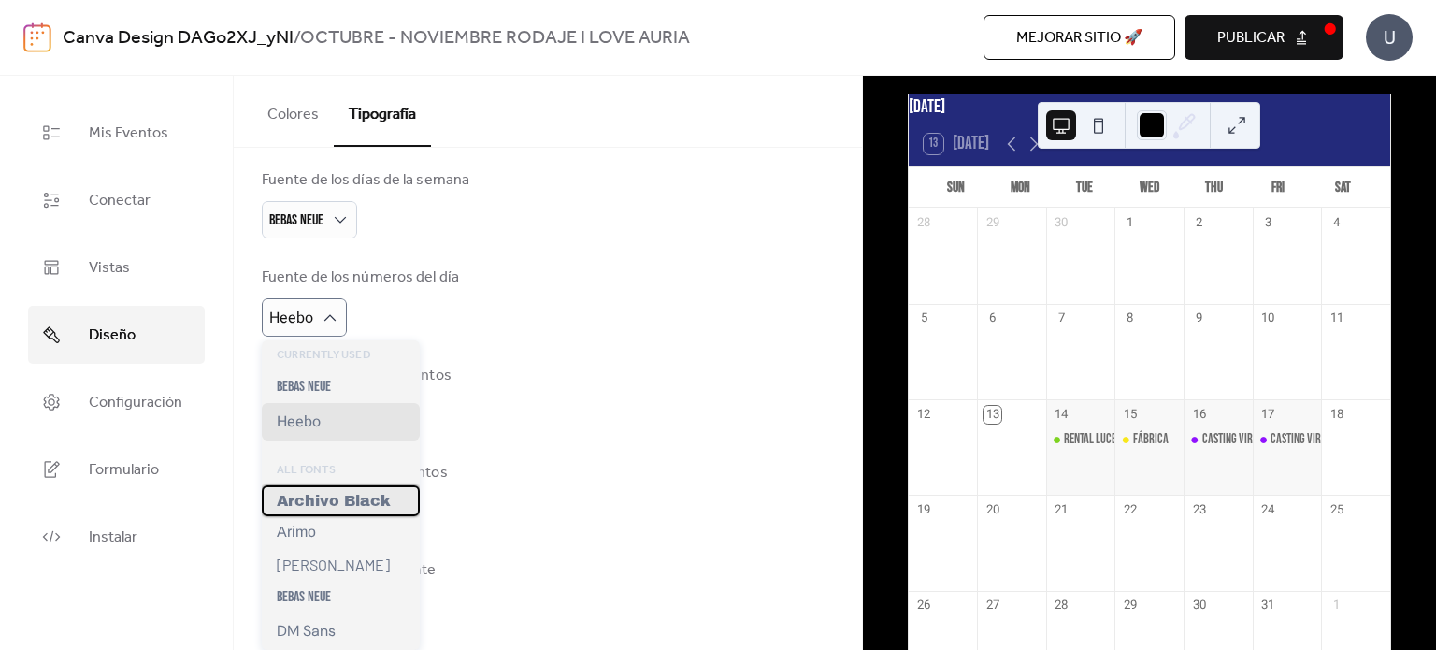
click at [338, 500] on span "Archivo Black" at bounding box center [334, 501] width 114 height 16
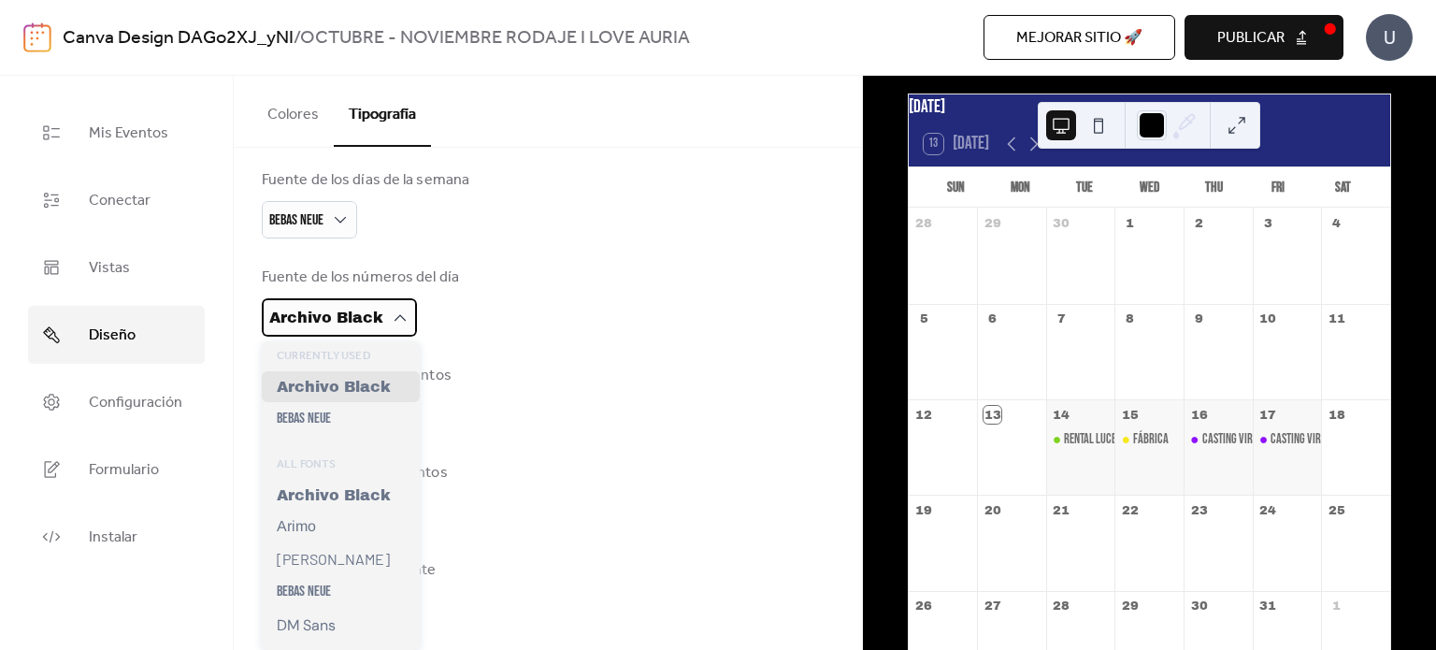
click at [329, 312] on span "Archivo Black" at bounding box center [326, 318] width 114 height 16
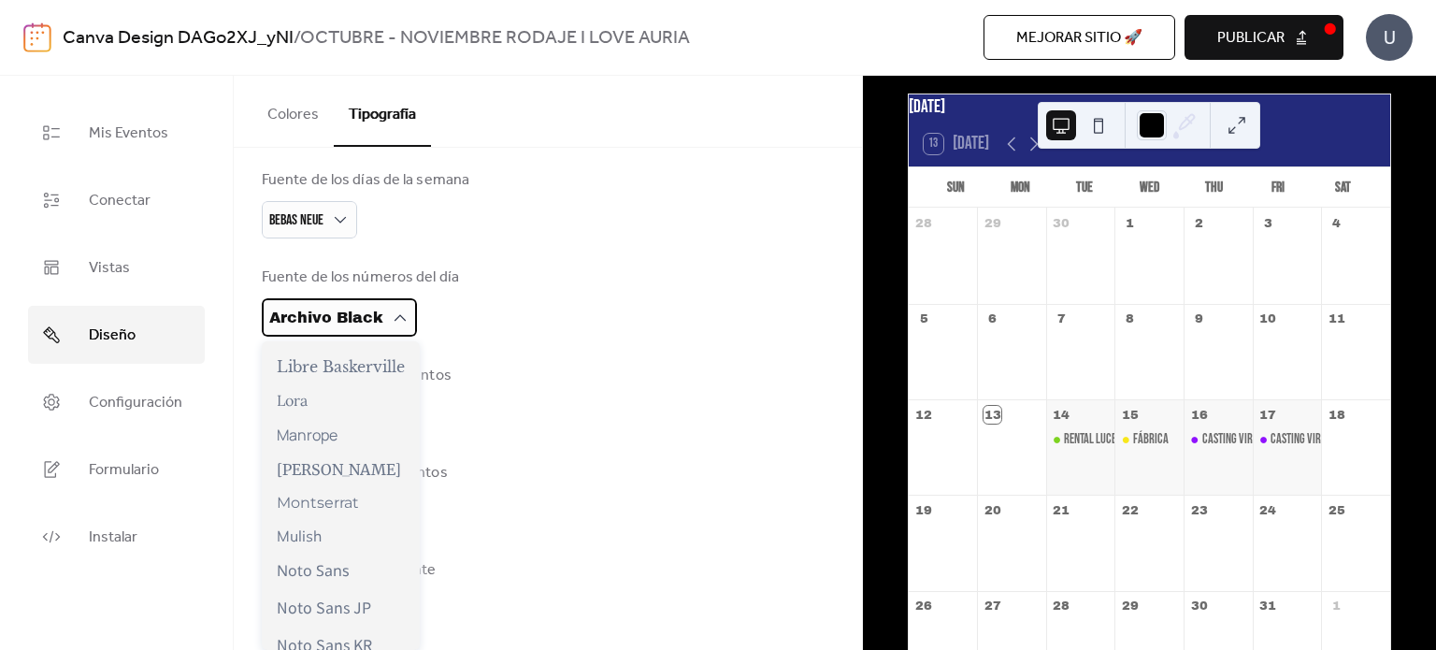
scroll to position [707, 0]
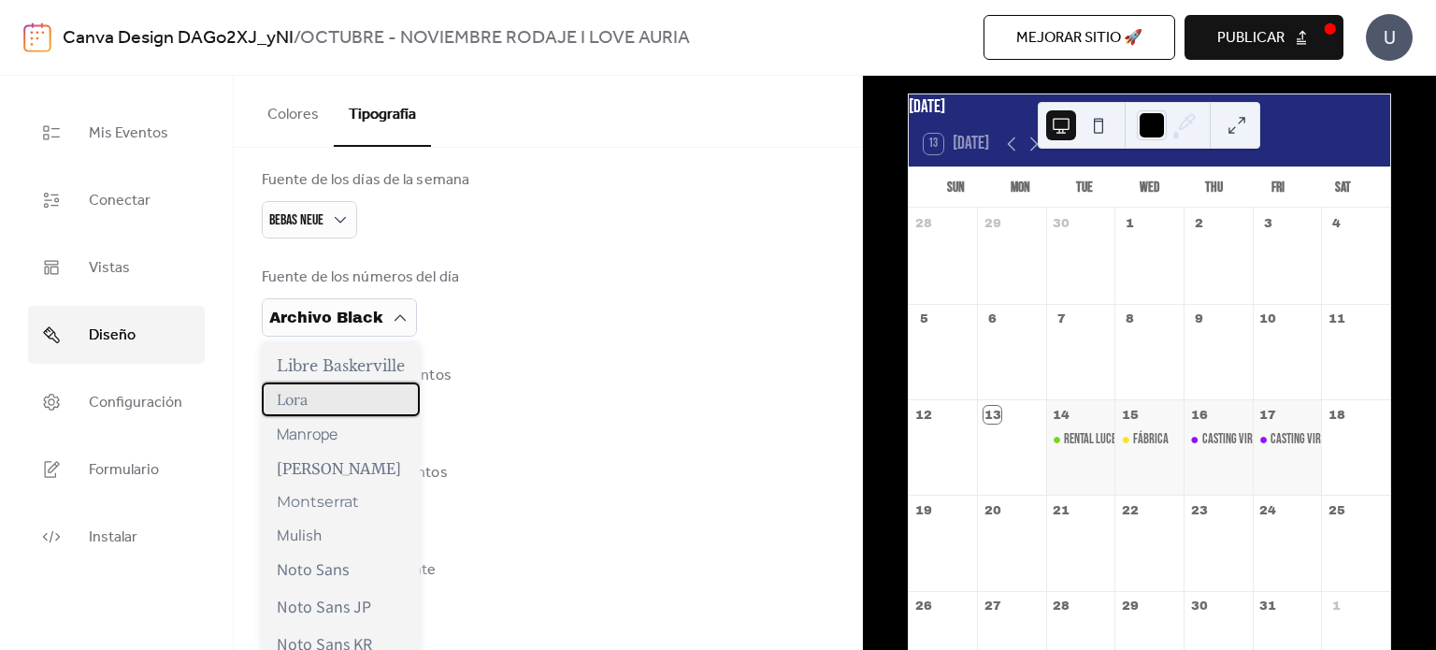
click at [323, 416] on div "Lora" at bounding box center [341, 399] width 158 height 34
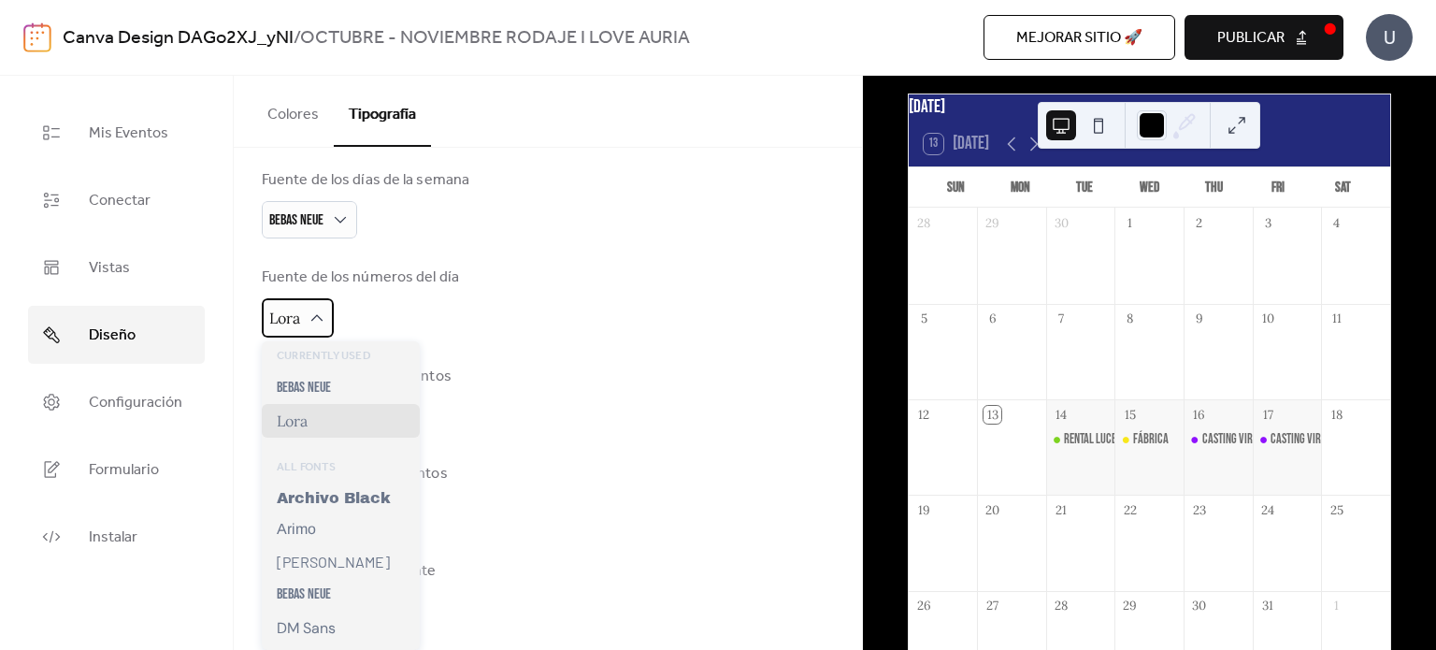
click at [310, 332] on div "Lora" at bounding box center [298, 317] width 72 height 39
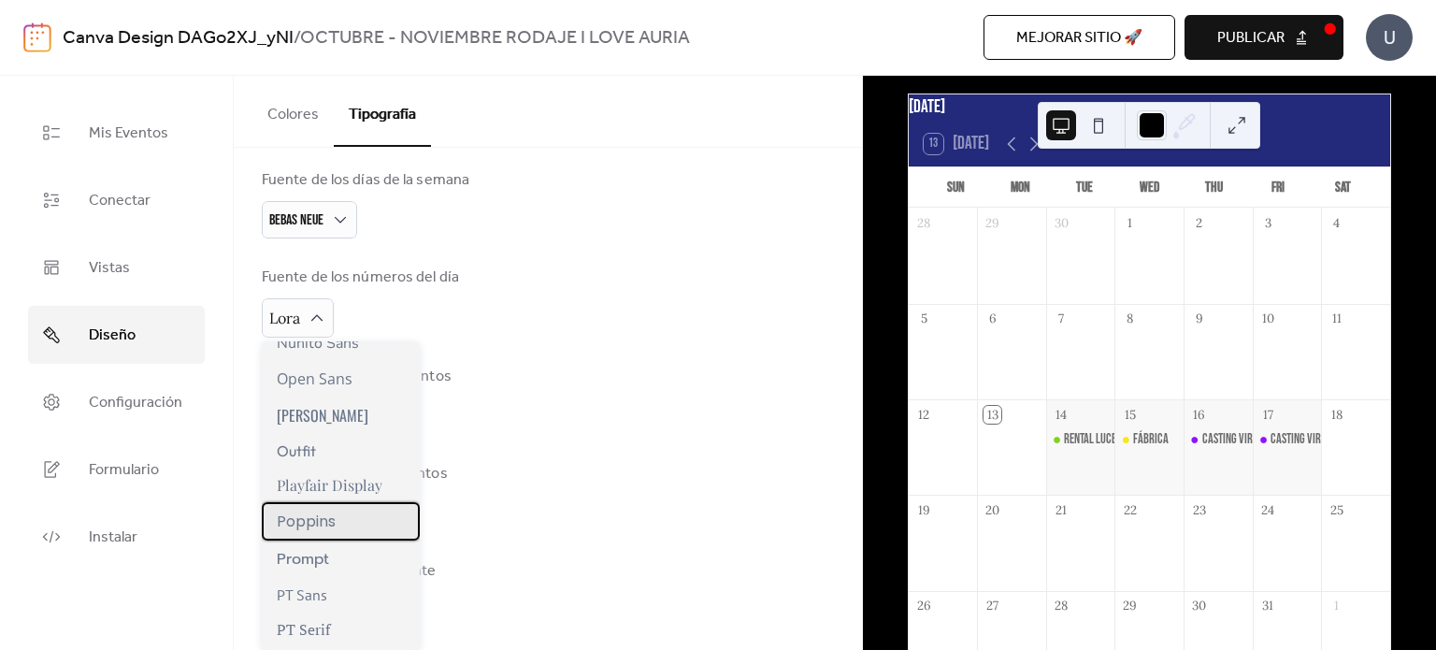
click at [333, 526] on span "Poppins" at bounding box center [306, 521] width 59 height 23
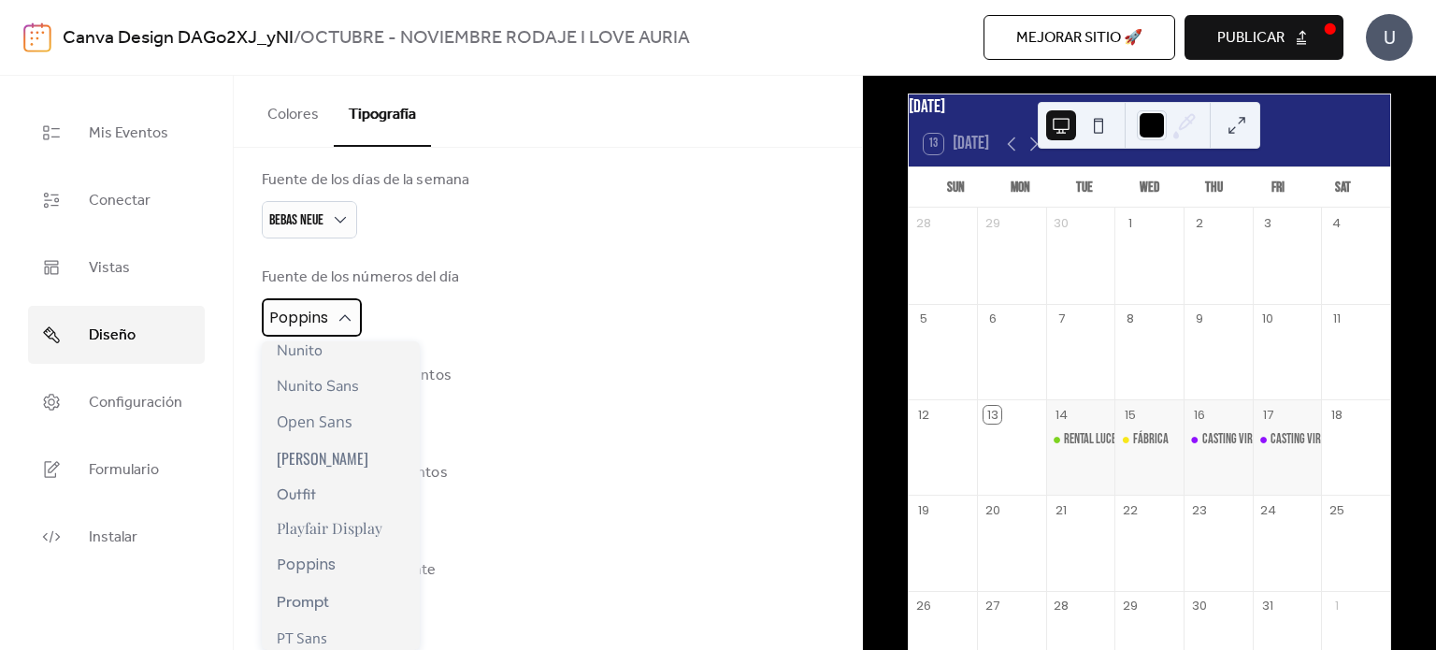
scroll to position [1115, 0]
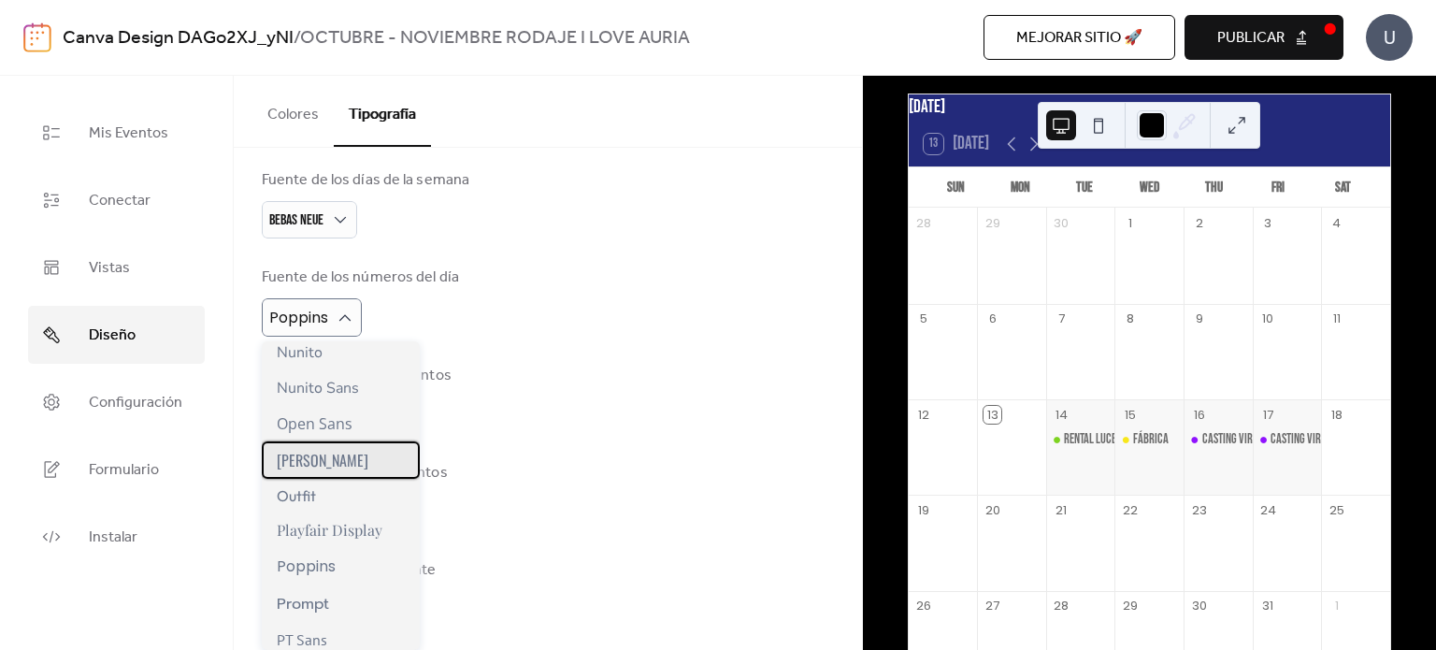
click at [320, 463] on div "[PERSON_NAME]" at bounding box center [341, 459] width 158 height 37
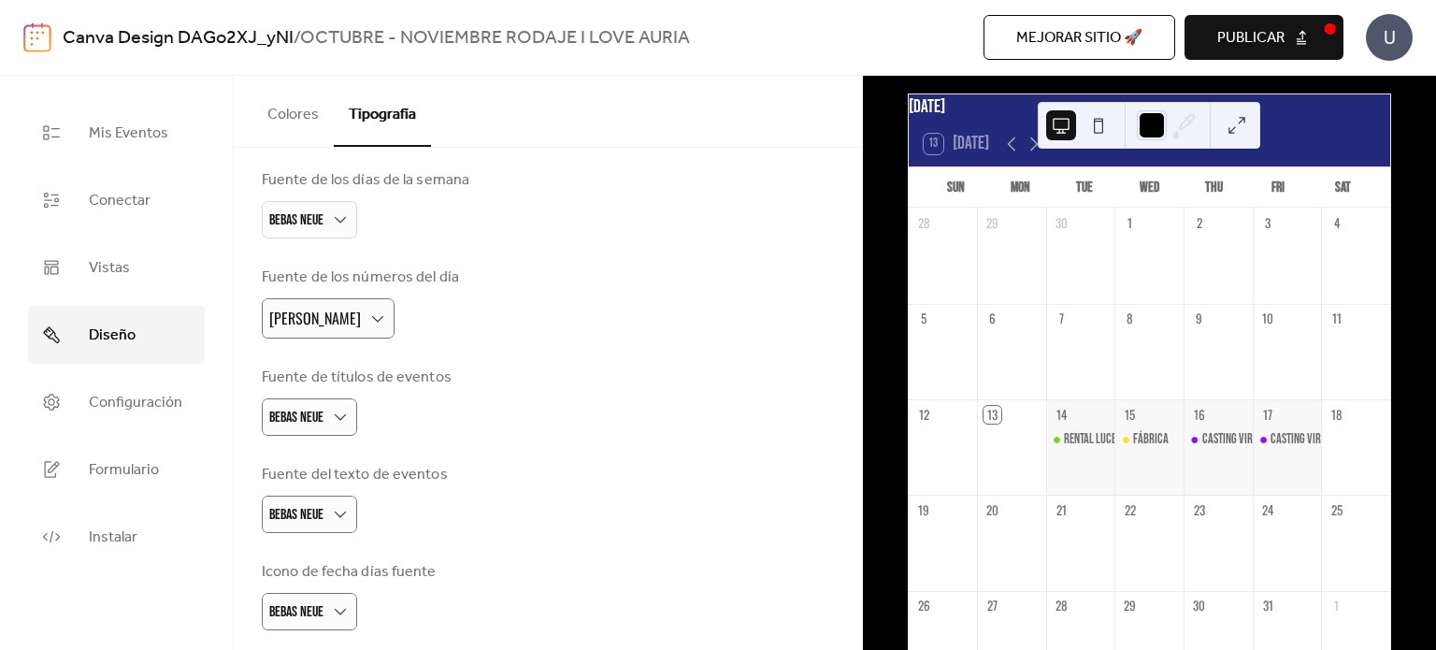
click at [539, 390] on div "Fuente de títulos de eventos Bebas Neue" at bounding box center [548, 401] width 572 height 69
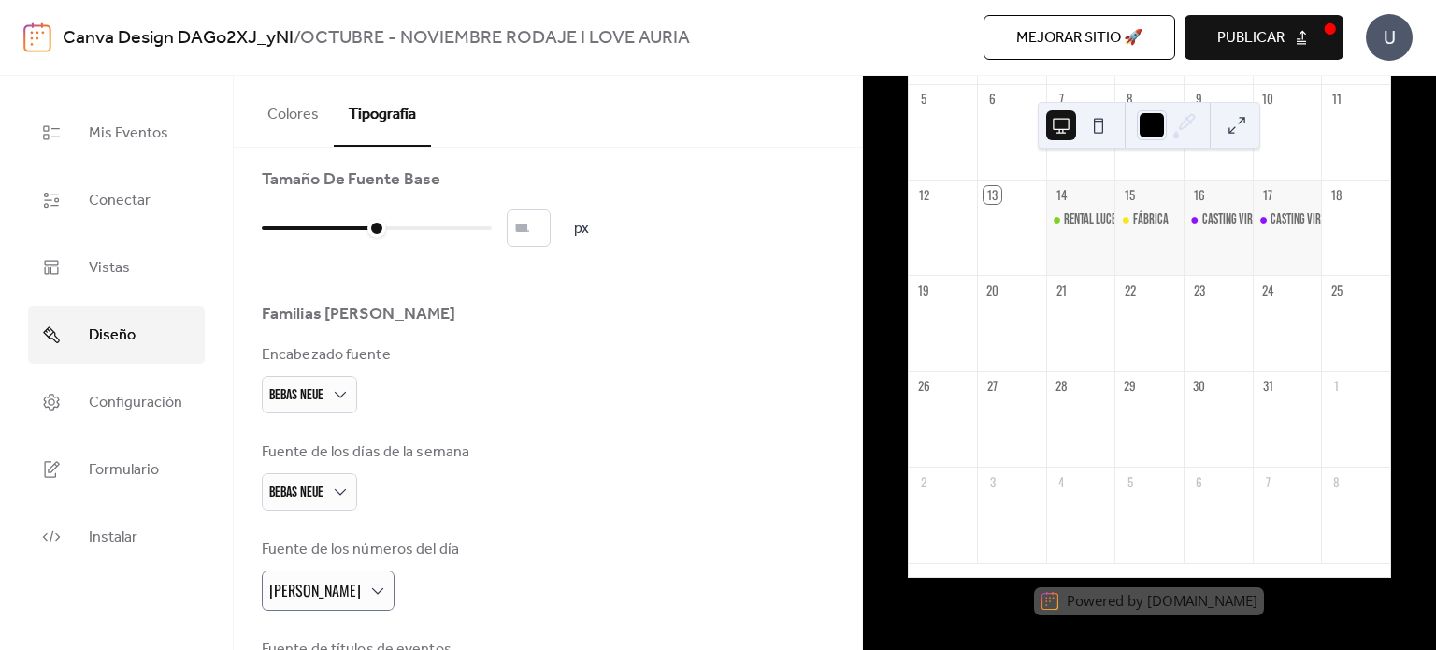
scroll to position [0, 0]
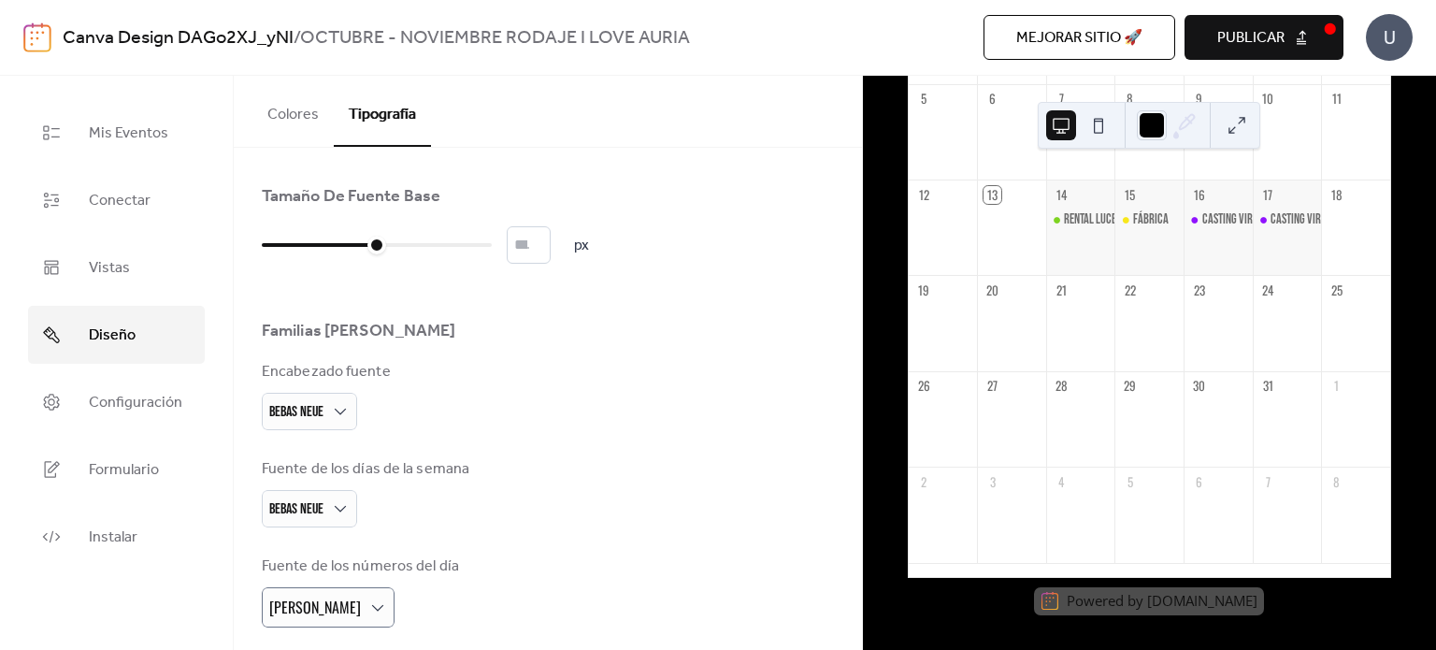
click at [296, 119] on button "Colores" at bounding box center [293, 110] width 81 height 69
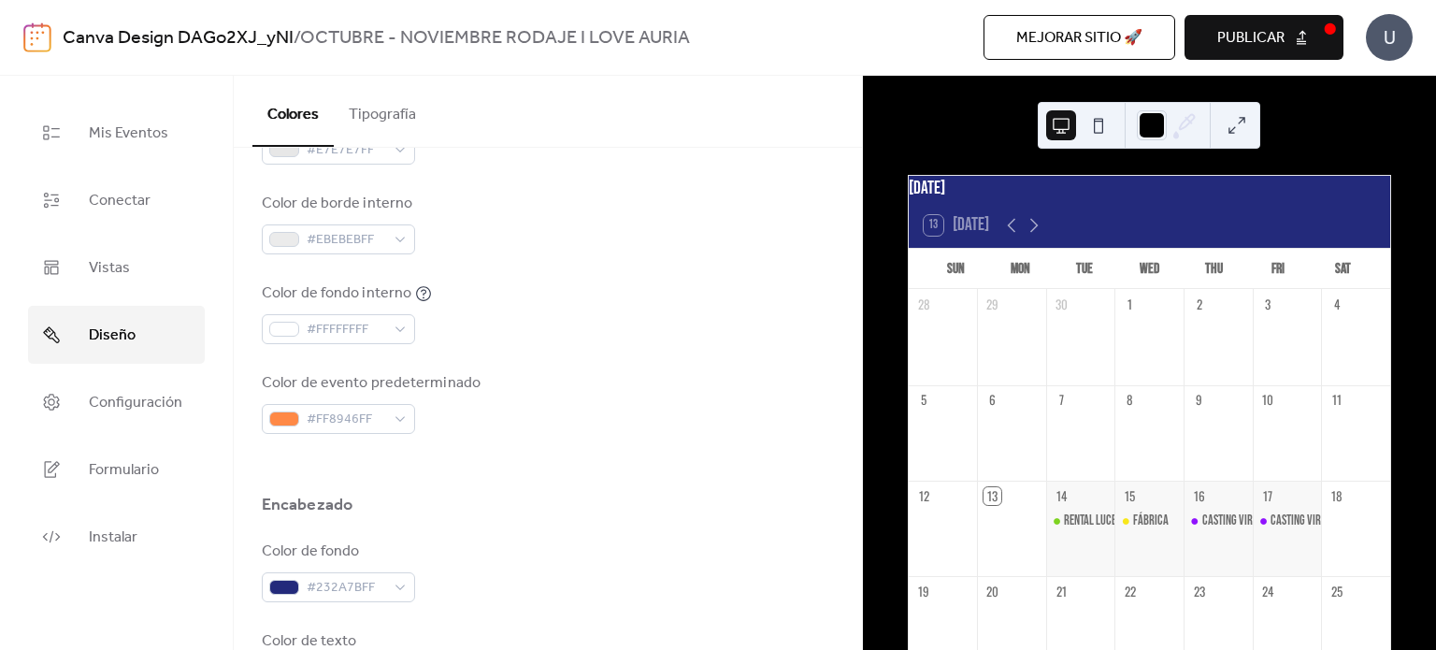
scroll to position [605, 0]
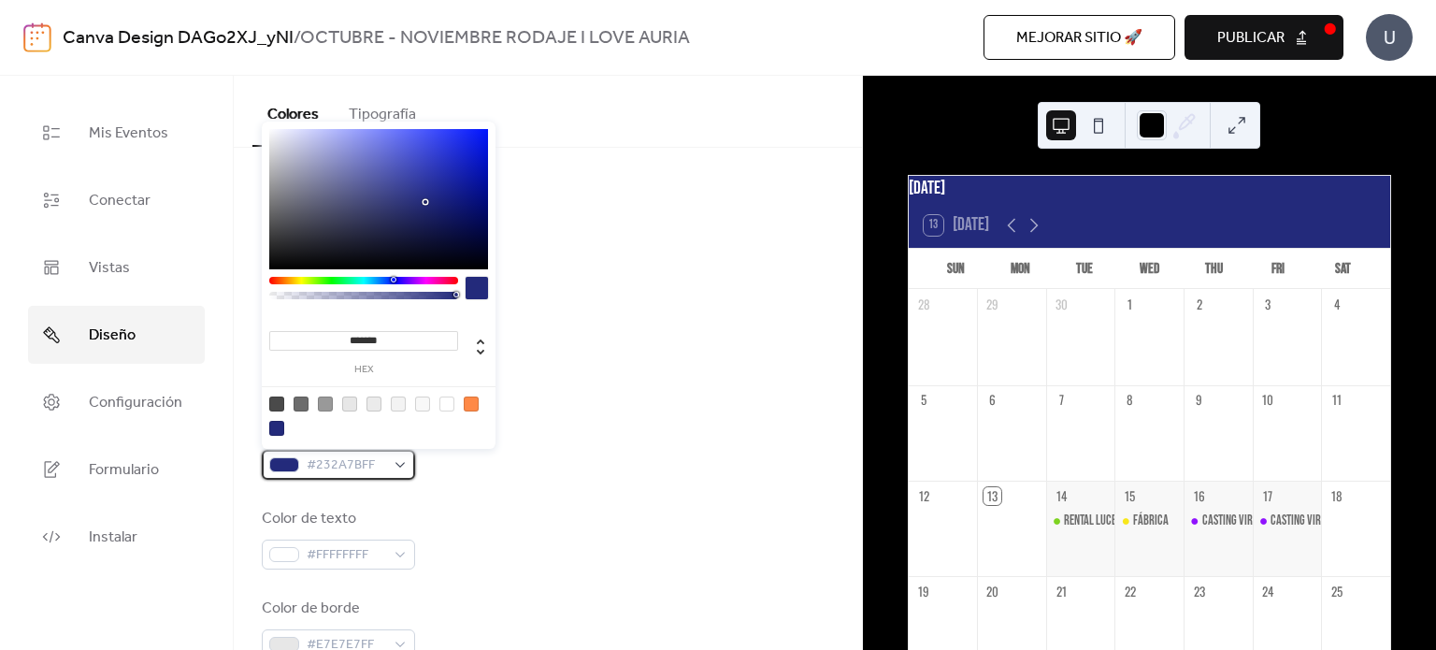
click at [368, 465] on span "#232A7BFF" at bounding box center [346, 466] width 79 height 22
type input "*******"
drag, startPoint x: 425, startPoint y: 199, endPoint x: 423, endPoint y: 179, distance: 20.7
click at [423, 179] on div at bounding box center [424, 179] width 4 height 4
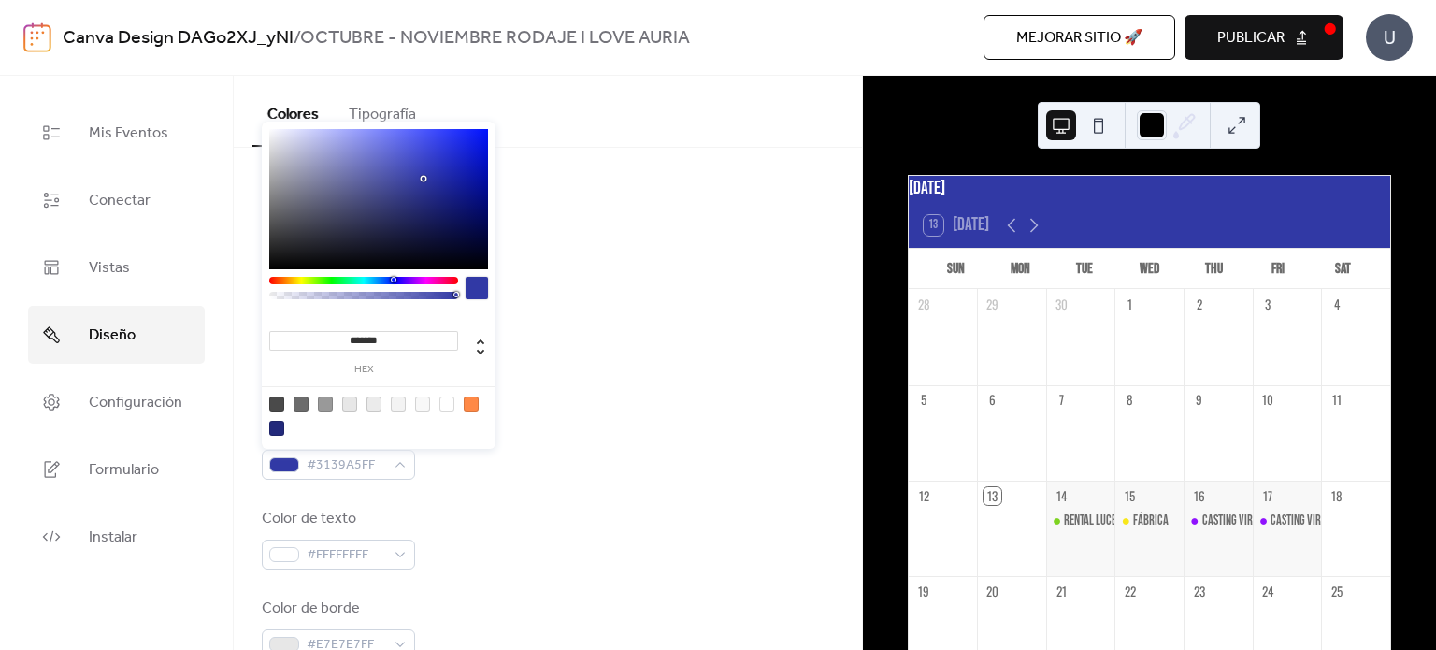
click at [636, 263] on div "Color de evento predeterminado #FF8946FF" at bounding box center [548, 281] width 572 height 62
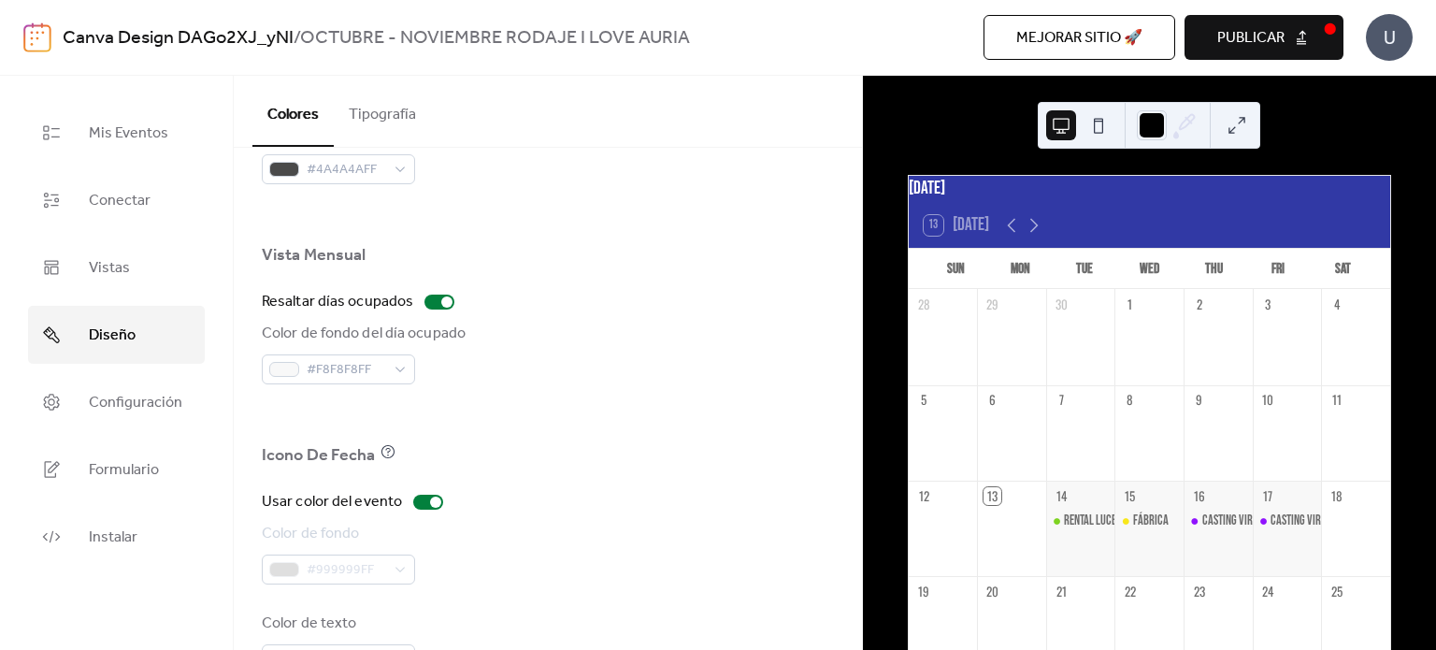
scroll to position [1309, 0]
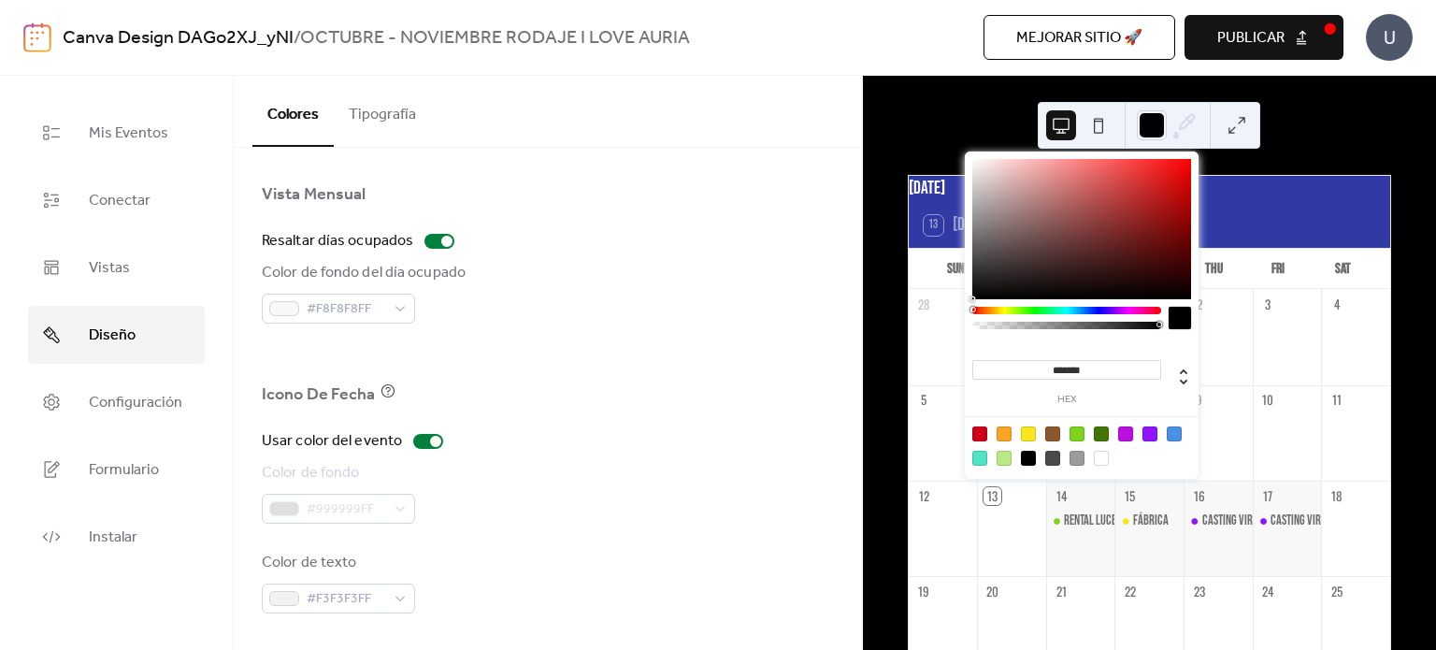
click at [1188, 122] on icon at bounding box center [1185, 125] width 28 height 28
click at [1073, 467] on div at bounding box center [1082, 445] width 238 height 59
click at [1073, 455] on div at bounding box center [1077, 458] width 15 height 15
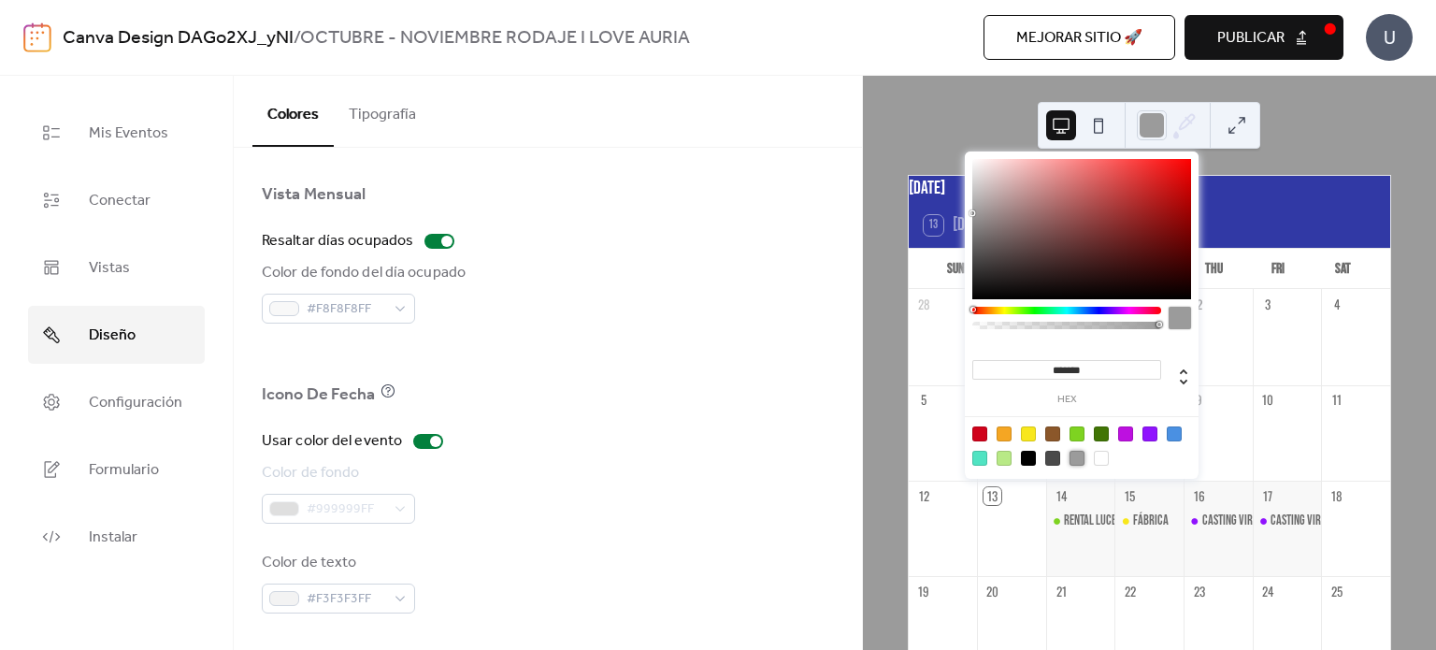
click at [1104, 310] on div at bounding box center [1067, 310] width 189 height 7
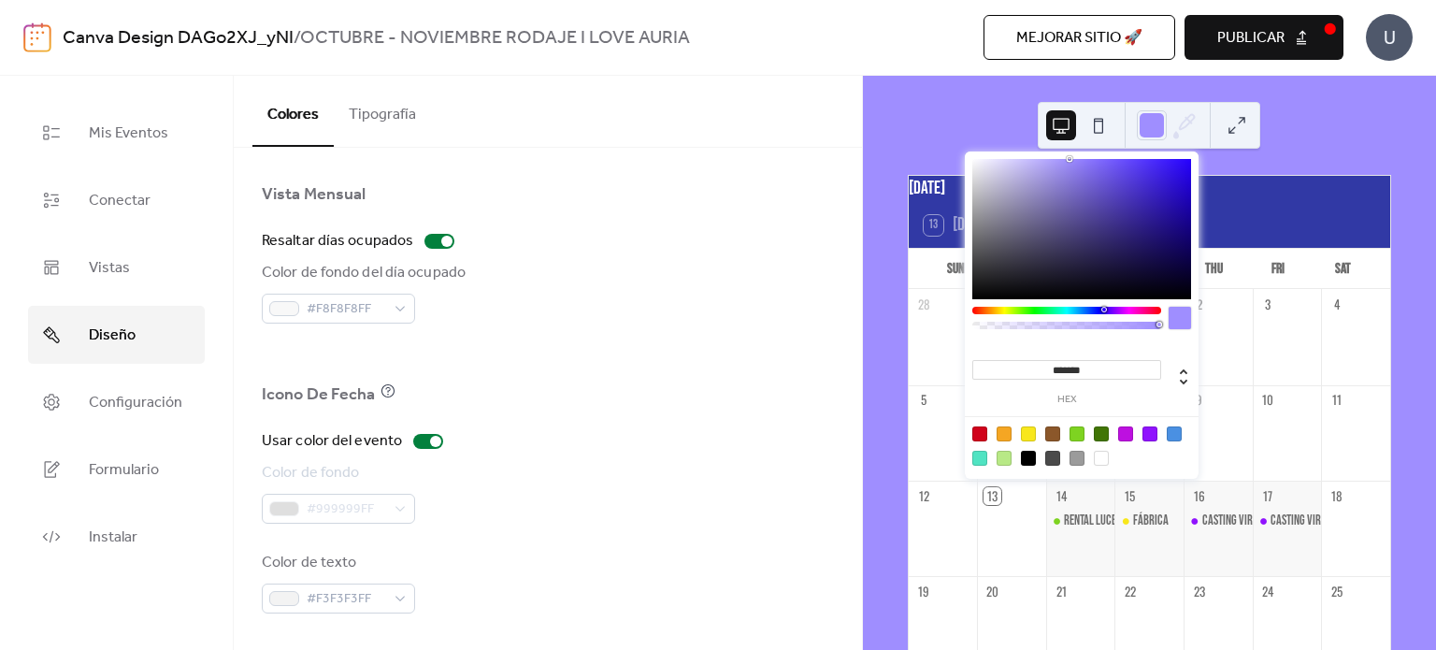
type input "*******"
drag, startPoint x: 1072, startPoint y: 187, endPoint x: 1071, endPoint y: 152, distance: 34.6
click at [1071, 152] on div "******* hex" at bounding box center [1082, 317] width 234 height 331
click at [1297, 135] on div "[DATE] 13 [DATE] Sun Mon Tue Wed Thu Fri Sat 28 29 30 1 2 3 4 5 6 7 8 9 10 11 1…" at bounding box center [1149, 363] width 573 height 574
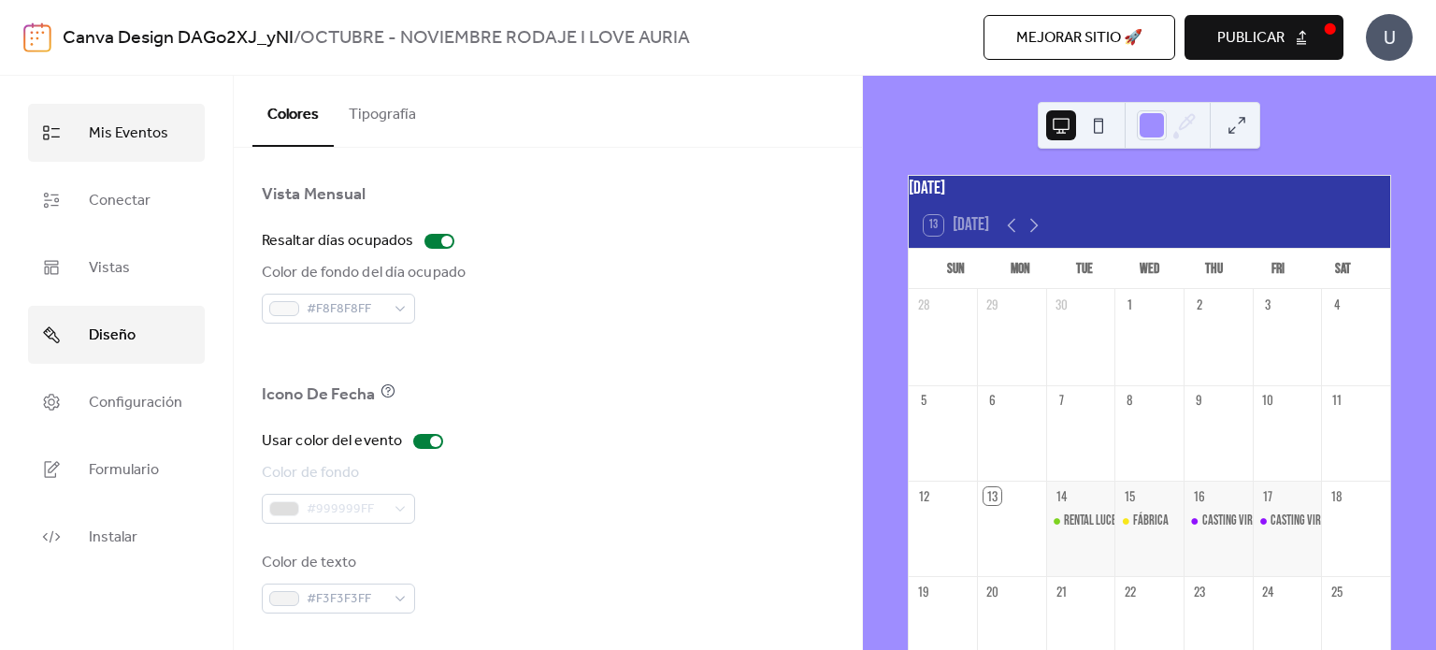
click at [135, 129] on span "Mis Eventos" at bounding box center [128, 134] width 79 height 30
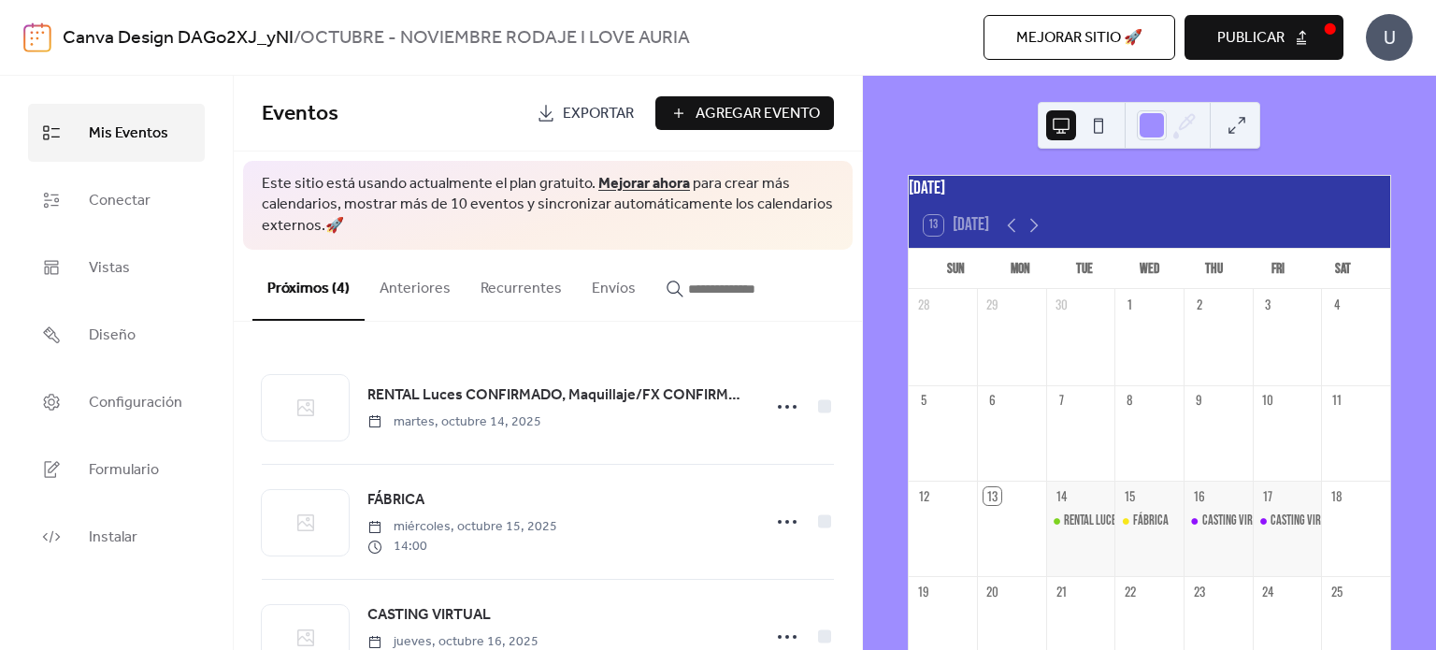
click at [1239, 128] on button at bounding box center [1237, 125] width 30 height 30
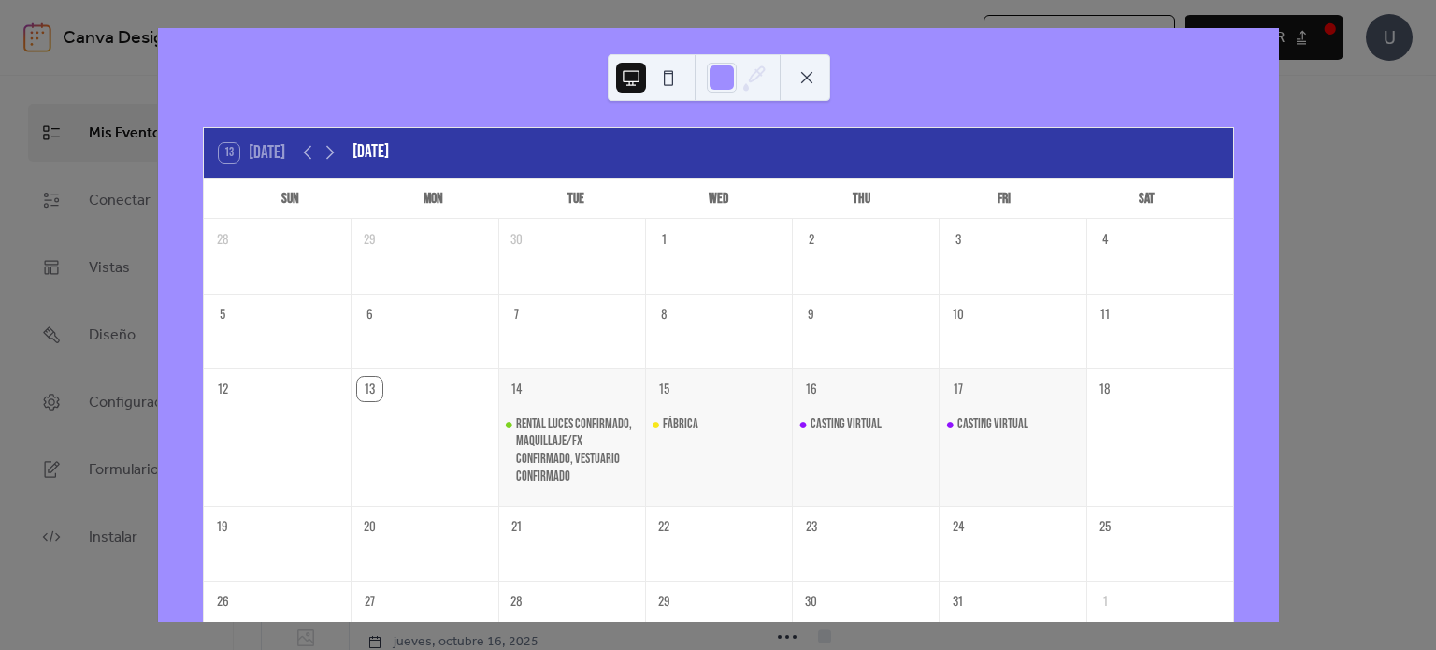
click at [1279, 241] on div "13 [DATE] [DATE] Sun Mon Tue Wed Thu Fri Sat 28 29 30 1 2 3 4 5 6 7 8 9 10 11 1…" at bounding box center [718, 325] width 1122 height 594
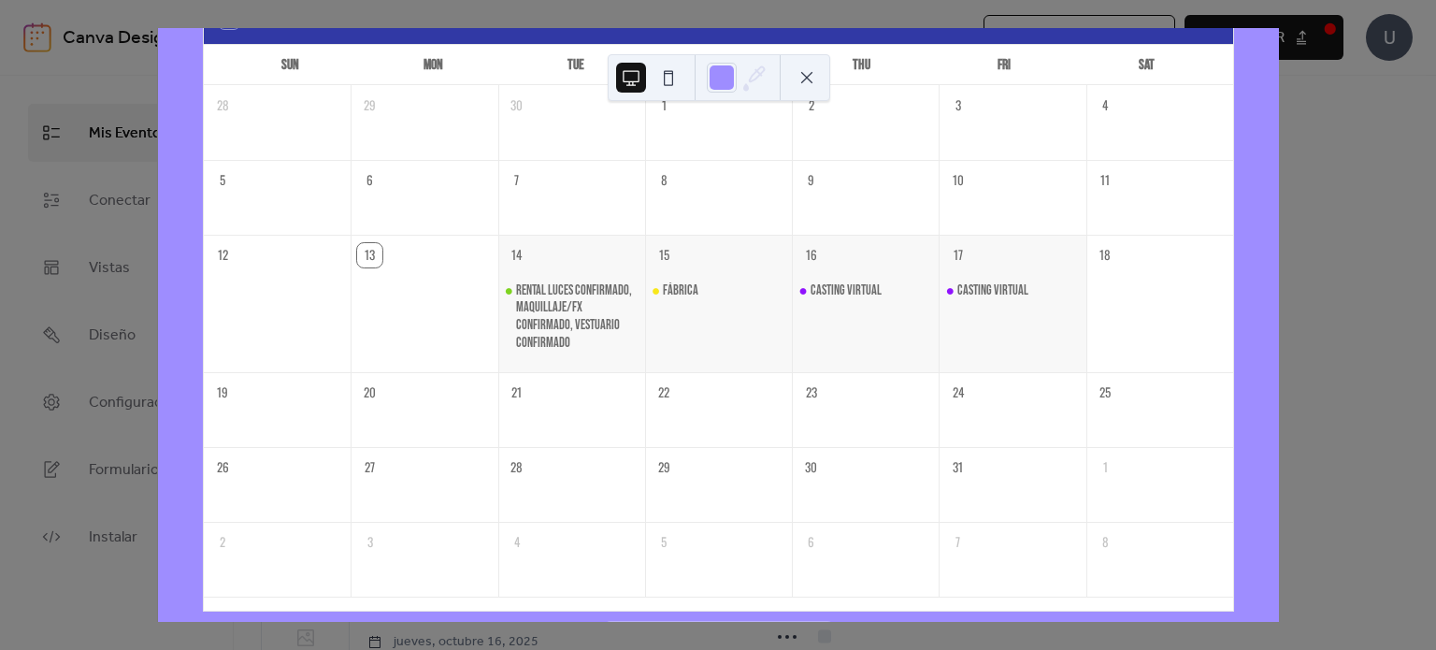
scroll to position [161, 0]
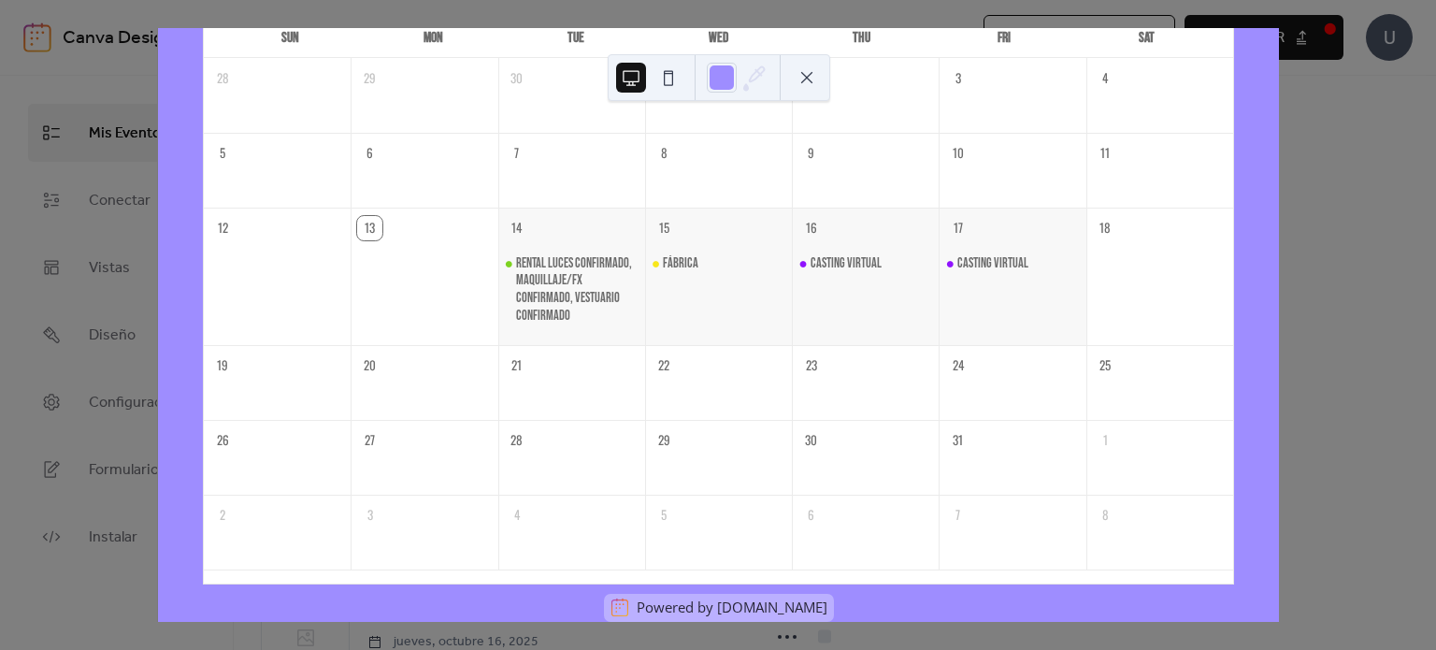
click at [1279, 224] on div "13 [DATE] [DATE] Sun Mon Tue Wed Thu Fri Sat 28 29 30 1 2 3 4 5 6 7 8 9 10 11 1…" at bounding box center [718, 325] width 1122 height 594
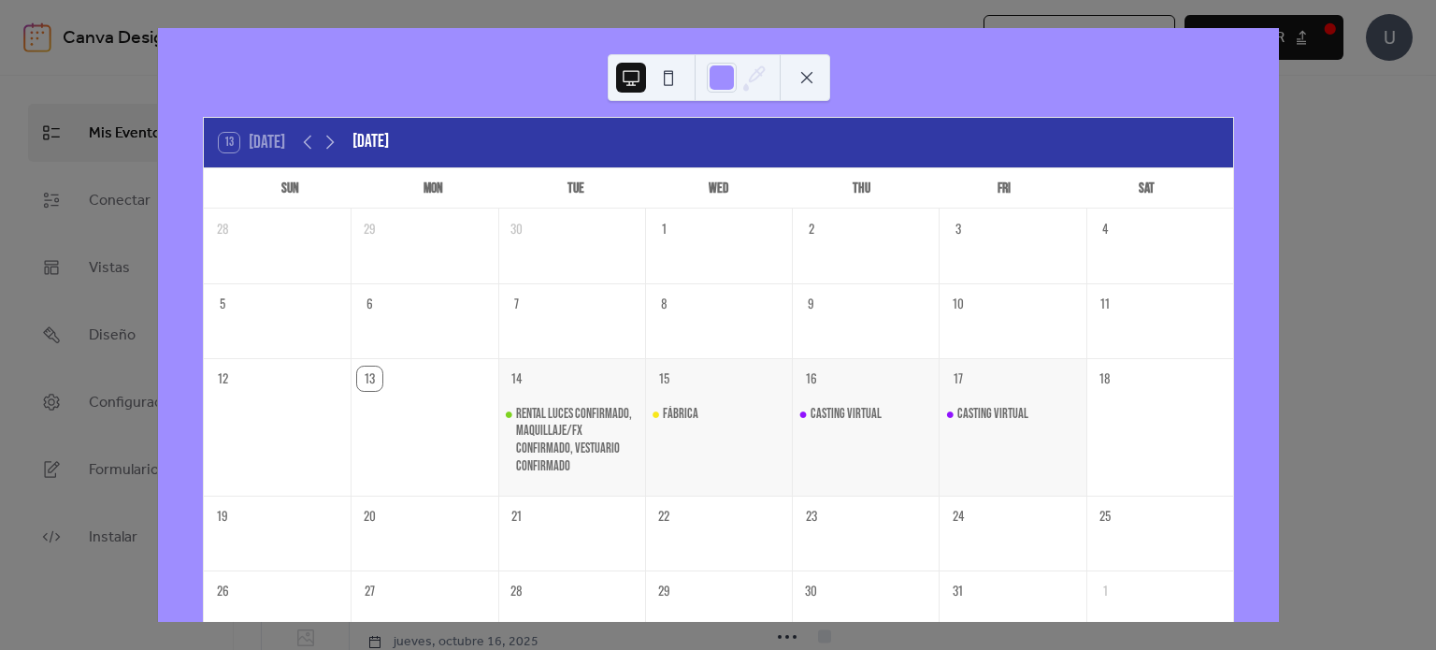
scroll to position [0, 0]
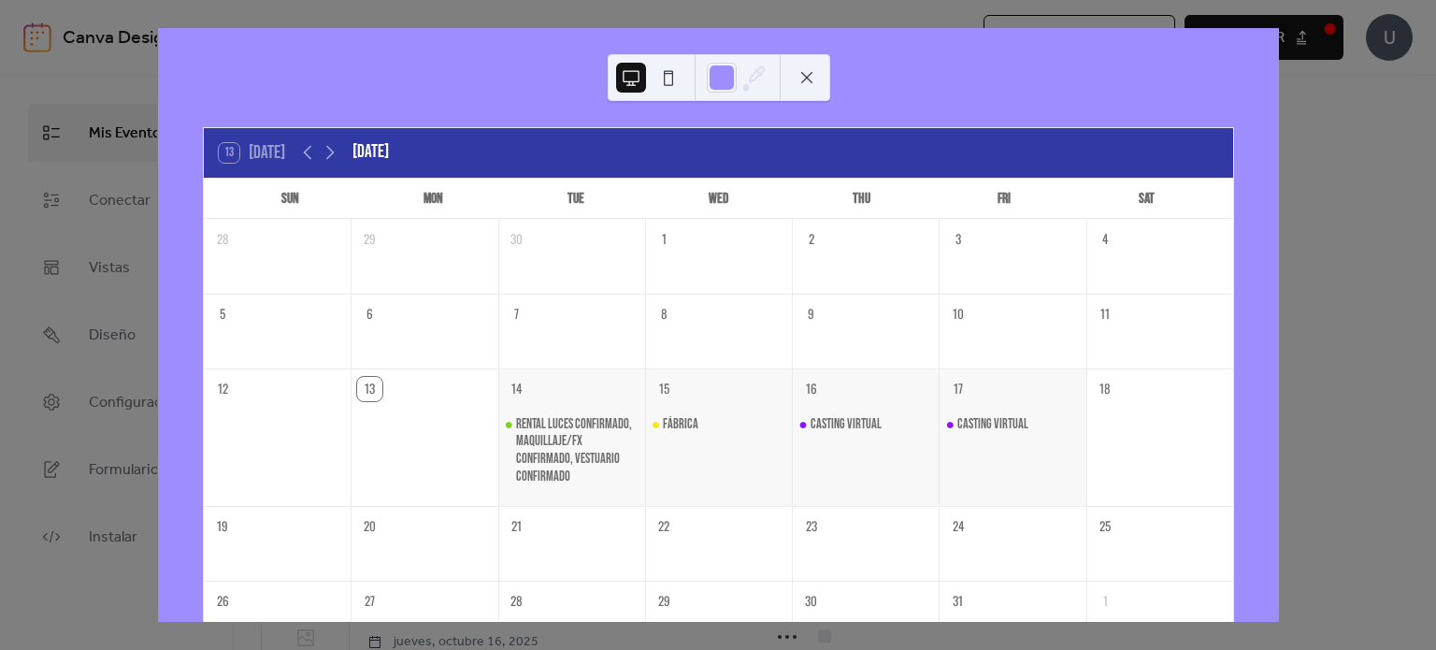
click at [806, 74] on button at bounding box center [807, 78] width 30 height 30
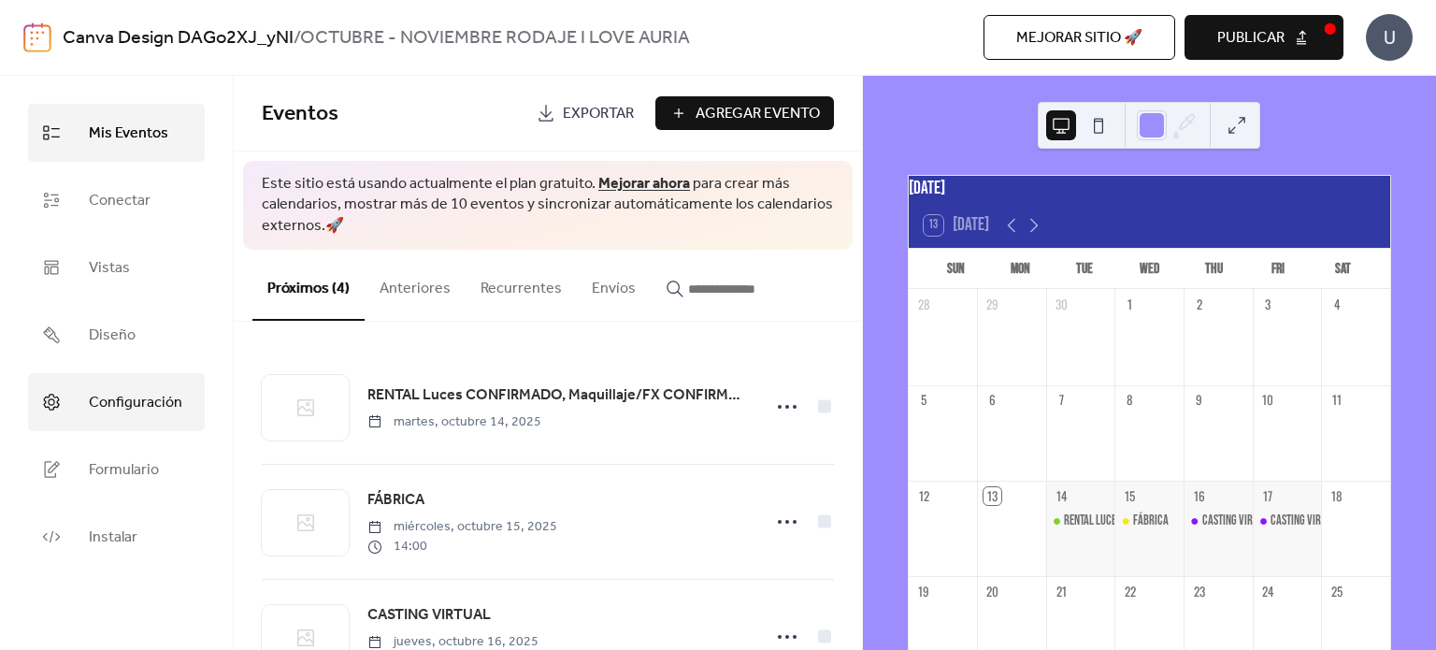
click at [121, 414] on span "Configuración" at bounding box center [136, 403] width 94 height 30
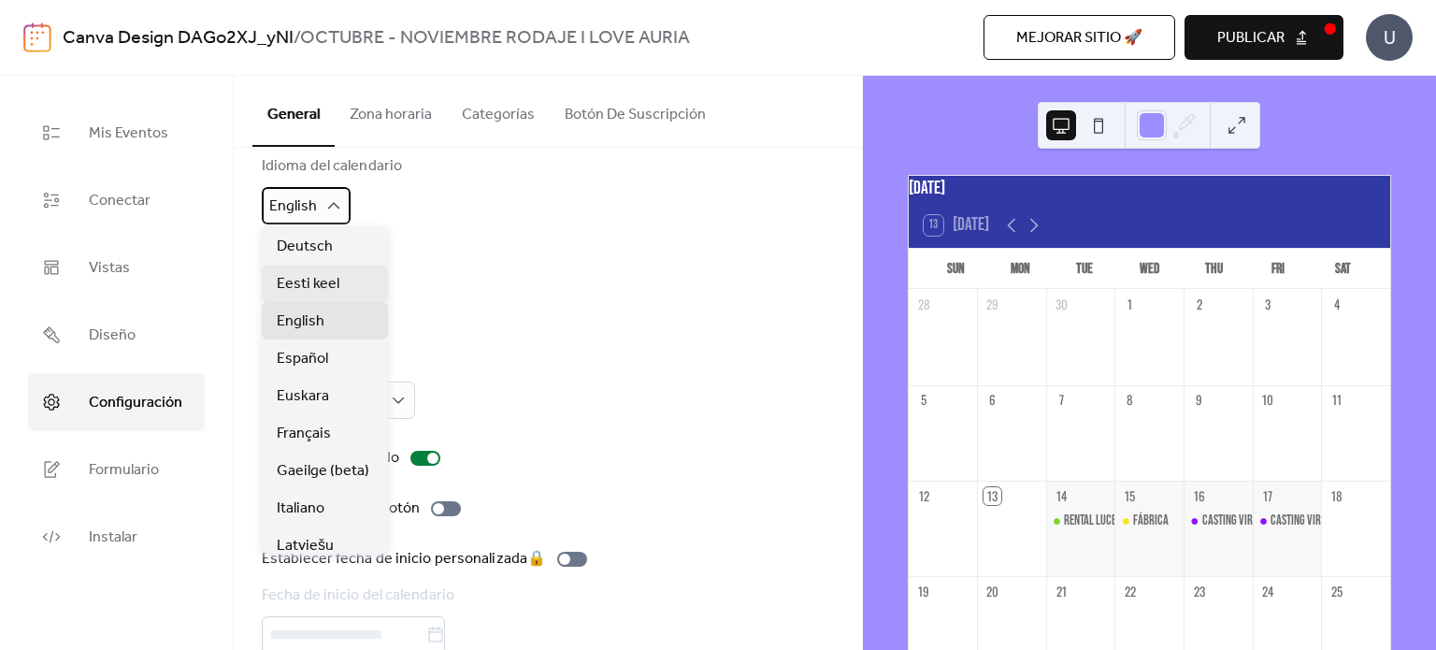
scroll to position [120, 0]
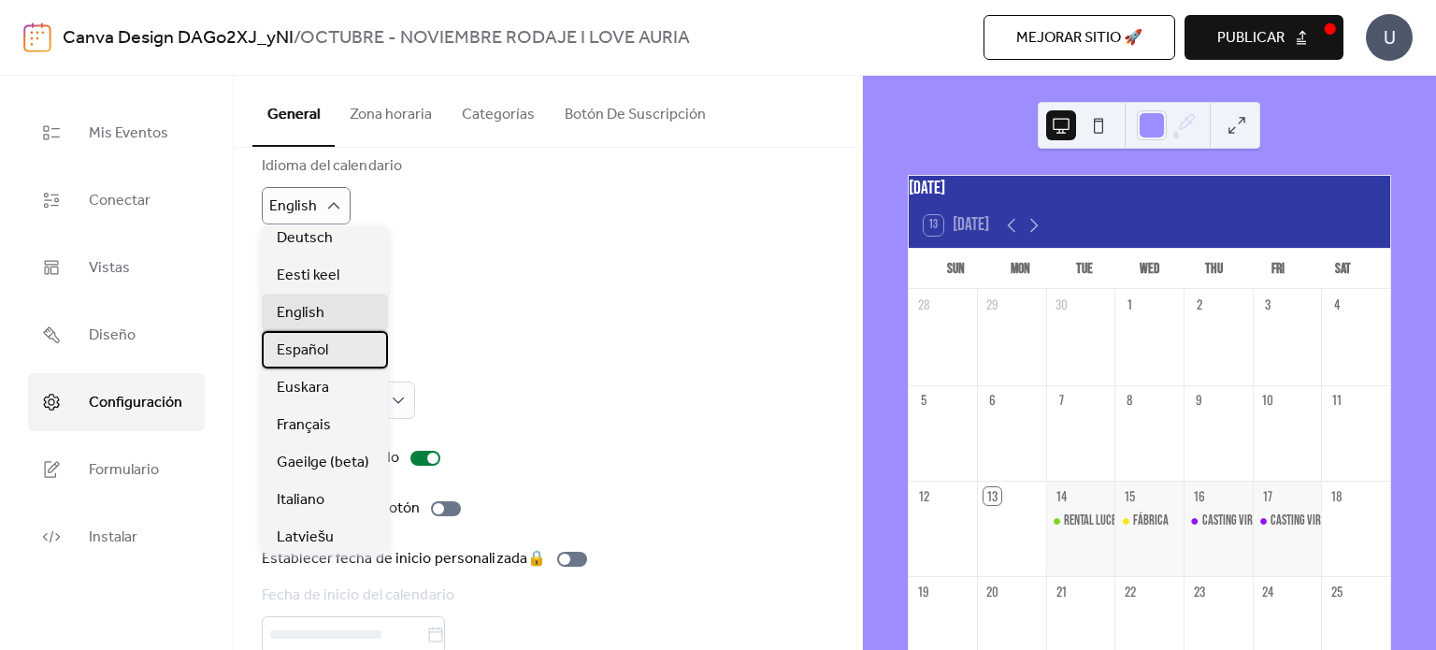
click at [309, 351] on span "Español" at bounding box center [302, 350] width 51 height 22
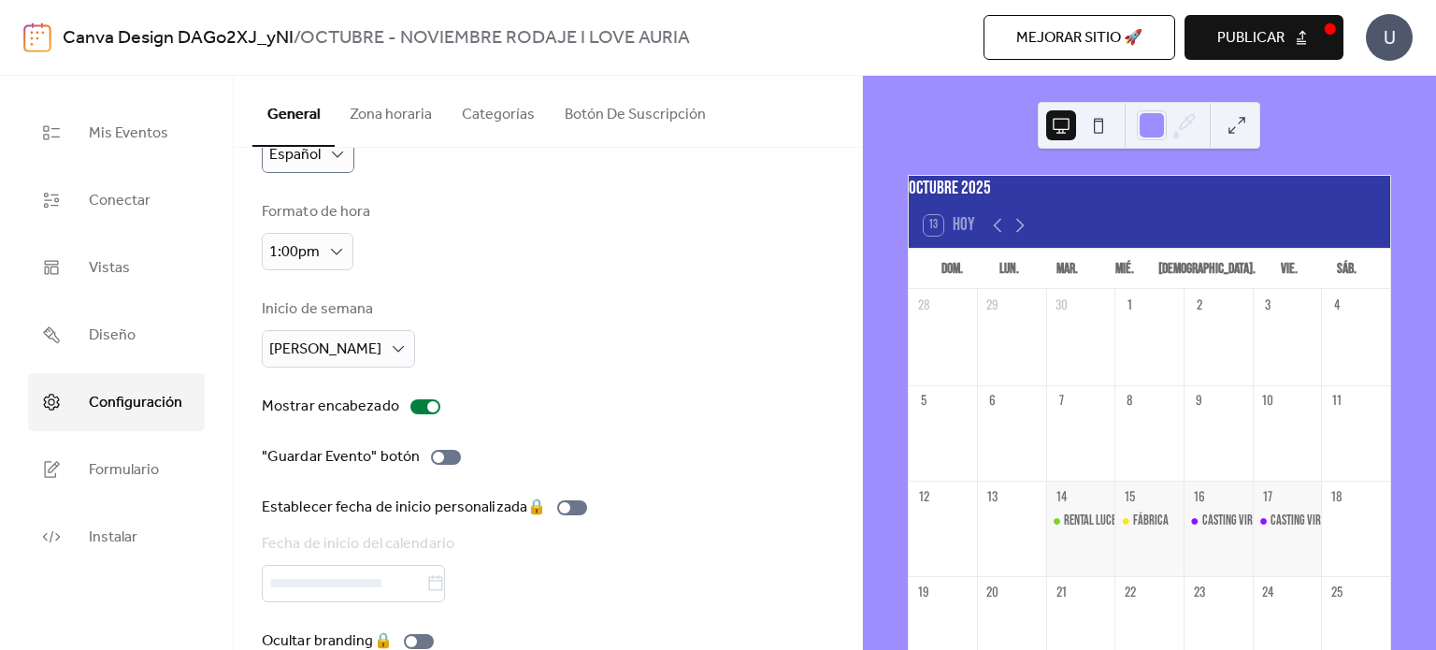
scroll to position [84, 0]
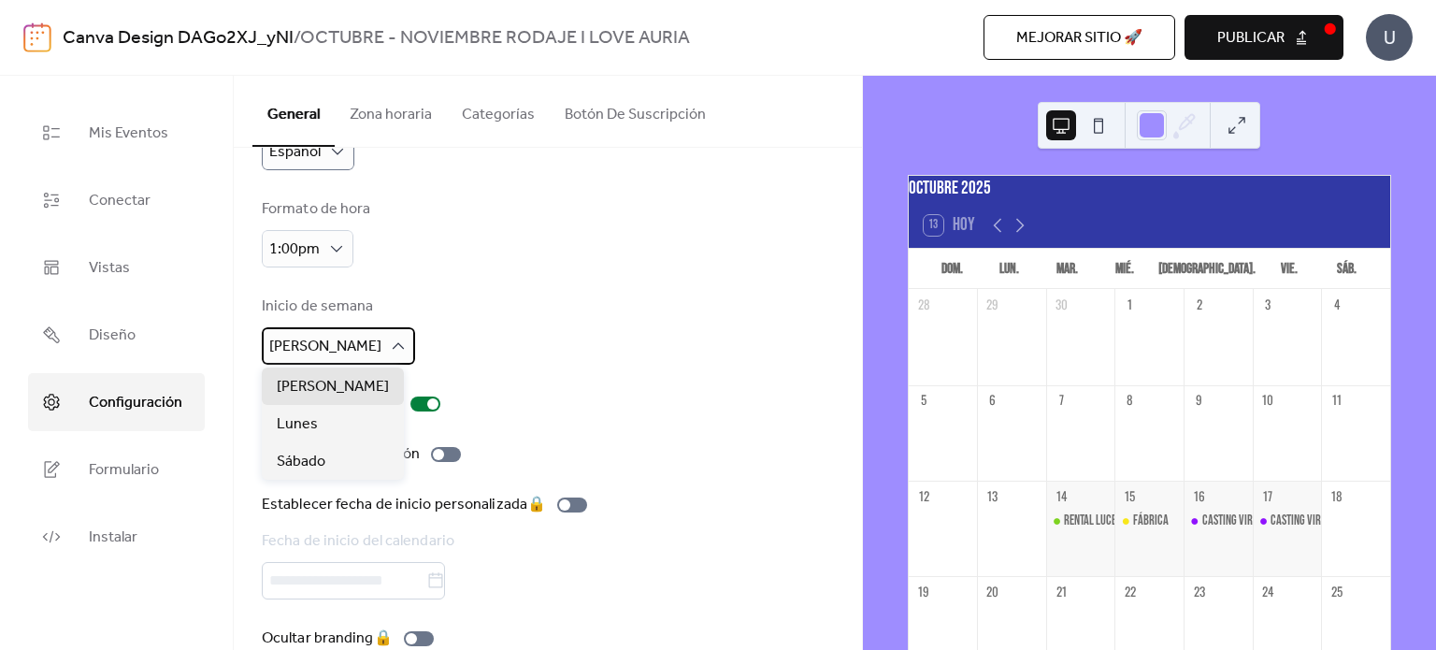
click at [334, 339] on div "[PERSON_NAME]" at bounding box center [338, 345] width 153 height 37
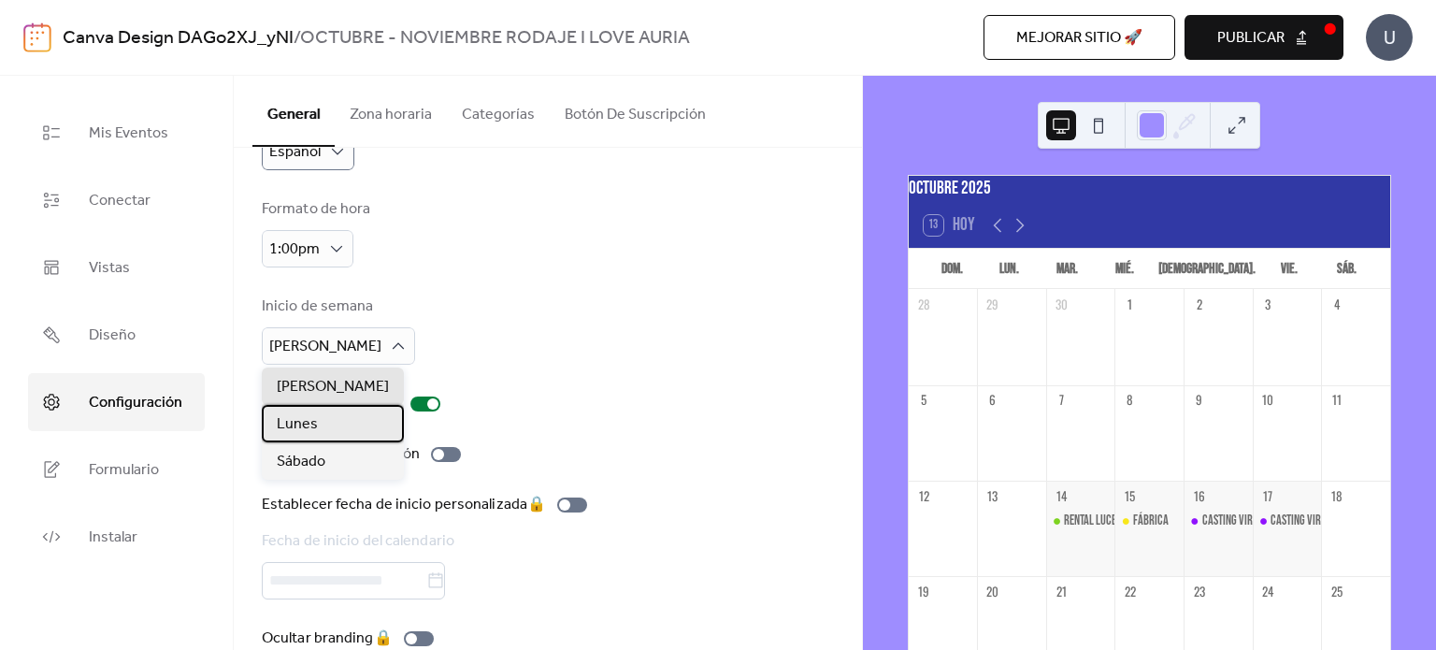
click at [317, 432] on div "Lunes" at bounding box center [333, 423] width 142 height 37
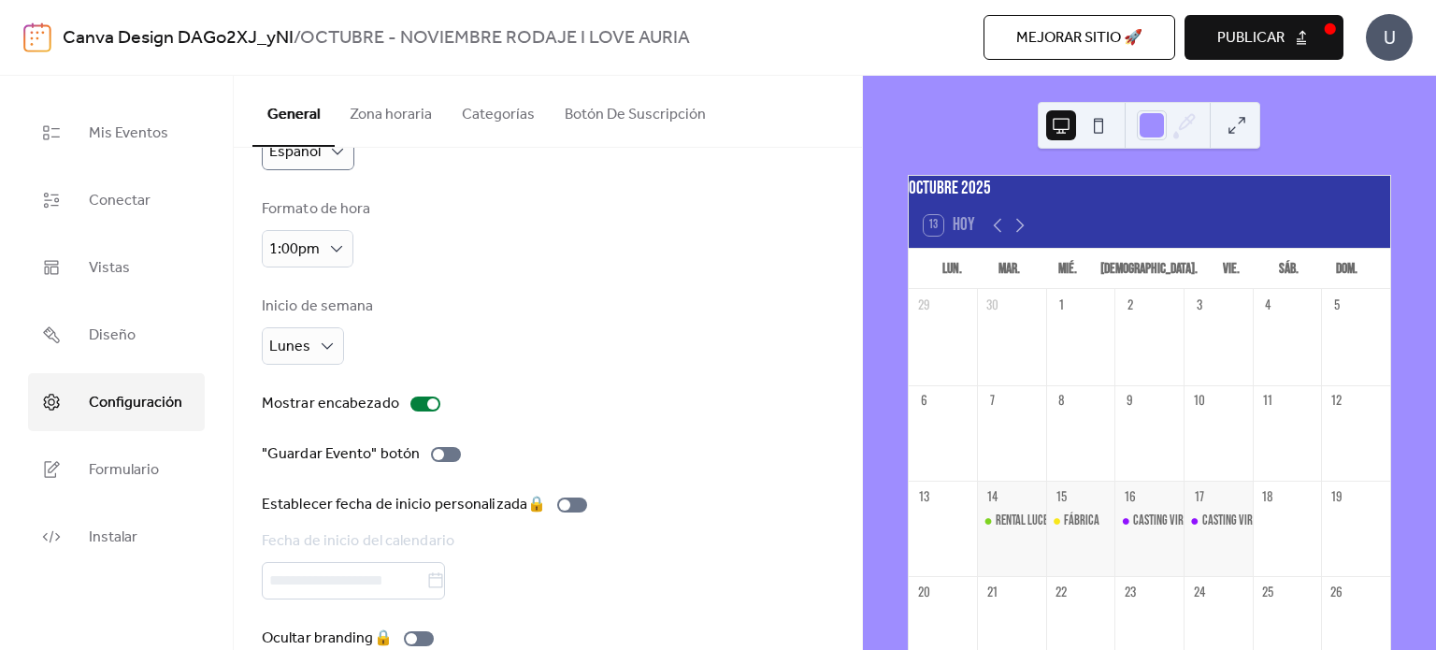
click at [509, 331] on div "Inicio de semana Lunes" at bounding box center [548, 330] width 572 height 69
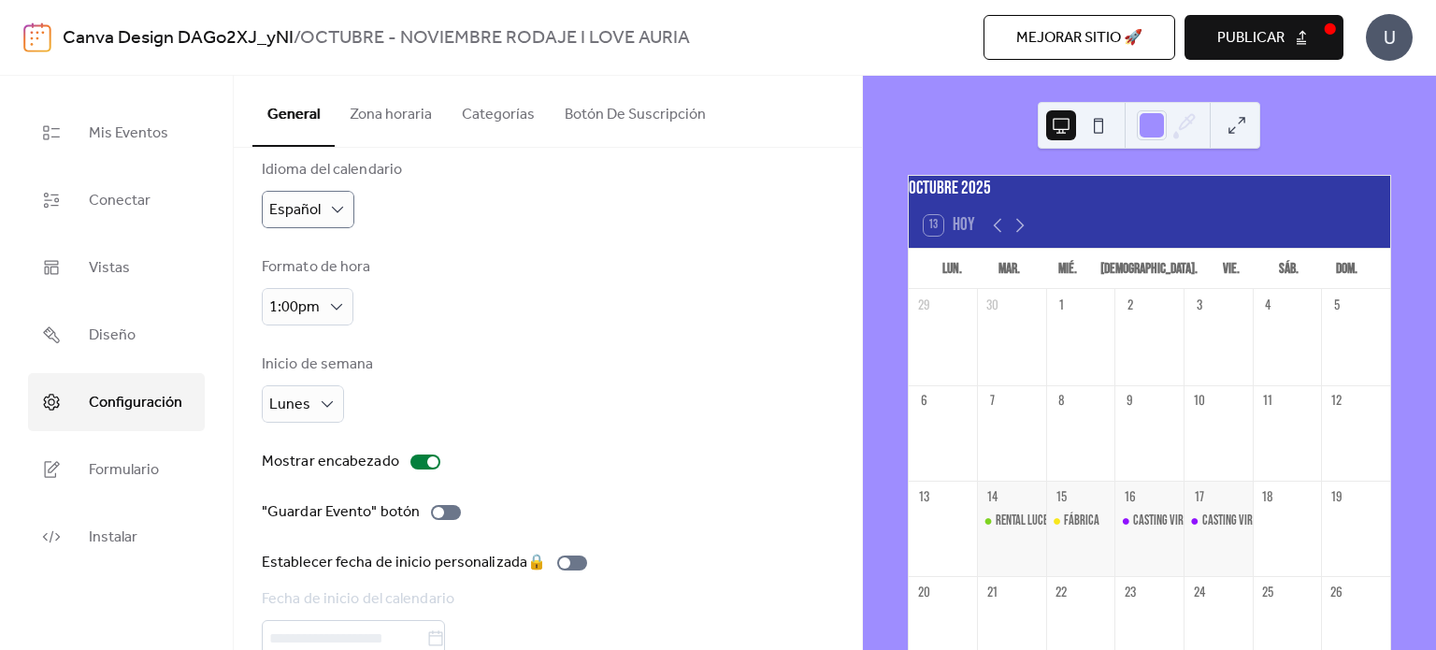
scroll to position [0, 0]
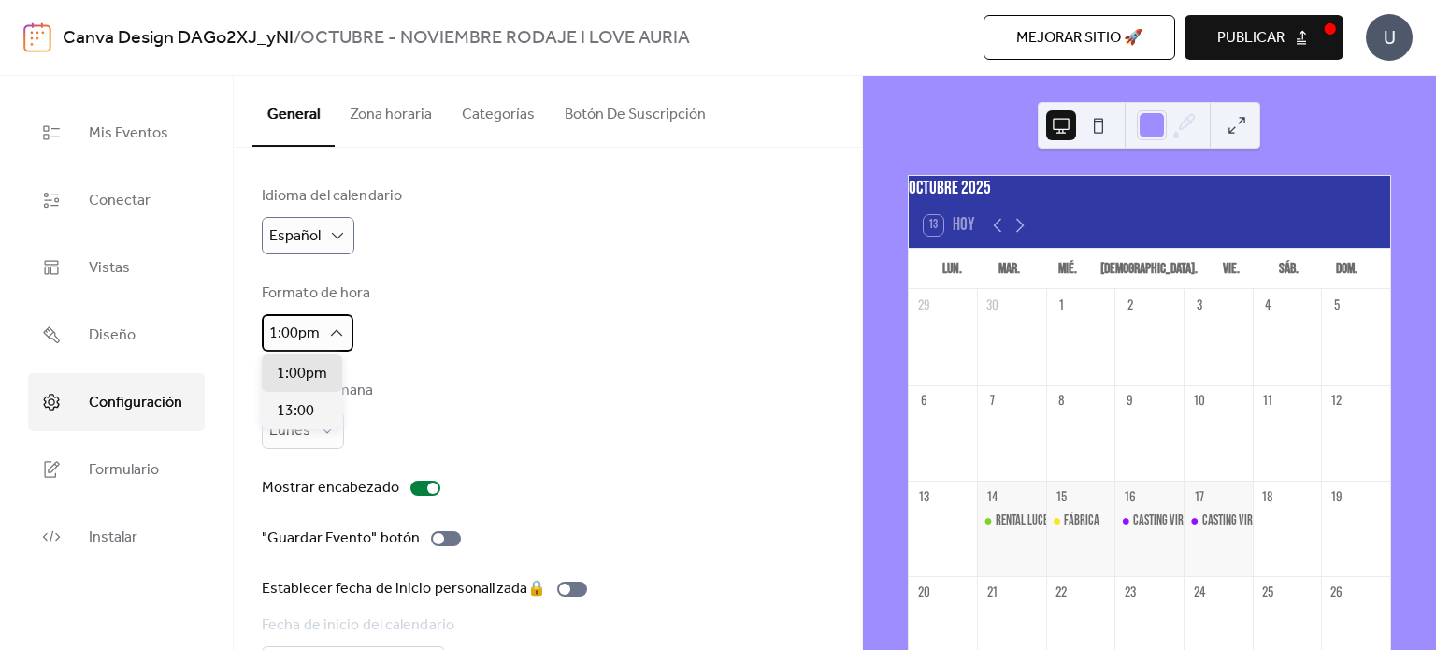
click at [335, 328] on icon at bounding box center [336, 333] width 19 height 19
click at [315, 402] on div "13:00" at bounding box center [302, 410] width 80 height 37
click at [462, 333] on div "Formato de hora 13:00" at bounding box center [548, 316] width 572 height 69
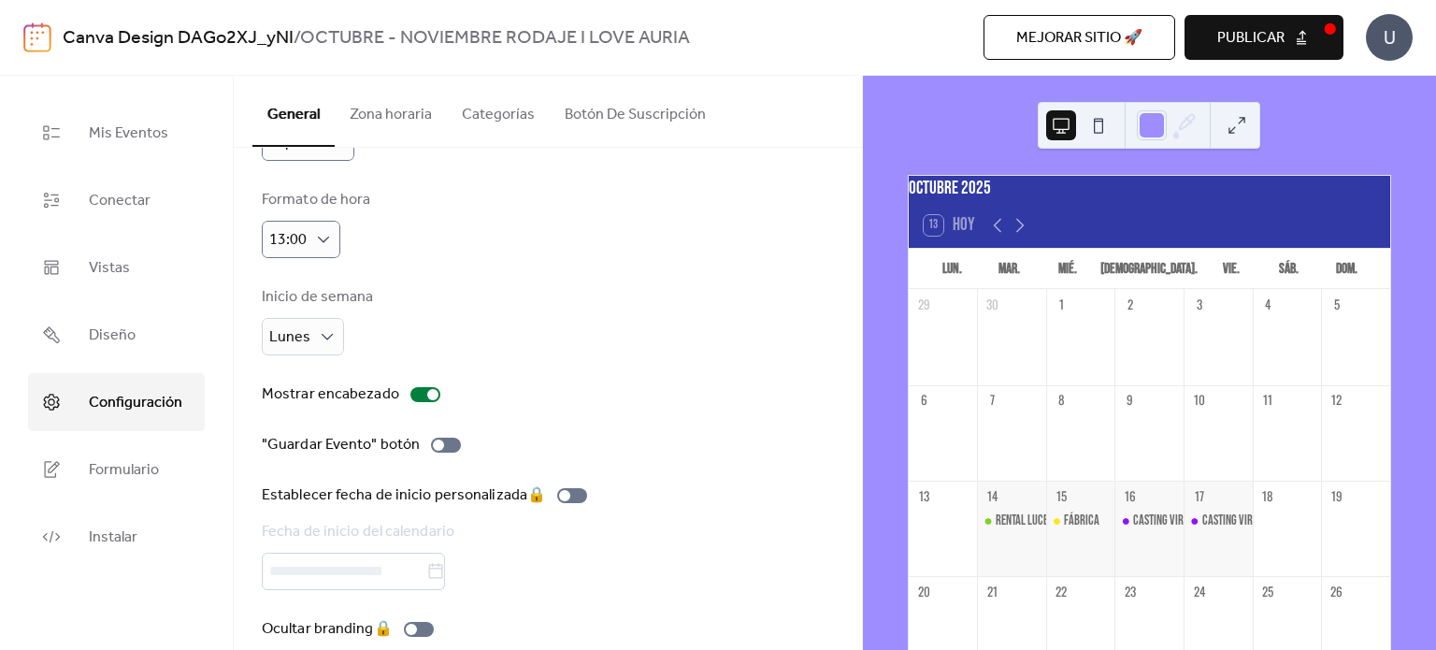
scroll to position [120, 0]
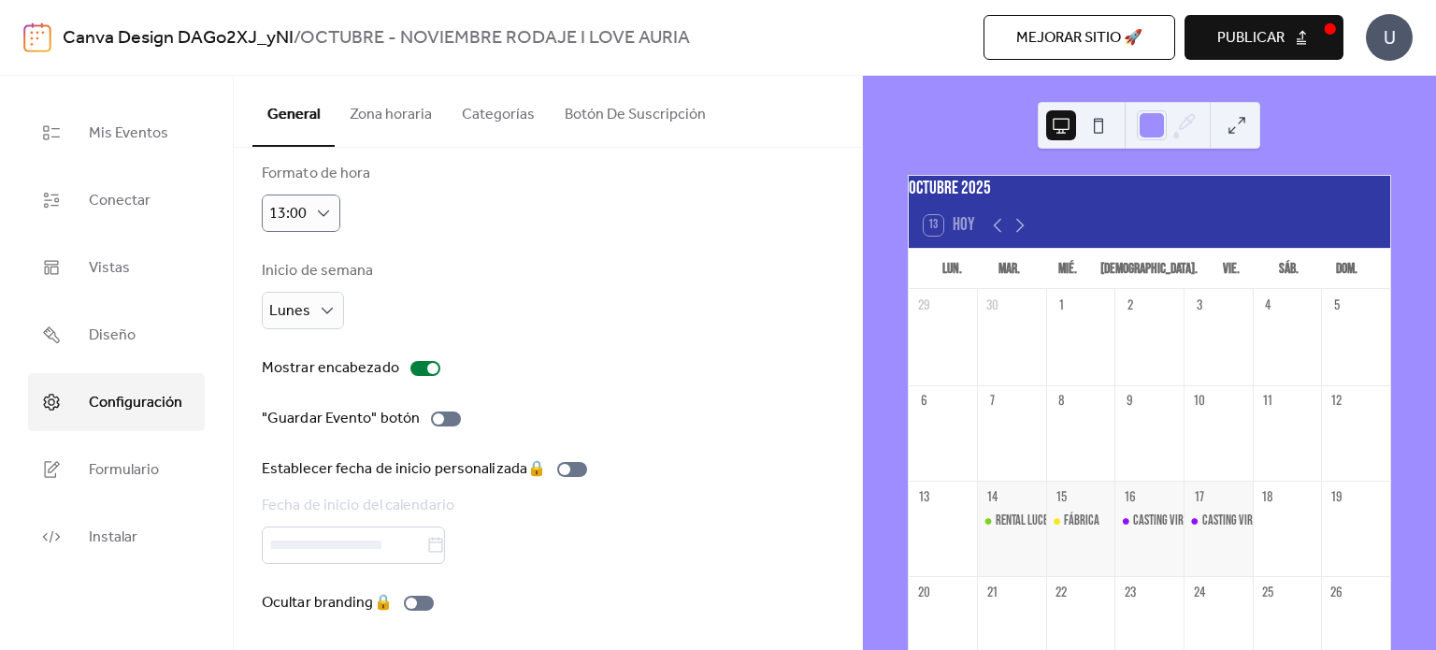
click at [525, 101] on button "Categorías" at bounding box center [498, 110] width 103 height 69
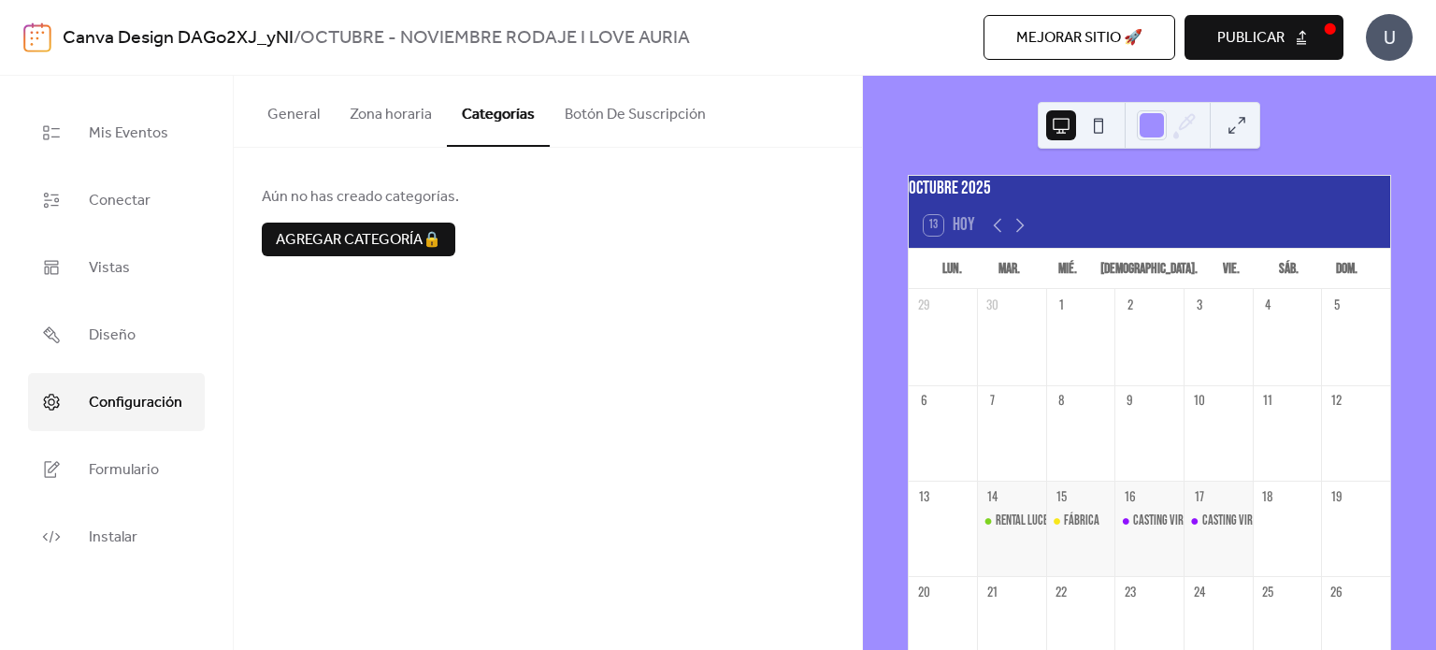
click at [437, 120] on button "Zona horaria" at bounding box center [391, 110] width 112 height 69
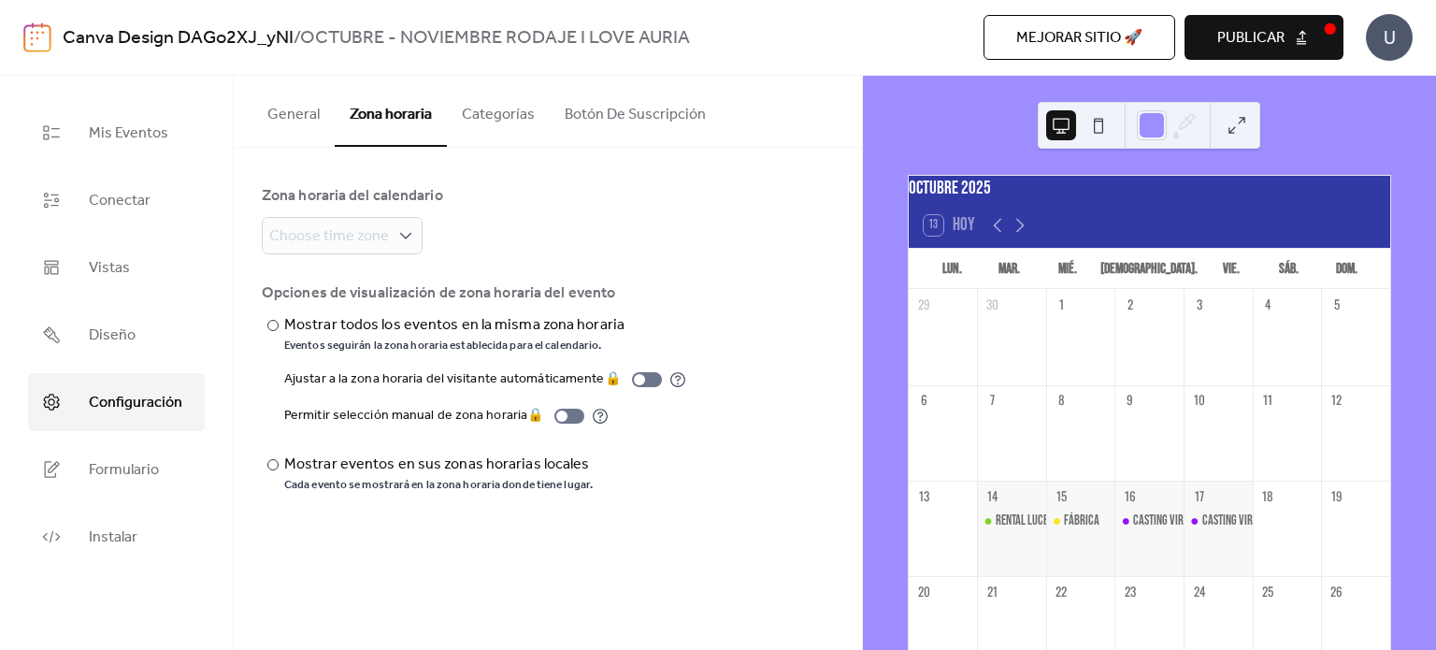
click at [284, 131] on button "General" at bounding box center [294, 110] width 82 height 69
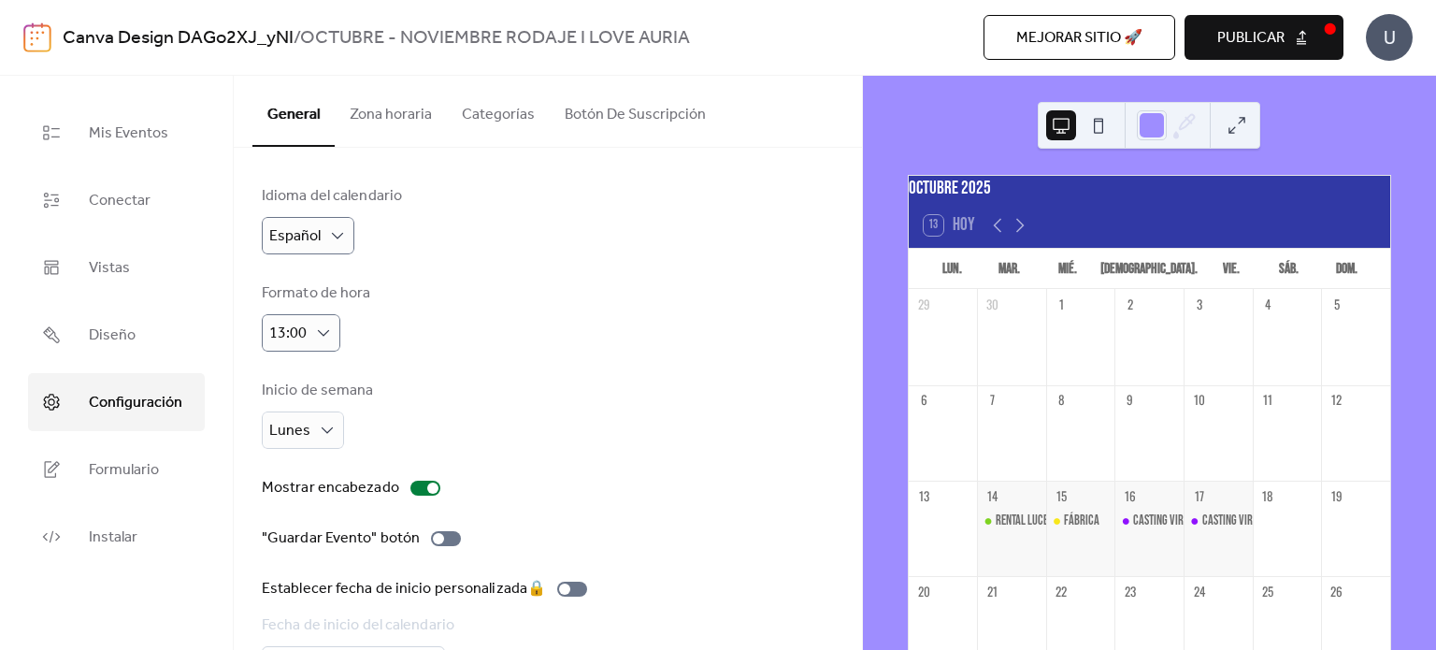
scroll to position [120, 0]
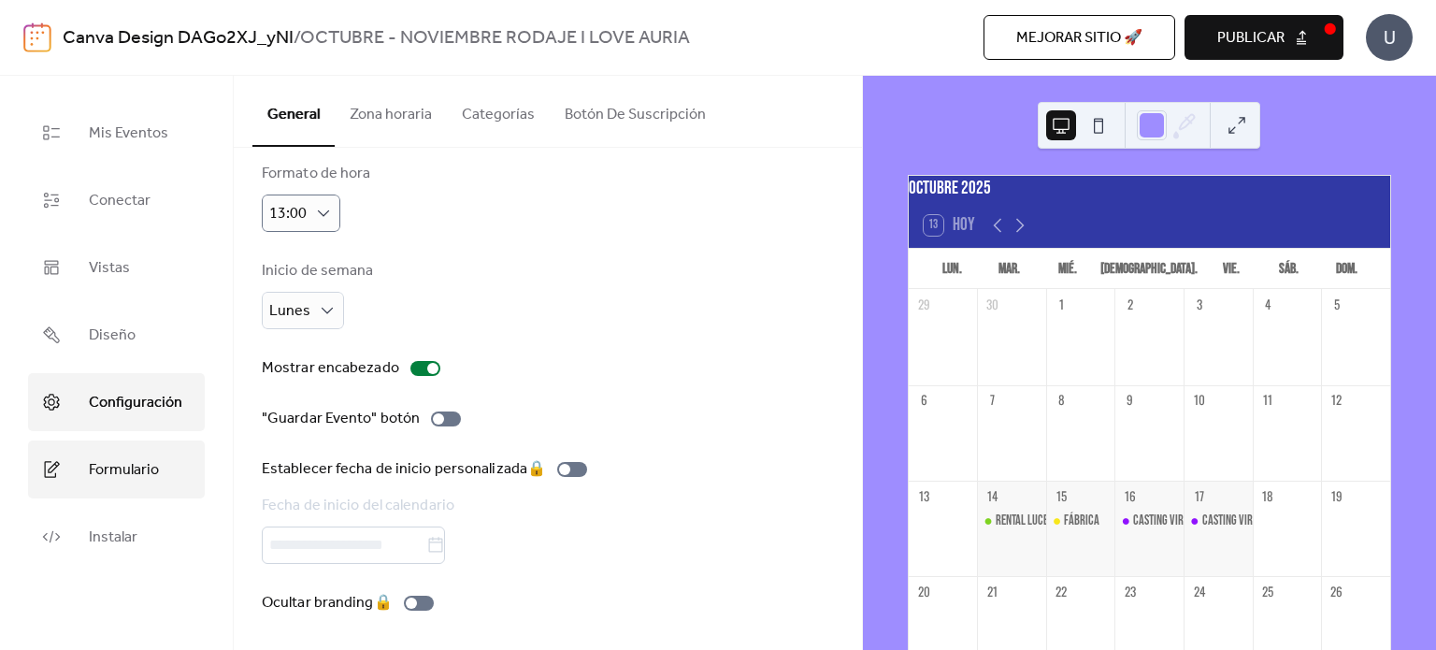
click at [100, 470] on span "Formulario" at bounding box center [124, 470] width 70 height 30
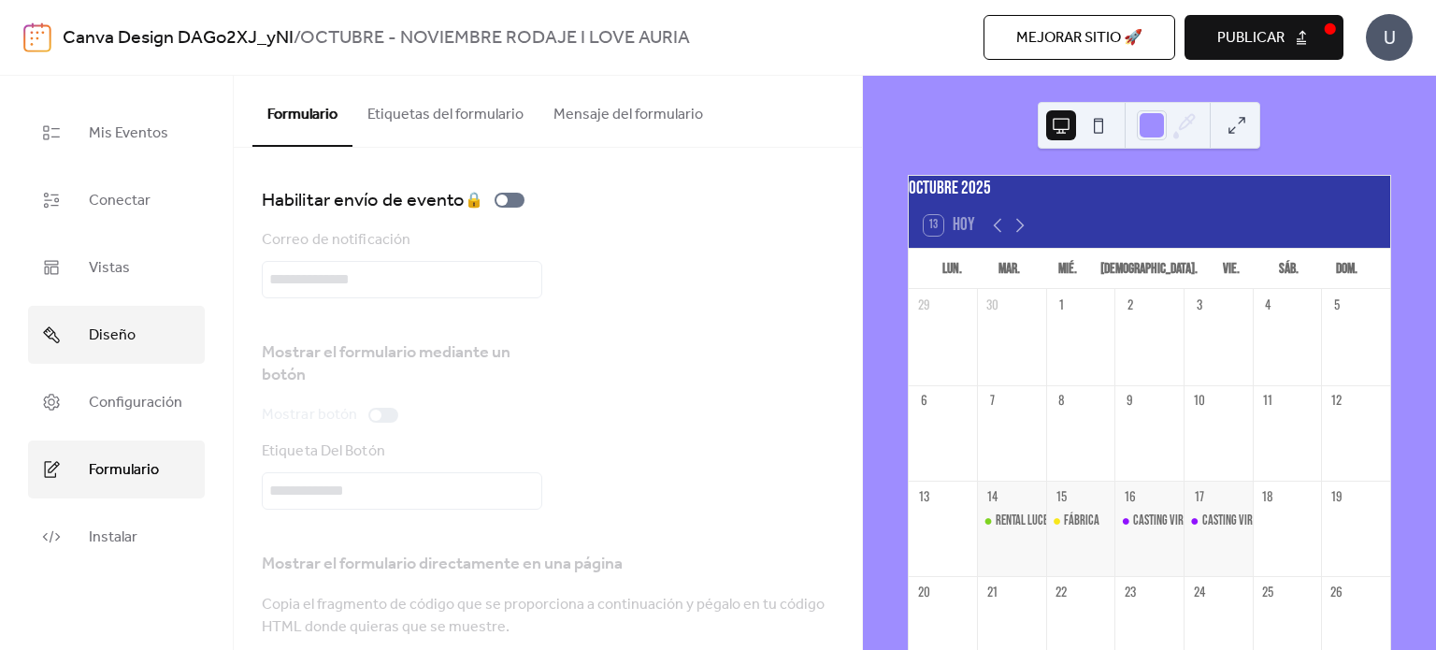
click at [128, 325] on span "Diseño" at bounding box center [112, 336] width 47 height 30
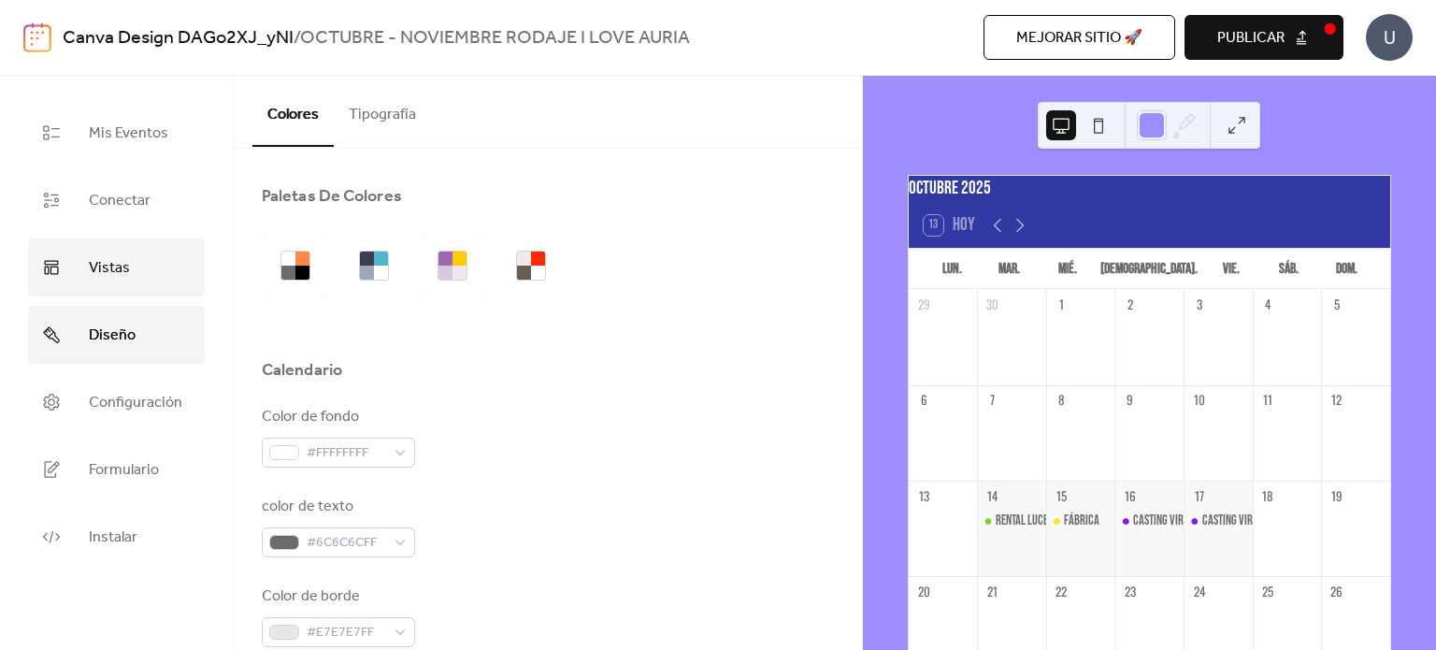
click at [123, 276] on span "Vistas" at bounding box center [109, 268] width 41 height 30
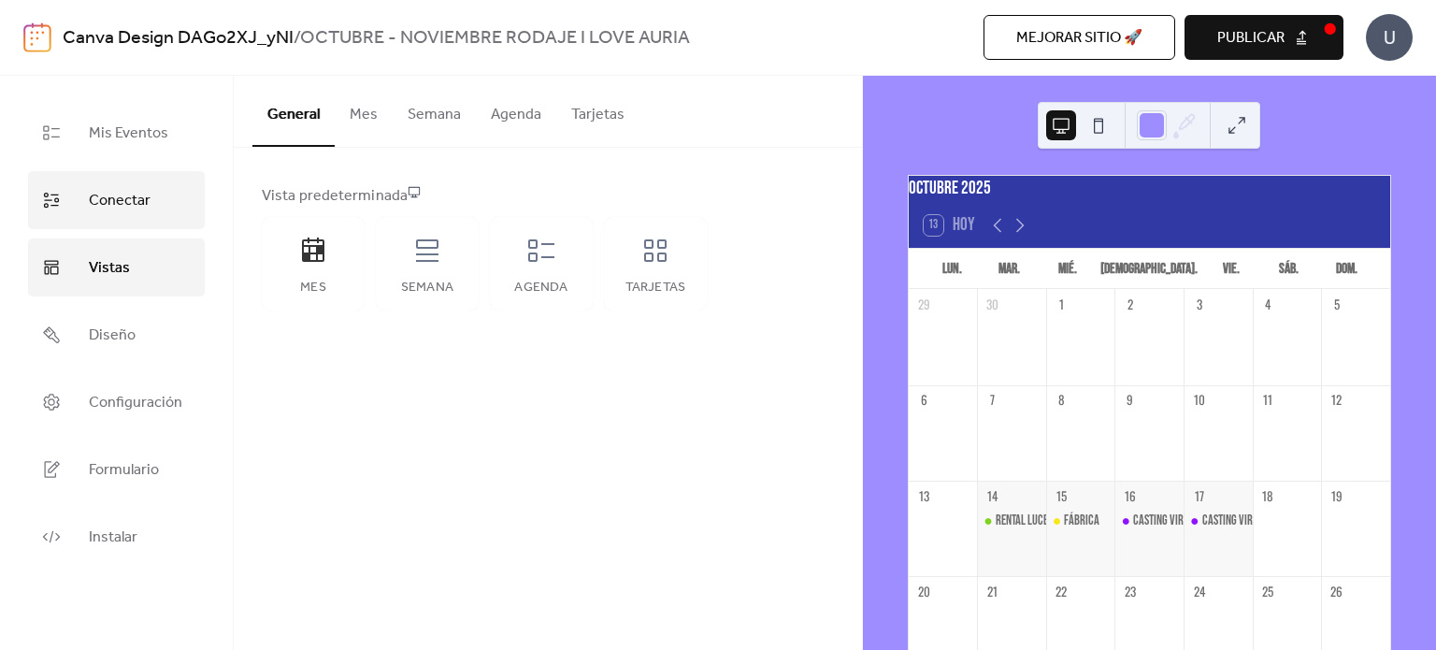
click at [125, 199] on span "Conectar" at bounding box center [120, 201] width 62 height 30
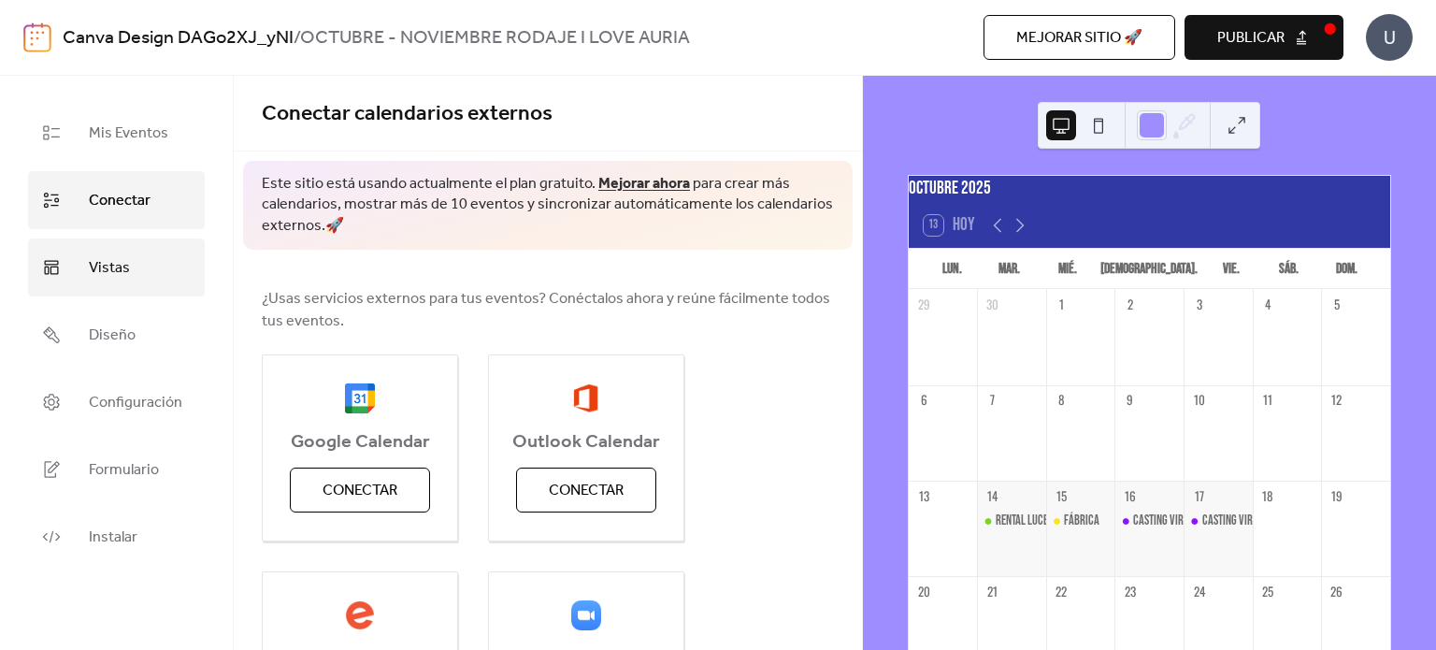
click at [134, 246] on link "Vistas" at bounding box center [116, 267] width 177 height 58
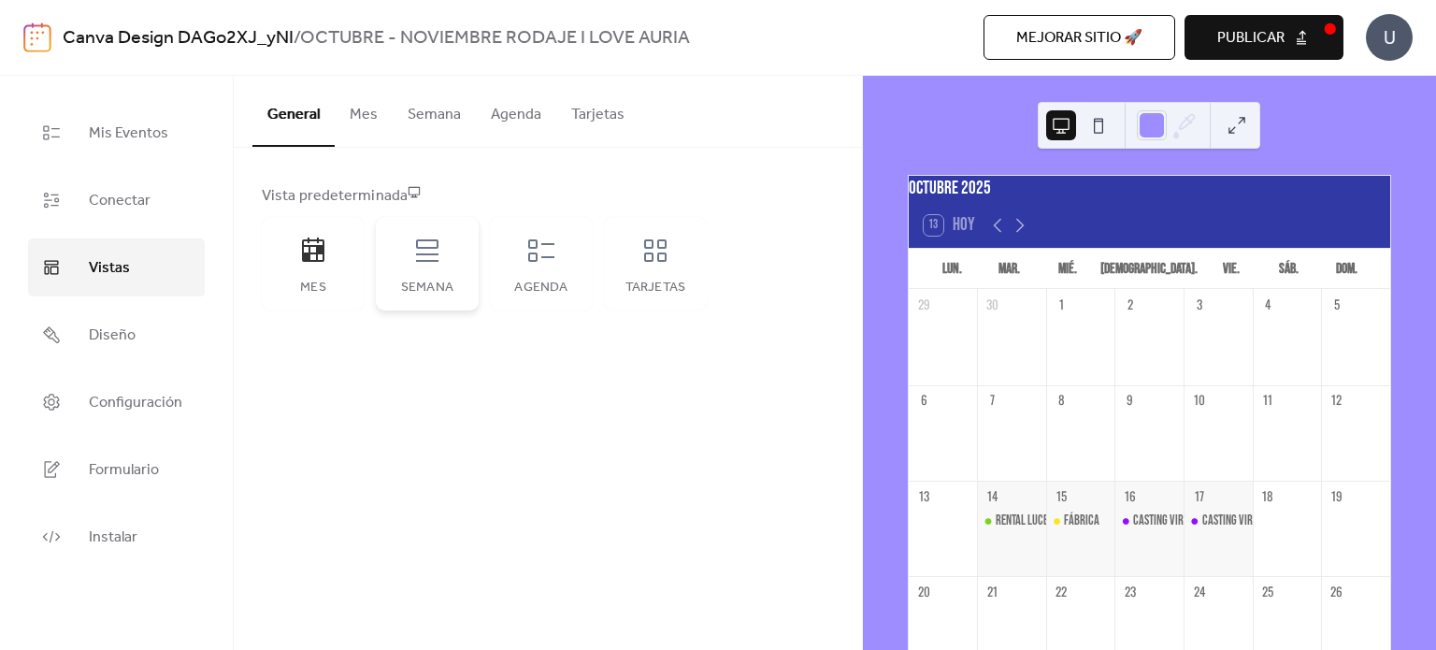
click at [427, 255] on icon at bounding box center [427, 251] width 30 height 30
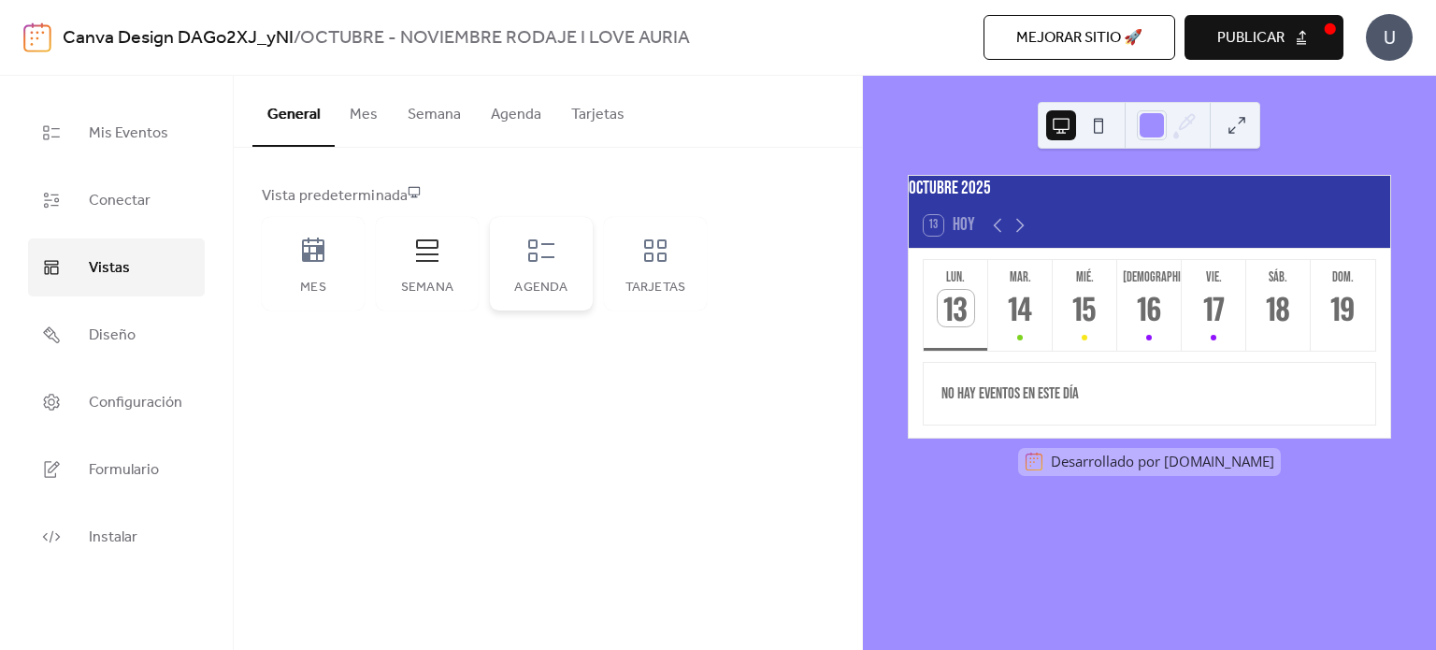
click at [541, 281] on div "Agenda" at bounding box center [541, 288] width 65 height 15
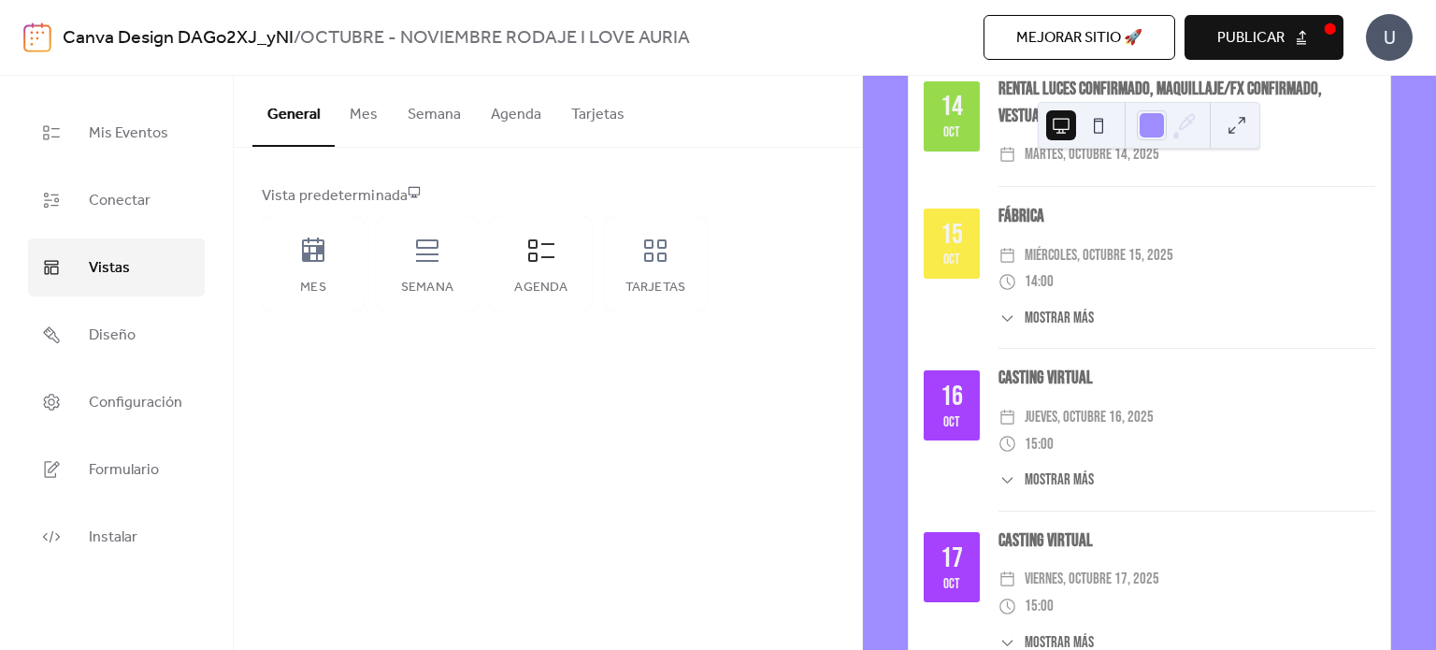
scroll to position [298, 0]
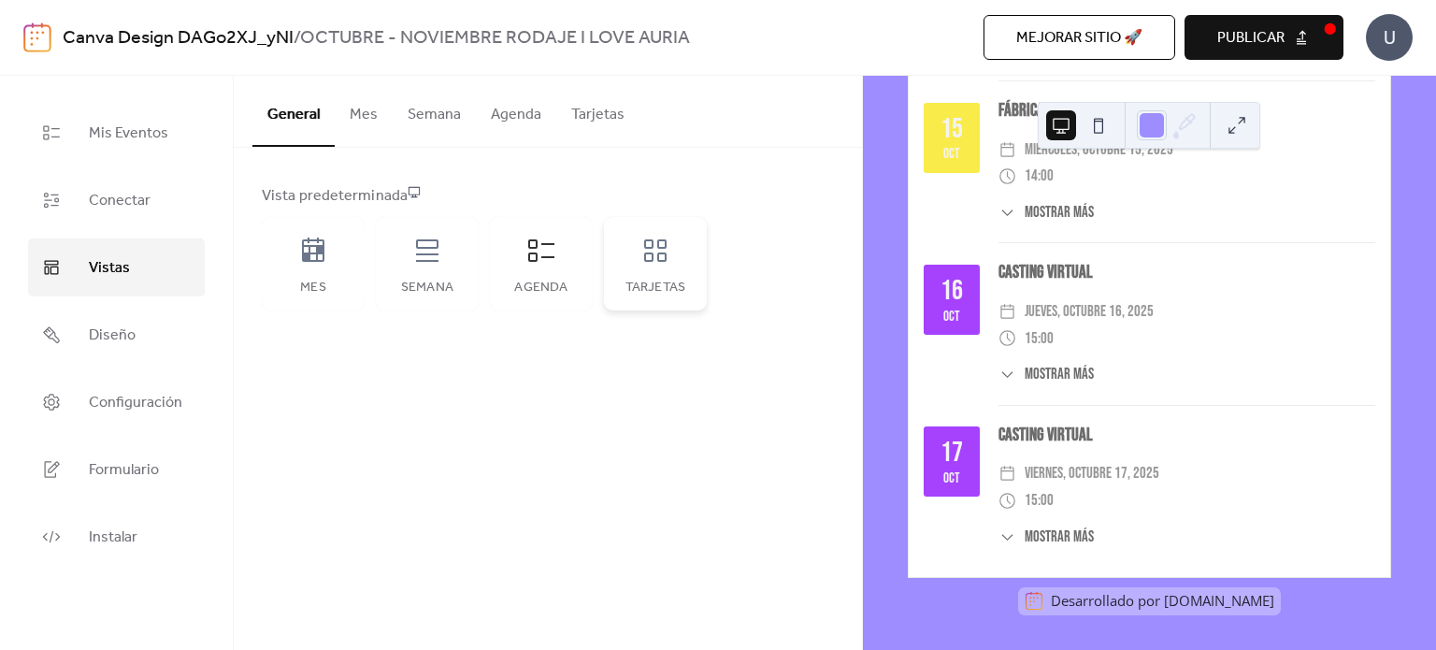
click at [639, 259] on div "Tarjetas" at bounding box center [655, 264] width 103 height 94
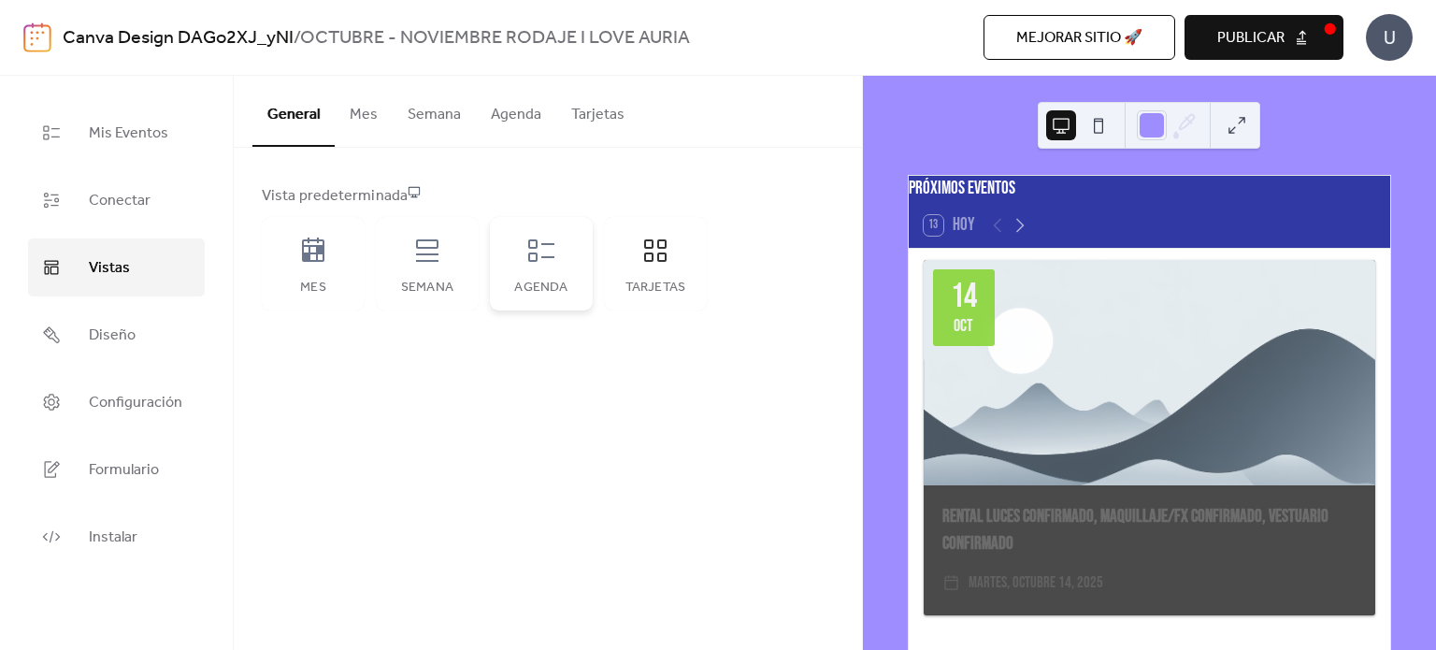
click at [546, 268] on div "Agenda" at bounding box center [541, 264] width 103 height 94
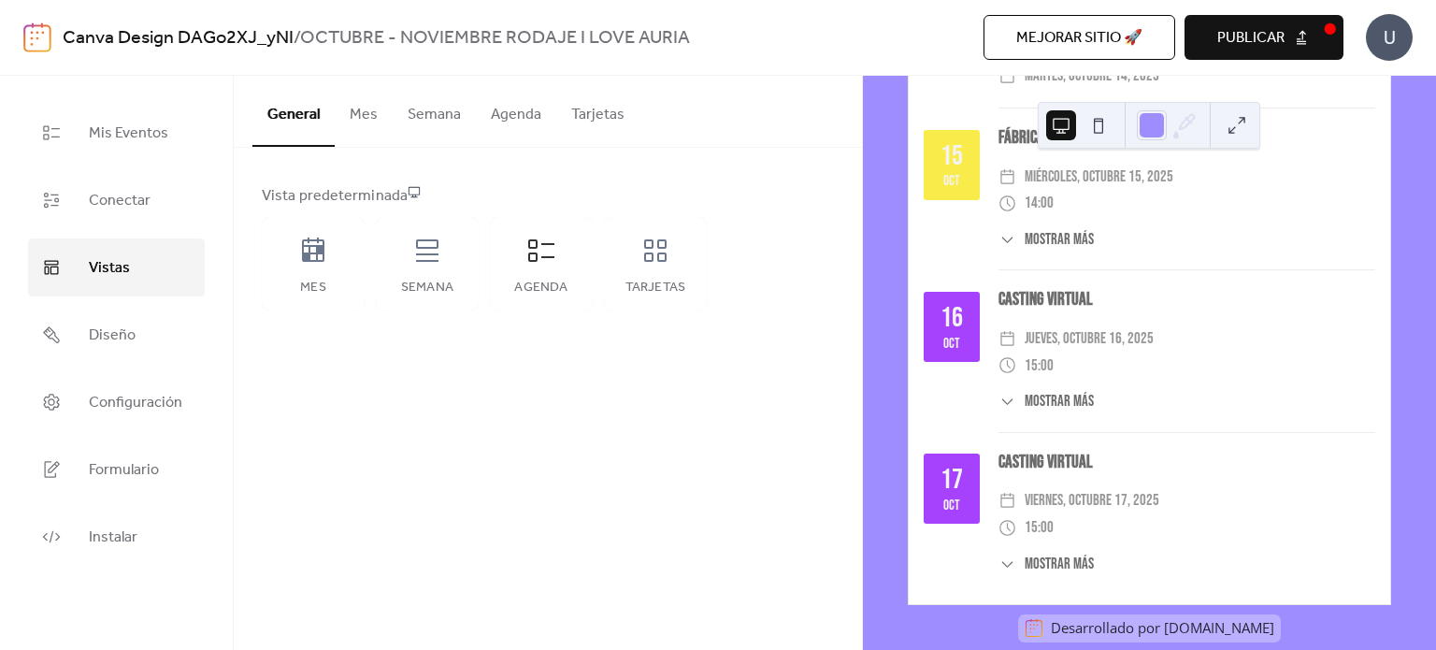
scroll to position [262, 0]
click at [341, 272] on div "Mes" at bounding box center [313, 264] width 103 height 94
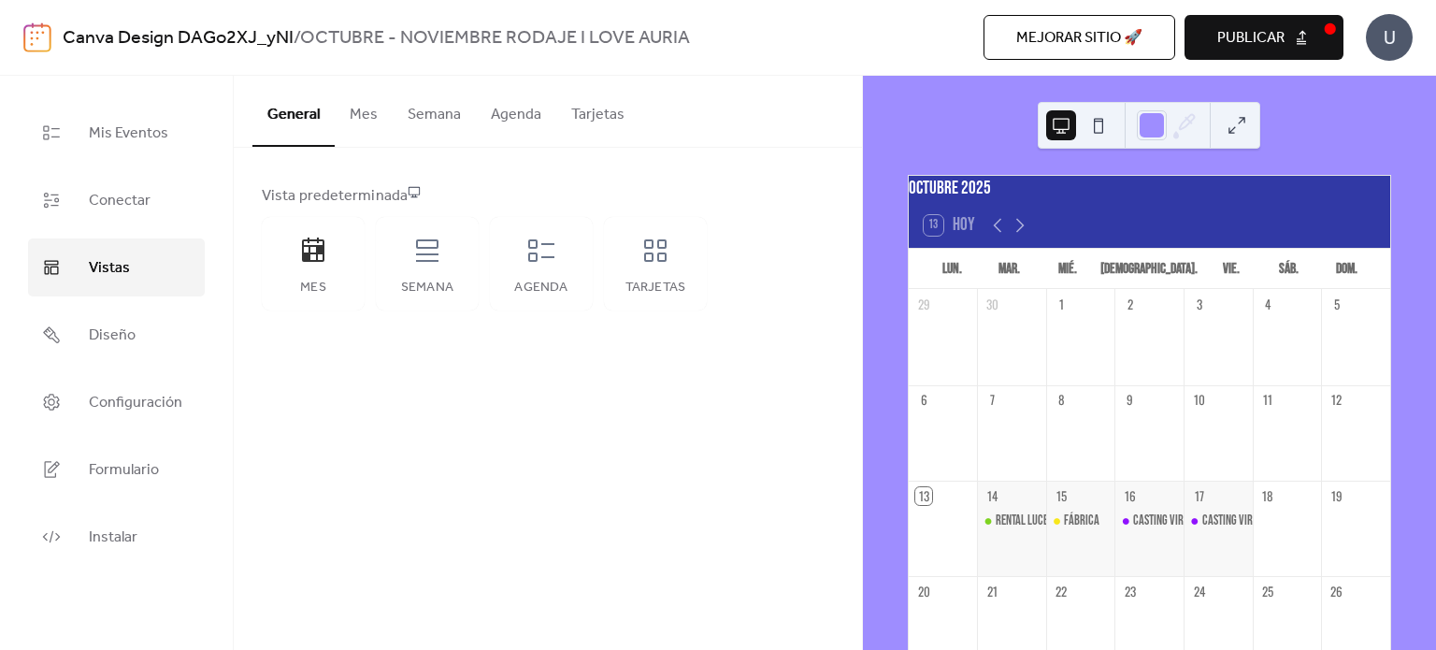
click at [519, 394] on div "General Mes Semana Agenda Tarjetas Vista predeterminada Mes Semana Agenda Tarje…" at bounding box center [548, 363] width 628 height 574
click at [433, 274] on div "Semana" at bounding box center [427, 264] width 103 height 94
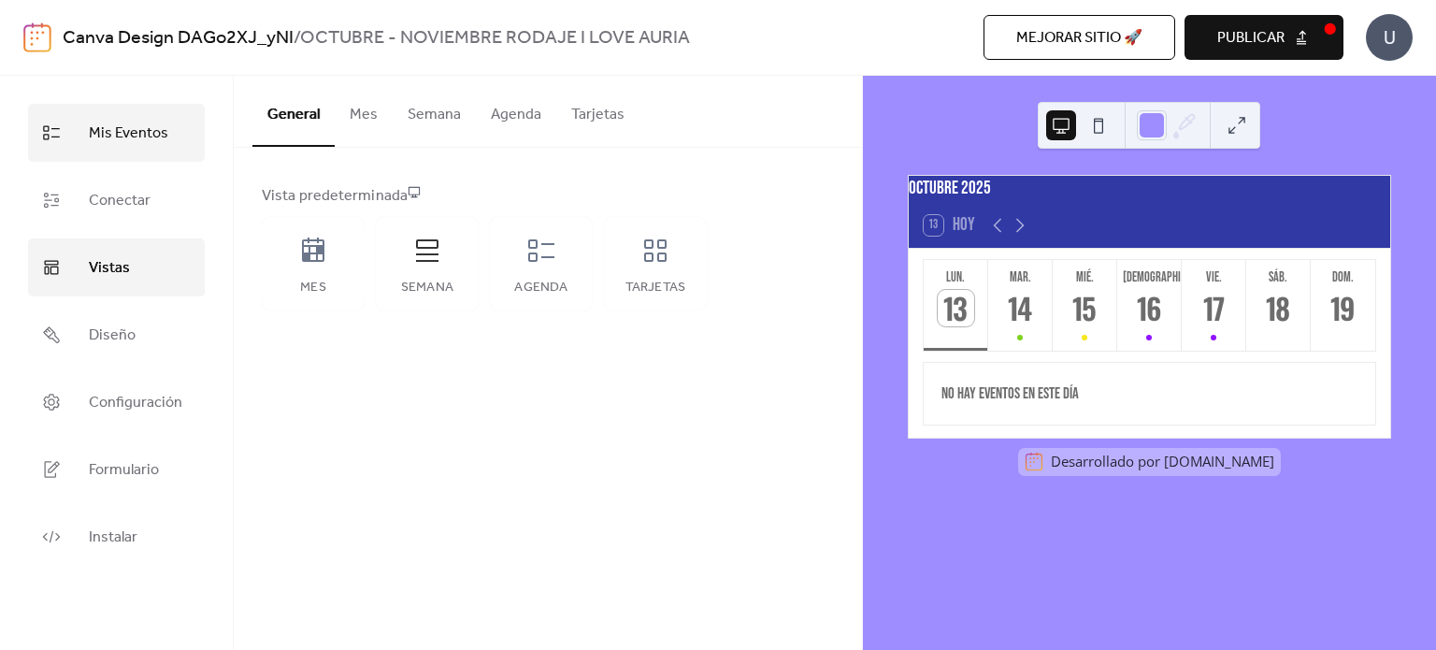
click at [135, 141] on span "Mis Eventos" at bounding box center [128, 134] width 79 height 30
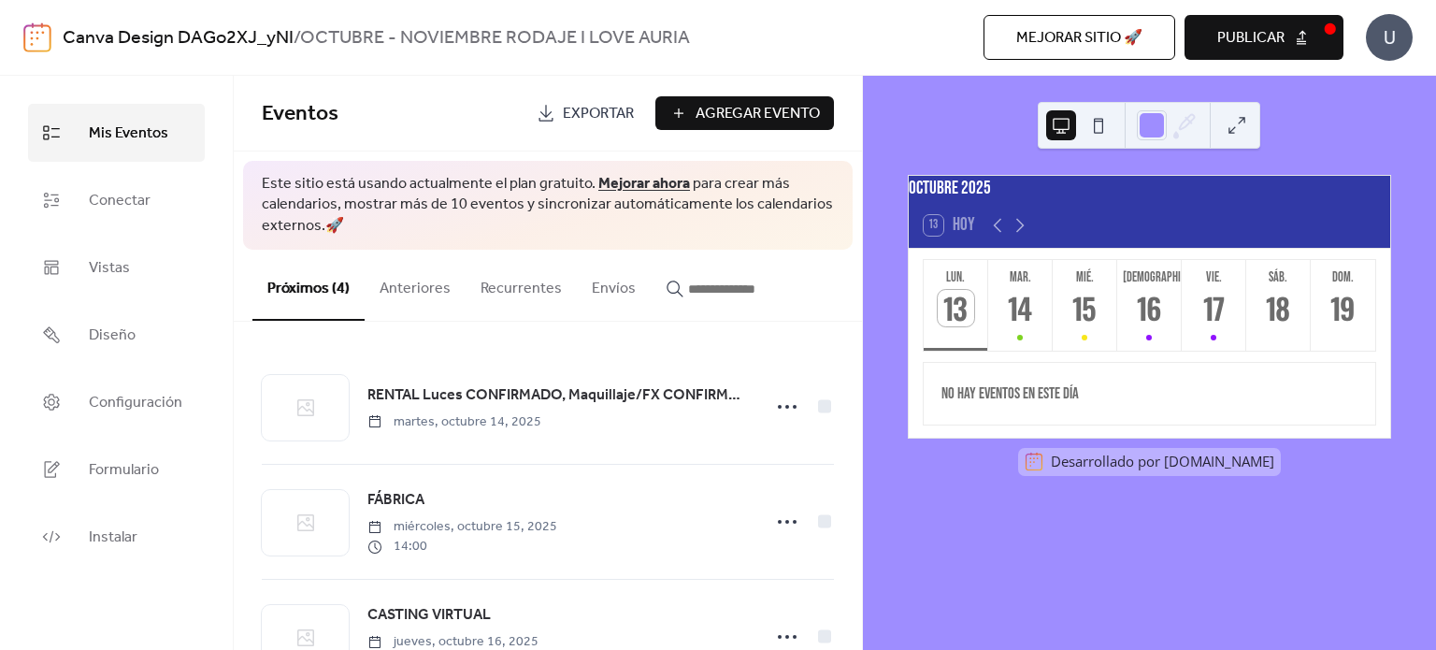
click at [690, 103] on button "Agregar Evento" at bounding box center [745, 113] width 179 height 34
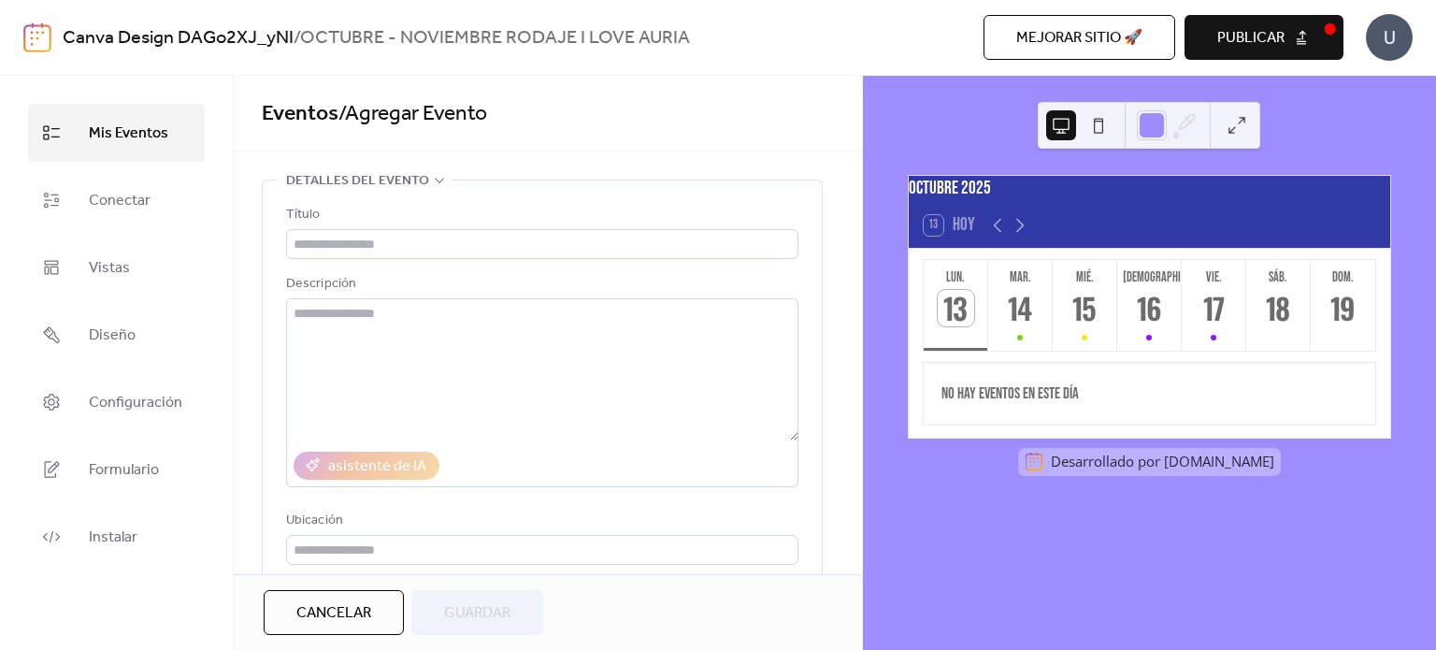
click at [610, 222] on div "Título" at bounding box center [540, 215] width 509 height 22
click at [519, 236] on input "text" at bounding box center [542, 244] width 512 height 30
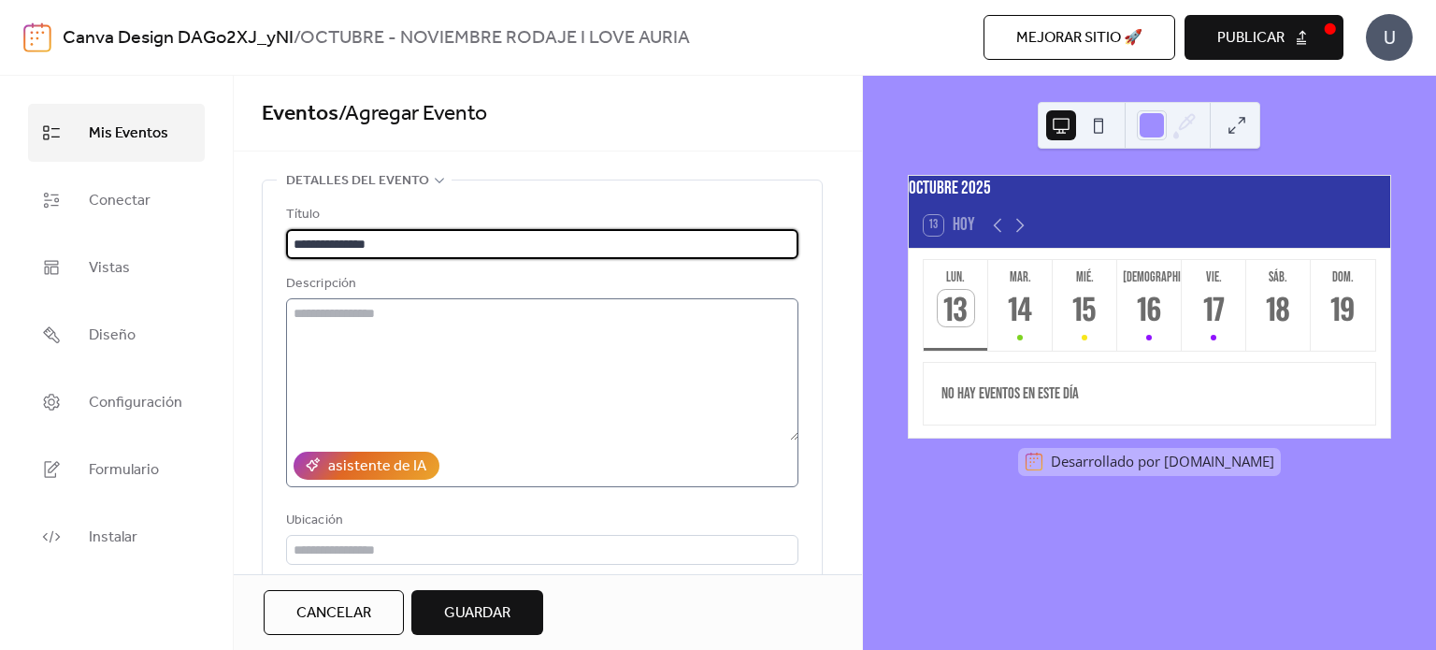
type input "**********"
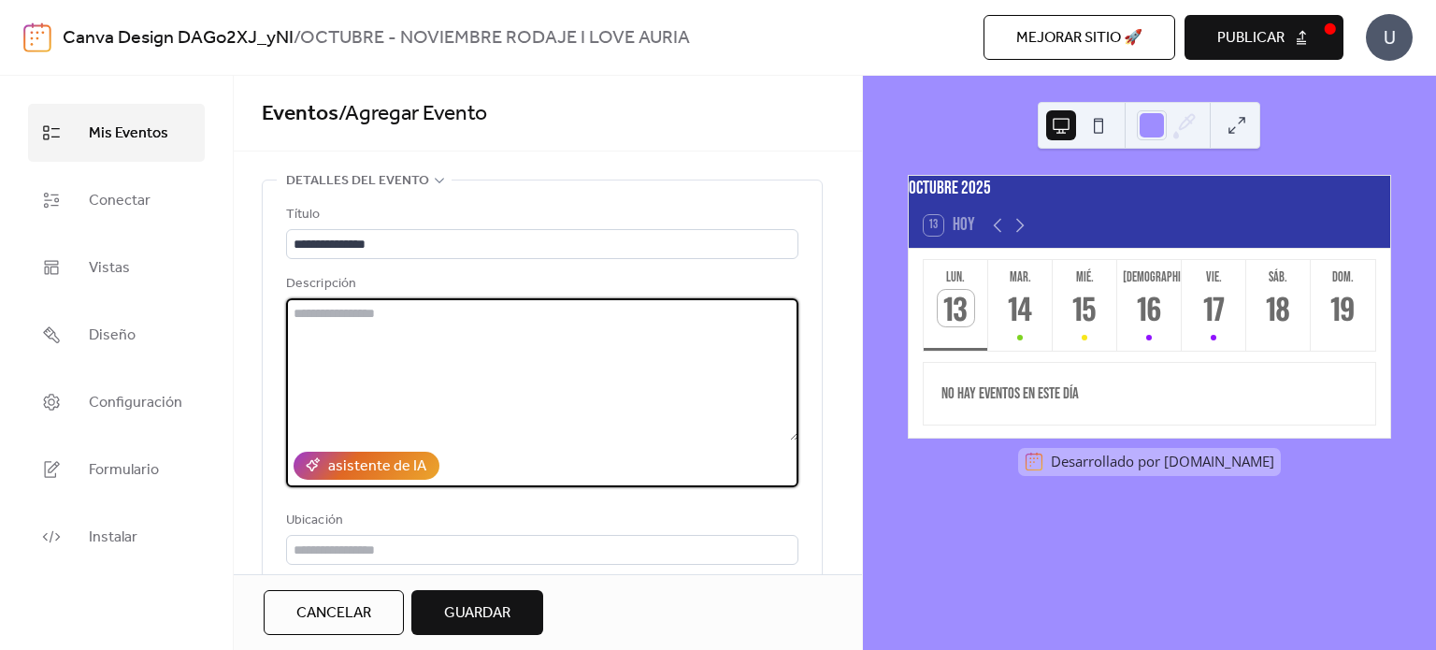
click at [532, 358] on textarea at bounding box center [542, 369] width 512 height 142
click at [532, 358] on textarea "*********" at bounding box center [542, 369] width 512 height 142
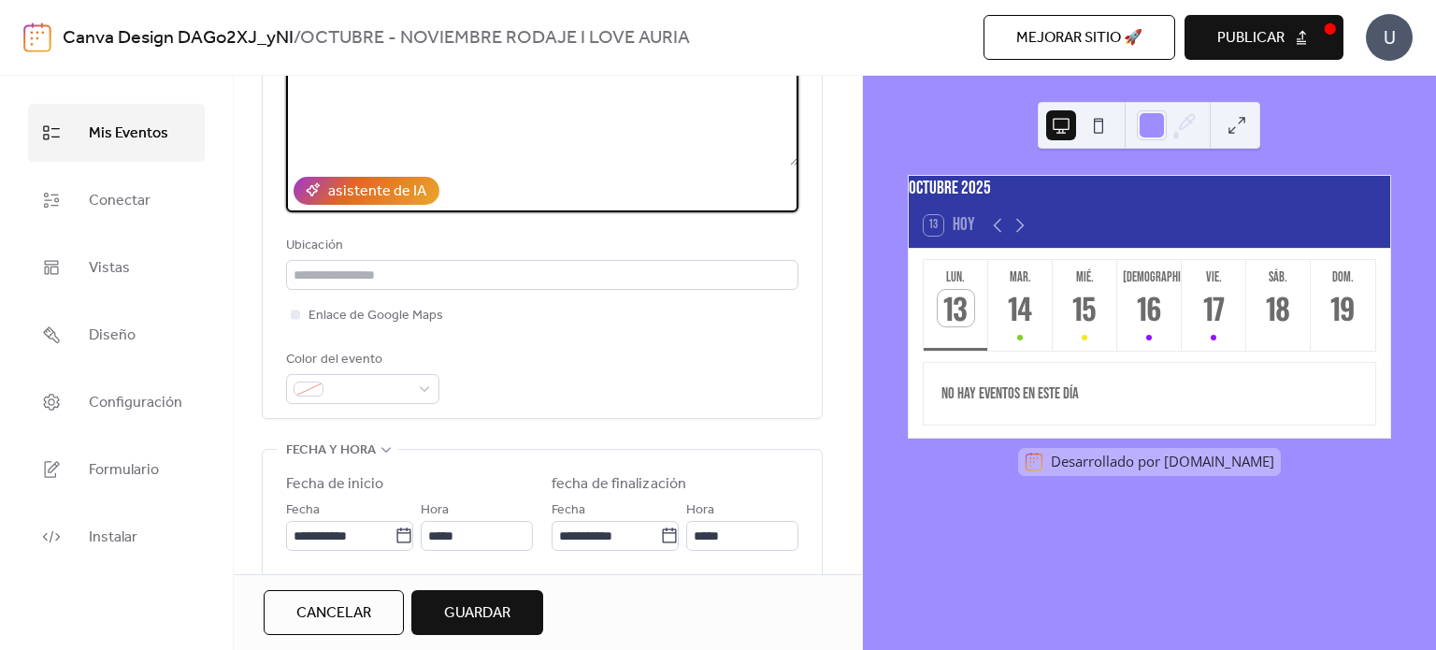
scroll to position [281, 0]
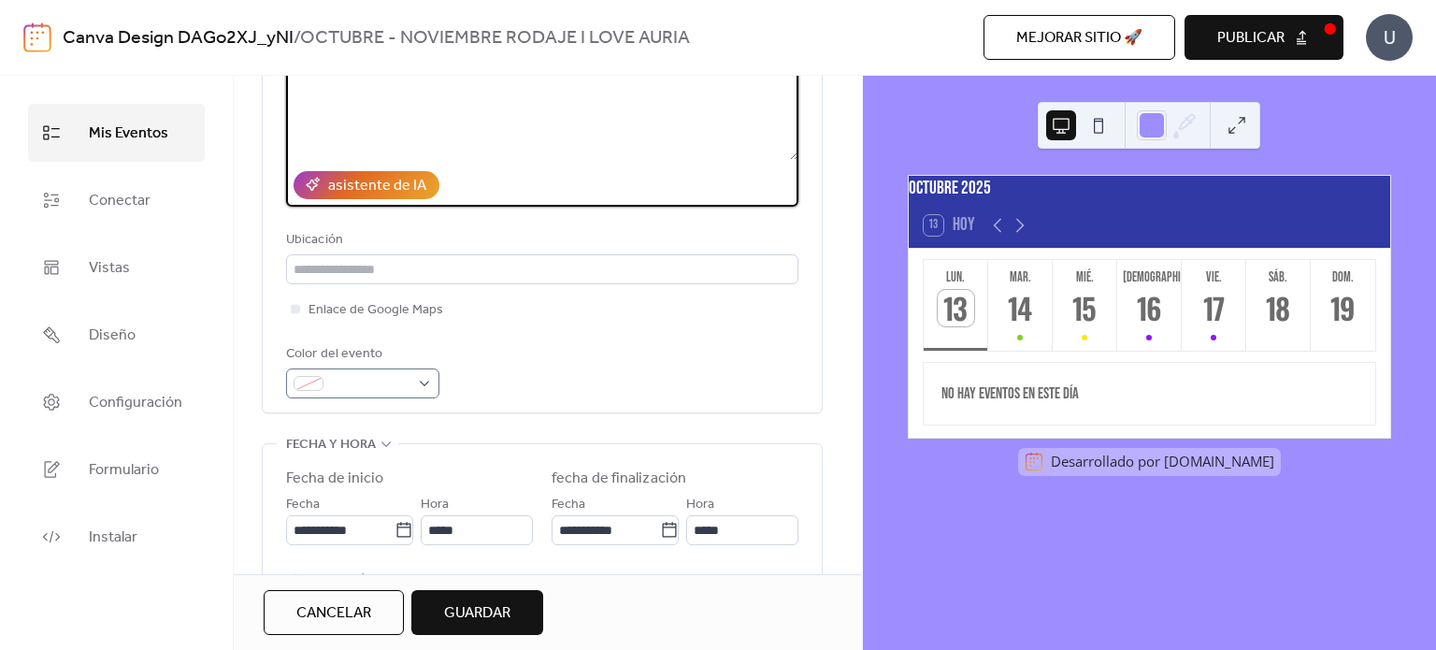
type textarea "**********"
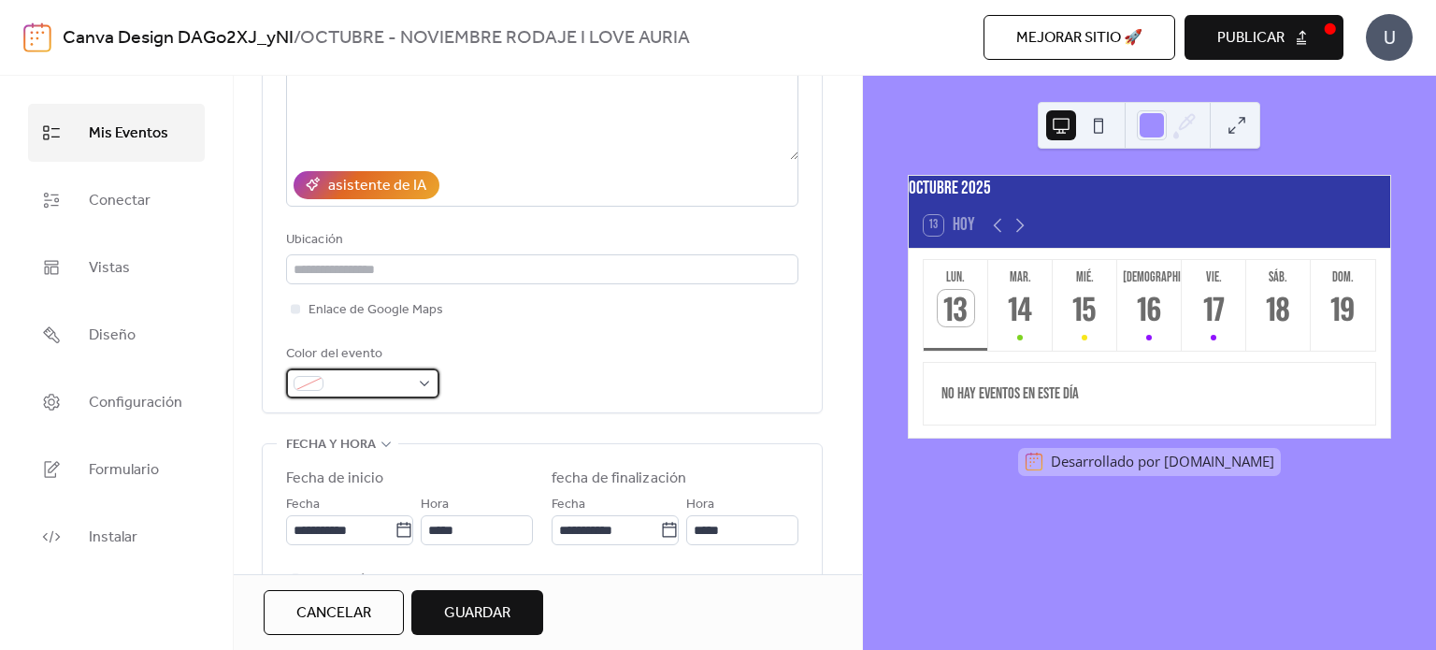
click at [415, 373] on div at bounding box center [362, 383] width 153 height 30
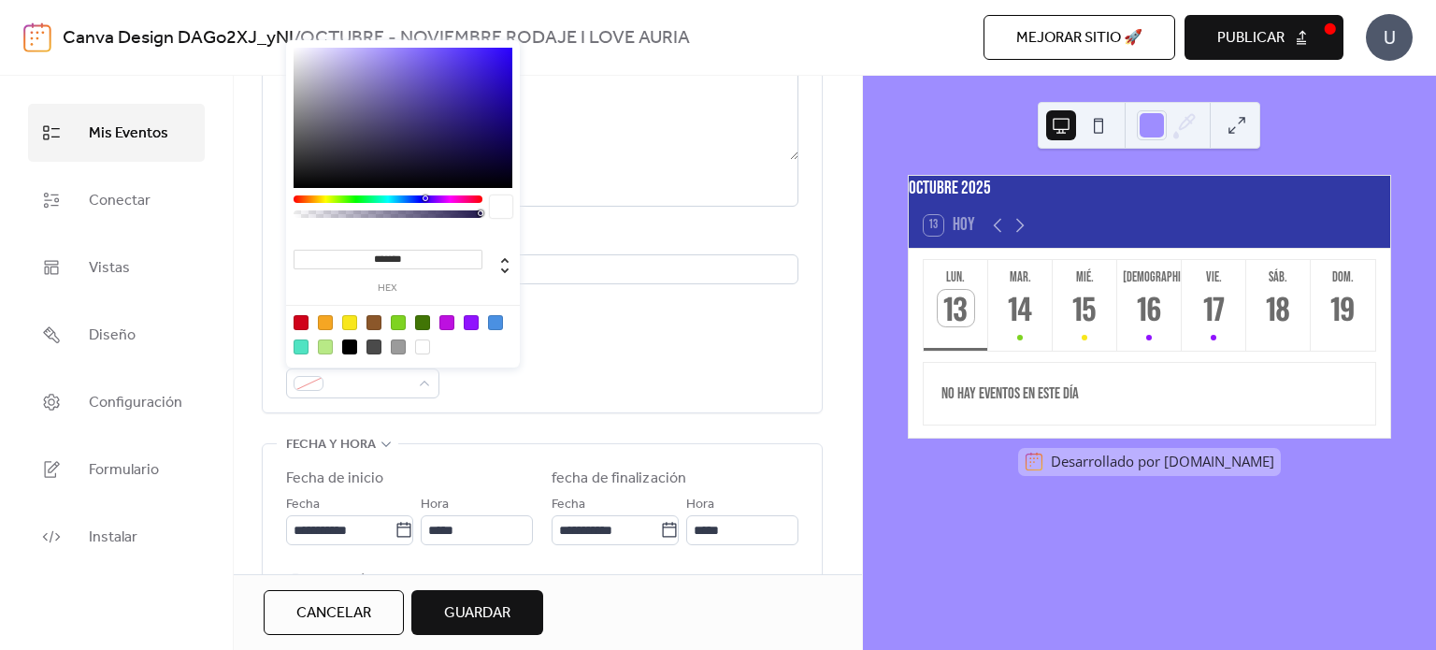
click at [496, 329] on div at bounding box center [495, 322] width 15 height 15
type input "*******"
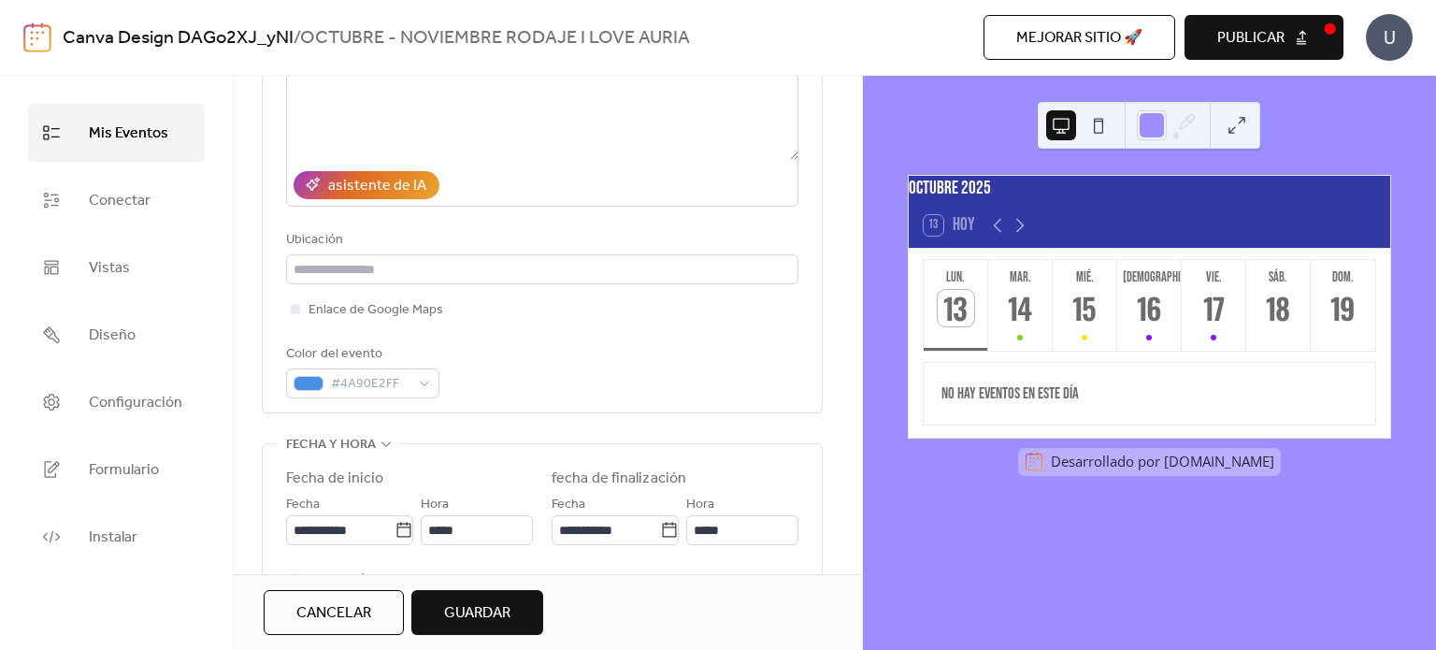
click at [539, 362] on div "Color del evento #4A90E2FF" at bounding box center [542, 370] width 512 height 55
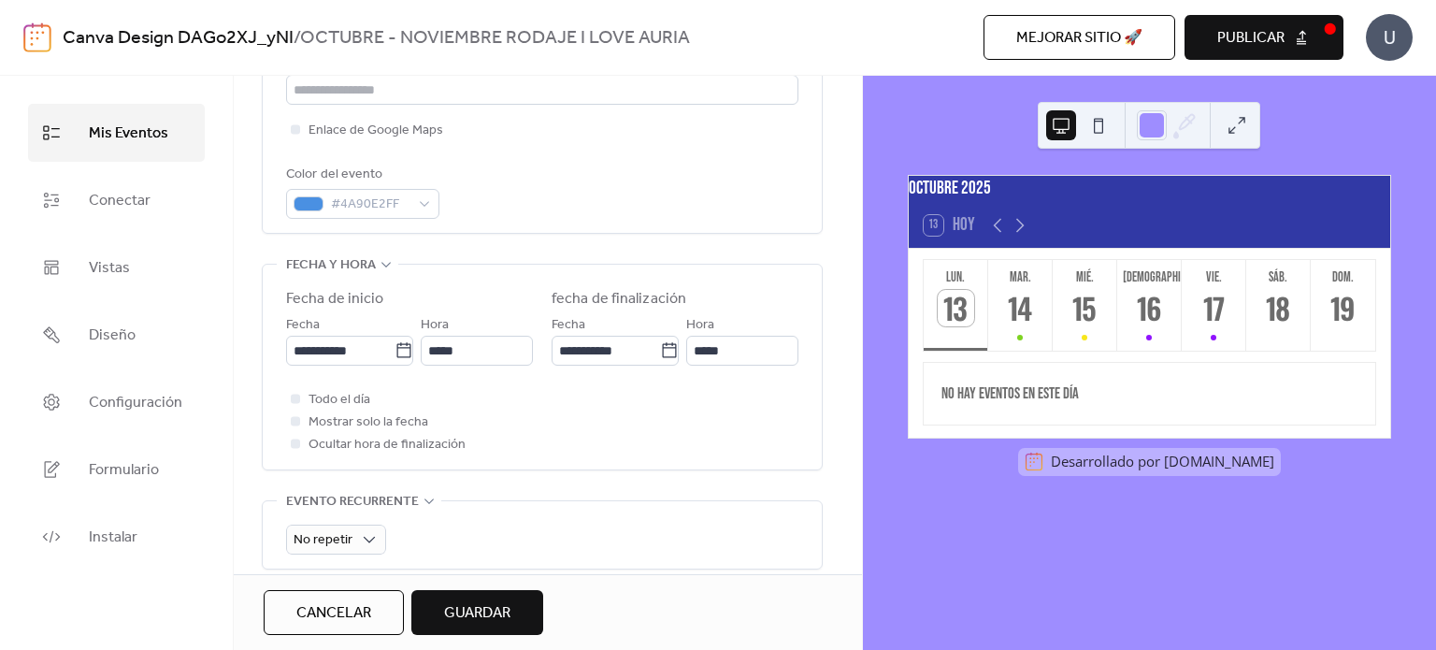
scroll to position [468, 0]
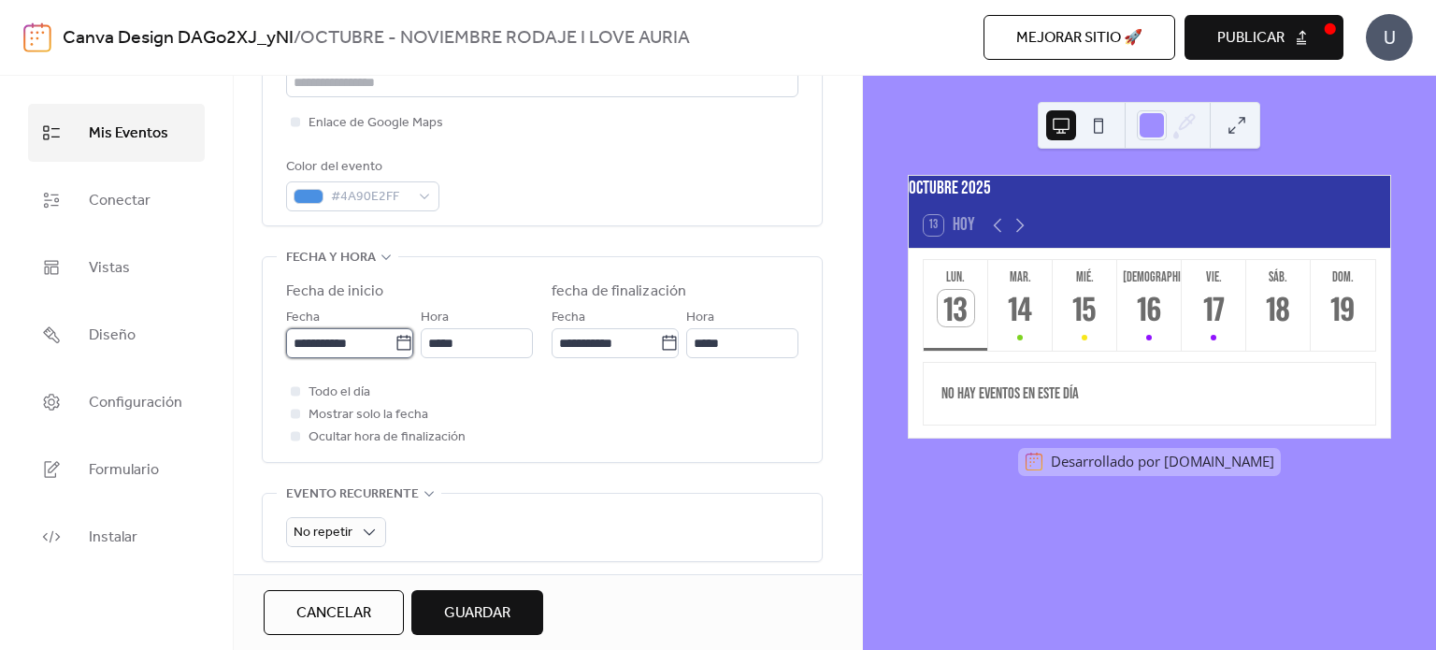
click at [307, 345] on input "**********" at bounding box center [340, 343] width 108 height 30
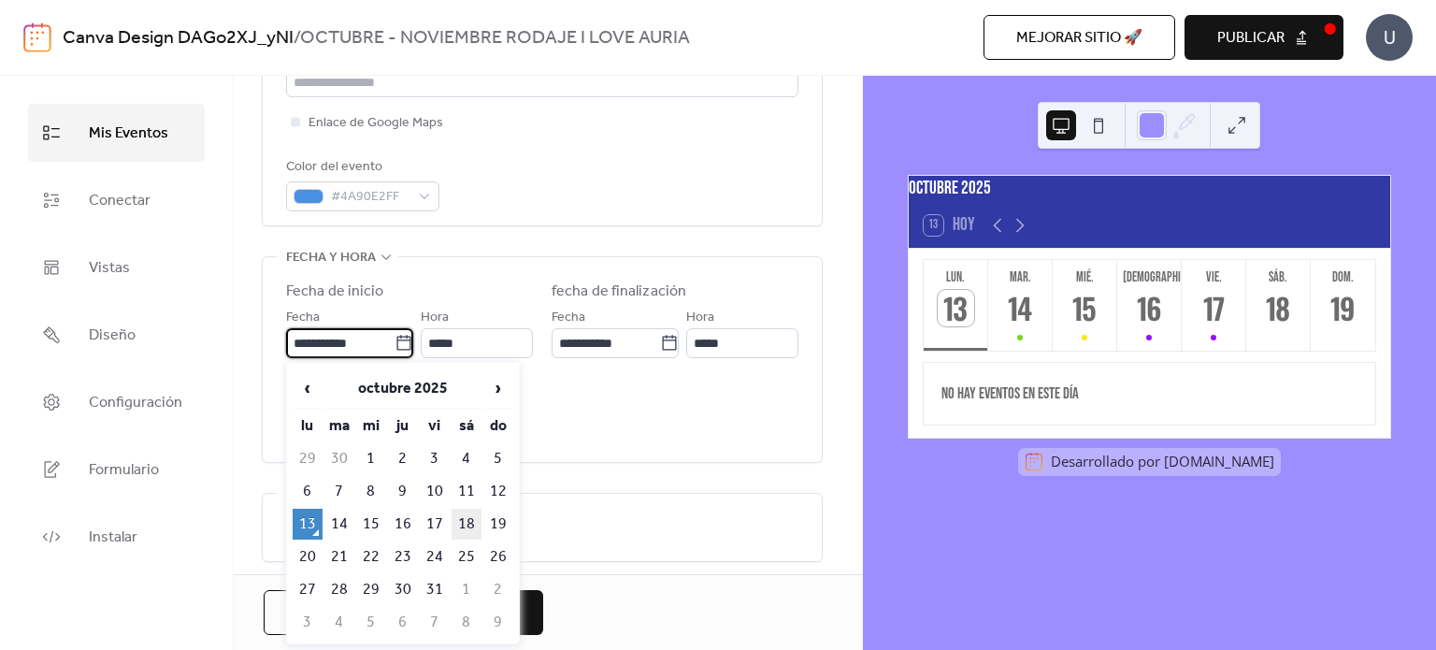
click at [468, 512] on td "18" at bounding box center [467, 524] width 30 height 31
type input "**********"
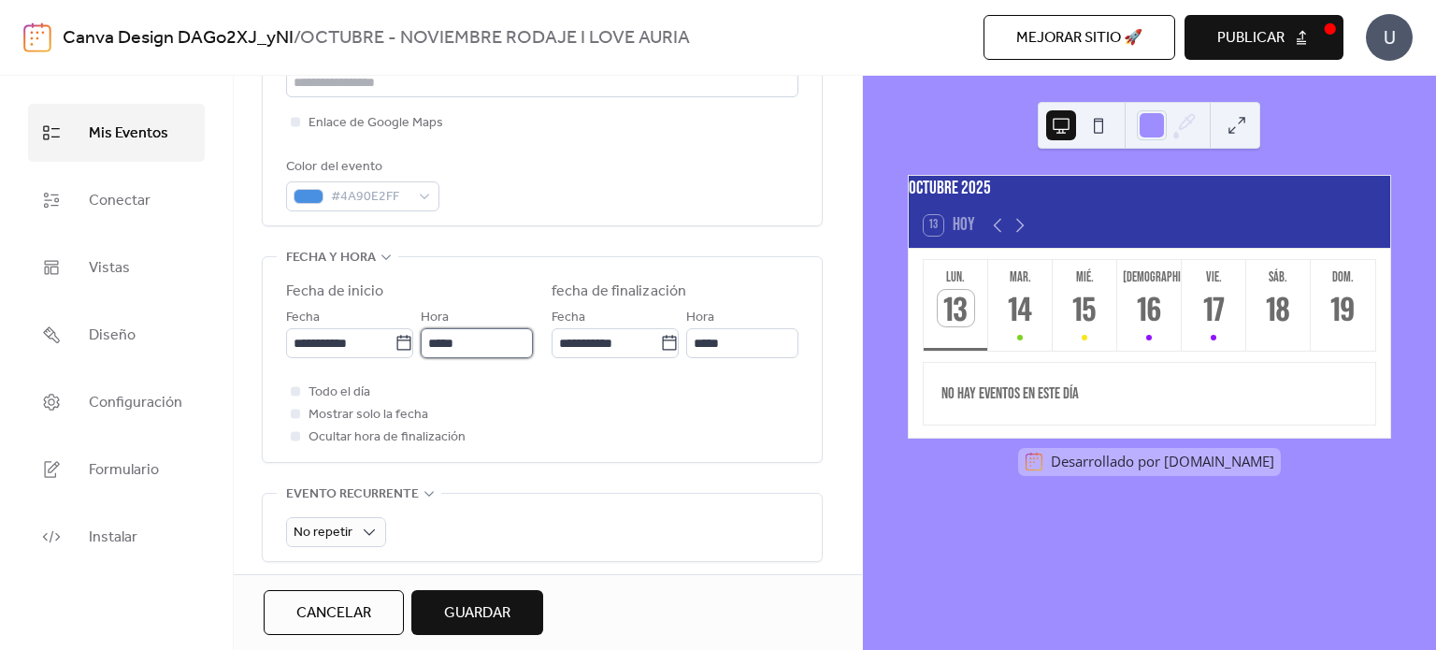
click at [446, 351] on input "*****" at bounding box center [477, 343] width 112 height 30
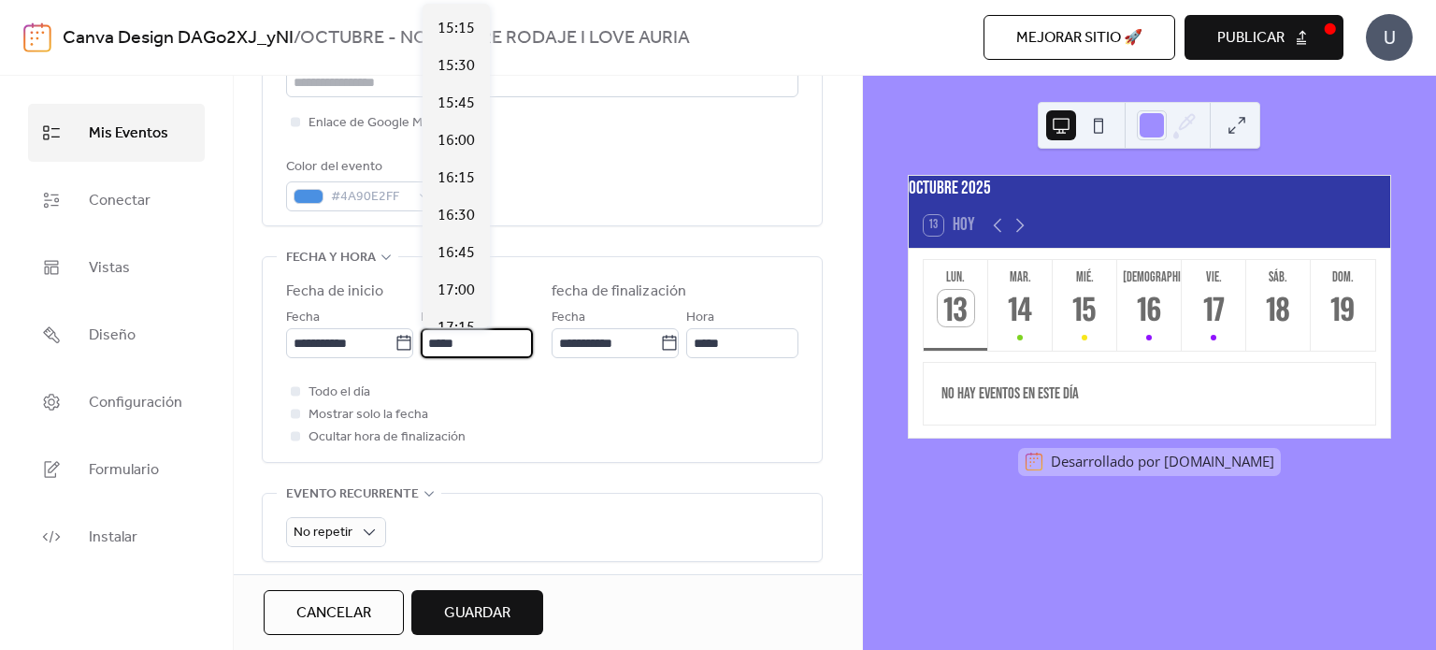
scroll to position [2280, 0]
click at [453, 272] on div "17:00" at bounding box center [456, 285] width 67 height 37
type input "*****"
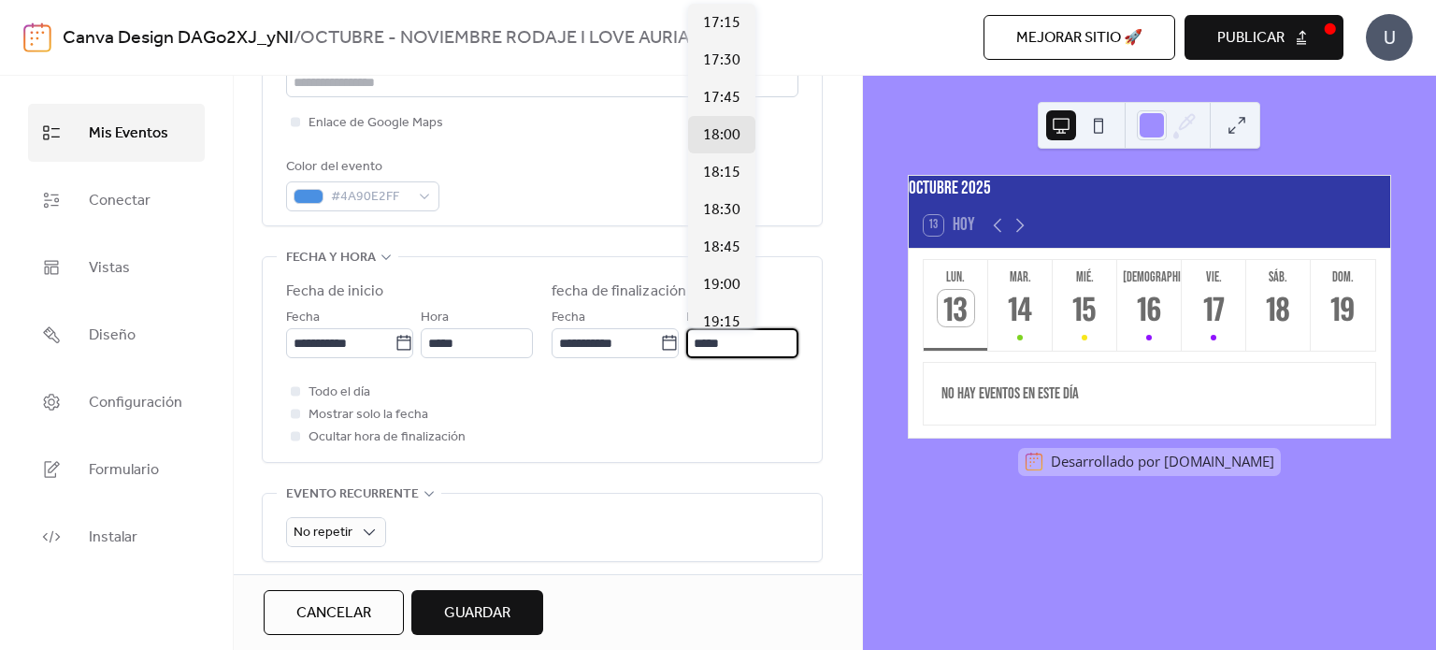
click at [717, 328] on input "*****" at bounding box center [742, 343] width 112 height 30
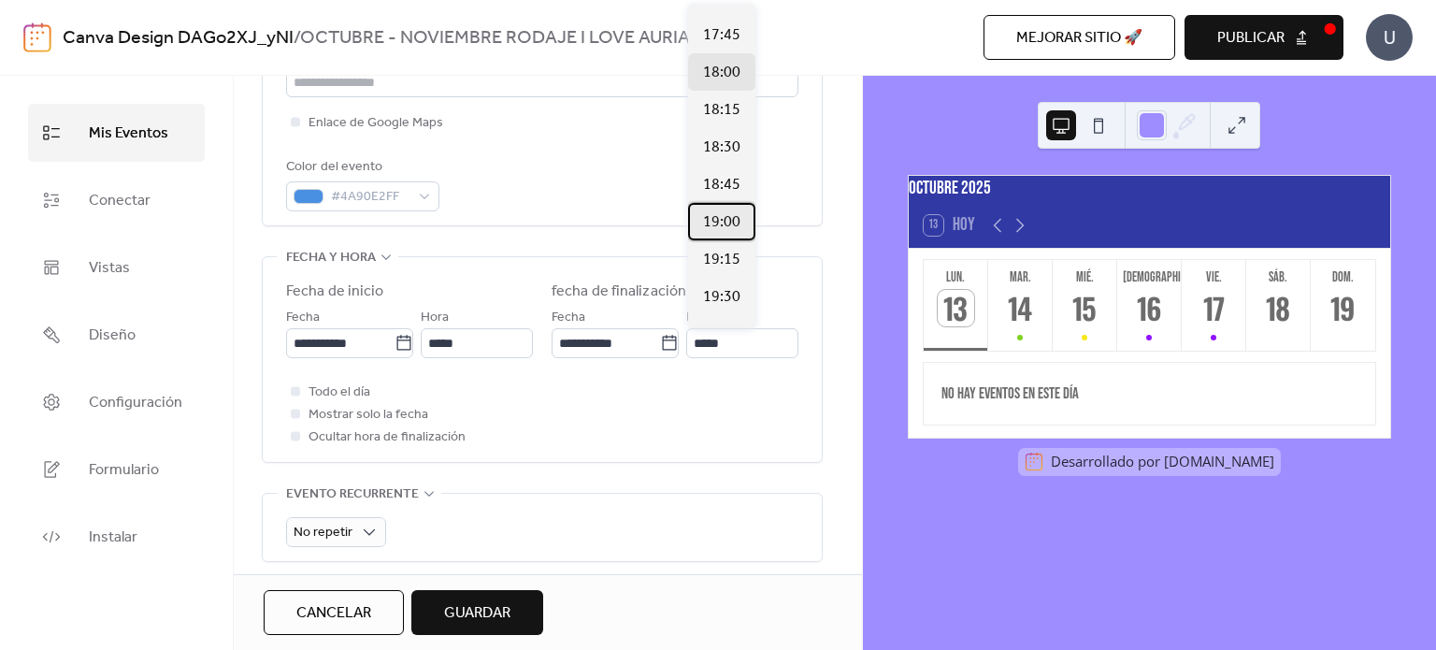
click at [714, 220] on span "19:00" at bounding box center [721, 222] width 37 height 22
type input "*****"
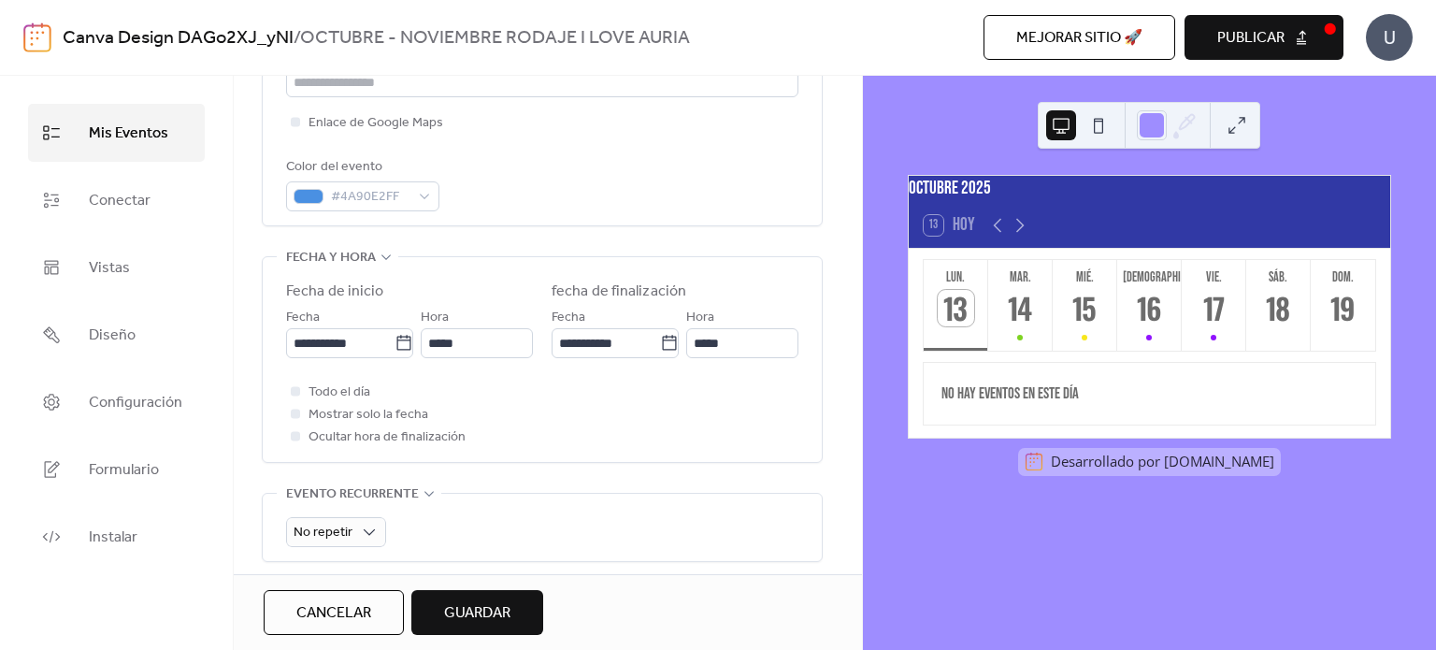
click at [565, 368] on div "**********" at bounding box center [542, 364] width 512 height 167
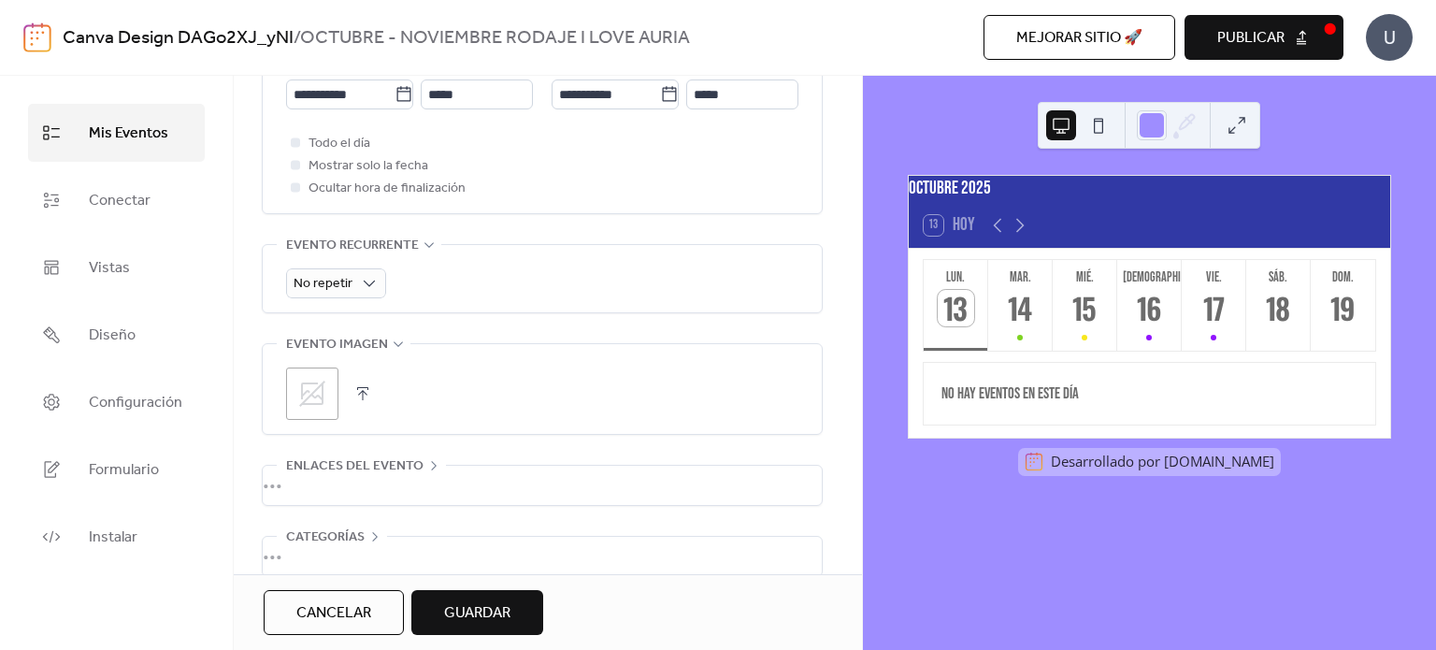
scroll to position [739, 0]
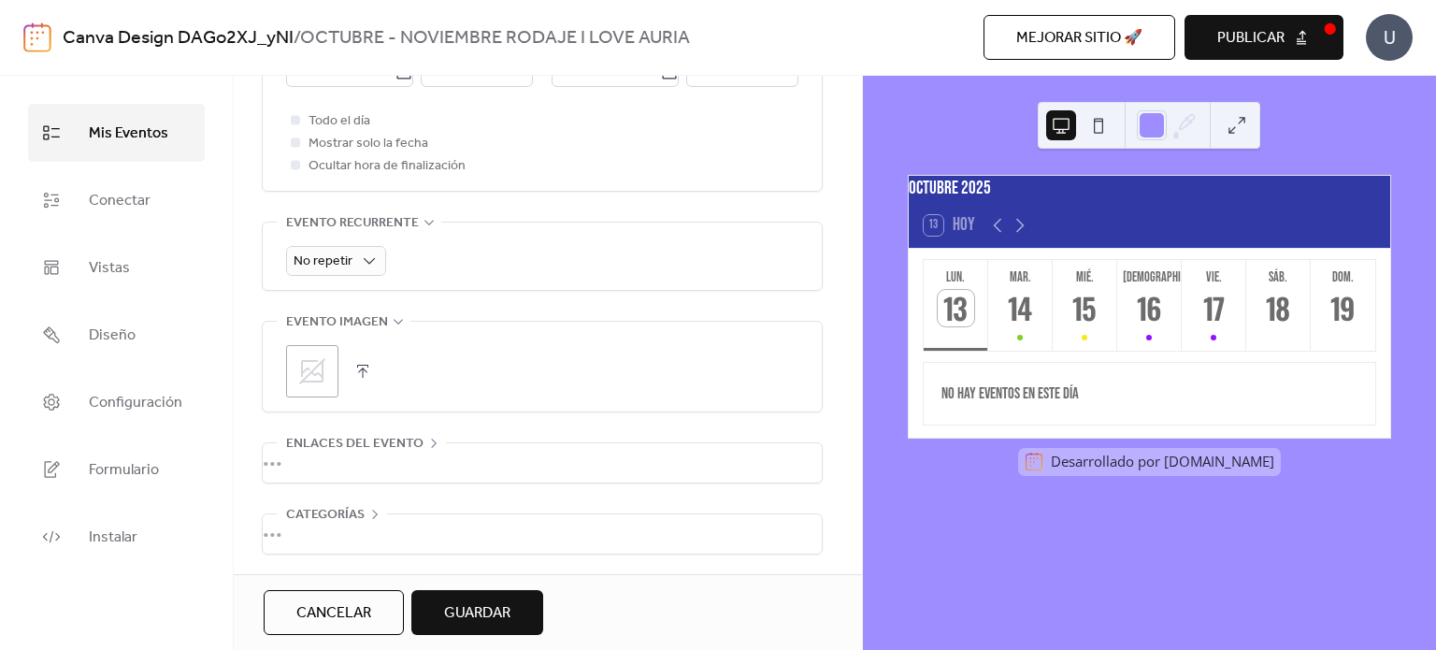
click at [473, 613] on span "Guardar" at bounding box center [477, 613] width 66 height 22
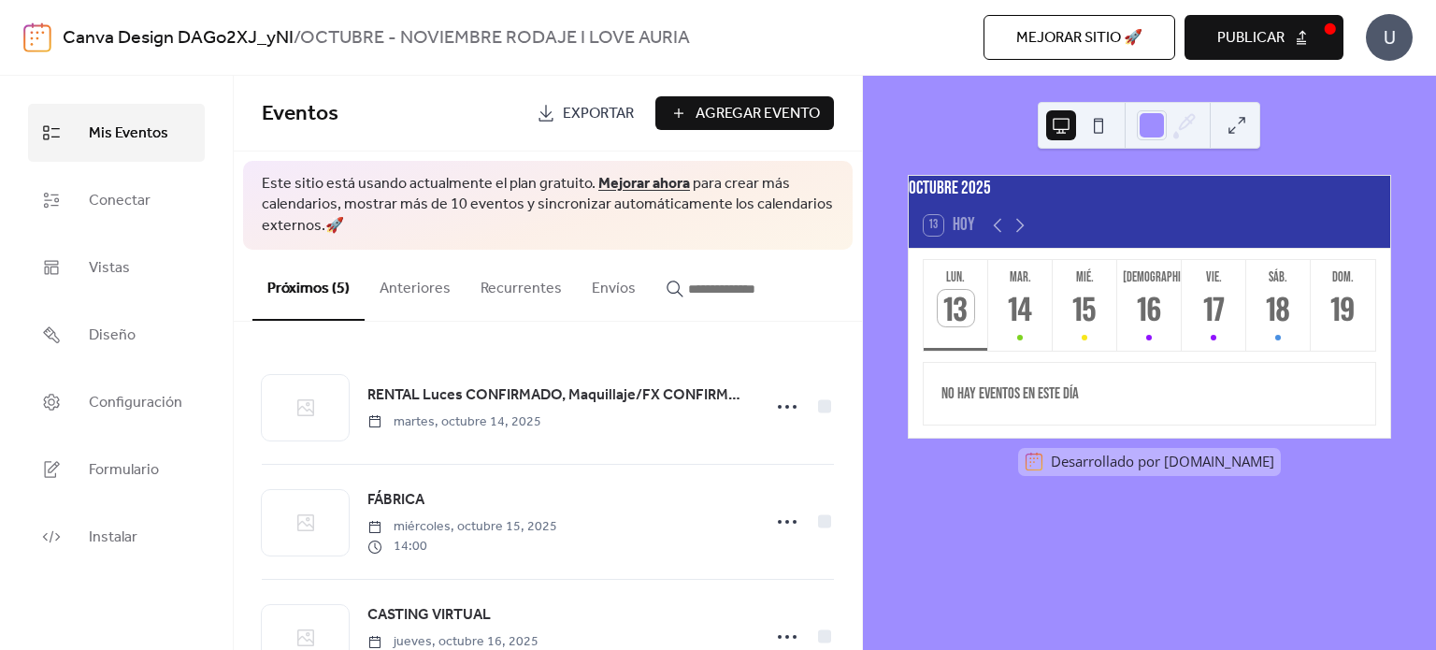
click at [733, 103] on span "Agregar Evento" at bounding box center [758, 114] width 124 height 22
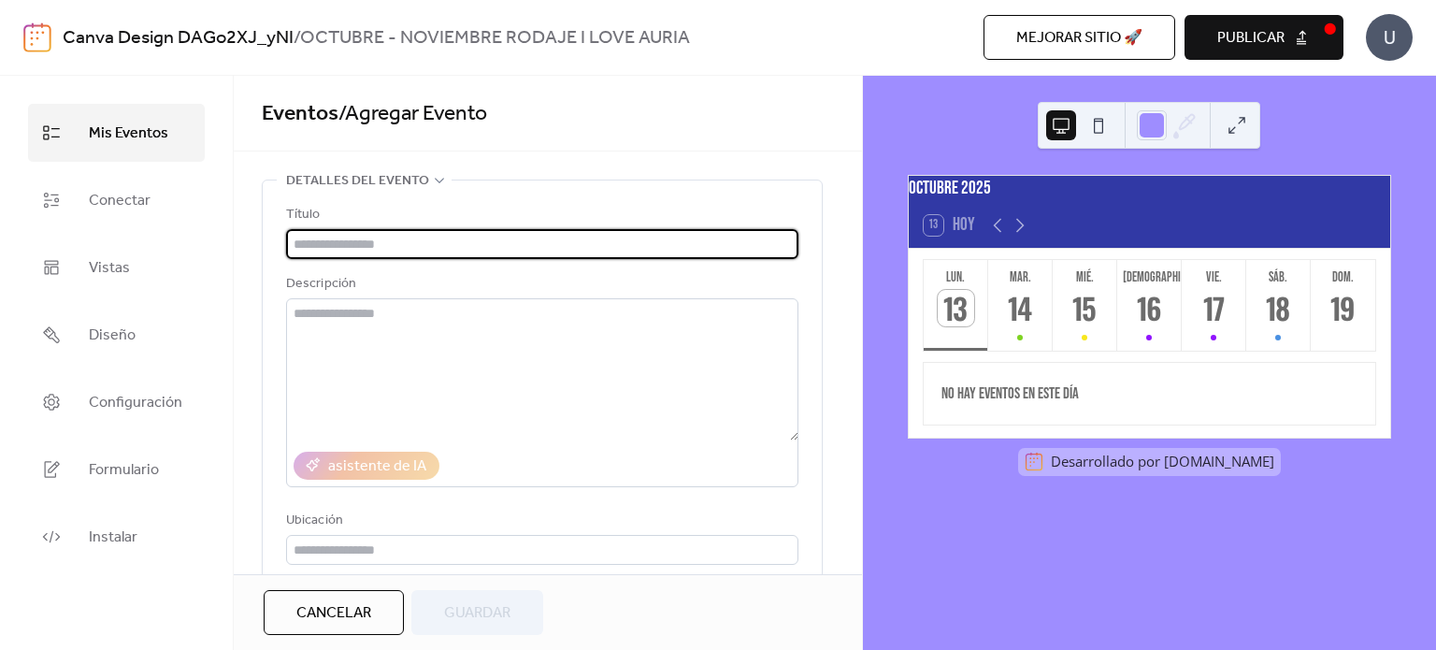
click at [521, 233] on input "text" at bounding box center [542, 244] width 512 height 30
type input "**********"
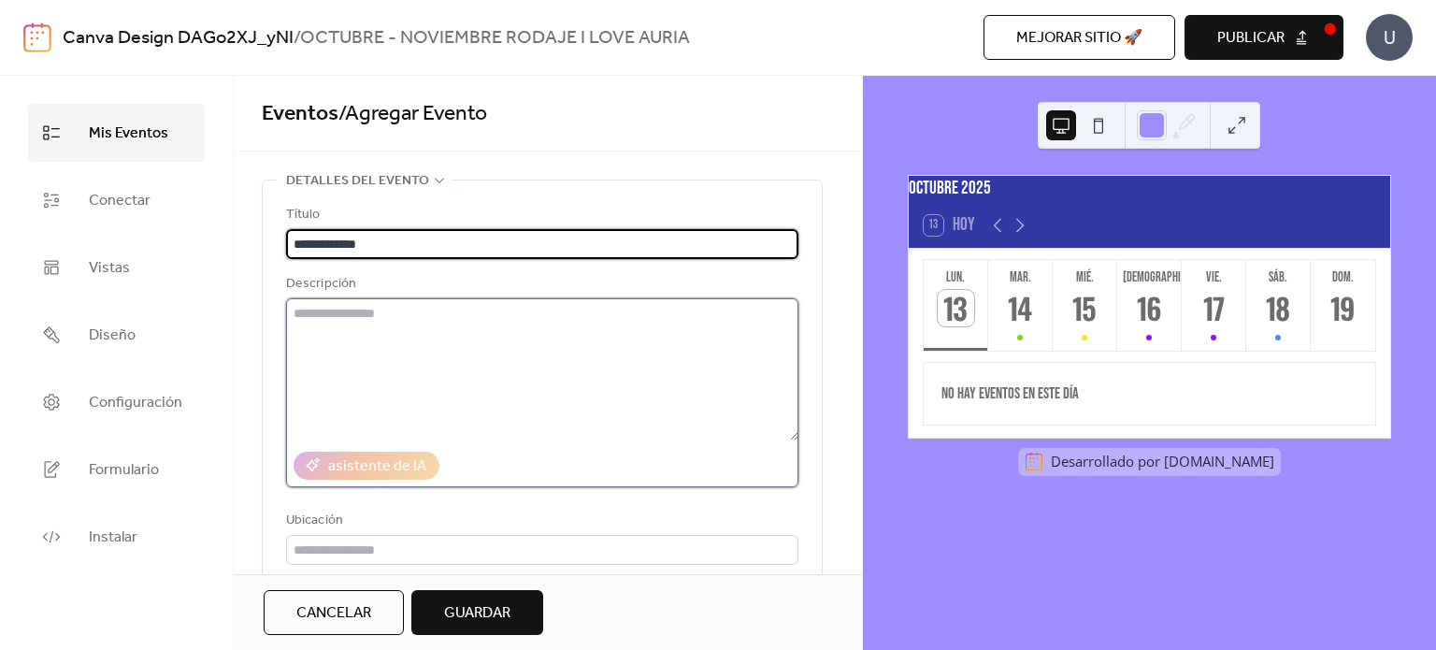
click at [482, 339] on textarea at bounding box center [542, 369] width 512 height 142
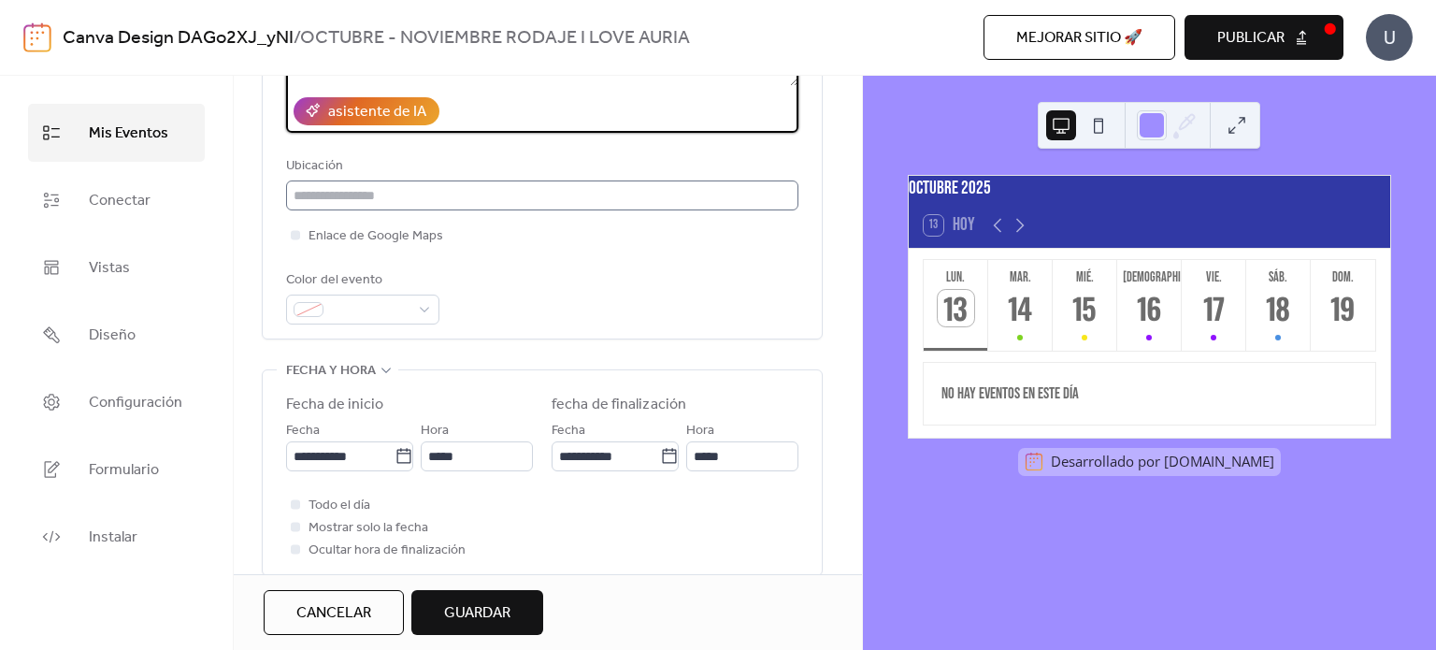
scroll to position [355, 0]
type textarea "**********"
click at [291, 515] on label "Mostrar solo la fecha" at bounding box center [357, 526] width 142 height 22
click at [292, 499] on div at bounding box center [295, 502] width 9 height 9
click at [296, 498] on div at bounding box center [295, 502] width 9 height 9
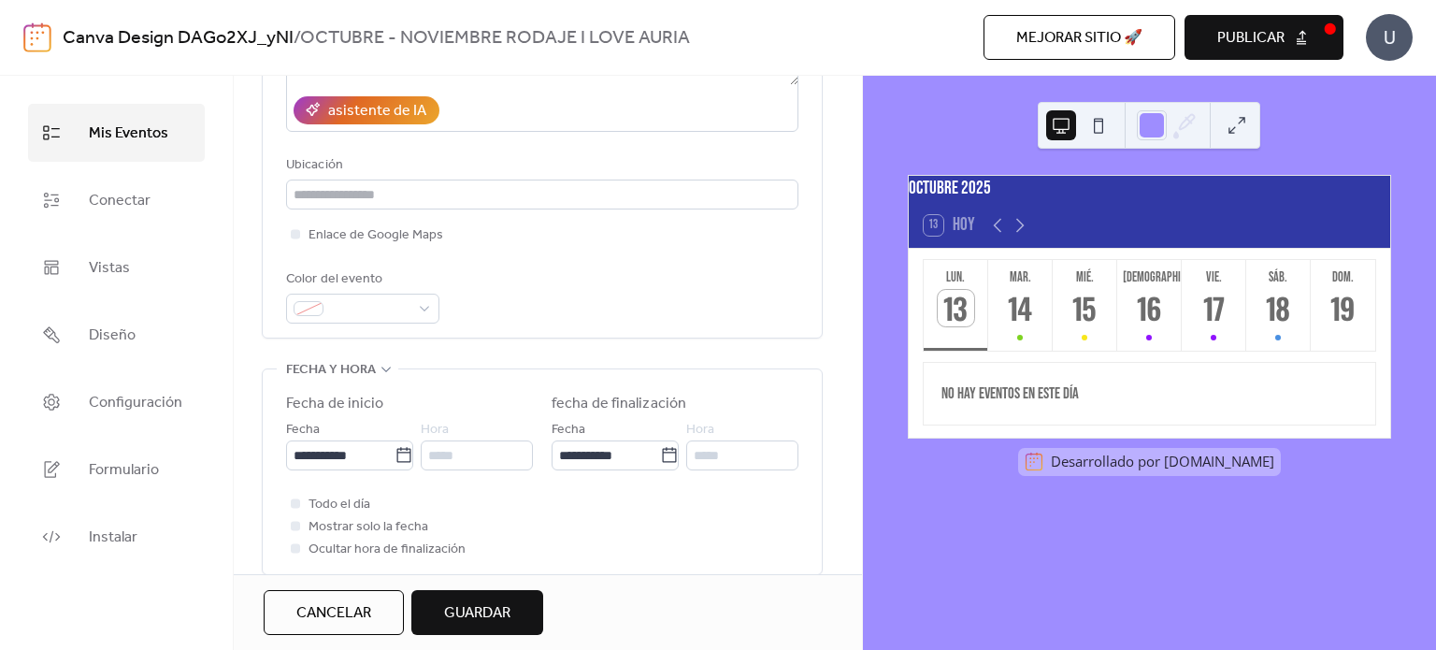
click at [305, 505] on label "Todo el día" at bounding box center [328, 504] width 84 height 22
click at [296, 508] on div at bounding box center [295, 503] width 19 height 19
click at [294, 531] on div at bounding box center [295, 525] width 19 height 19
click at [292, 512] on div at bounding box center [295, 503] width 19 height 19
click at [314, 448] on input "**********" at bounding box center [340, 455] width 108 height 30
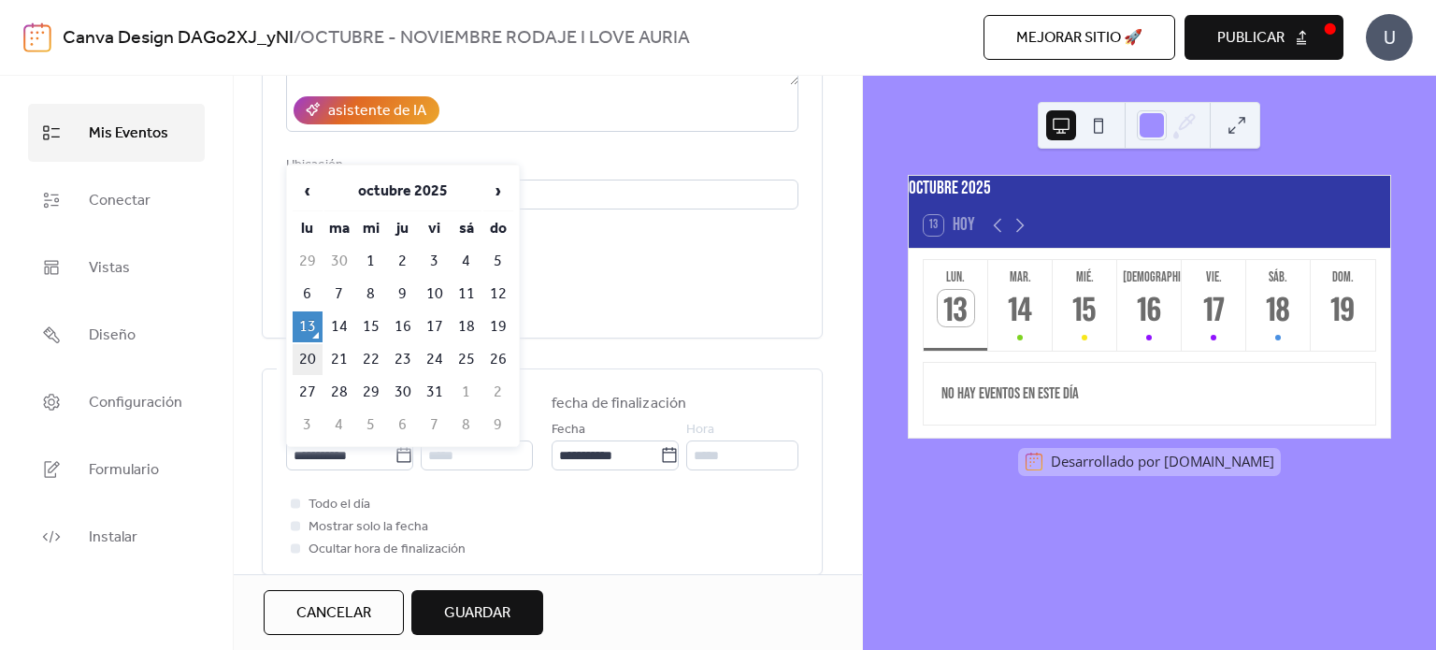
click at [310, 352] on td "20" at bounding box center [308, 359] width 30 height 31
type input "**********"
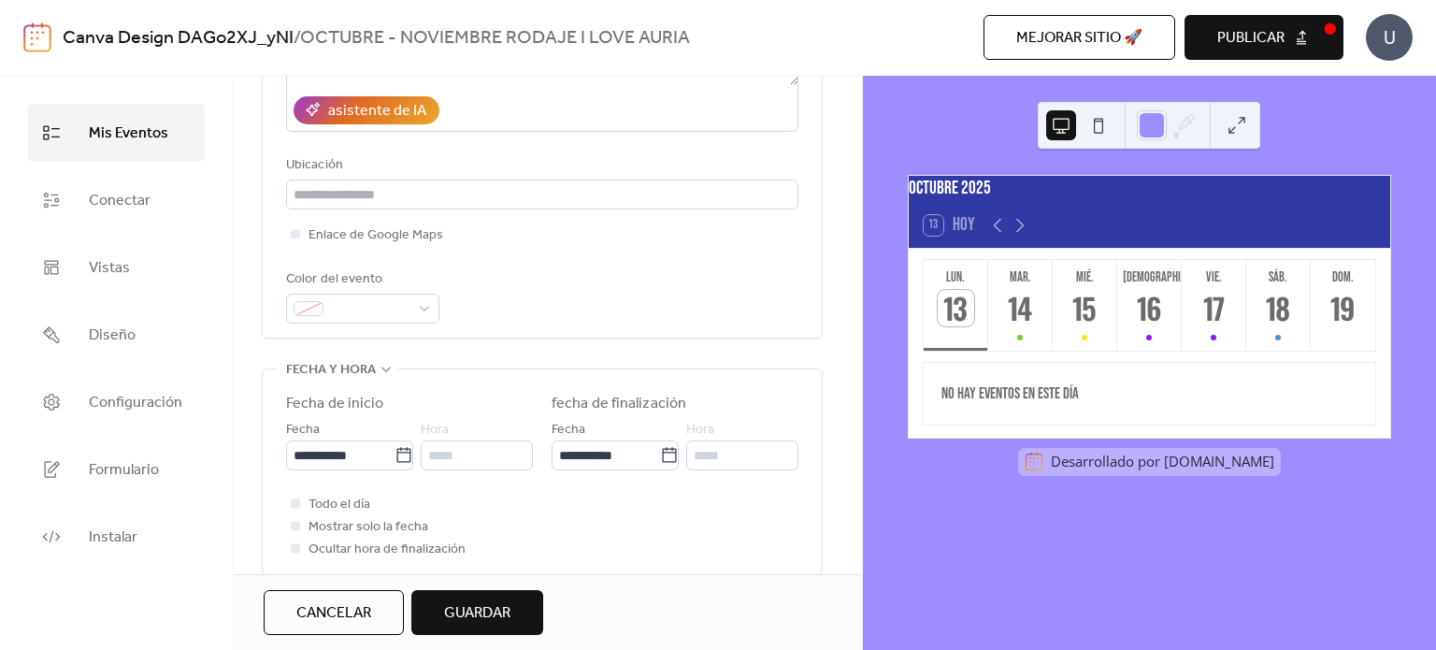
click at [575, 274] on div "Color del evento" at bounding box center [542, 295] width 512 height 55
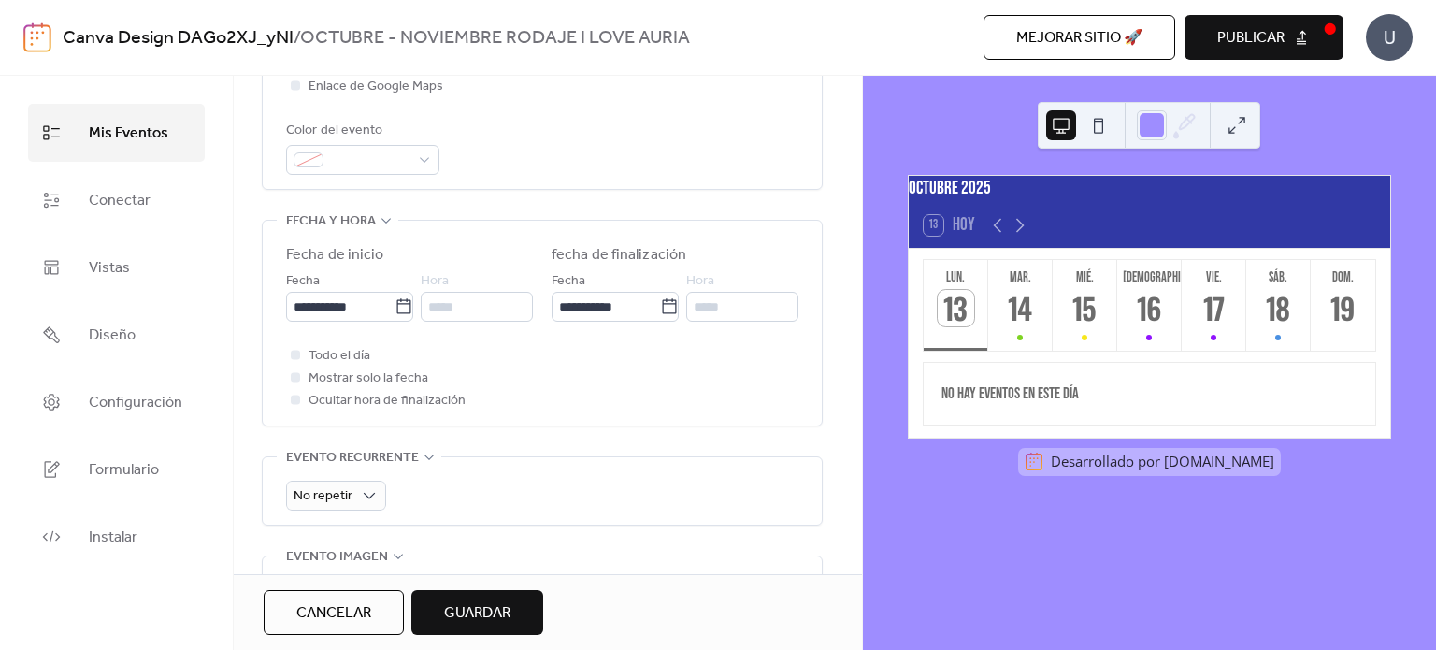
scroll to position [516, 0]
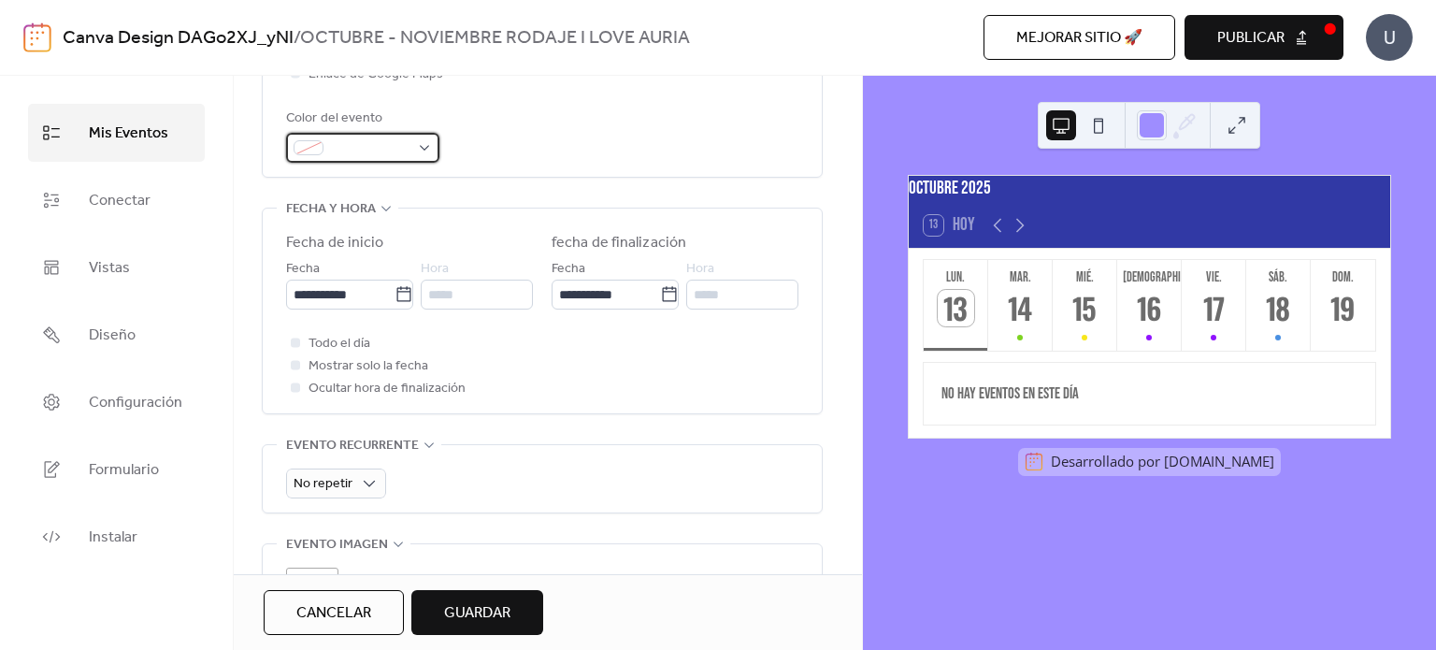
click at [429, 153] on div at bounding box center [362, 148] width 153 height 30
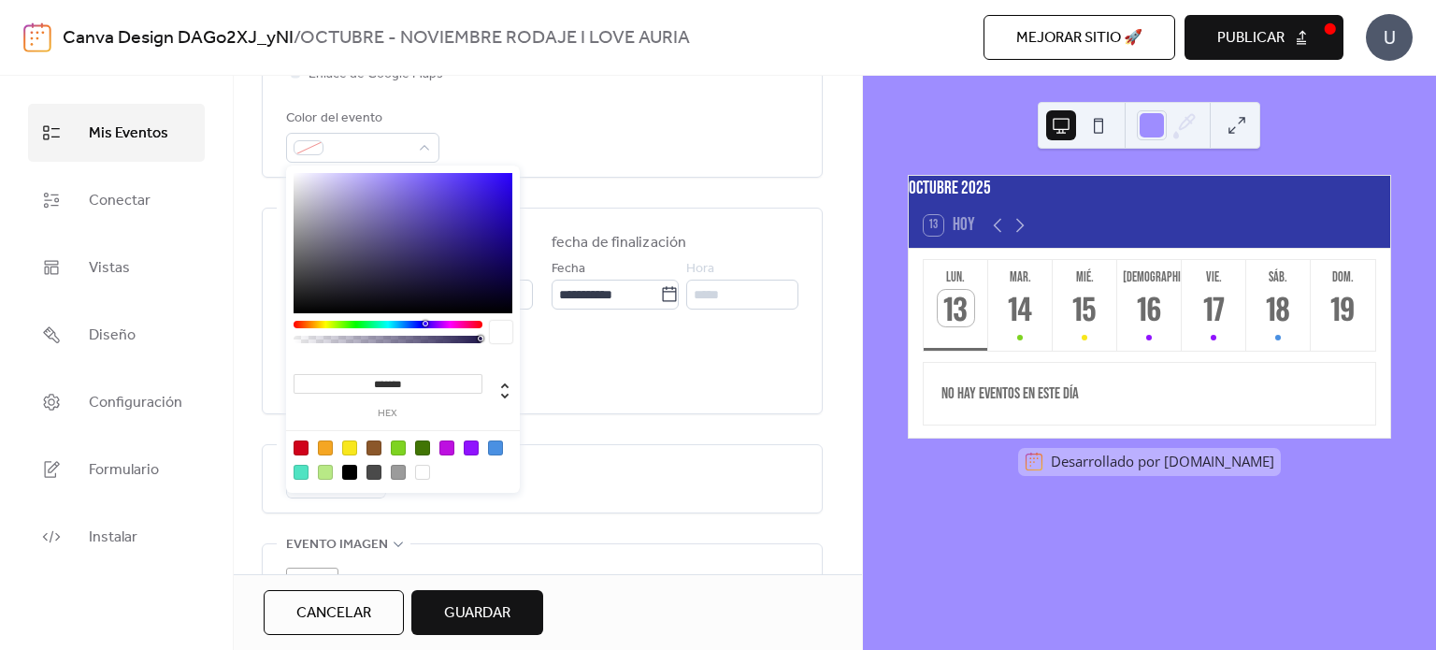
click at [420, 452] on div at bounding box center [422, 447] width 15 height 15
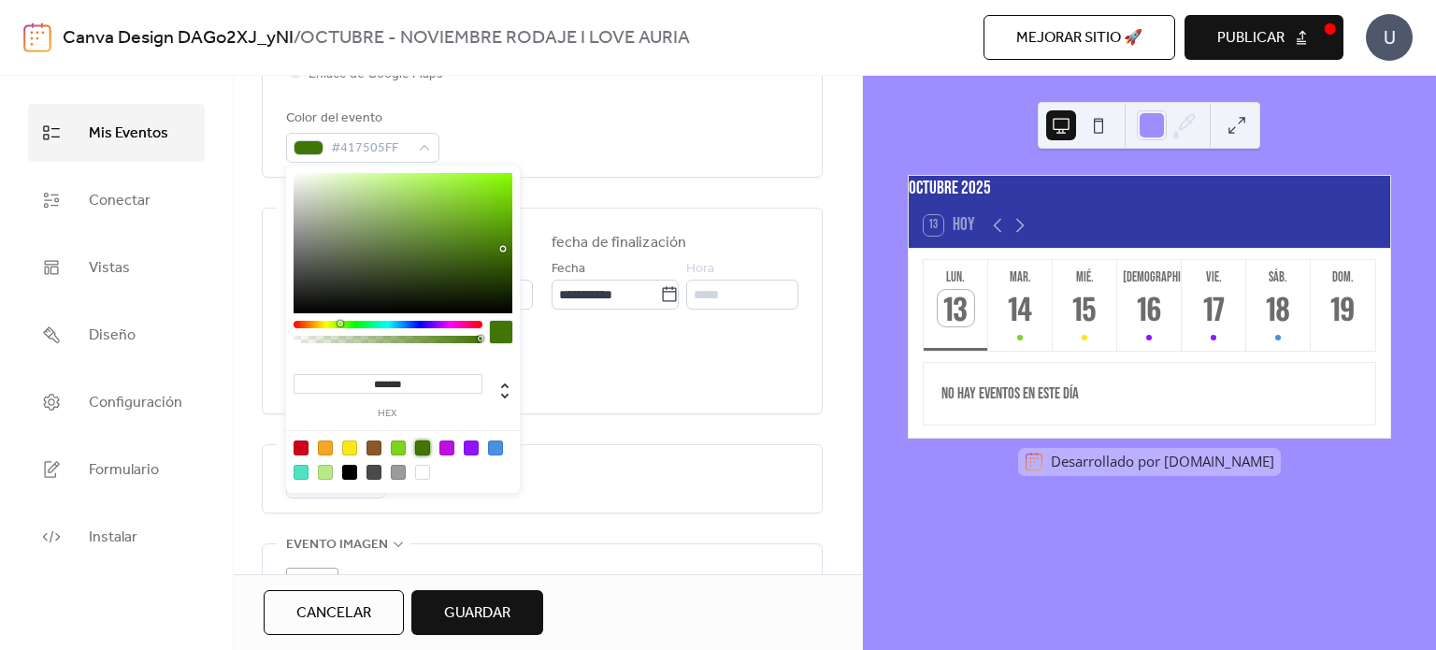
click at [296, 447] on div at bounding box center [301, 447] width 15 height 15
type input "*******"
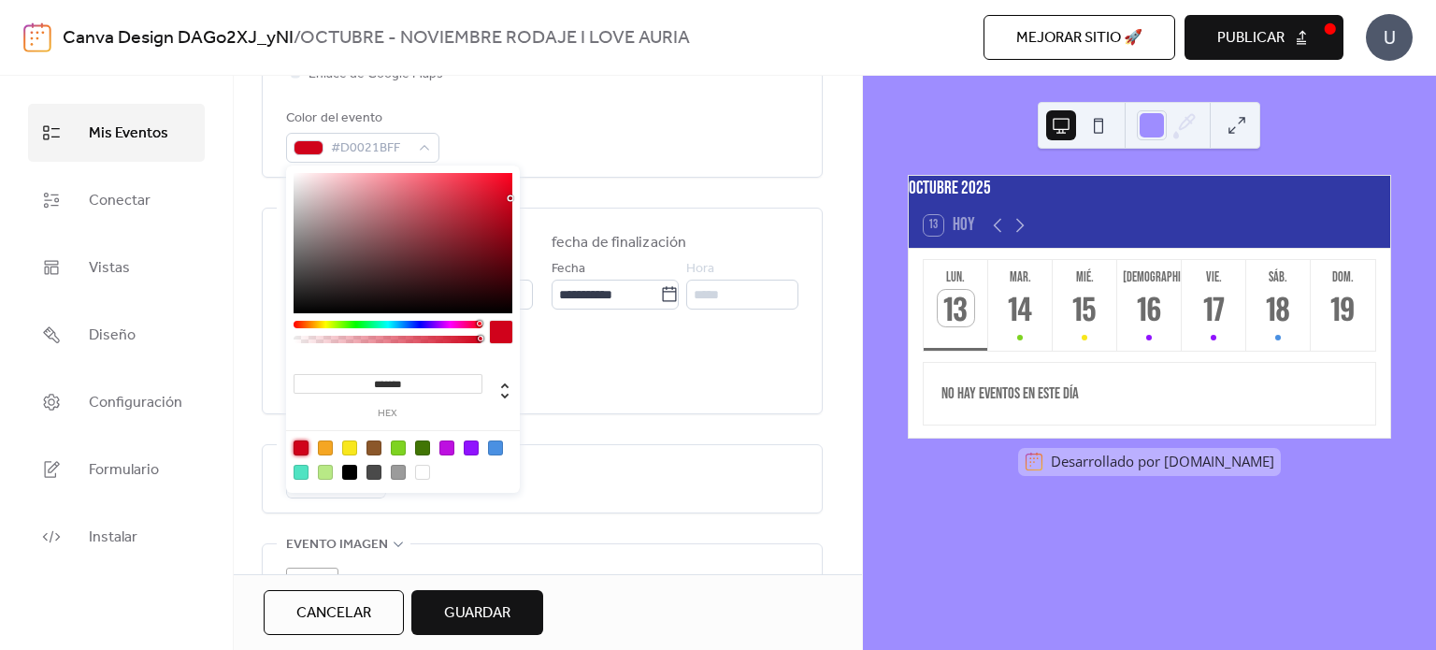
click at [562, 388] on div "Todo el día Mostrar solo la fecha Ocultar hora de finalización" at bounding box center [542, 365] width 512 height 67
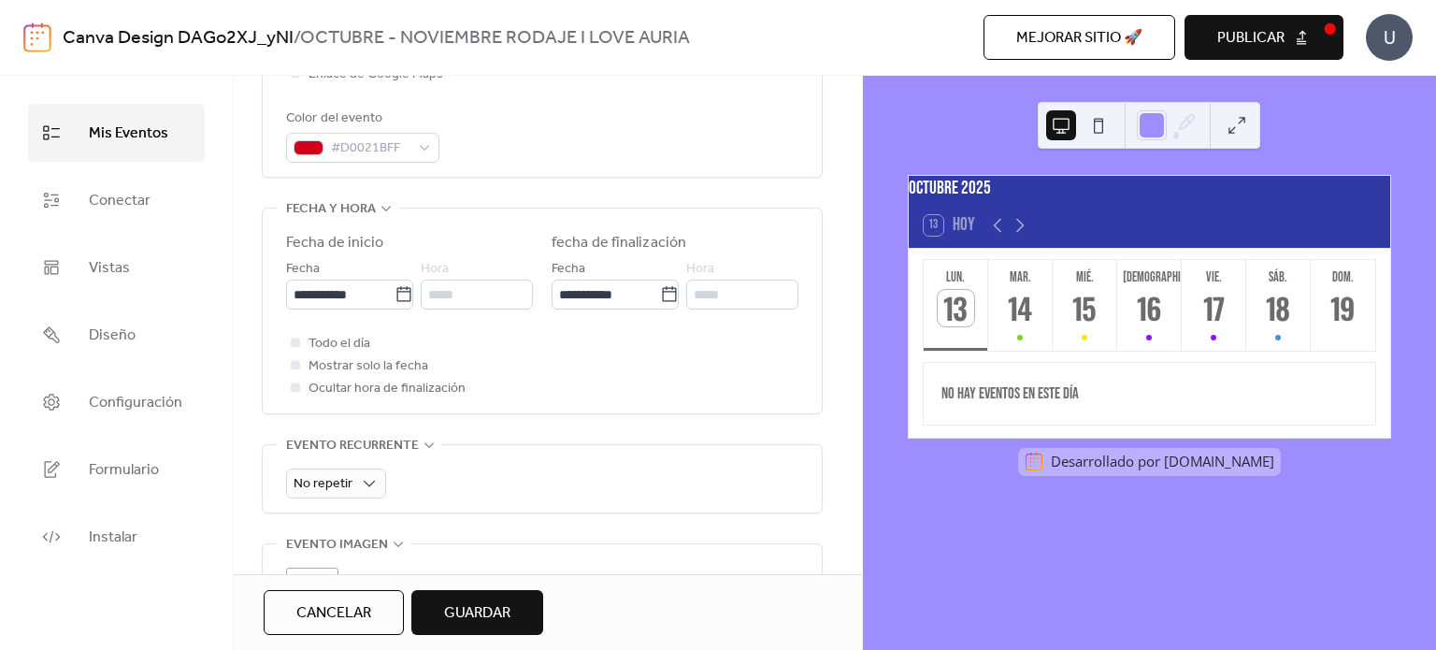
click at [510, 602] on span "Guardar" at bounding box center [477, 613] width 66 height 22
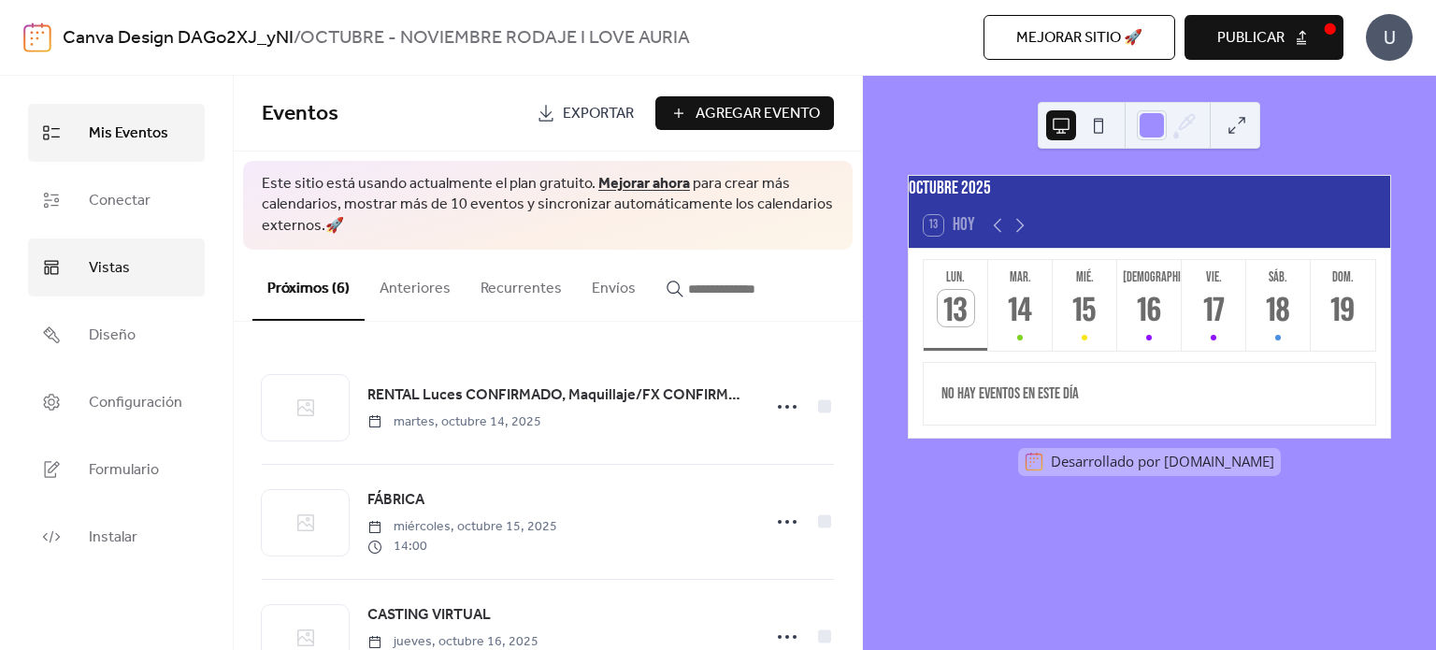
click at [100, 286] on link "Vistas" at bounding box center [116, 267] width 177 height 58
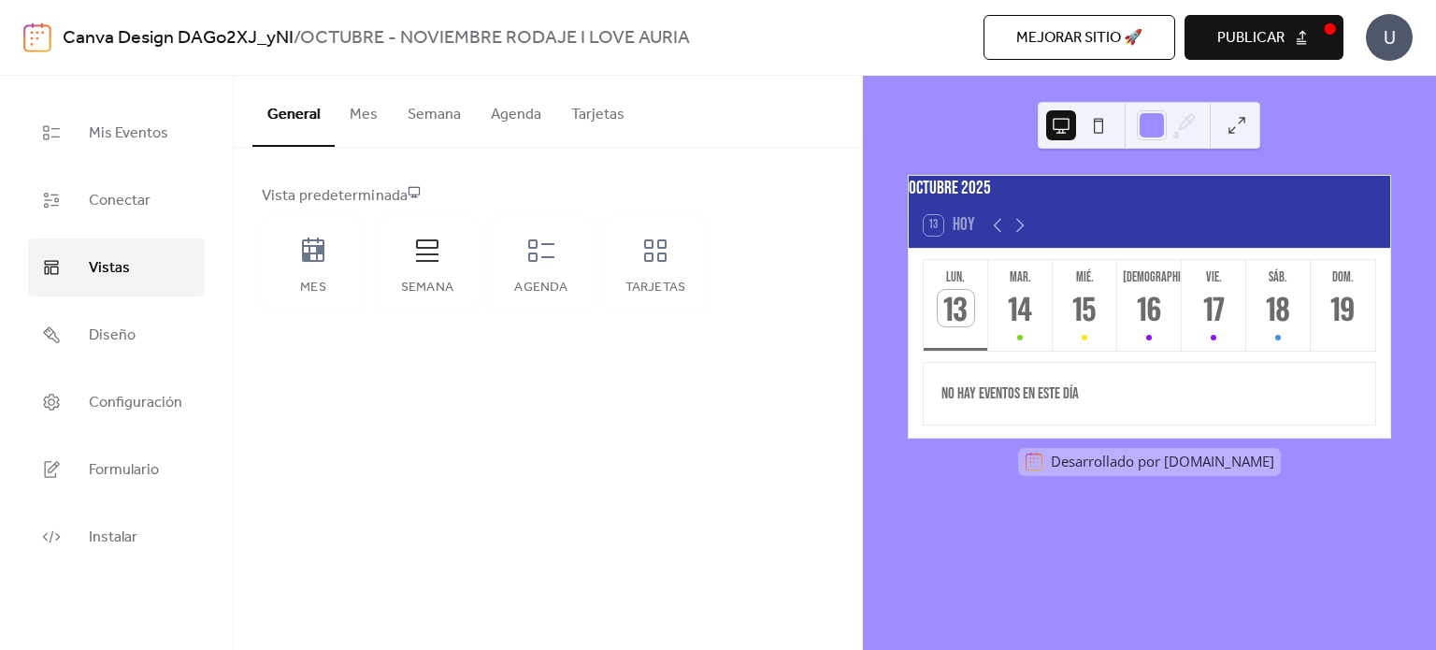
click at [366, 115] on button "Mes" at bounding box center [364, 110] width 58 height 69
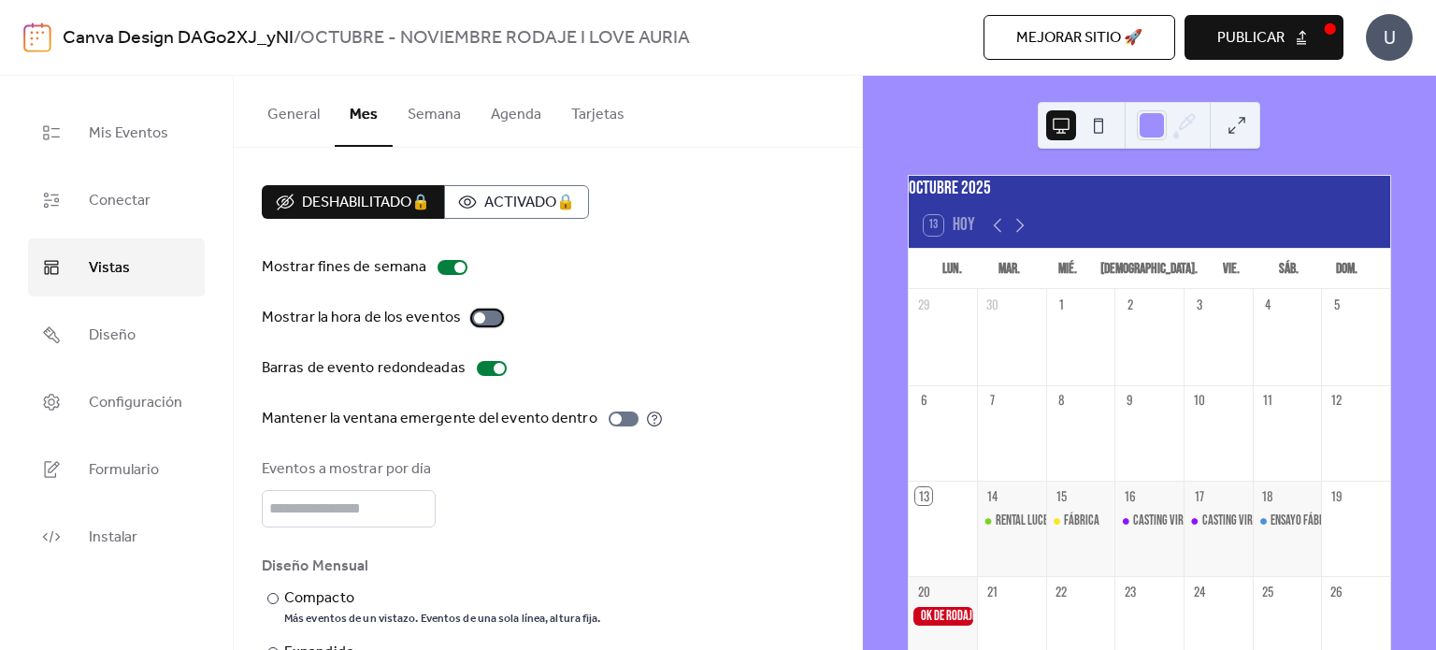
click at [483, 325] on div at bounding box center [487, 317] width 30 height 15
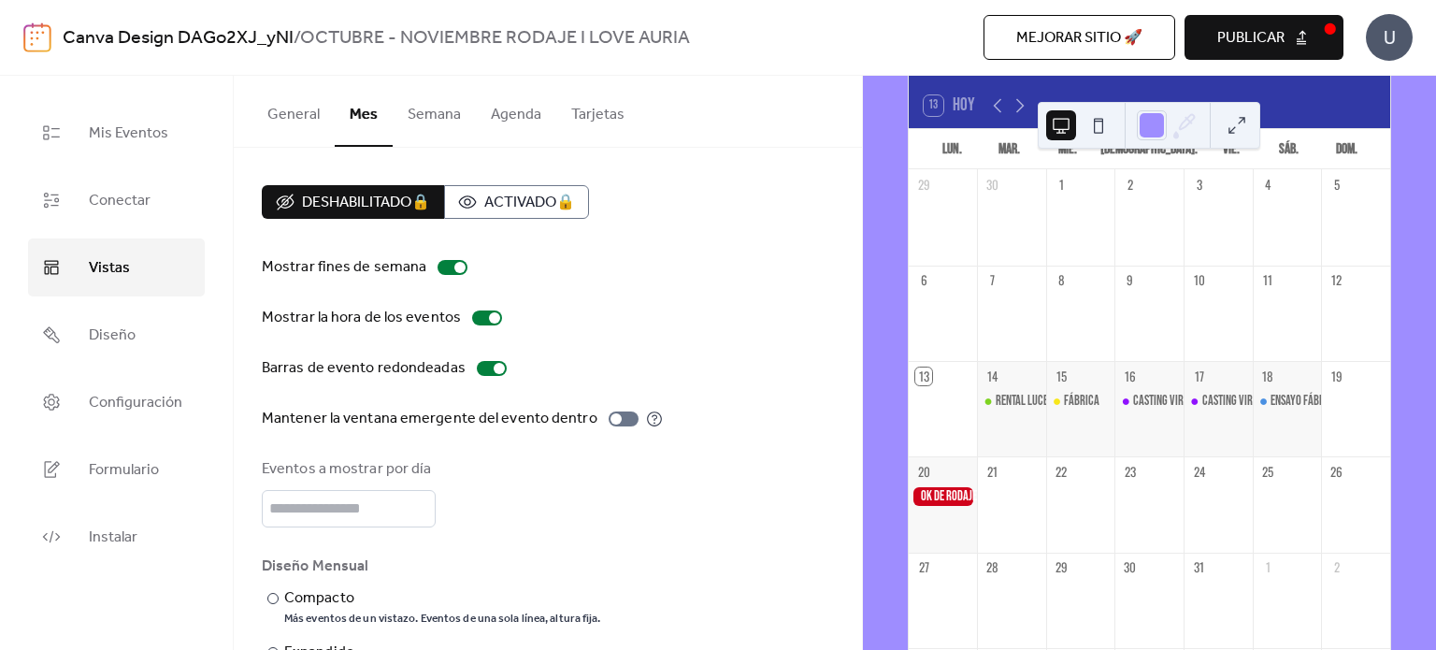
click at [460, 121] on button "Semana" at bounding box center [434, 110] width 83 height 69
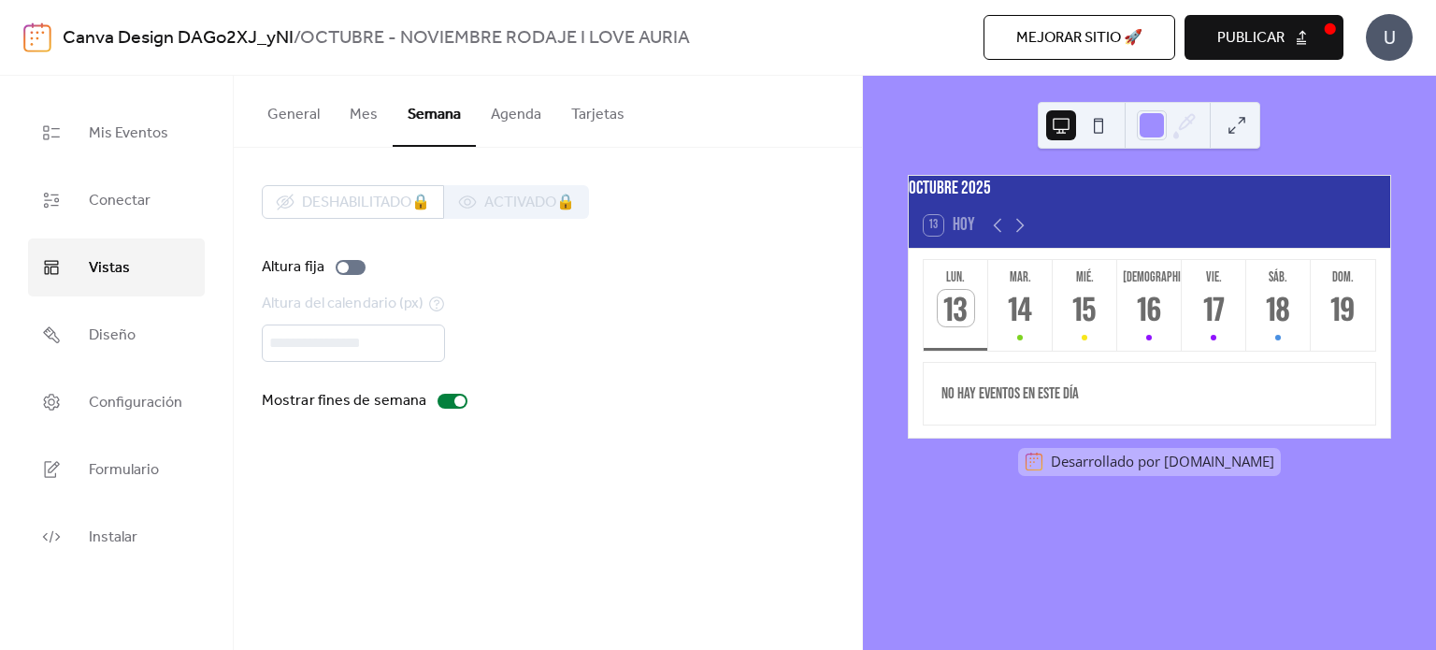
click at [512, 112] on button "Agenda" at bounding box center [516, 110] width 80 height 69
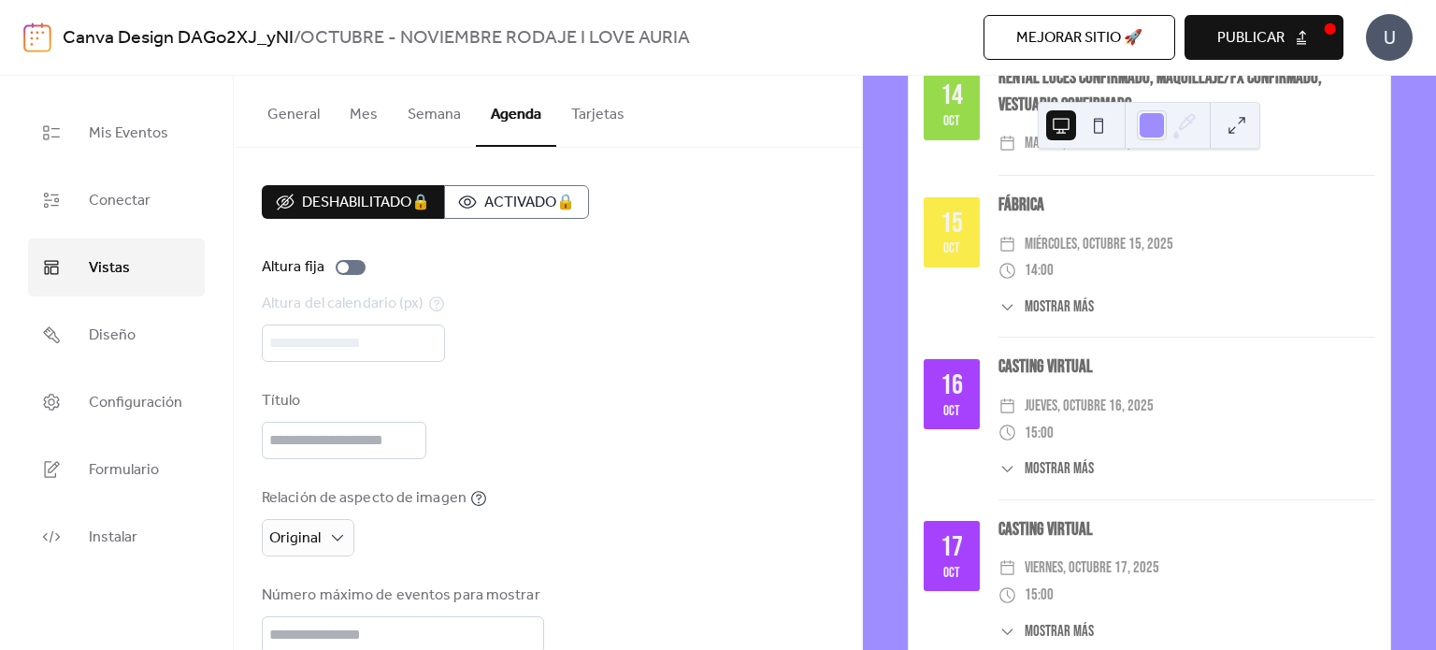
click at [574, 134] on button "Tarjetas" at bounding box center [597, 110] width 83 height 69
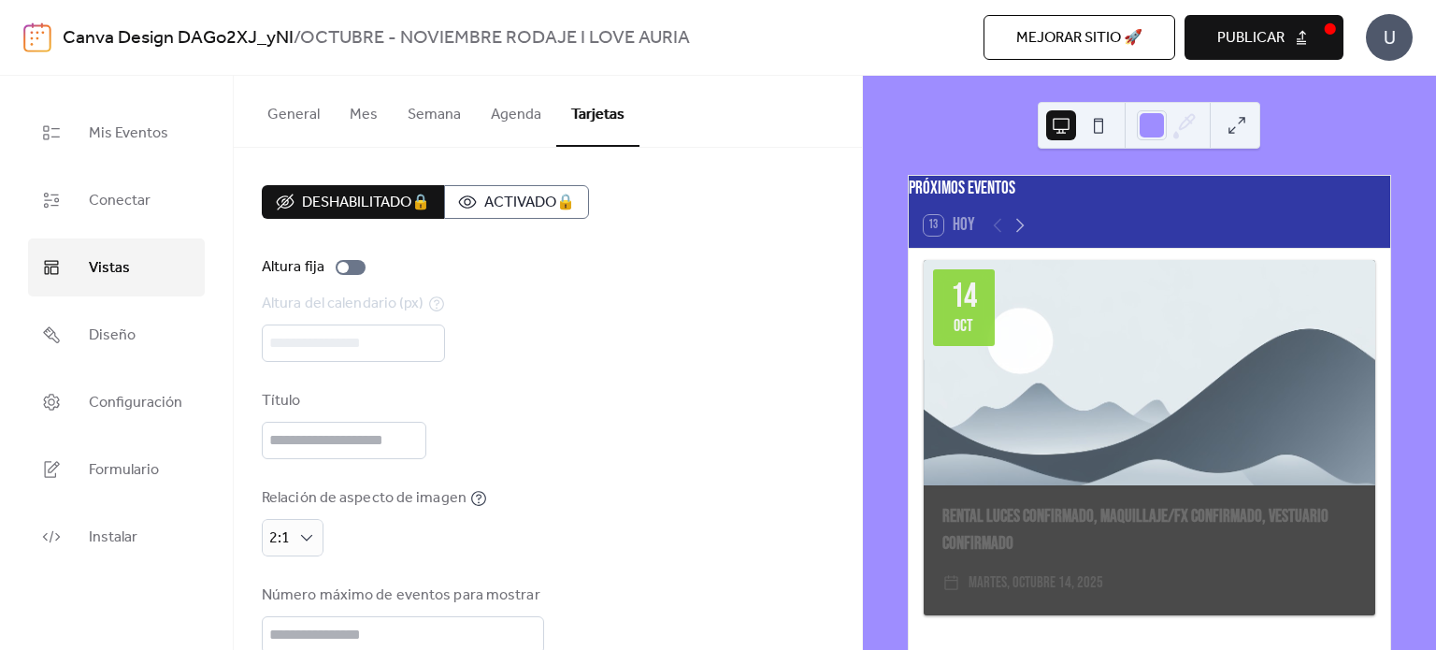
click at [501, 123] on button "Agenda" at bounding box center [516, 110] width 80 height 69
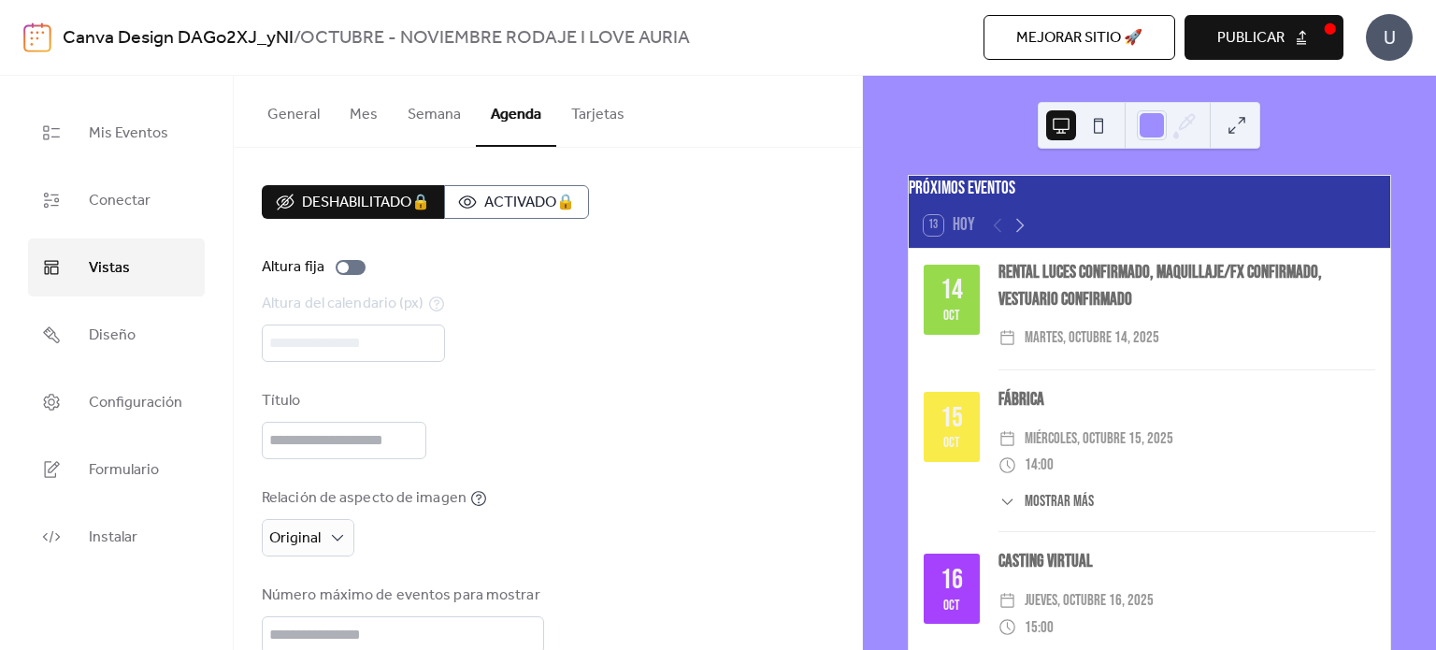
click at [338, 119] on button "Mes" at bounding box center [364, 110] width 58 height 69
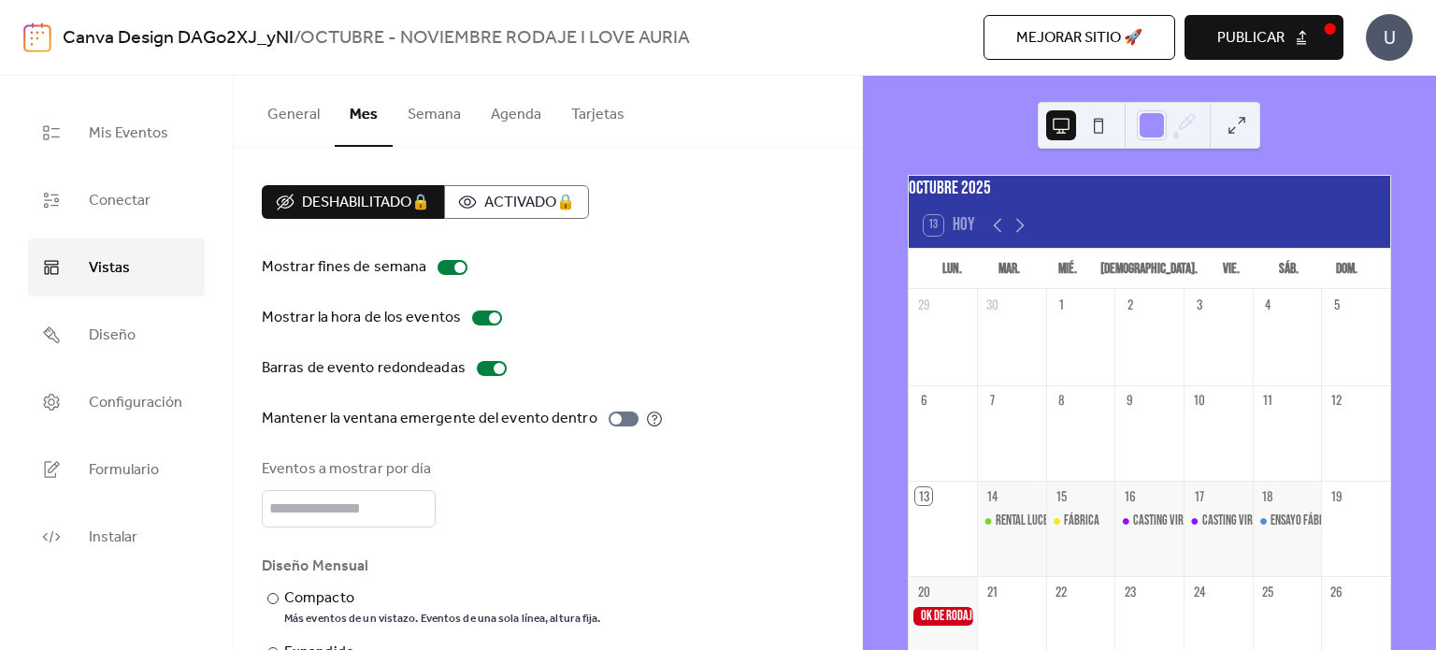
click at [338, 119] on button "Mes" at bounding box center [364, 111] width 58 height 71
click at [307, 122] on button "General" at bounding box center [294, 110] width 82 height 69
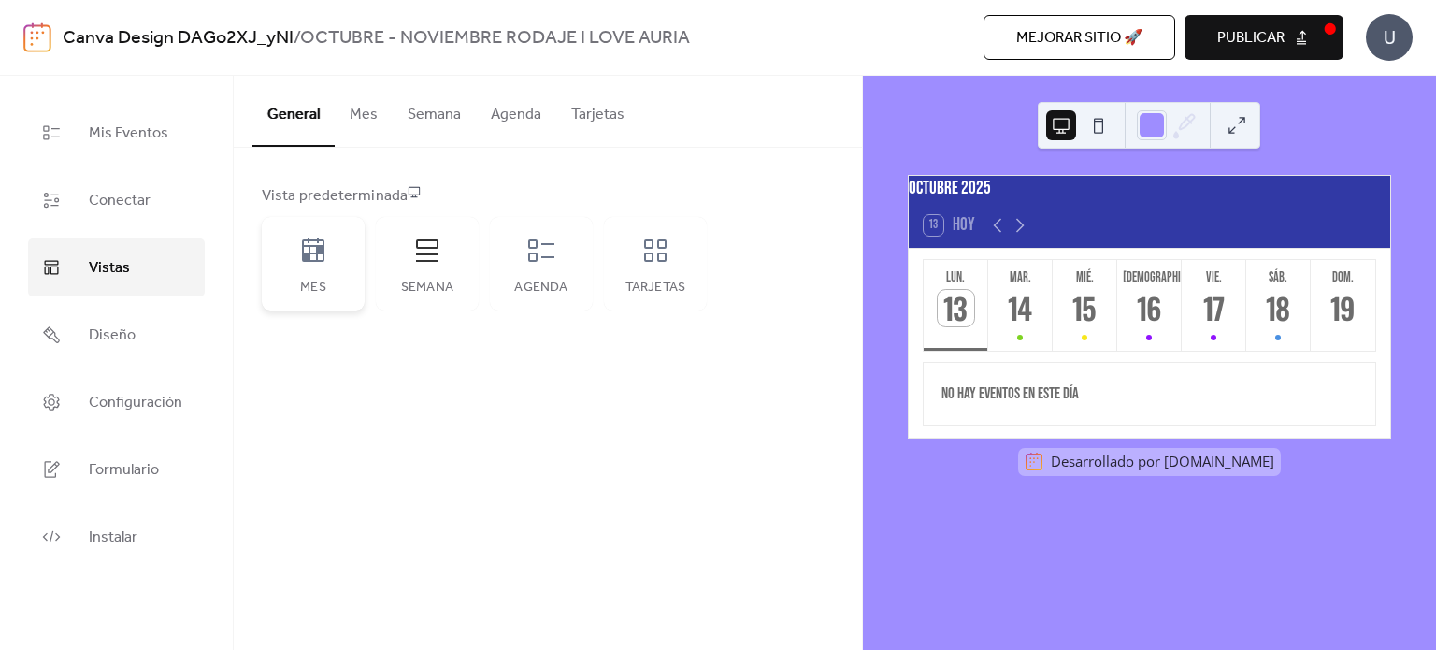
click at [342, 272] on div "Mes" at bounding box center [313, 264] width 103 height 94
click at [337, 274] on div "Mes" at bounding box center [313, 264] width 103 height 94
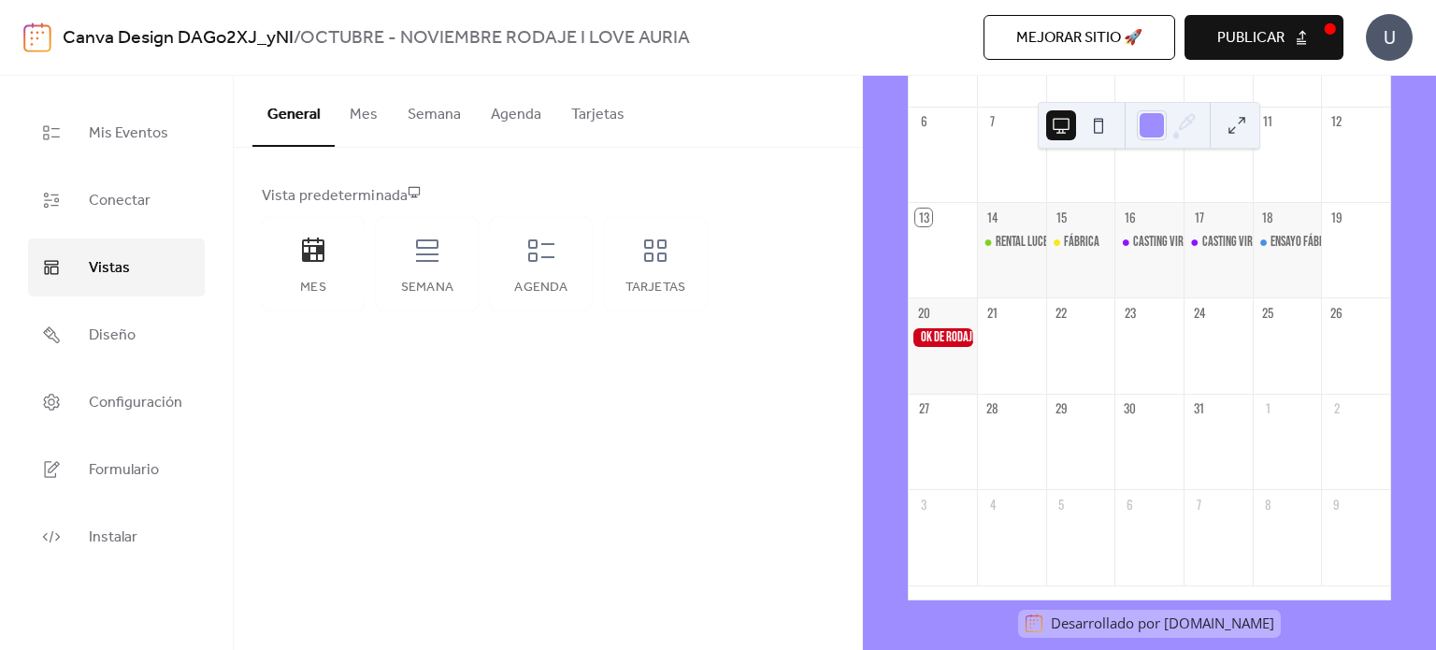
scroll to position [310, 0]
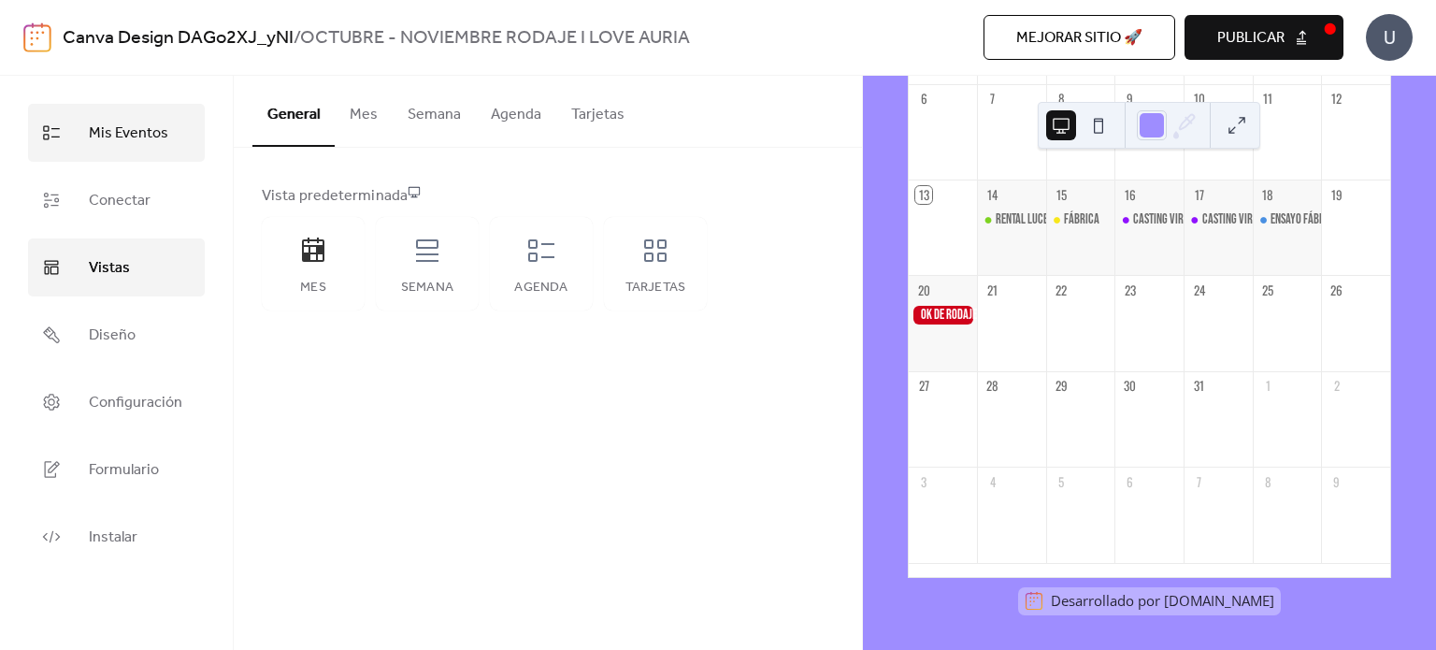
click at [106, 145] on span "Mis Eventos" at bounding box center [128, 134] width 79 height 30
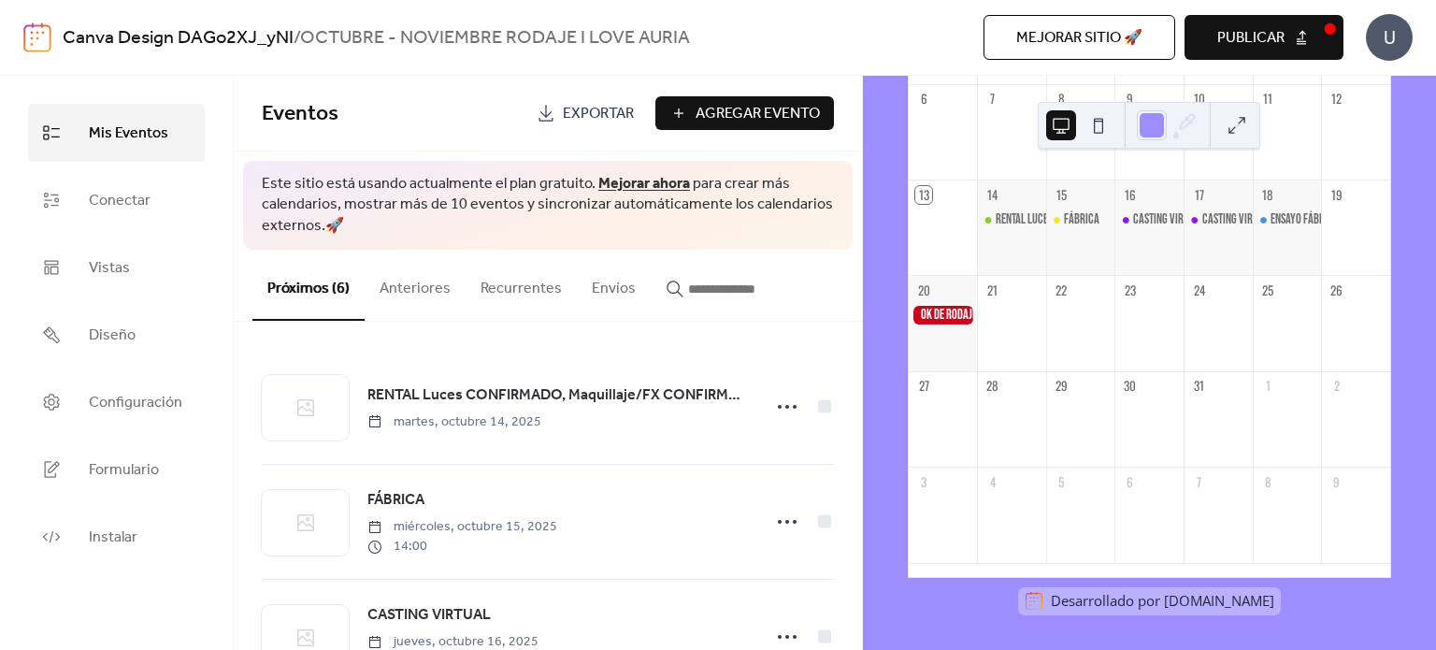
click at [746, 111] on span "Agregar Evento" at bounding box center [758, 114] width 124 height 22
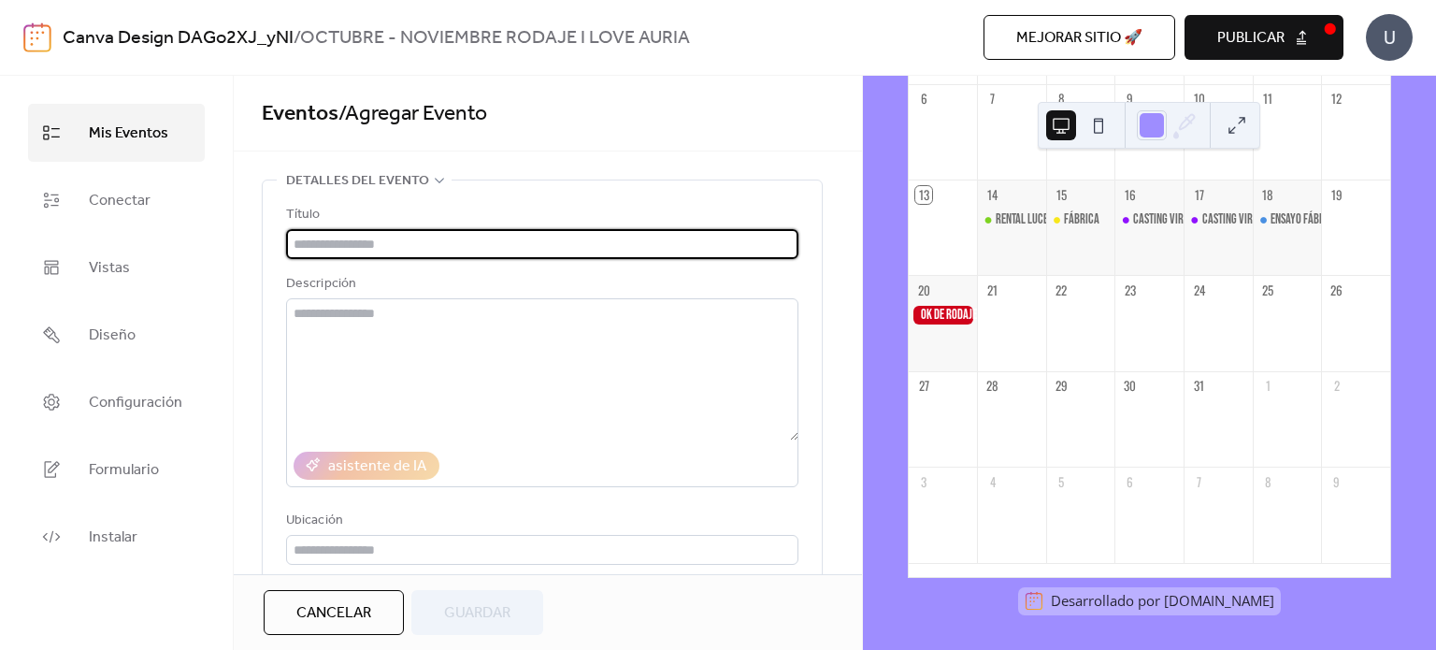
click at [564, 235] on input "text" at bounding box center [542, 244] width 512 height 30
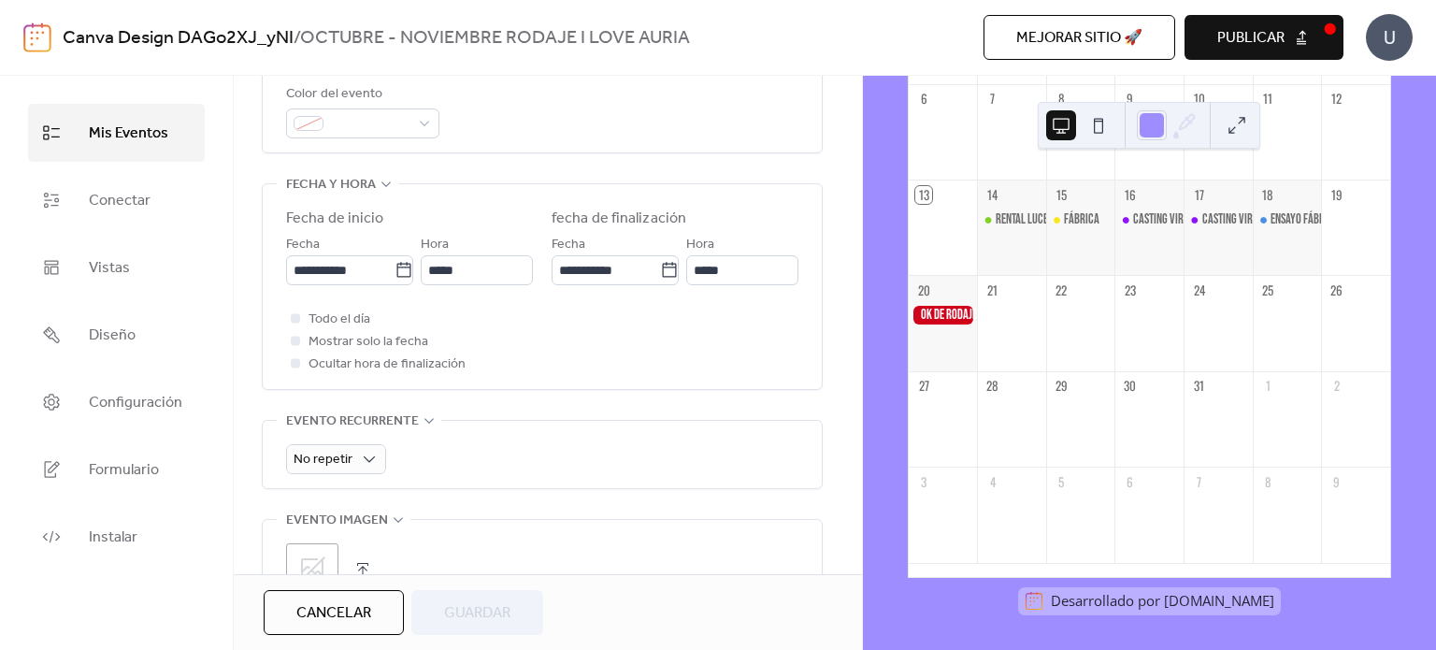
scroll to position [561, 0]
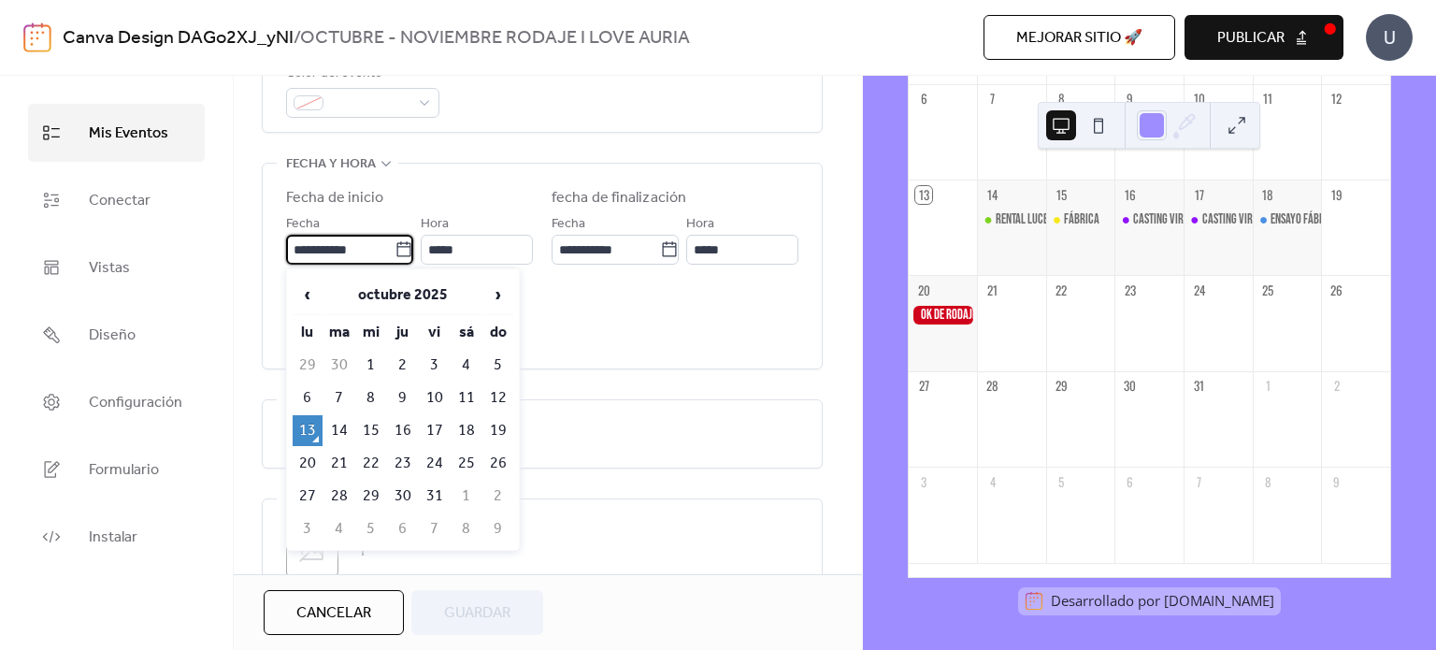
click at [345, 257] on input "**********" at bounding box center [340, 250] width 108 height 30
click at [492, 298] on span "›" at bounding box center [498, 294] width 28 height 37
click at [464, 355] on td "1" at bounding box center [467, 365] width 30 height 31
type input "**********"
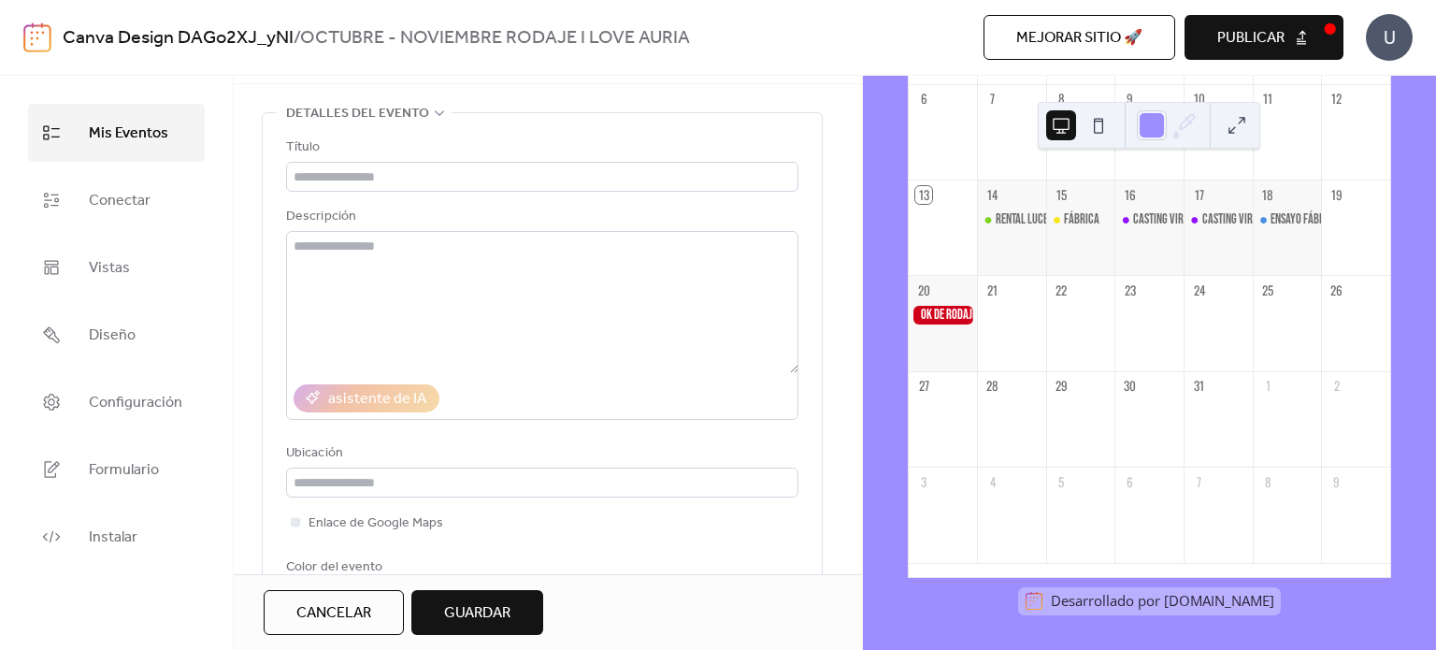
scroll to position [65, 0]
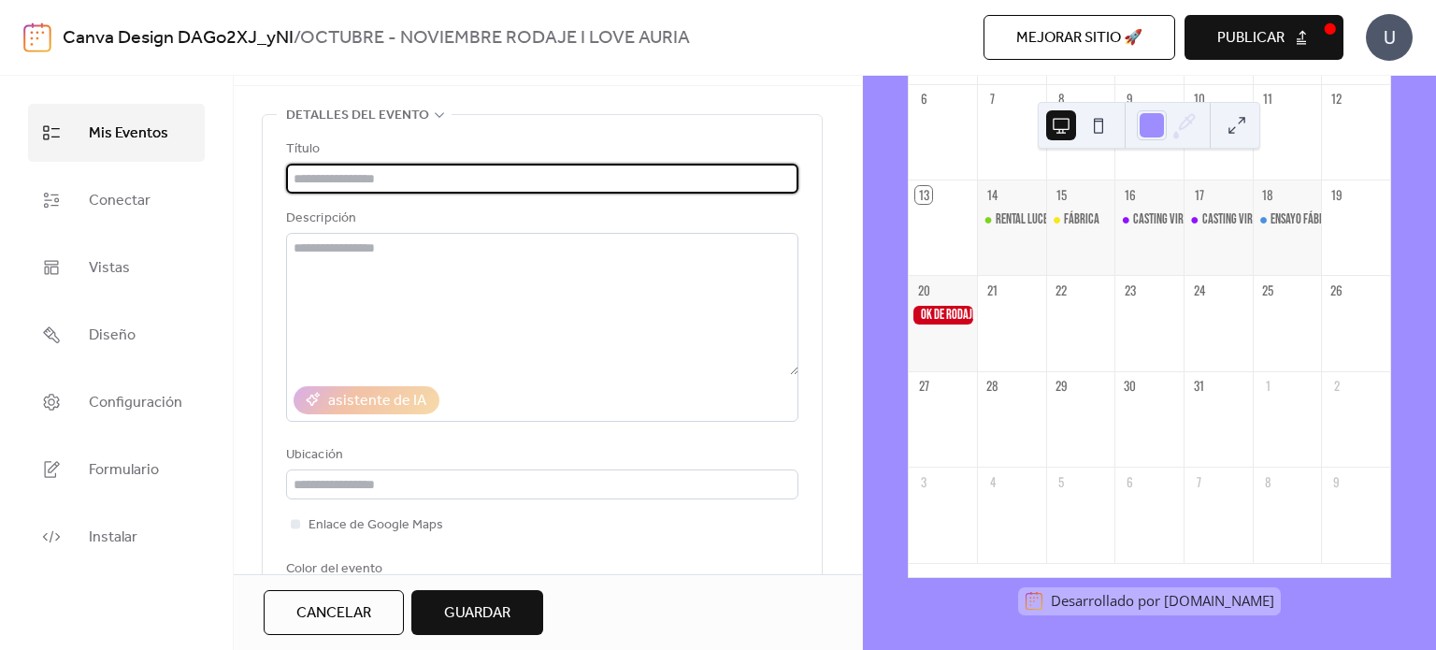
click at [479, 179] on input "text" at bounding box center [542, 179] width 512 height 30
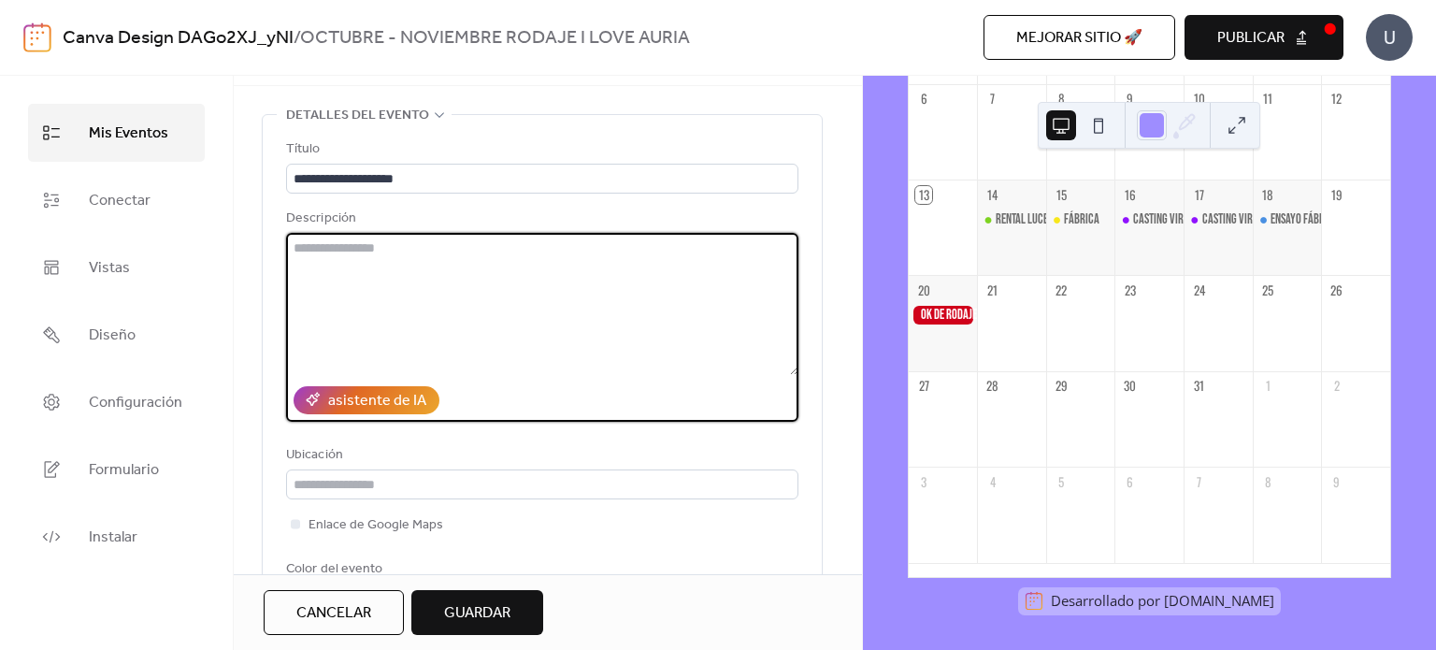
click at [447, 280] on textarea at bounding box center [542, 304] width 512 height 142
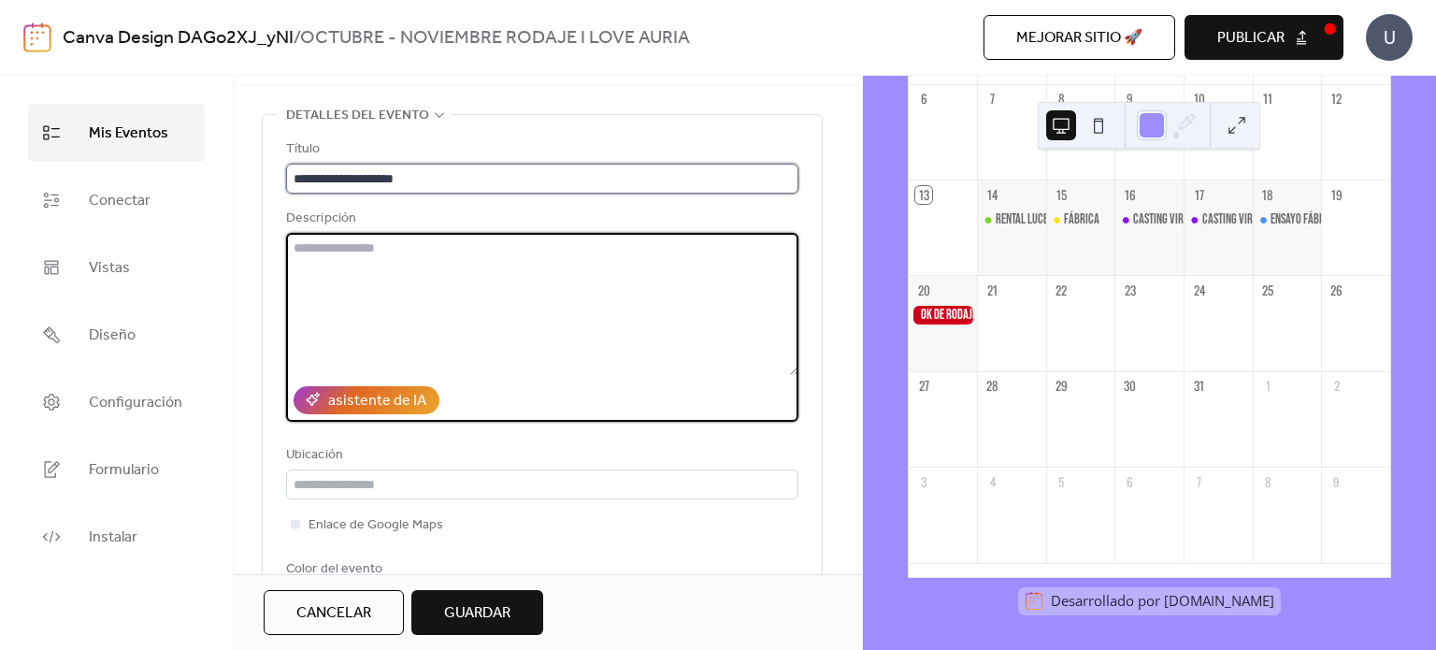
click at [471, 173] on input "**********" at bounding box center [542, 179] width 512 height 30
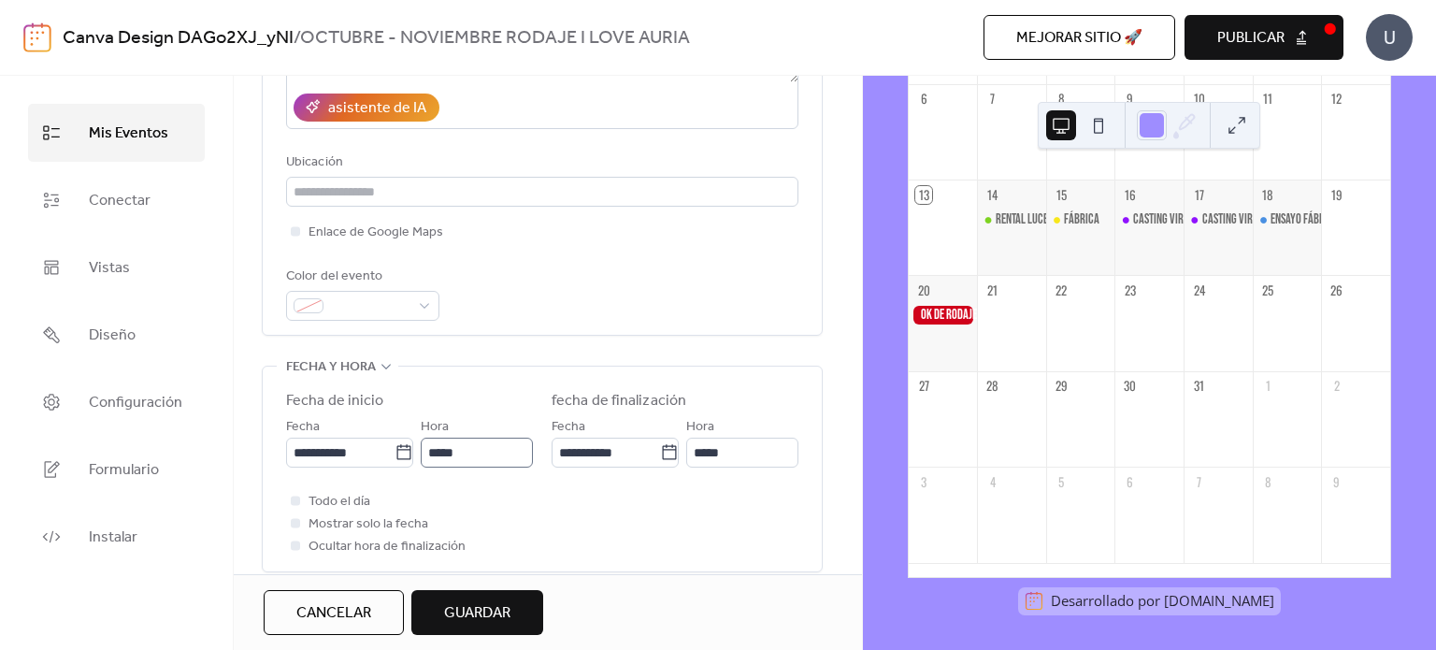
scroll to position [0, 0]
type input "**********"
click at [295, 497] on div at bounding box center [295, 500] width 9 height 9
click at [428, 302] on div at bounding box center [362, 306] width 153 height 30
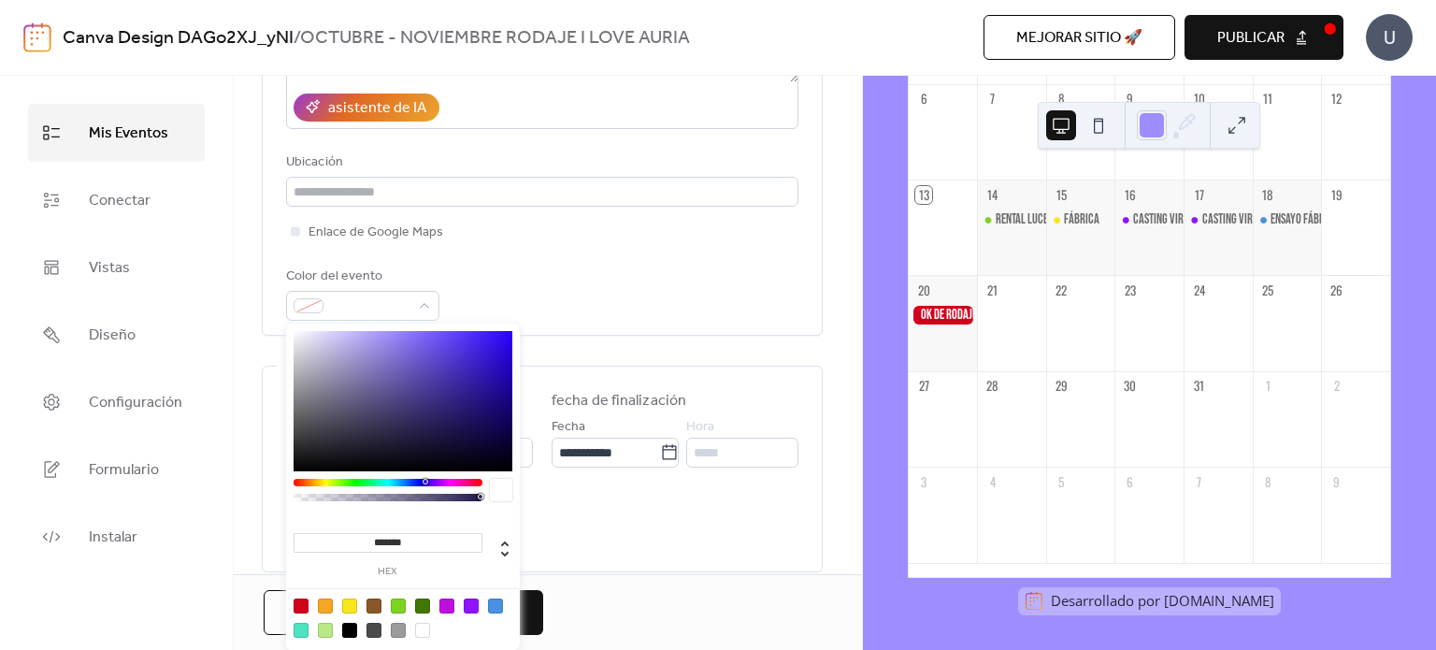
click at [452, 481] on div at bounding box center [388, 482] width 189 height 7
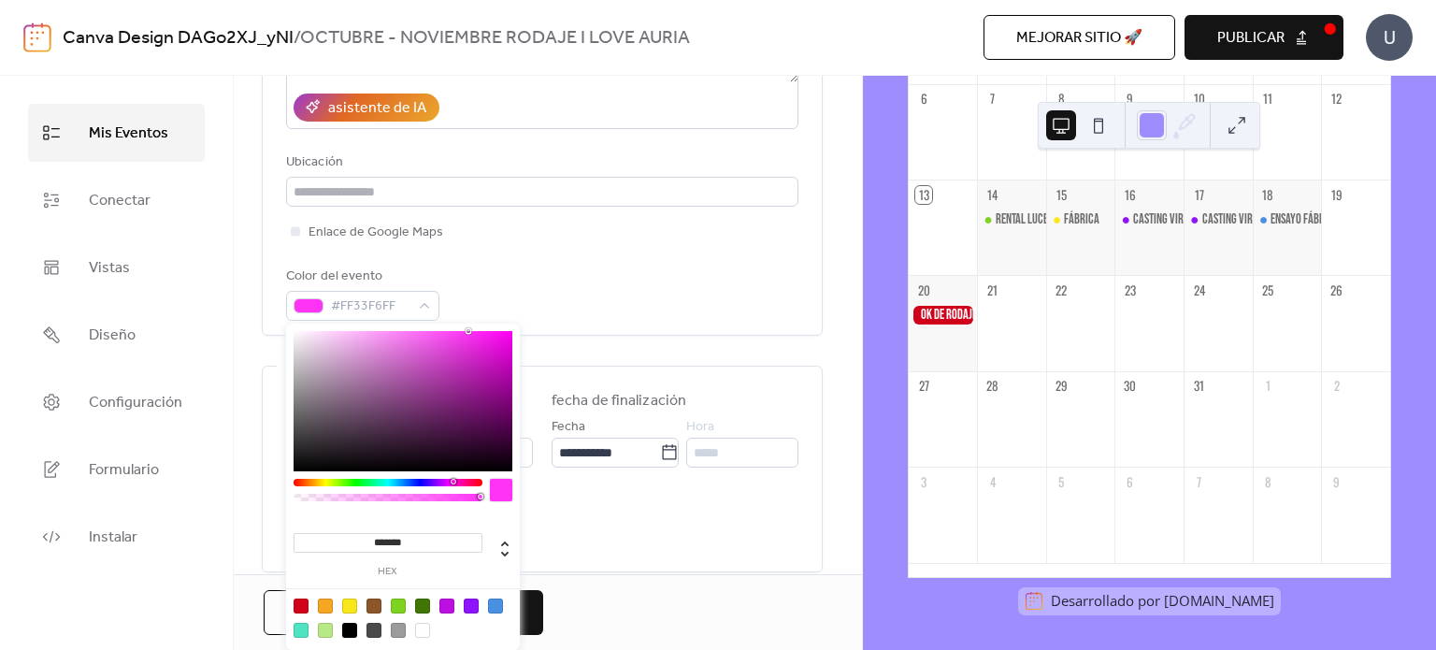
type input "*******"
drag, startPoint x: 489, startPoint y: 346, endPoint x: 467, endPoint y: 324, distance: 31.7
click at [467, 324] on div "******* hex" at bounding box center [403, 489] width 234 height 331
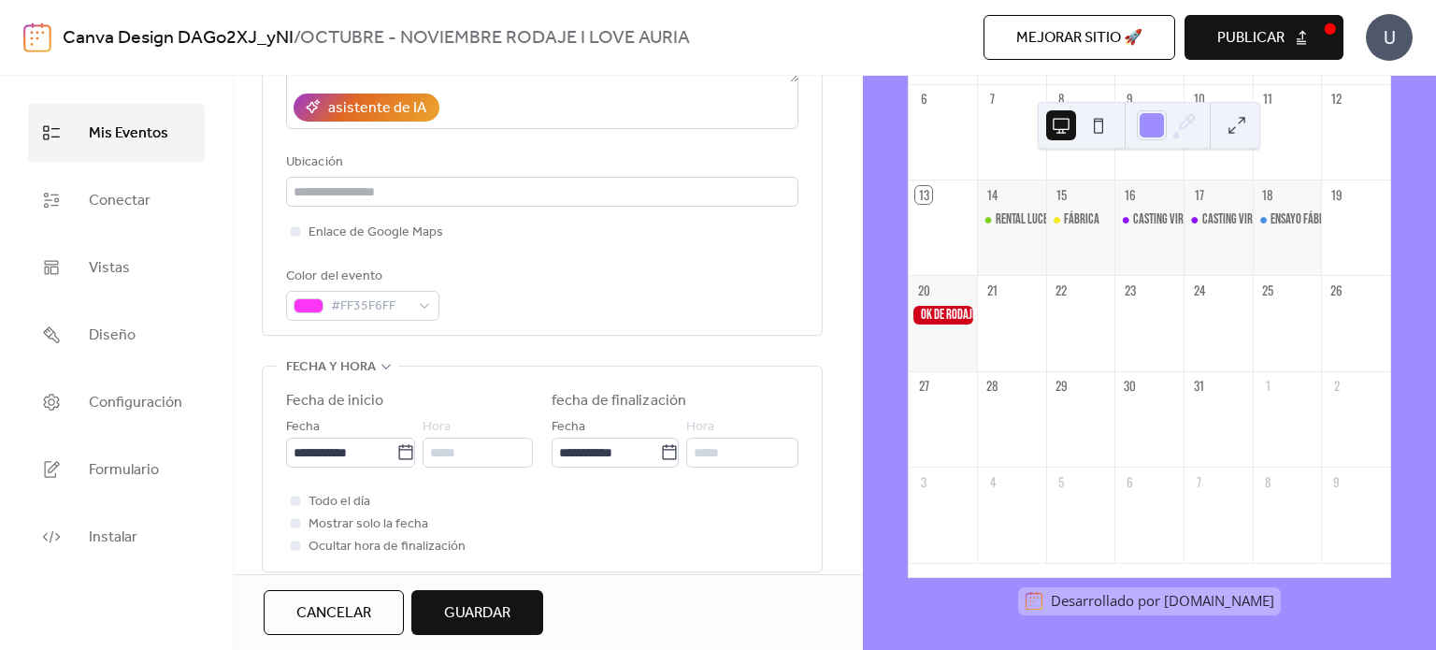
click at [554, 274] on div "Color del evento #FF35F6FF" at bounding box center [542, 293] width 512 height 55
click at [503, 612] on span "Guardar" at bounding box center [477, 613] width 66 height 22
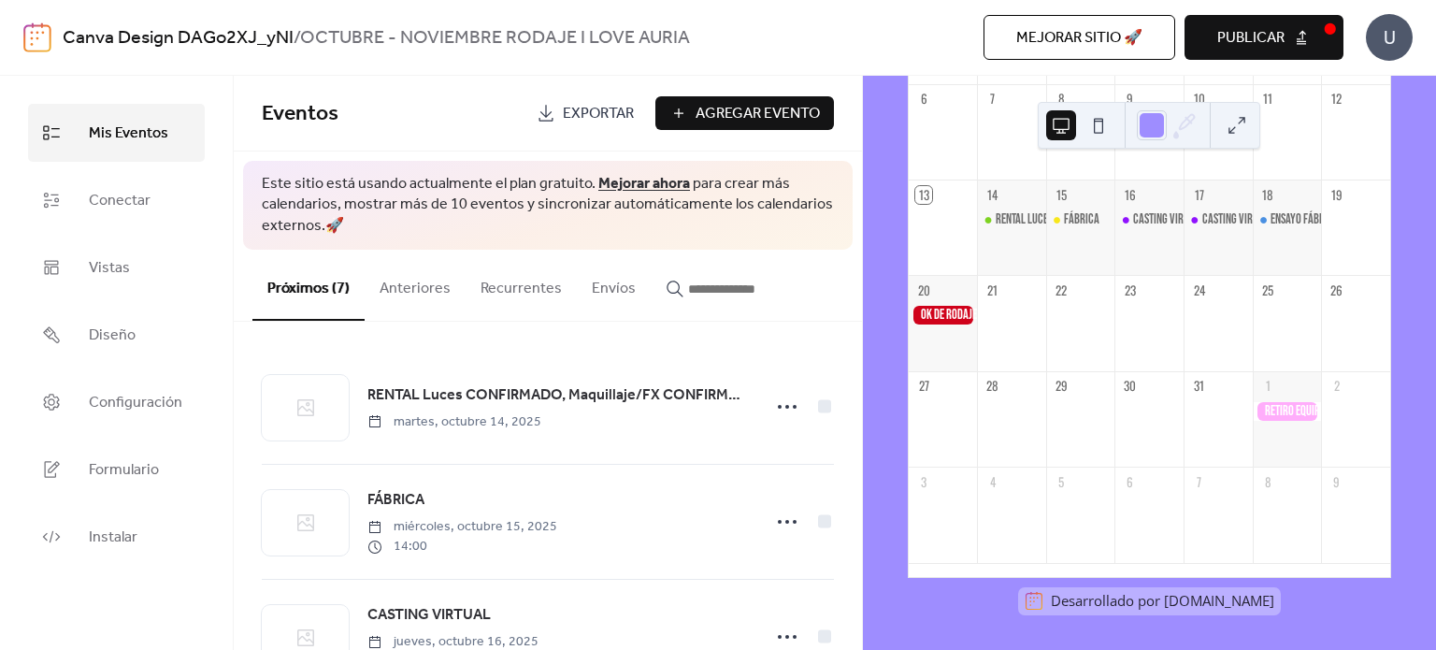
click at [1276, 418] on div at bounding box center [1287, 411] width 69 height 19
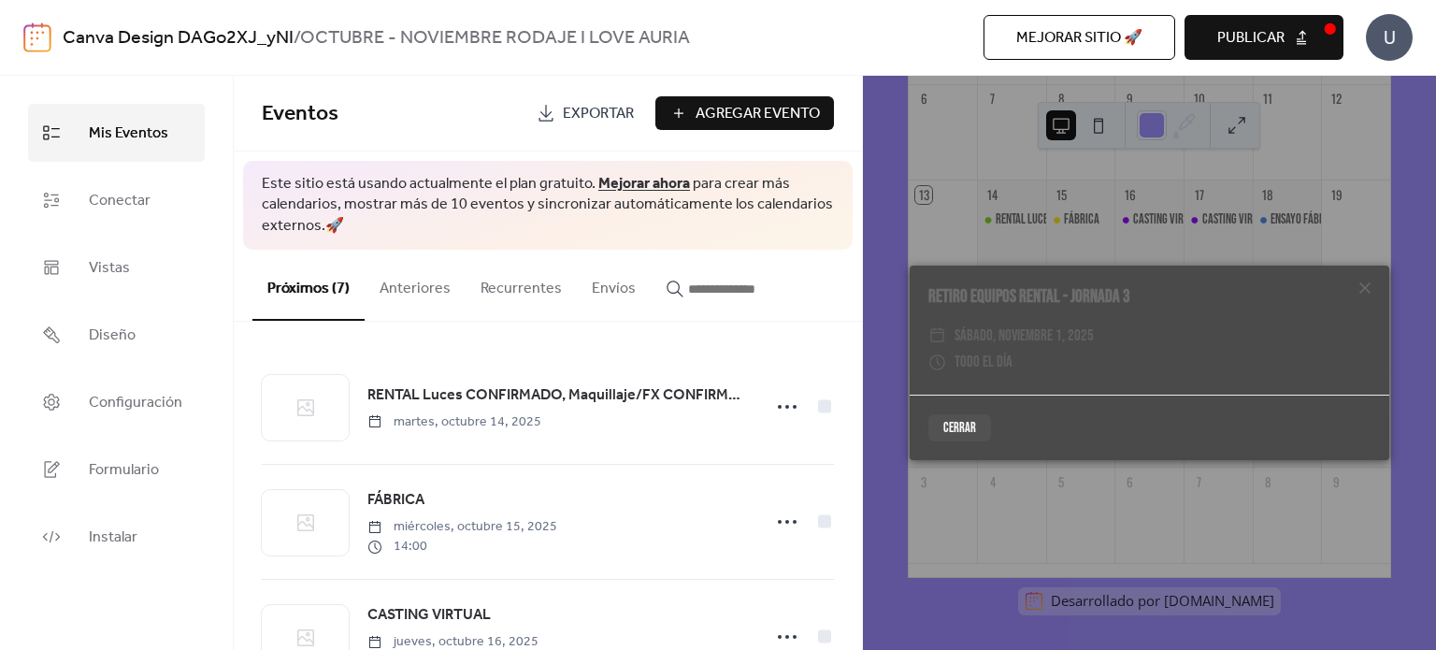
click at [1371, 291] on icon at bounding box center [1365, 288] width 22 height 22
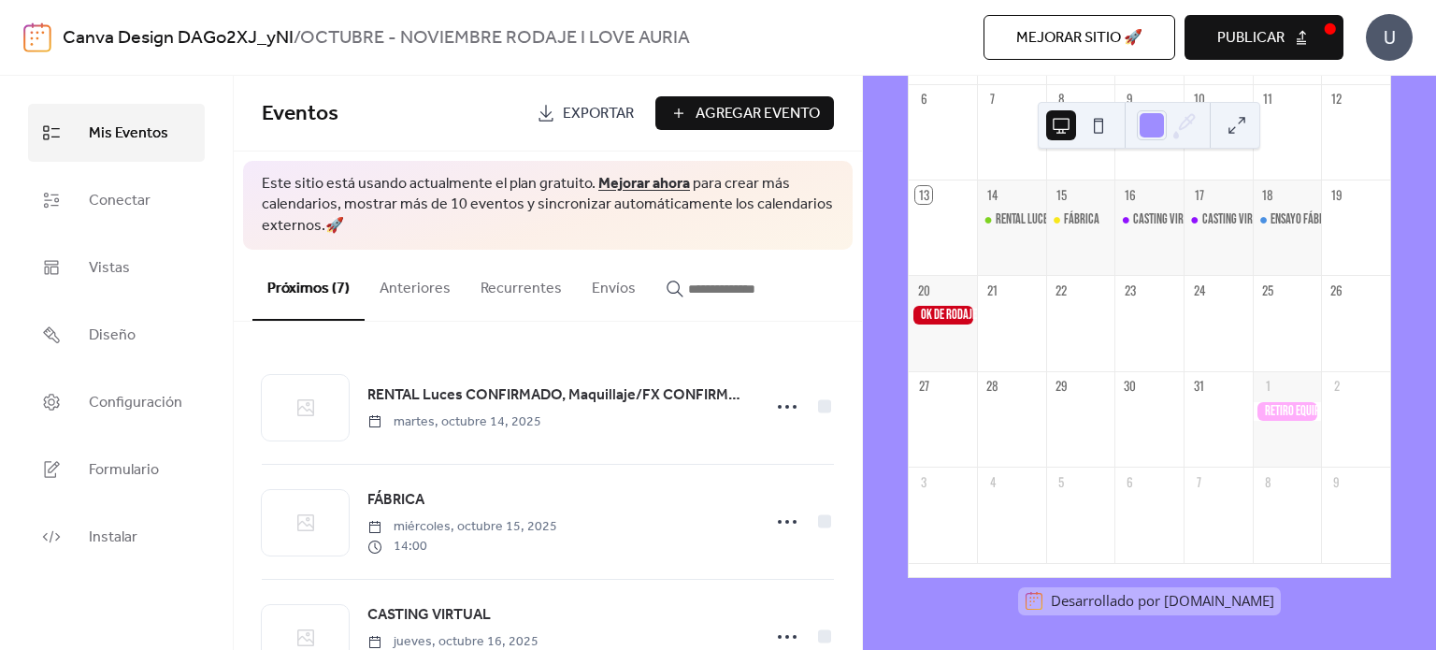
click at [1283, 438] on div at bounding box center [1287, 430] width 69 height 57
click at [1264, 407] on div at bounding box center [1287, 411] width 69 height 19
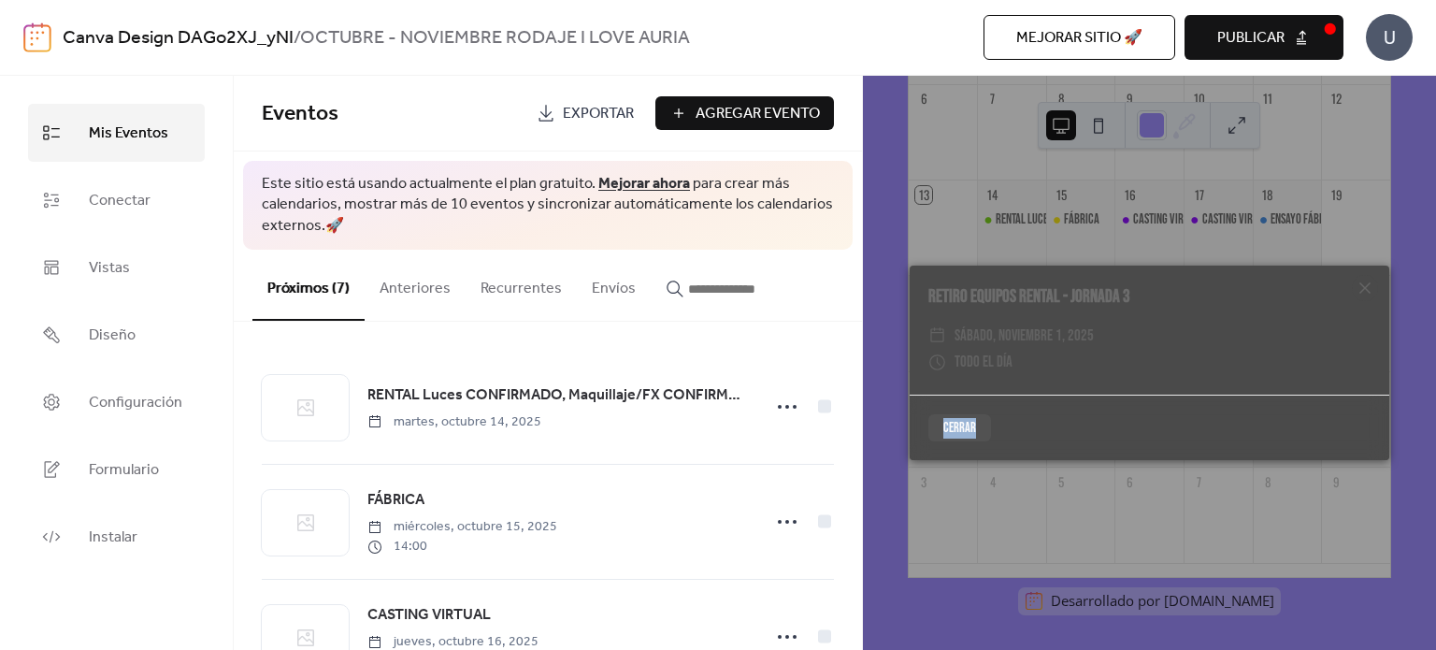
click at [1264, 407] on div "Cerrar" at bounding box center [1150, 428] width 480 height 66
click at [1142, 407] on div "Cerrar" at bounding box center [1150, 428] width 480 height 66
click at [965, 432] on button "Cerrar" at bounding box center [960, 428] width 63 height 28
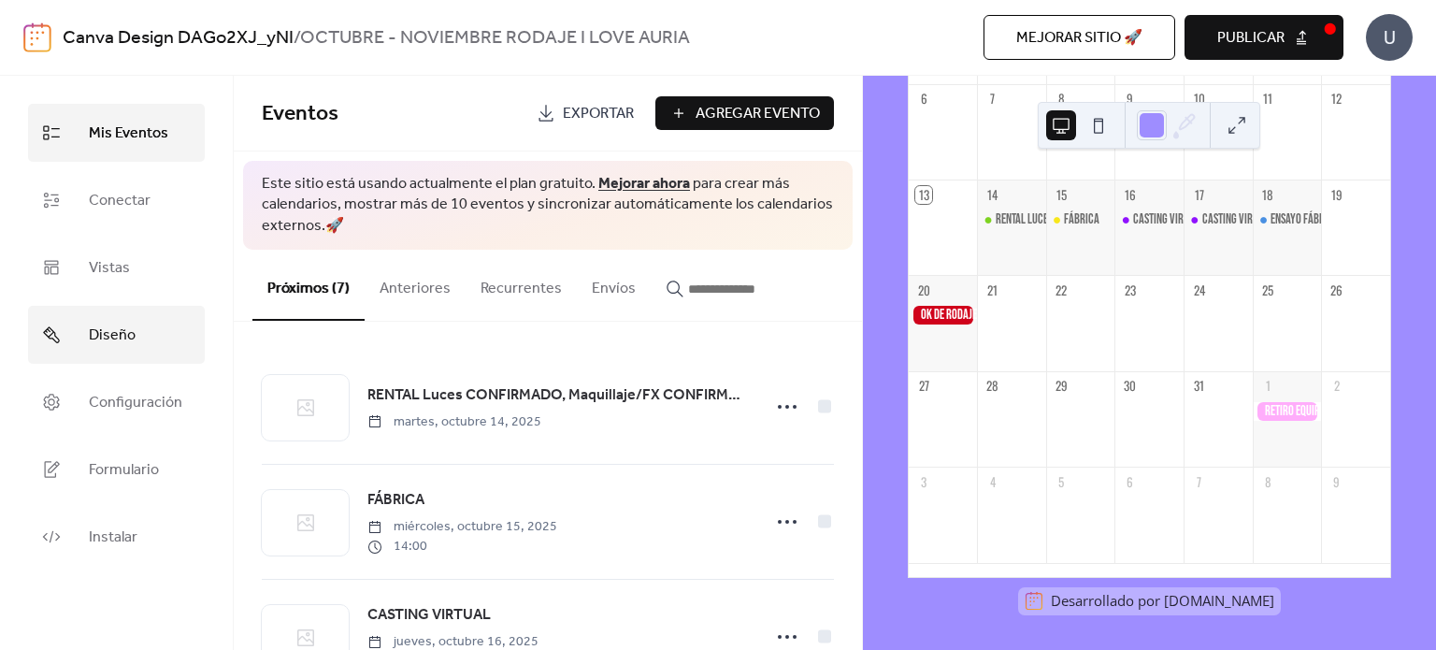
click at [132, 321] on span "Diseño" at bounding box center [112, 336] width 47 height 30
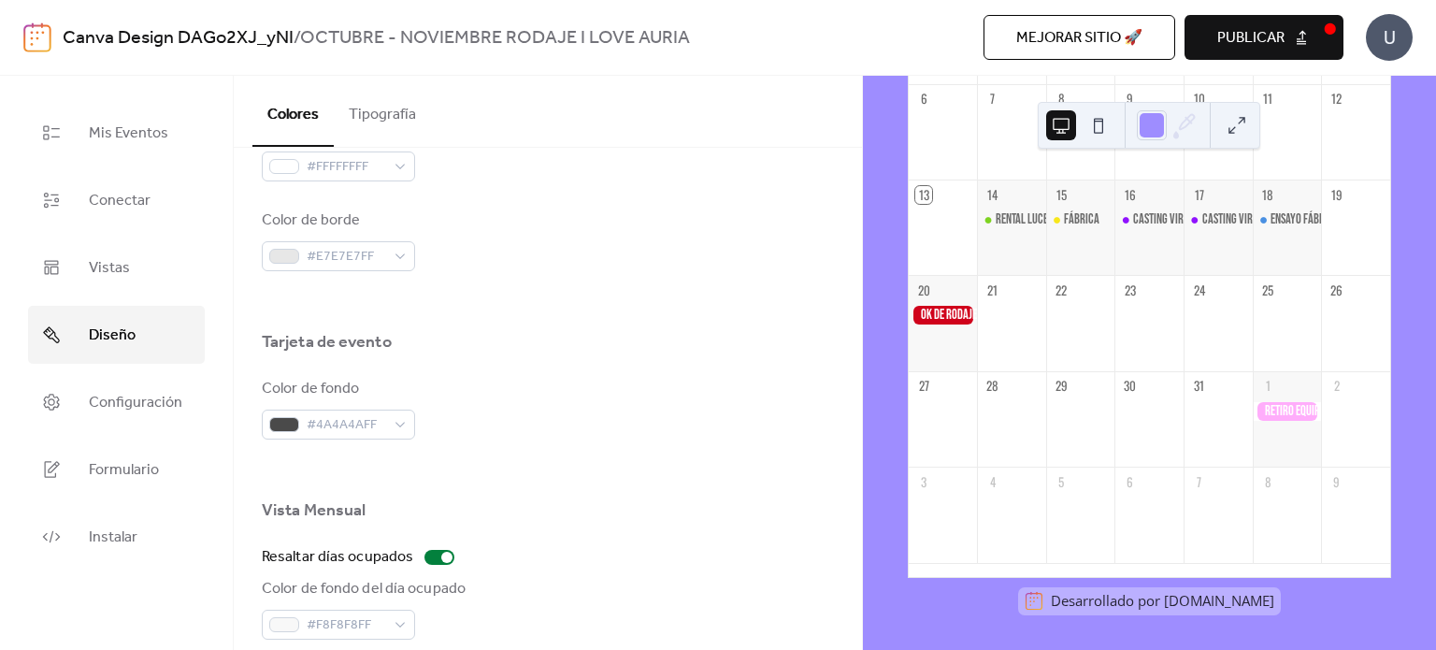
scroll to position [994, 0]
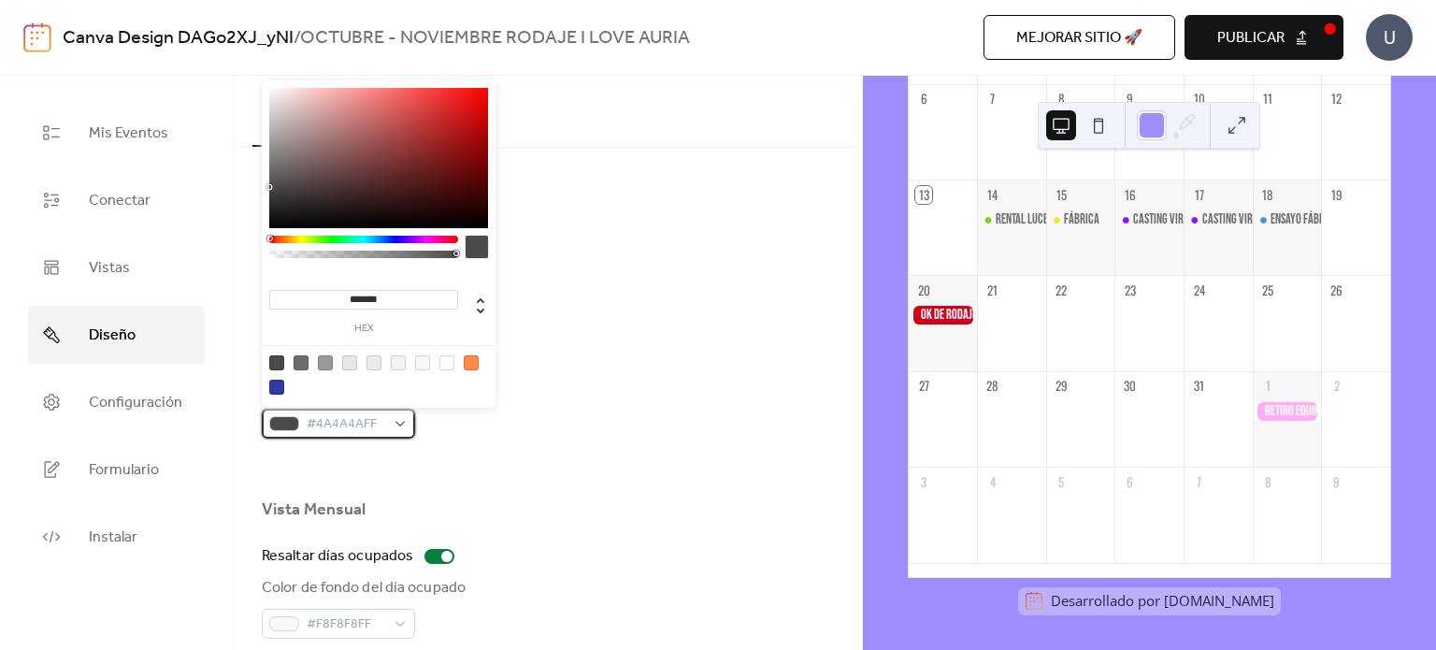
click at [381, 418] on span "#4A4A4AFF" at bounding box center [346, 424] width 79 height 22
click at [380, 362] on div at bounding box center [374, 362] width 15 height 15
type input "*******"
click at [575, 343] on div "Tarjeta de evento" at bounding box center [548, 346] width 572 height 32
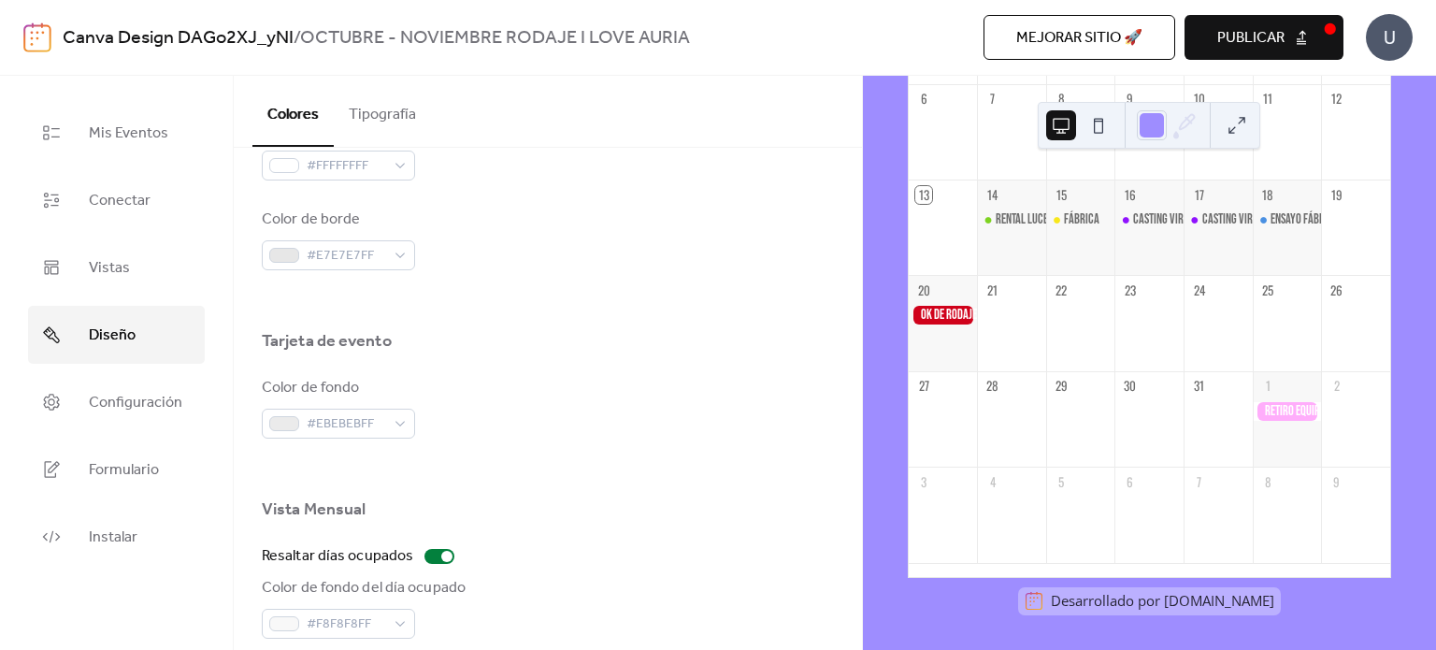
click at [1290, 407] on div at bounding box center [1287, 411] width 69 height 19
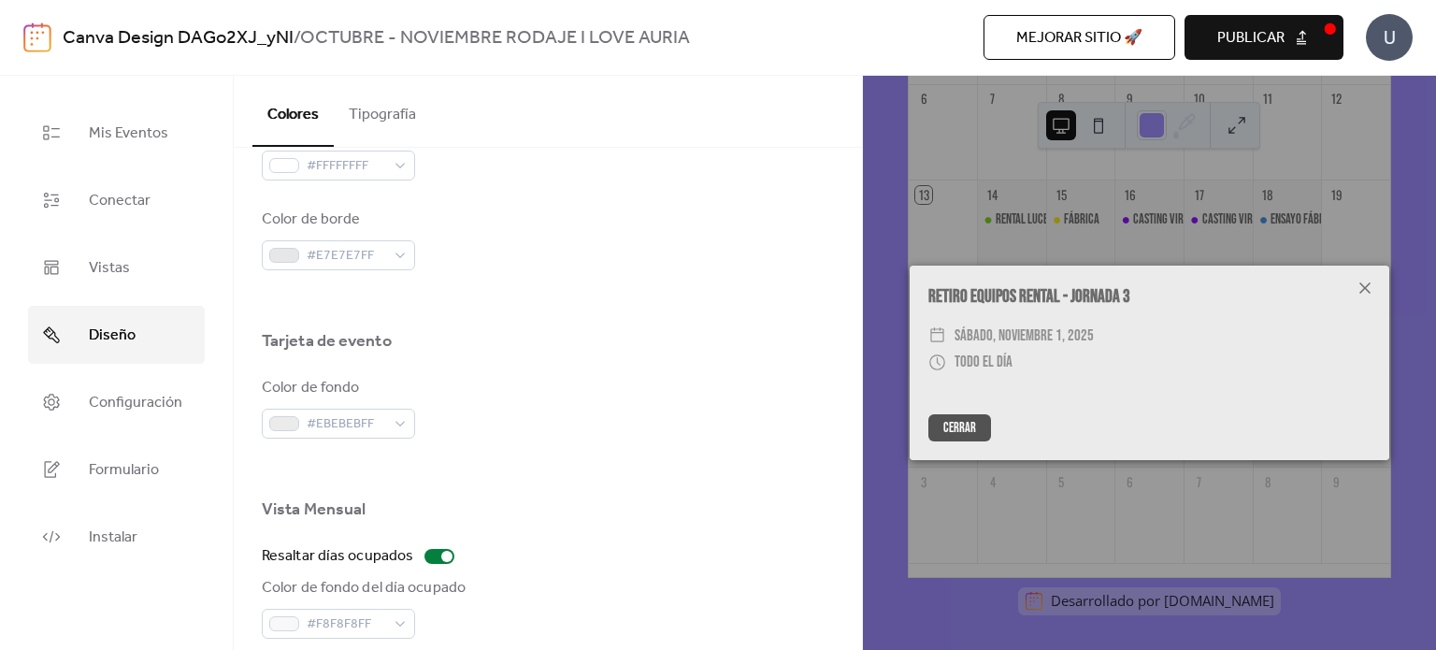
click at [1365, 280] on icon at bounding box center [1365, 288] width 22 height 22
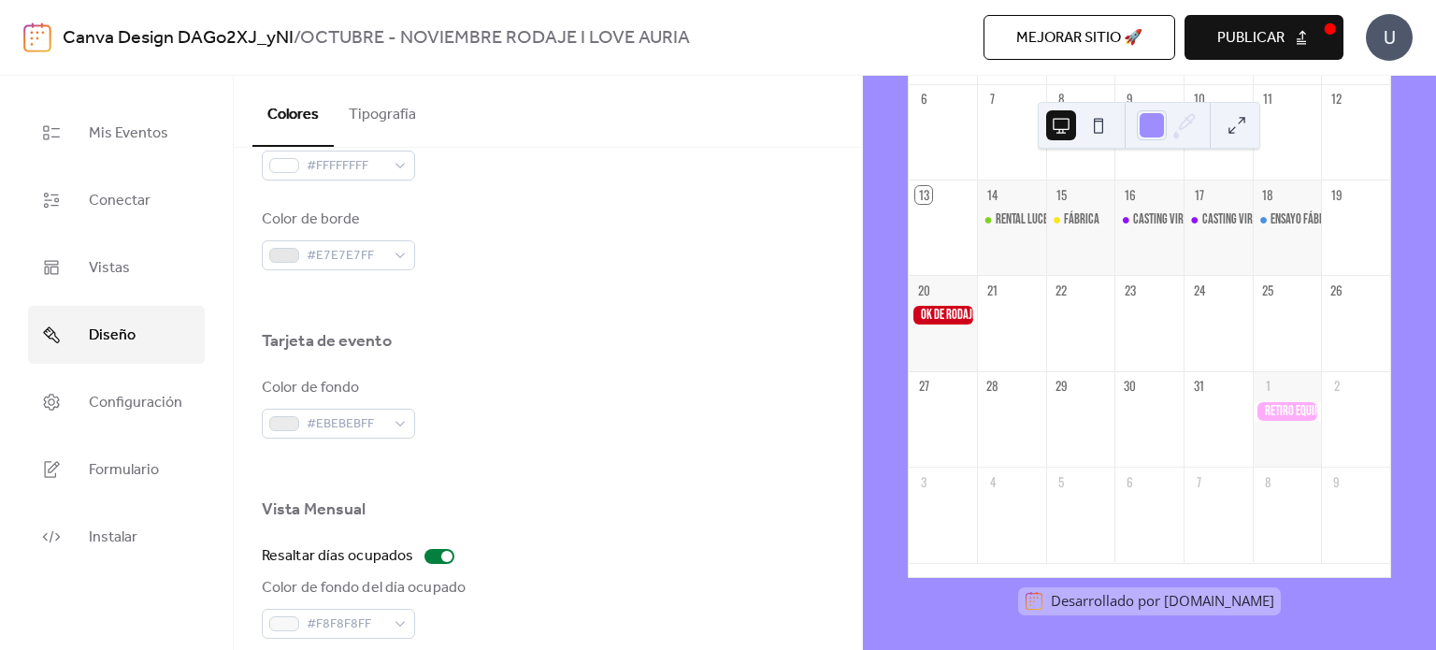
click at [1406, 307] on div "octubre 2025 13 [PERSON_NAME]. mar. mié. jue. vie. sáb. dom. 29 30 1 2 3 4 5 6 …" at bounding box center [1149, 363] width 573 height 574
click at [122, 541] on span "Instalar" at bounding box center [113, 538] width 49 height 30
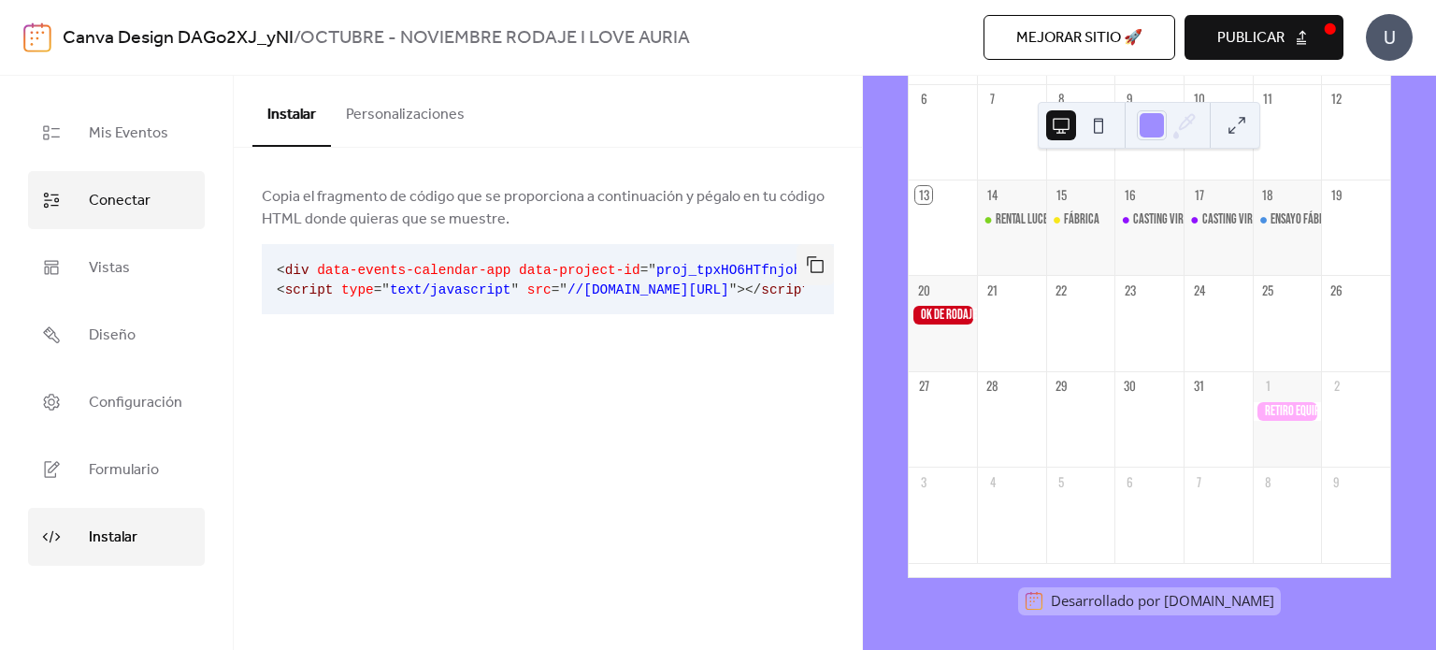
click at [150, 209] on link "Conectar" at bounding box center [116, 200] width 177 height 58
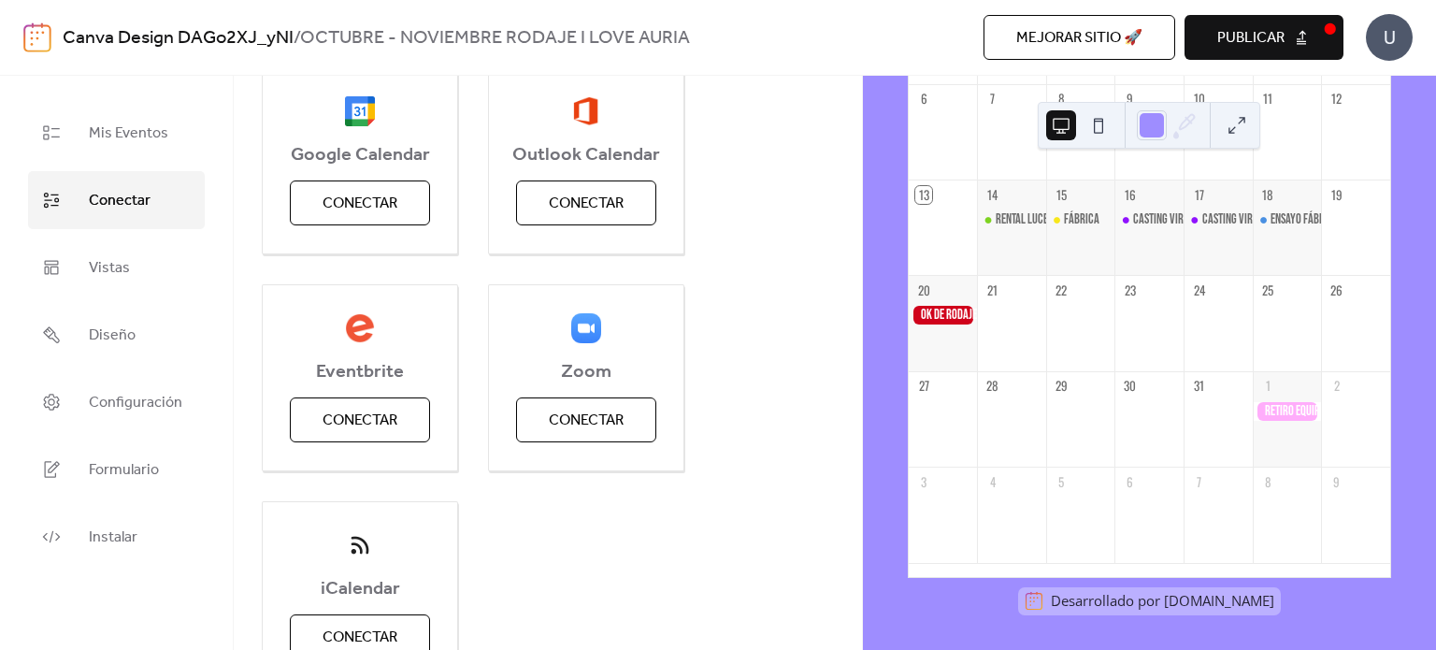
scroll to position [288, 0]
click at [126, 407] on span "Configuración" at bounding box center [136, 403] width 94 height 30
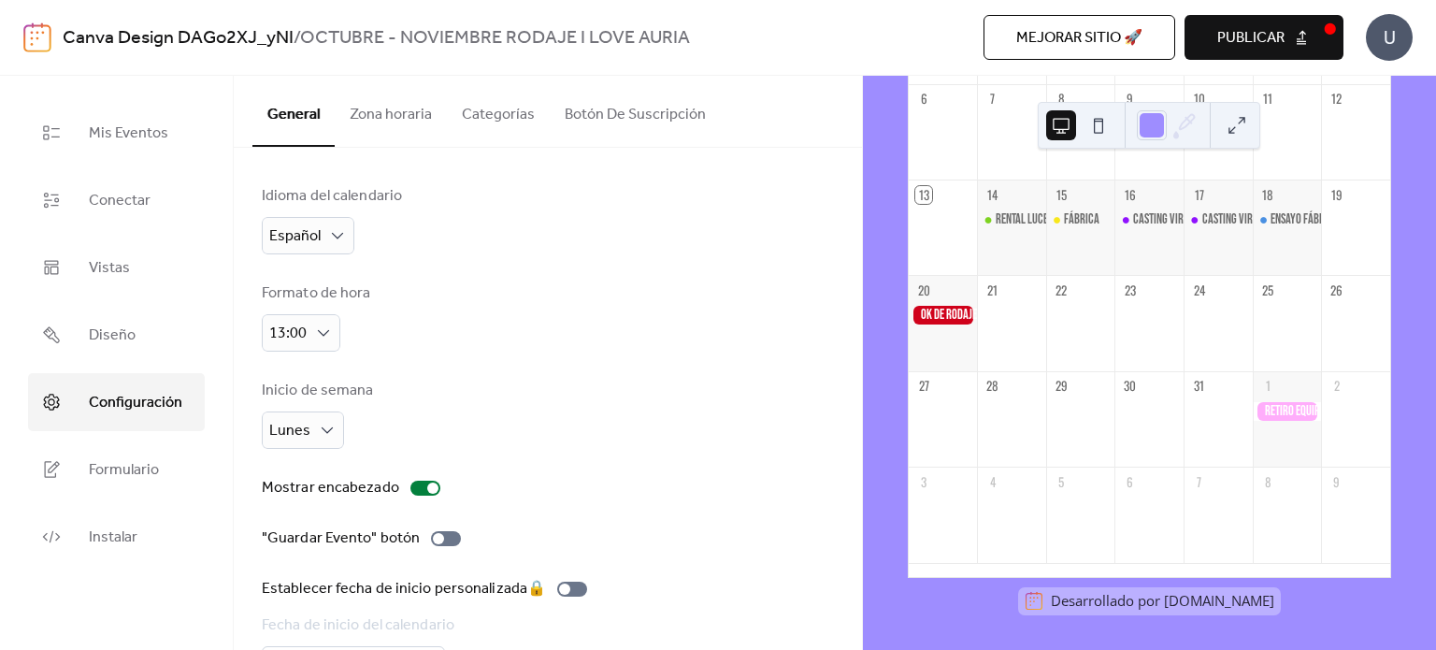
click at [117, 165] on ul "Mis Eventos Conectar Vistas Diseño Configuración Formulario Instalar" at bounding box center [116, 335] width 177 height 462
click at [1268, 30] on span "Publicar" at bounding box center [1251, 38] width 67 height 22
click at [1407, 22] on div "U" at bounding box center [1389, 37] width 47 height 47
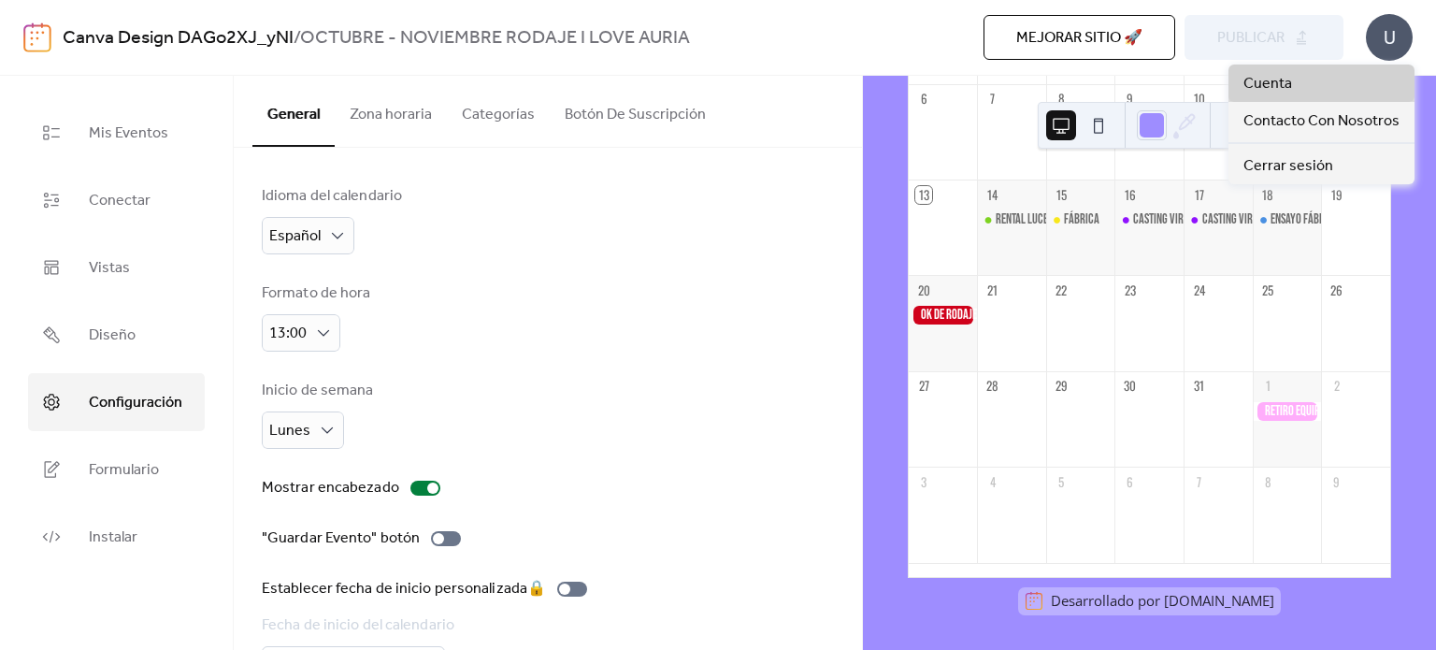
click at [1354, 83] on link "Cuenta" at bounding box center [1322, 83] width 186 height 37
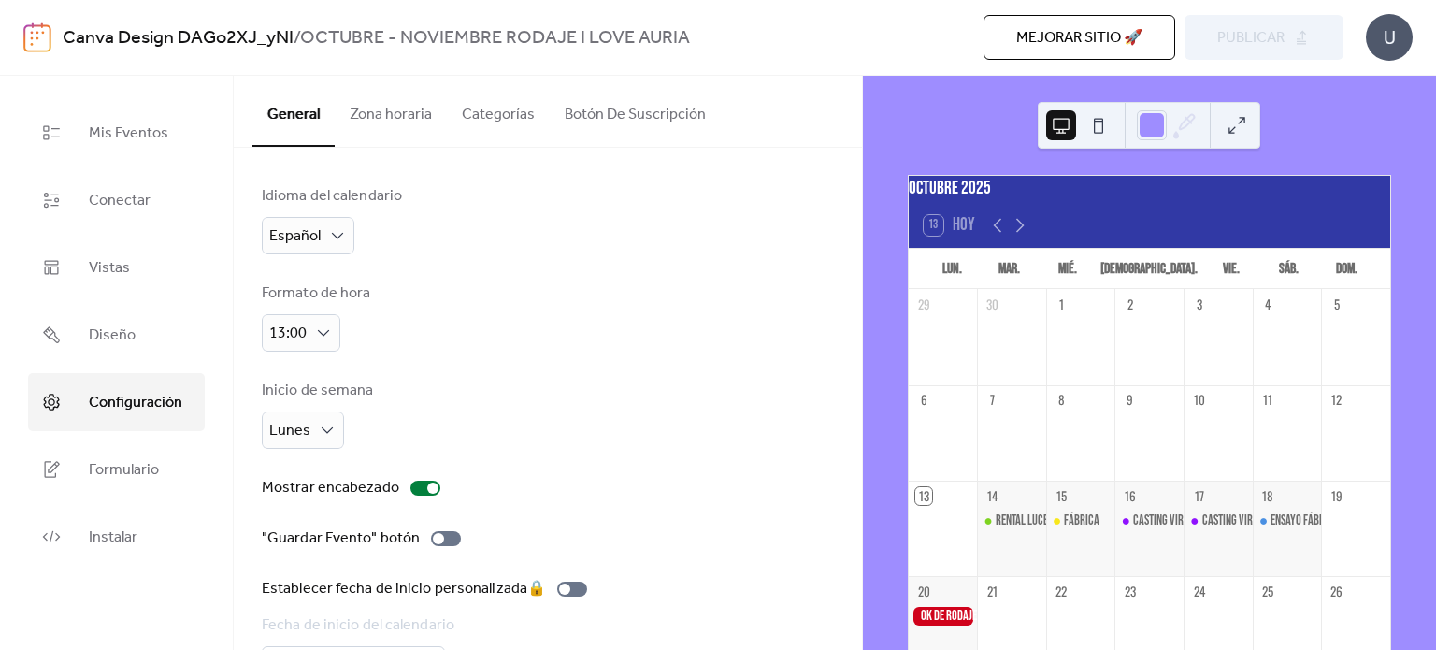
scroll to position [120, 0]
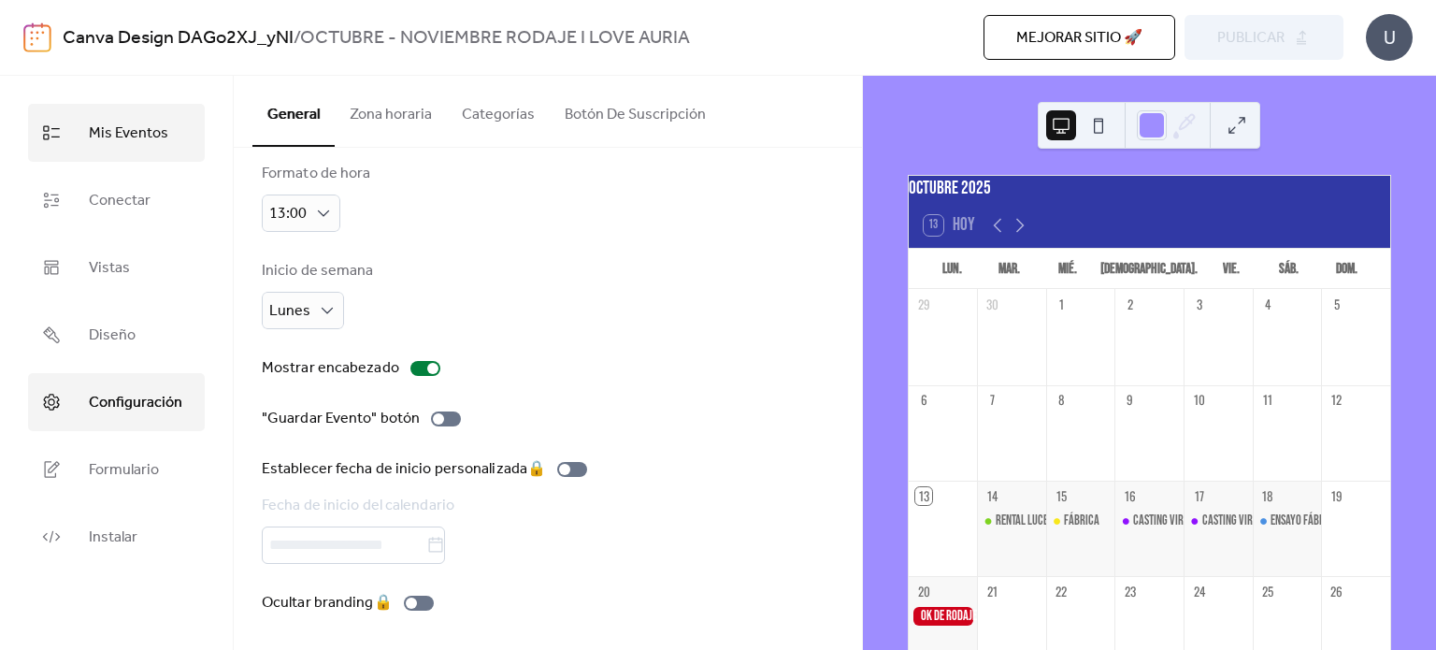
click at [130, 137] on span "Mis Eventos" at bounding box center [128, 134] width 79 height 30
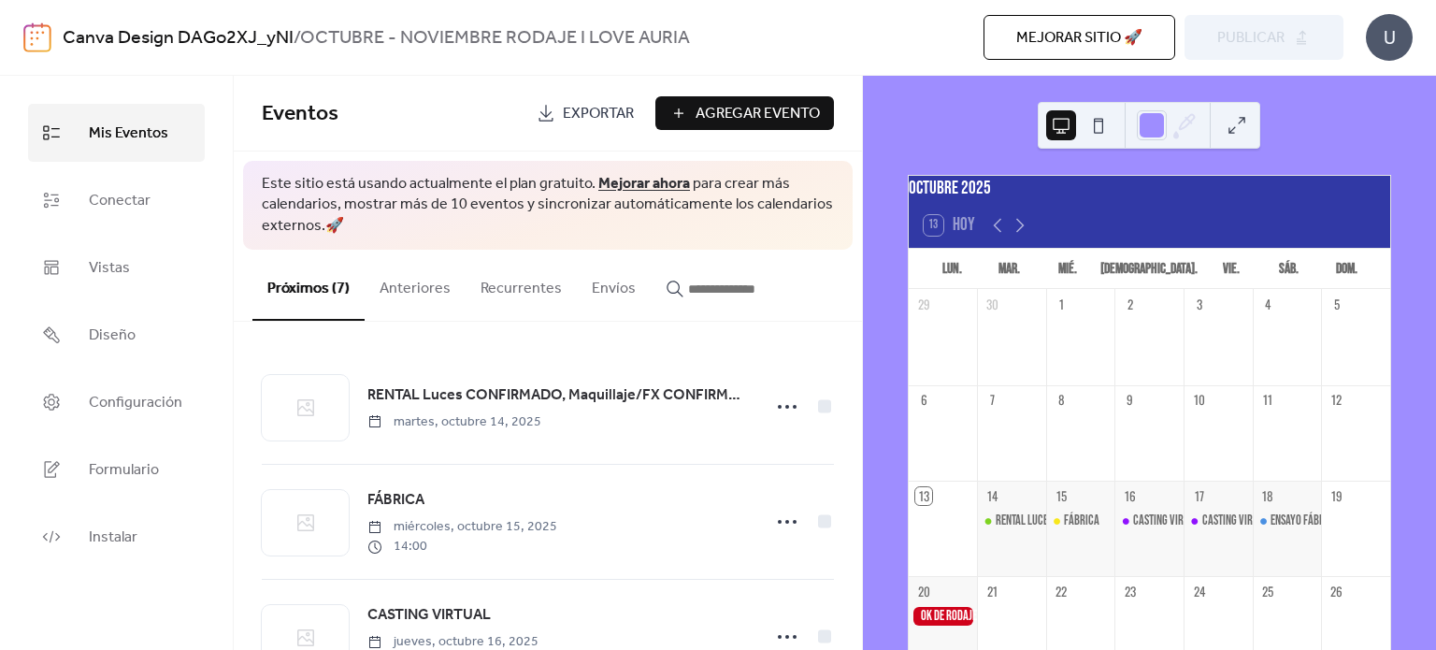
click at [613, 123] on span "Exportar" at bounding box center [598, 114] width 71 height 22
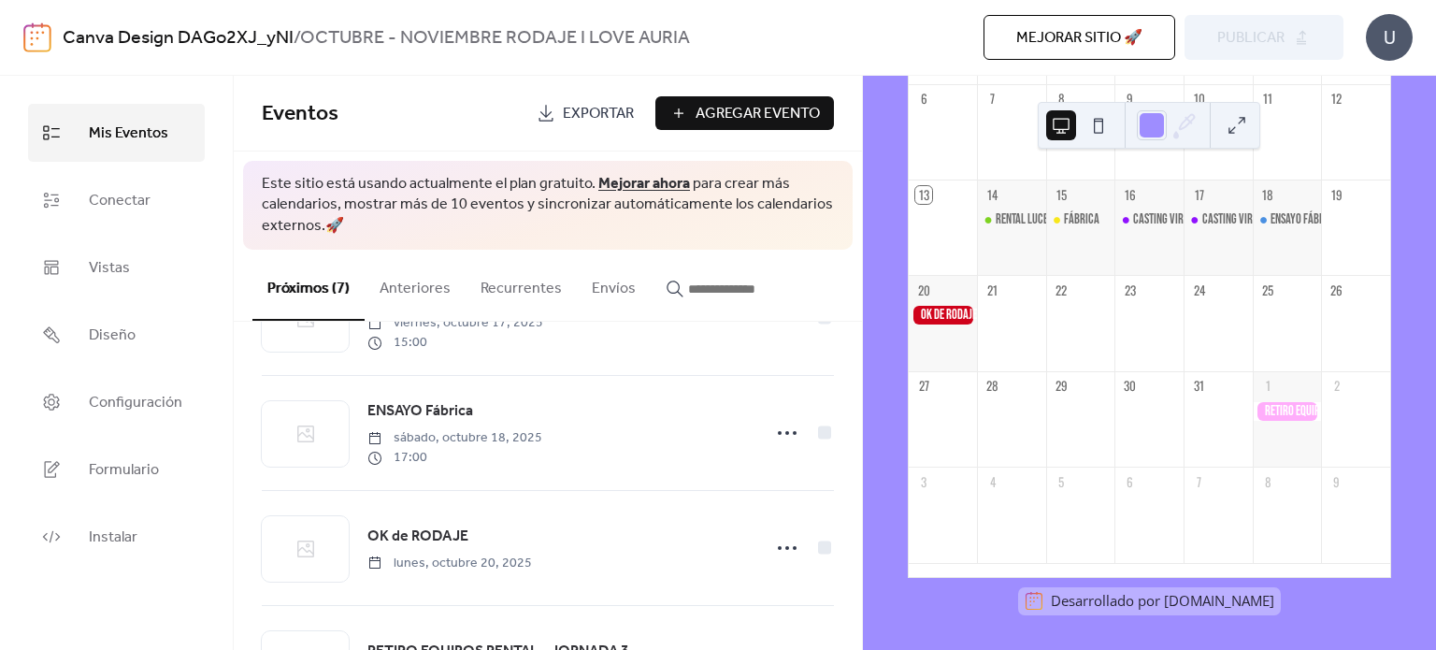
scroll to position [531, 0]
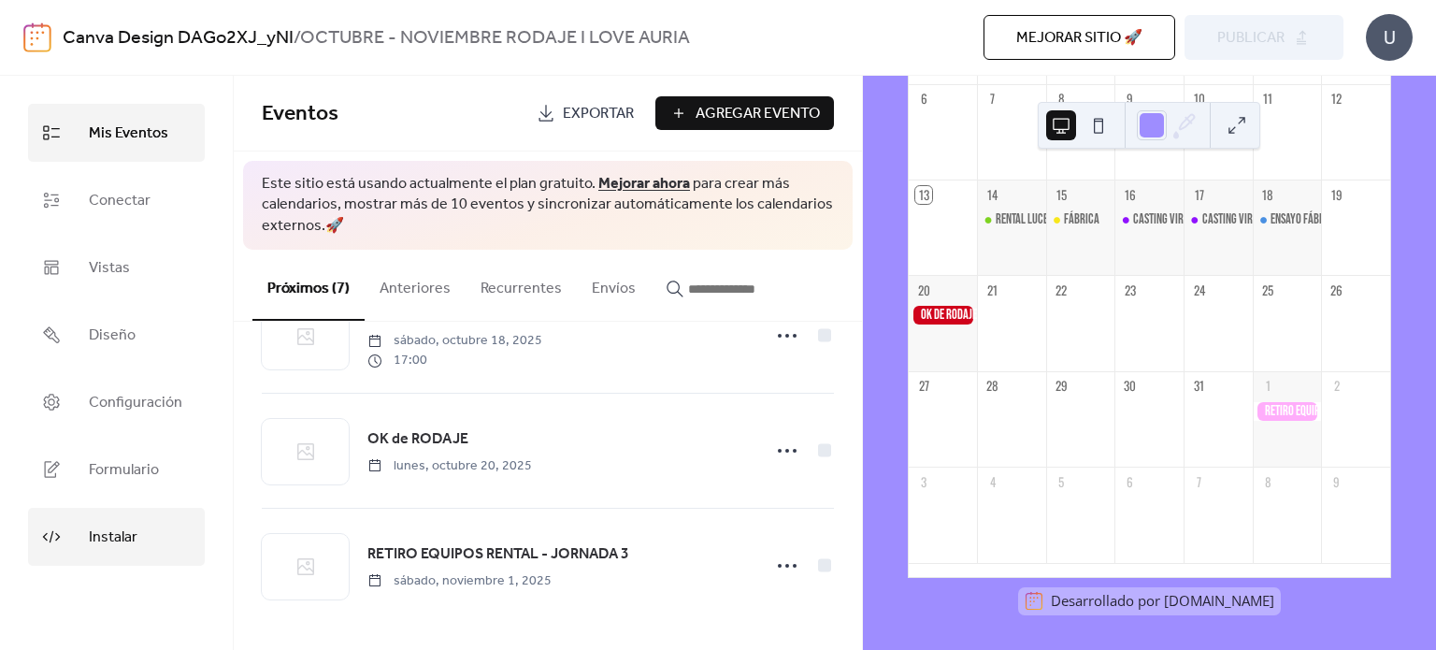
click at [117, 527] on span "Instalar" at bounding box center [113, 538] width 49 height 30
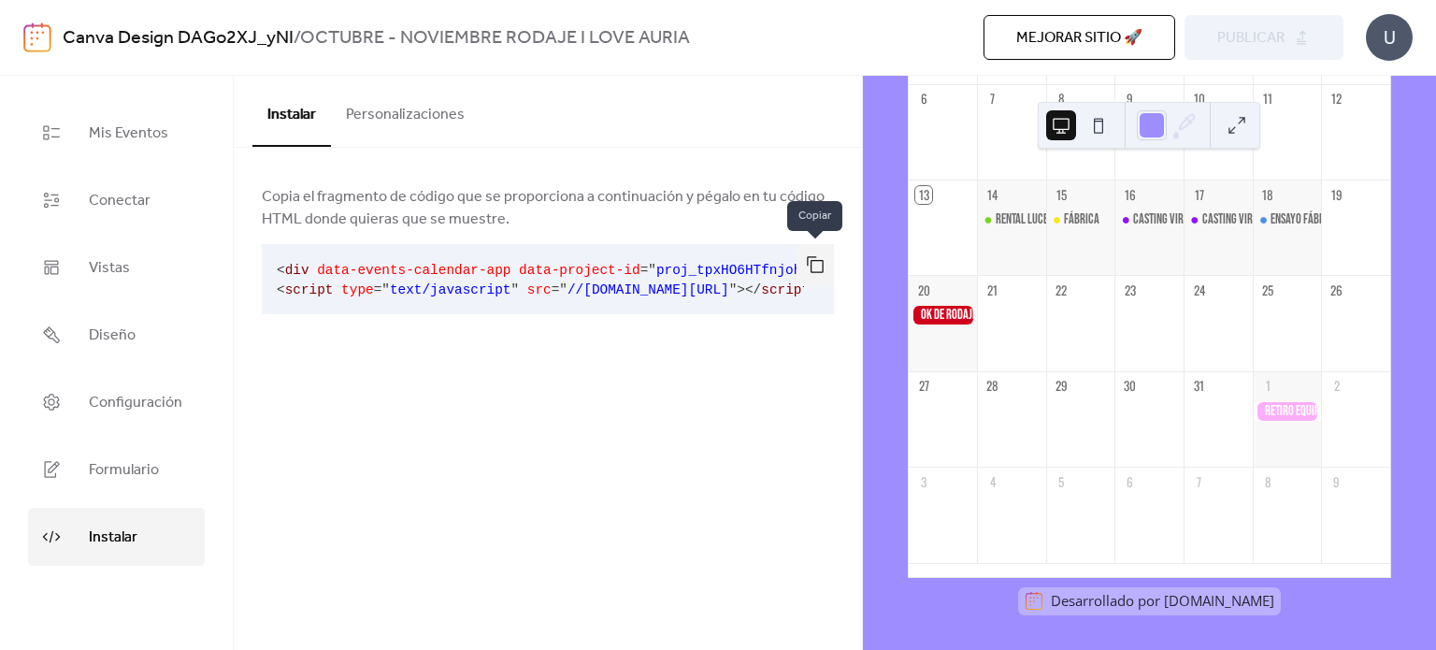
click at [808, 248] on button "button" at bounding box center [815, 264] width 37 height 41
click at [590, 442] on div "Instalar Personalizaciones Copia el fragmento de código que se proporciona a co…" at bounding box center [548, 363] width 628 height 574
click at [110, 139] on span "Mis Eventos" at bounding box center [128, 134] width 79 height 30
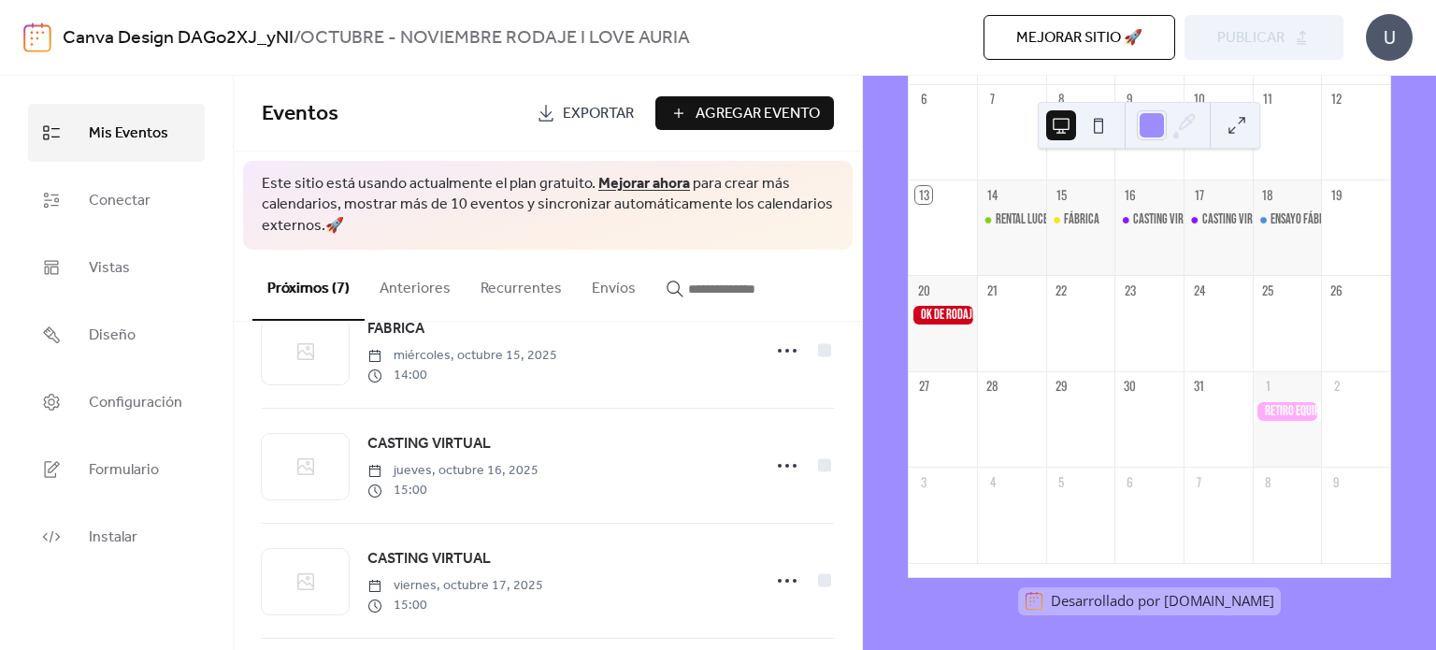
scroll to position [283, 0]
